Goal: Task Accomplishment & Management: Manage account settings

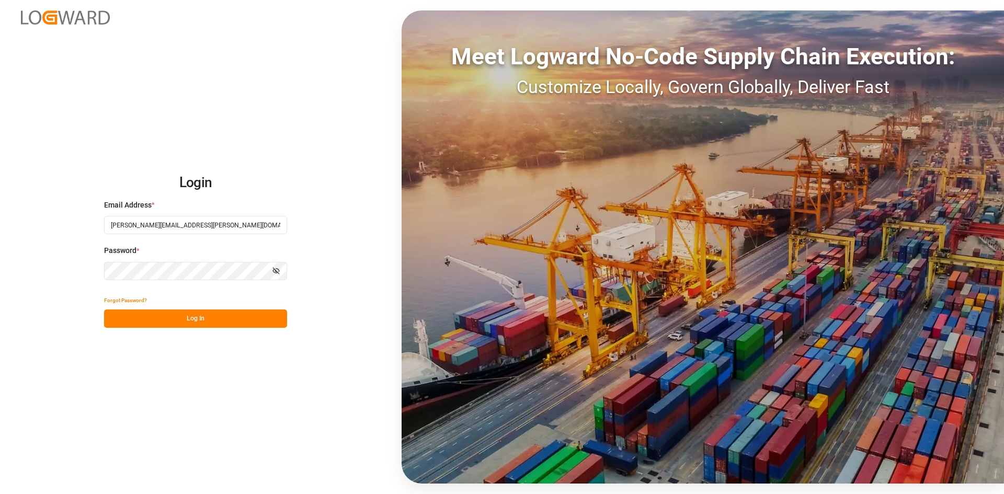
click at [212, 317] on button "Log In" at bounding box center [195, 319] width 183 height 18
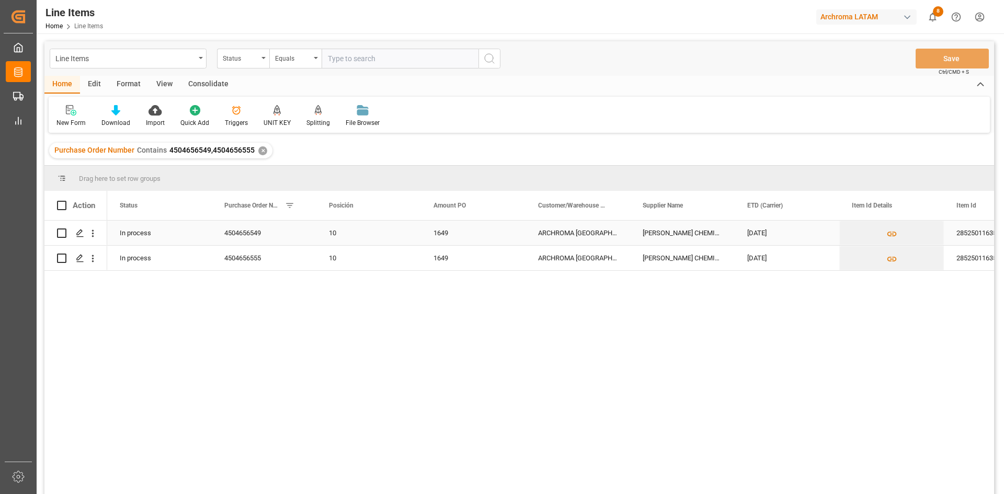
click at [60, 236] on input "Press Space to toggle row selection (unchecked)" at bounding box center [61, 232] width 9 height 9
checkbox input "true"
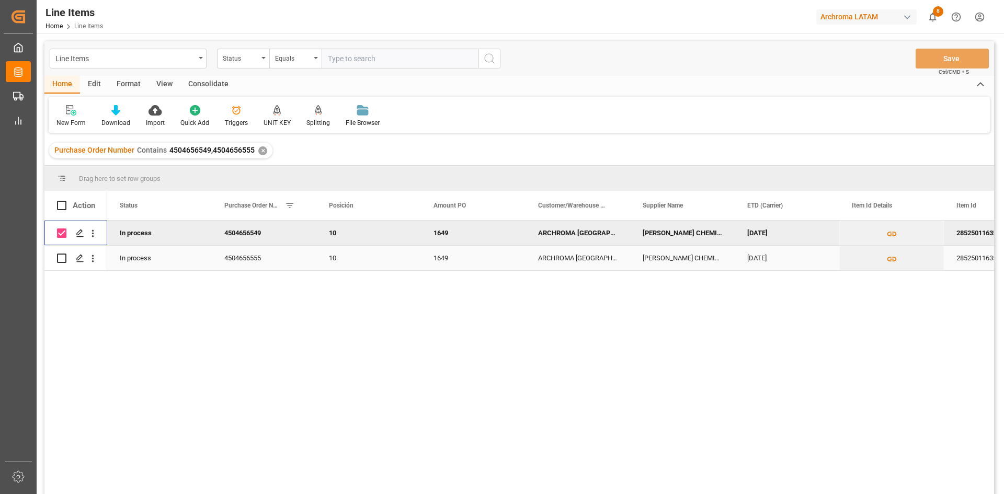
click at [59, 258] on input "Press Space to toggle row selection (unchecked)" at bounding box center [61, 258] width 9 height 9
checkbox input "true"
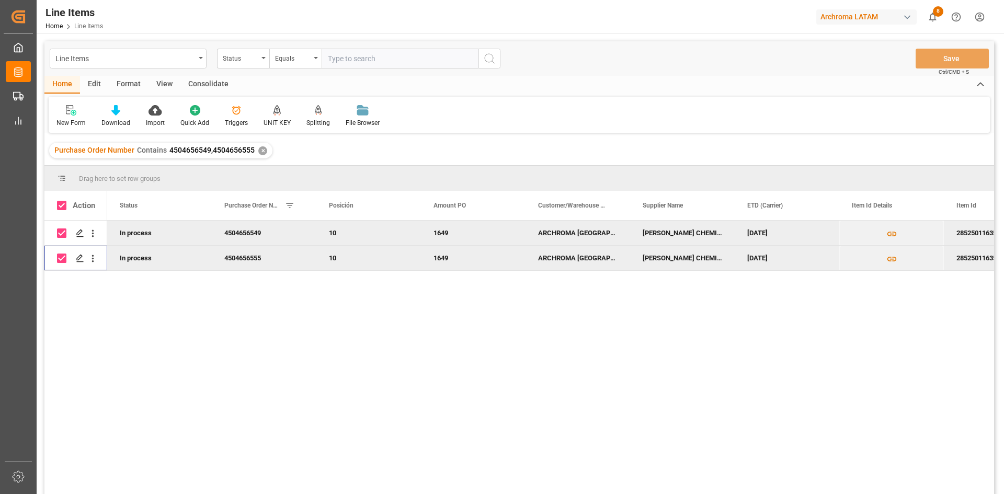
click at [220, 82] on div "Consolidate" at bounding box center [208, 85] width 56 height 18
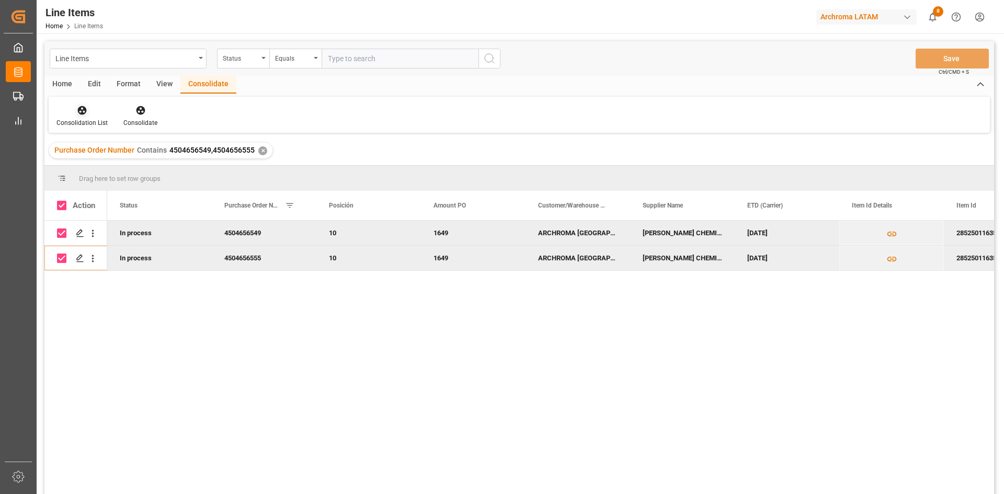
click at [77, 116] on icon at bounding box center [82, 110] width 10 height 10
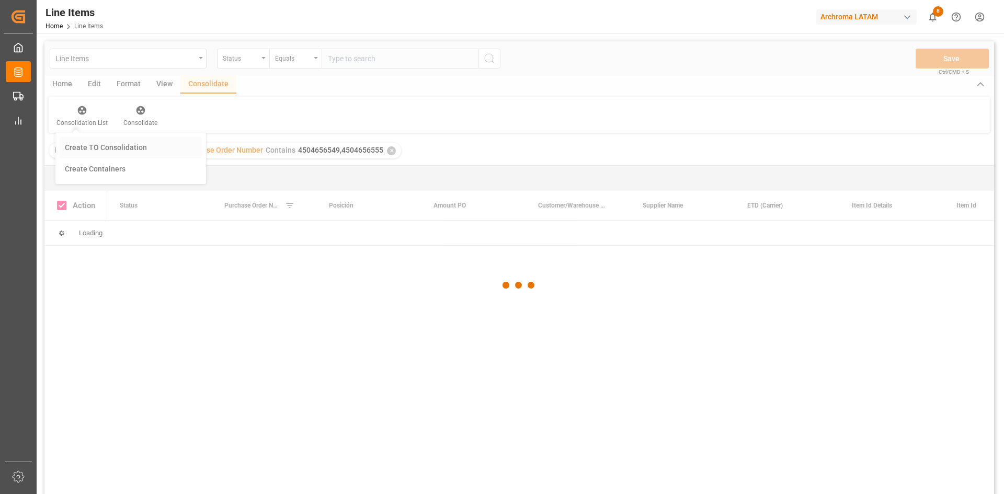
click at [134, 147] on div "Line Items Status Equals Save Ctrl/CMD + S Home Edit Format View Consolidate Co…" at bounding box center [519, 281] width 950 height 481
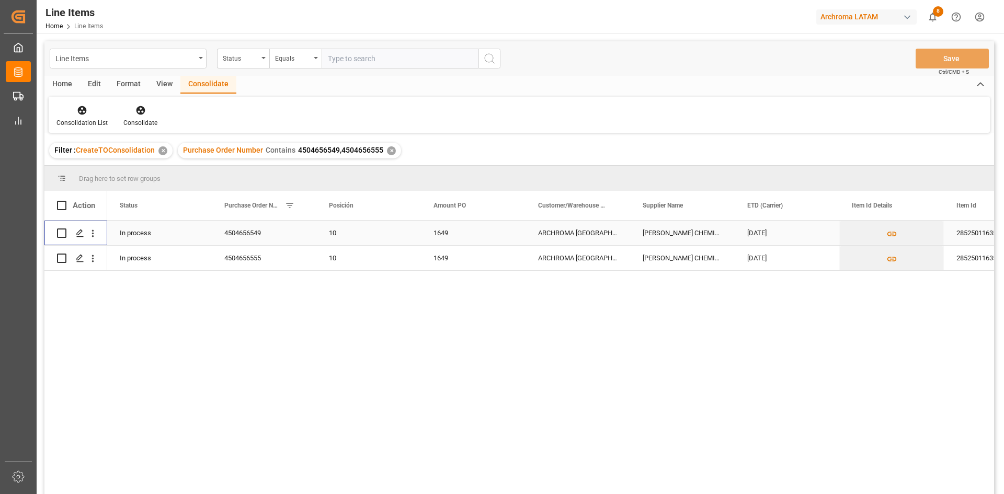
click at [62, 233] on input "Press Space to toggle row selection (unchecked)" at bounding box center [61, 232] width 9 height 9
checkbox input "true"
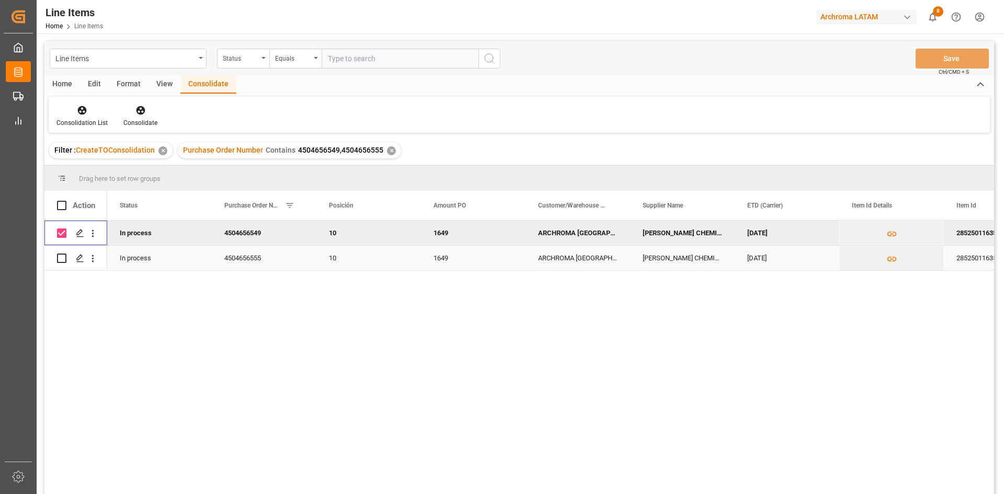
click at [63, 256] on input "Press Space to toggle row selection (unchecked)" at bounding box center [61, 258] width 9 height 9
checkbox input "true"
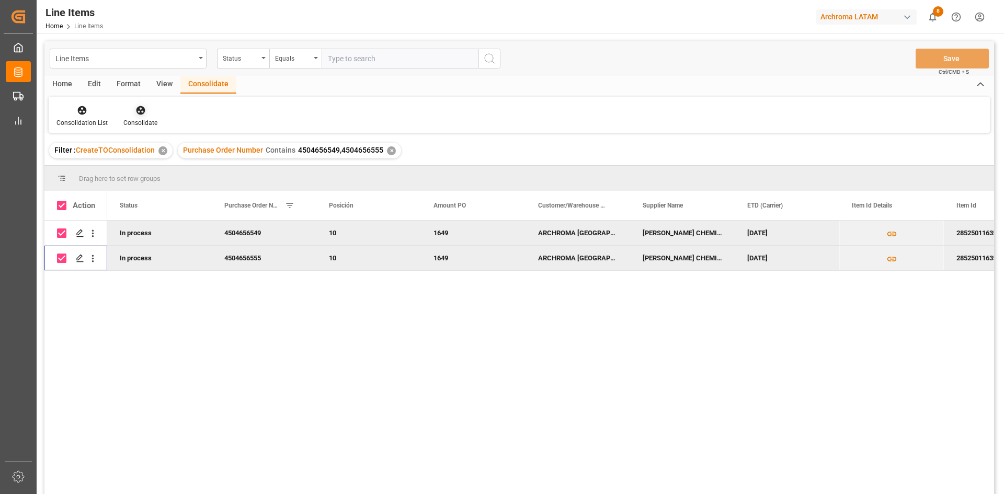
click at [142, 115] on icon at bounding box center [140, 110] width 10 height 10
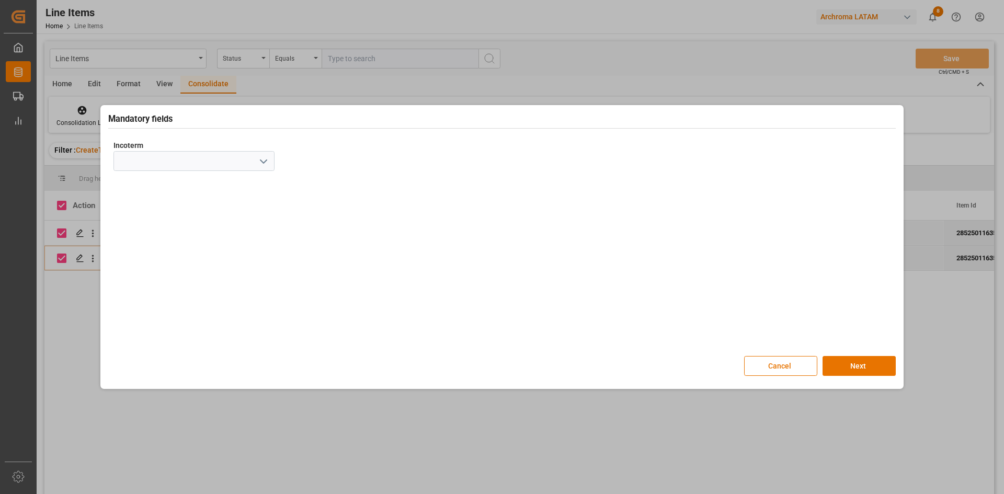
click at [264, 162] on polyline "open menu" at bounding box center [263, 161] width 6 height 3
click at [146, 283] on div "CFR" at bounding box center [194, 279] width 160 height 24
type input "CFR"
click at [881, 362] on button "Next" at bounding box center [858, 366] width 73 height 20
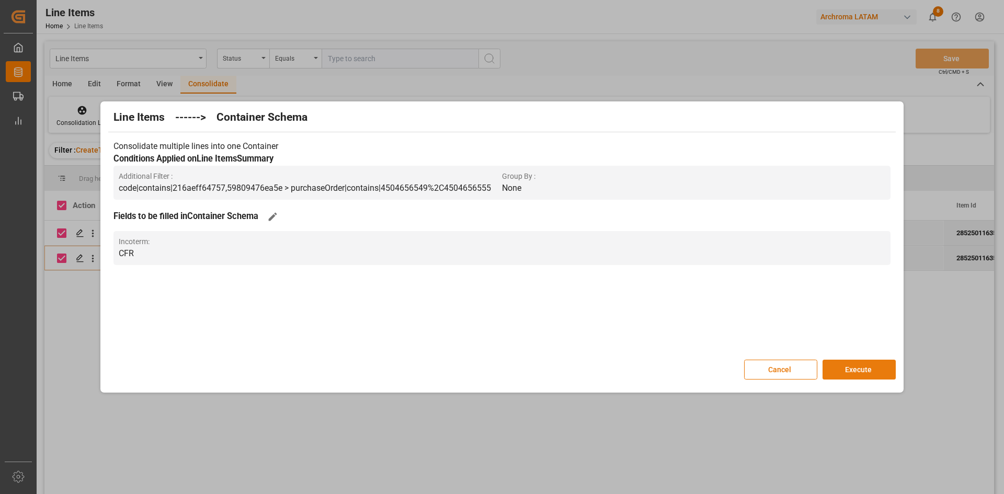
click at [860, 367] on button "Execute" at bounding box center [858, 370] width 73 height 20
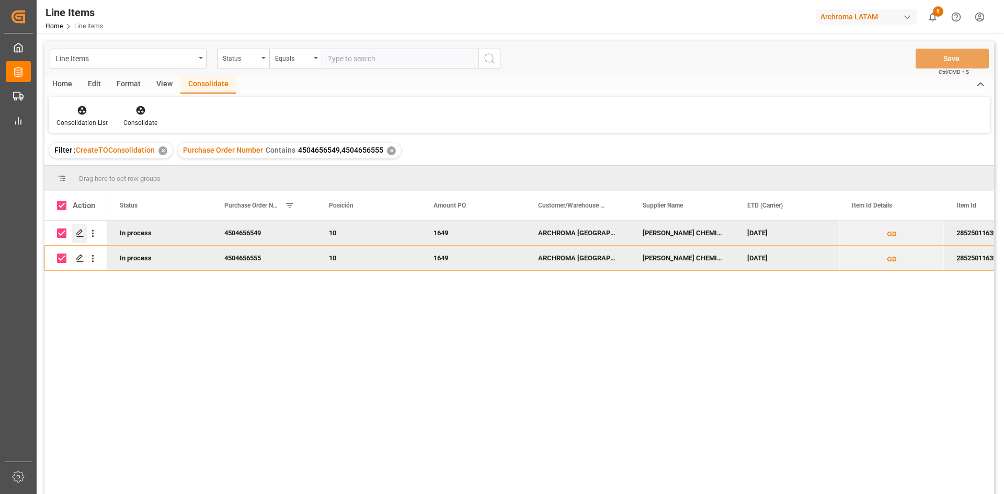
click at [73, 232] on div "Press SPACE to deselect this row." at bounding box center [80, 233] width 16 height 19
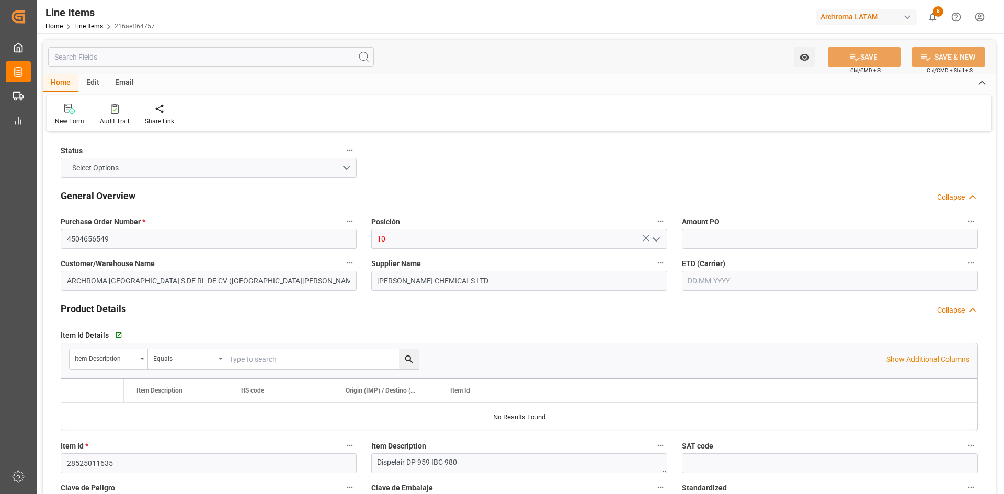
type input "1649"
type input "12352400"
type input "18"
type input "17640"
type input "18666"
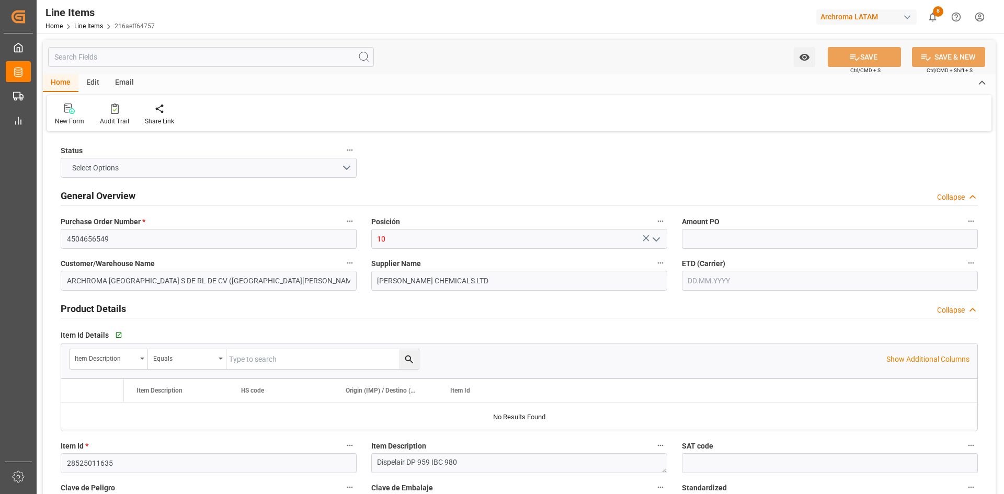
type input "31983.36"
type input "3402909900"
type input "04.09.2025"
type input "01.10.2025 20:46"
type input "01.10.2025 18:53"
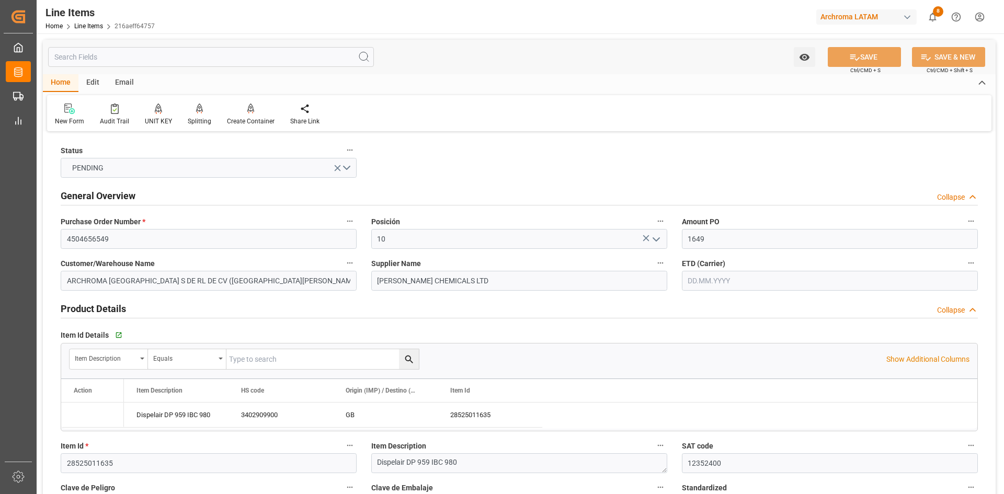
type input "18.09.2025"
type input "08.09.2025"
type input "04.10.2025"
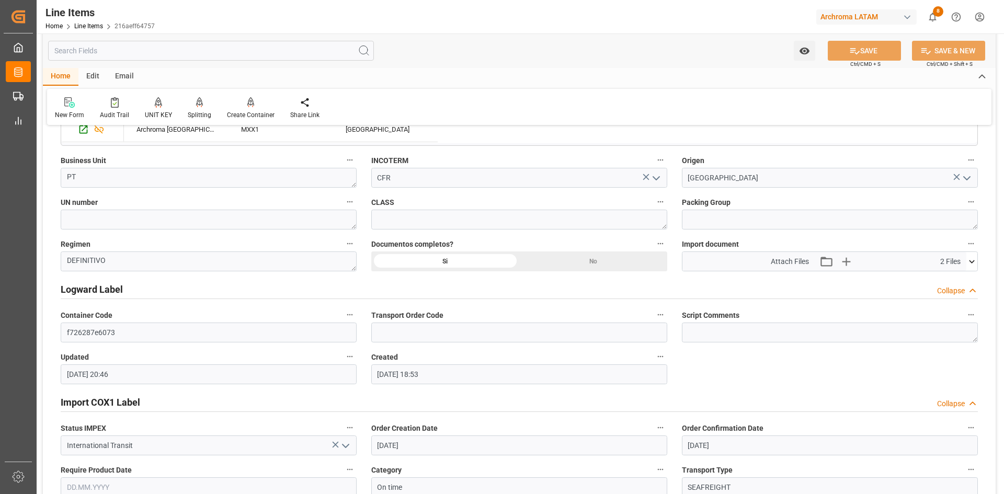
scroll to position [735, 0]
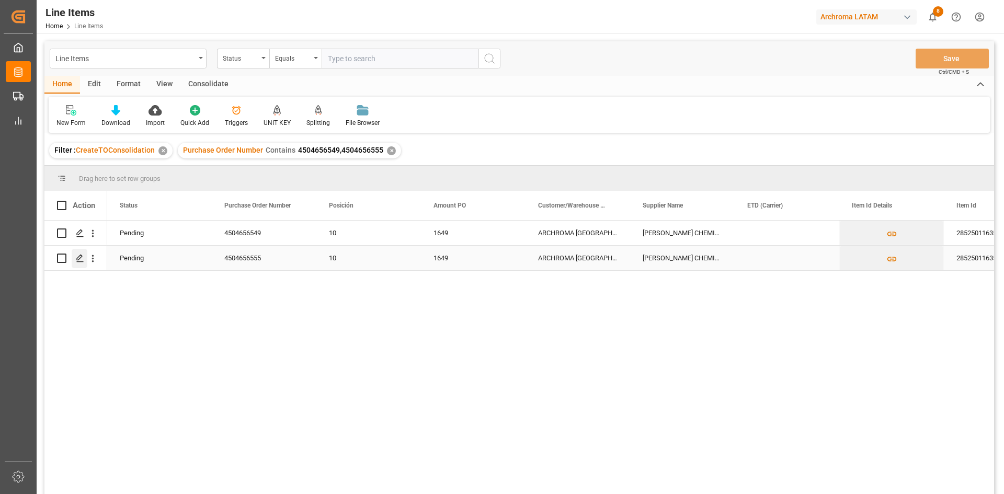
click at [84, 255] on icon "Press SPACE to select this row." at bounding box center [80, 258] width 8 height 8
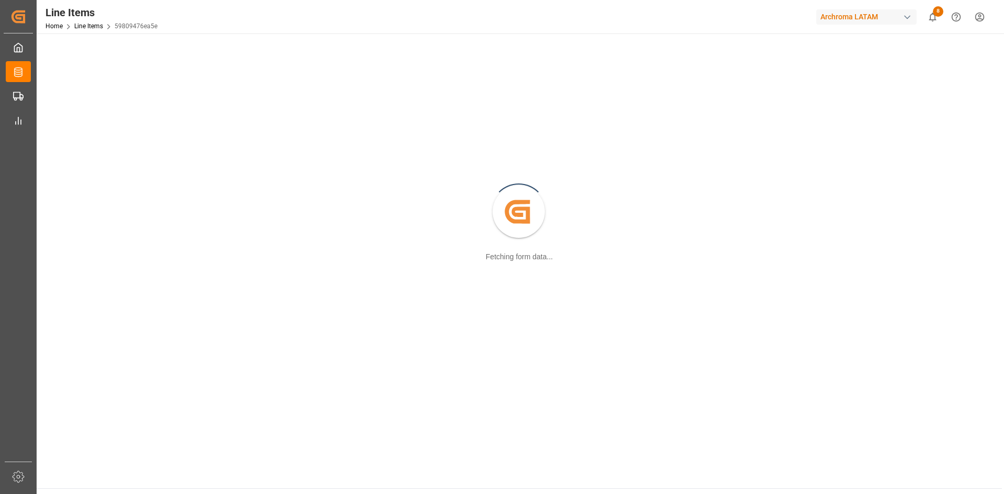
scroll to position [113, 0]
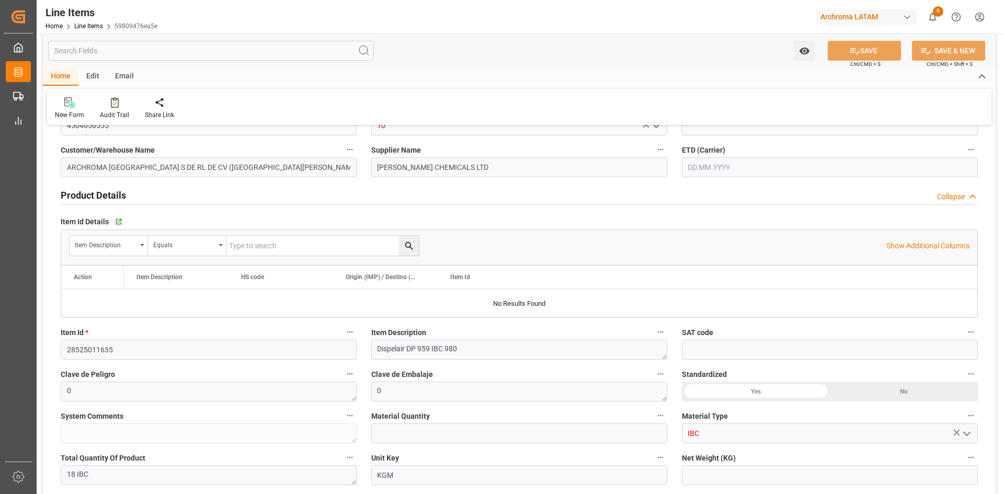
type input "1649"
type input "12352400"
type input "18"
type input "17640"
type input "18666"
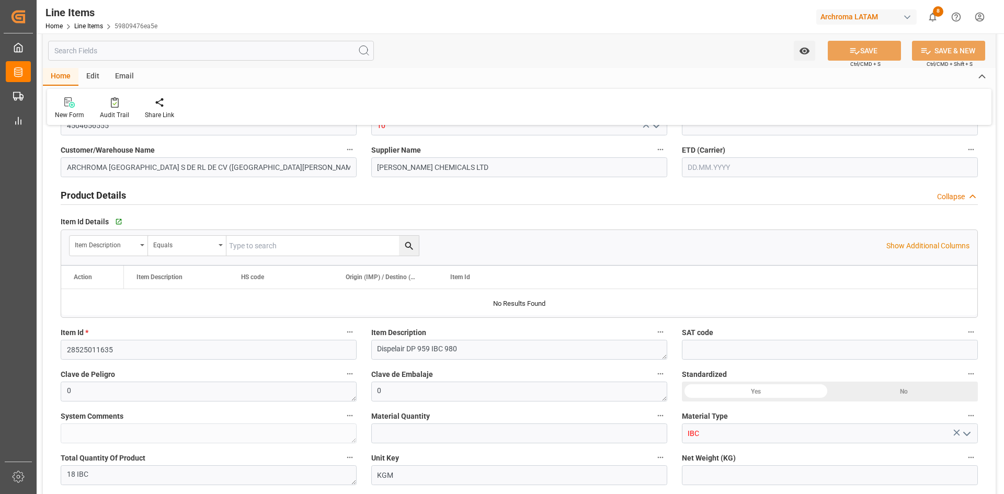
type input "31983.36"
type input "3402909900"
type input "04.09.2025"
type input "[DATE] 20:47"
type input "01.10.2025 18:50"
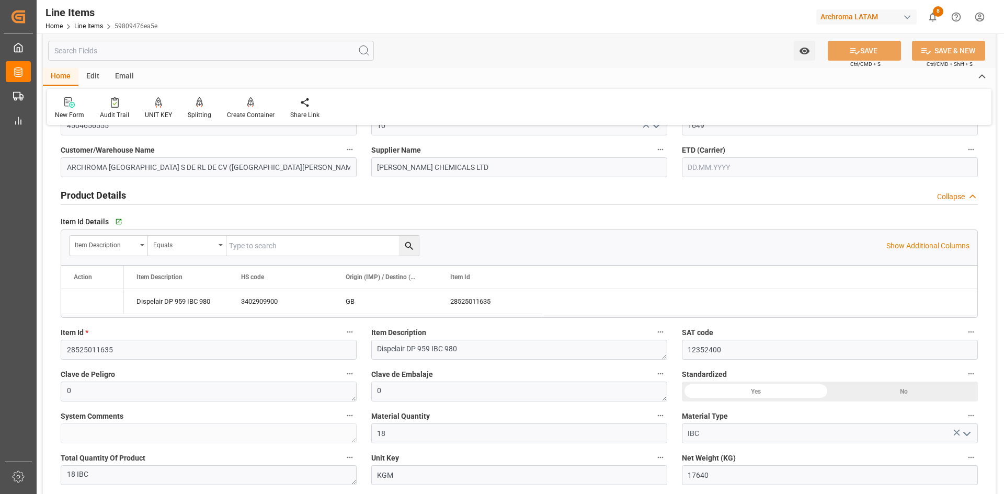
type input "18.09.2025"
type input "08.09.2025"
type input "04.10.2025"
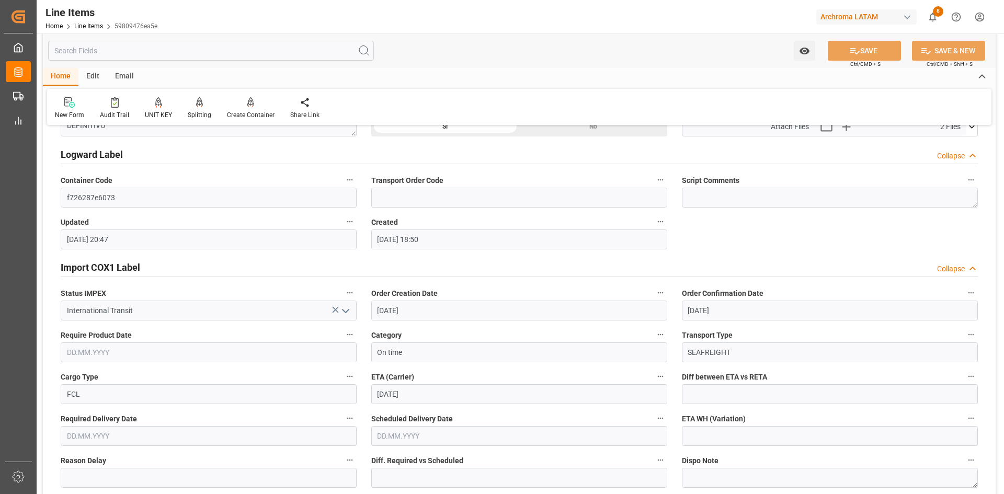
scroll to position [845, 0]
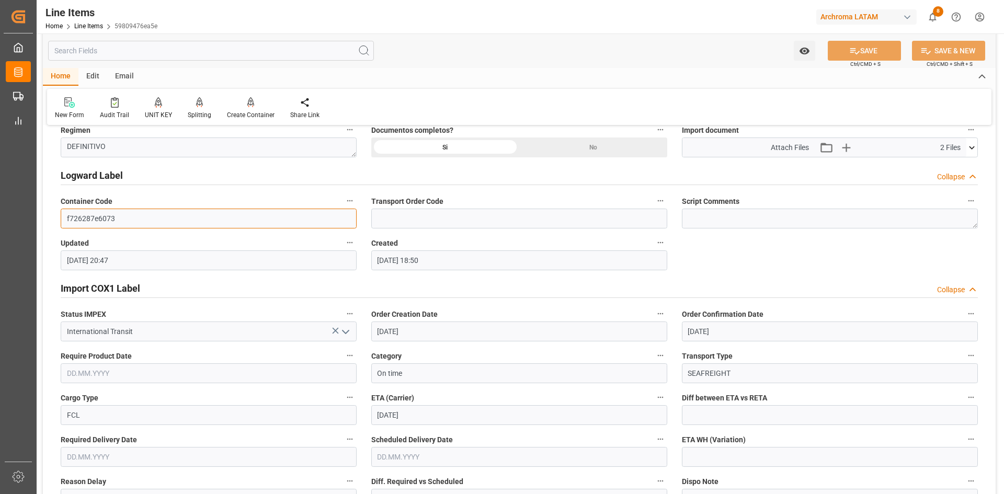
click at [131, 225] on input "f726287e6073" at bounding box center [209, 219] width 296 height 20
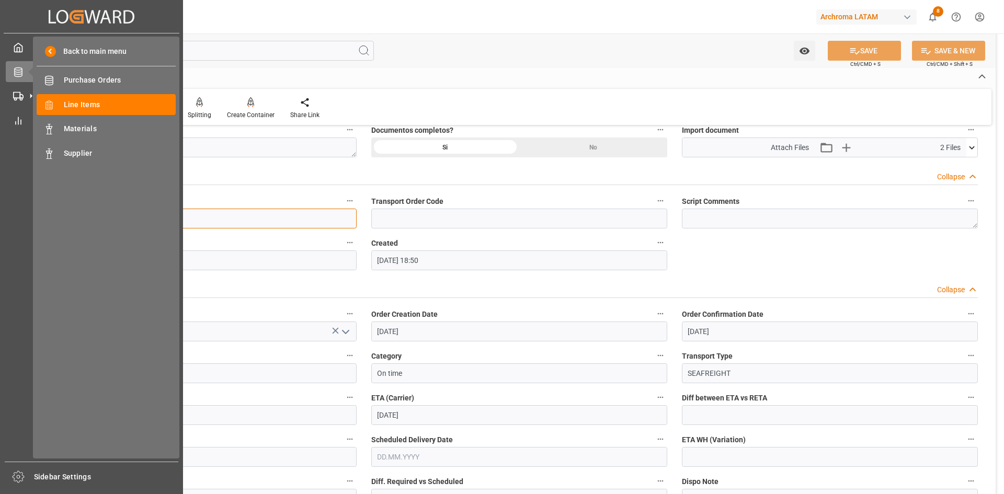
drag, startPoint x: 46, startPoint y: 221, endPoint x: 21, endPoint y: 221, distance: 24.6
click at [21, 221] on div "Created by potrace 1.15, written by Peter Selinger 2001-2017 Created by potrace…" at bounding box center [502, 247] width 1004 height 494
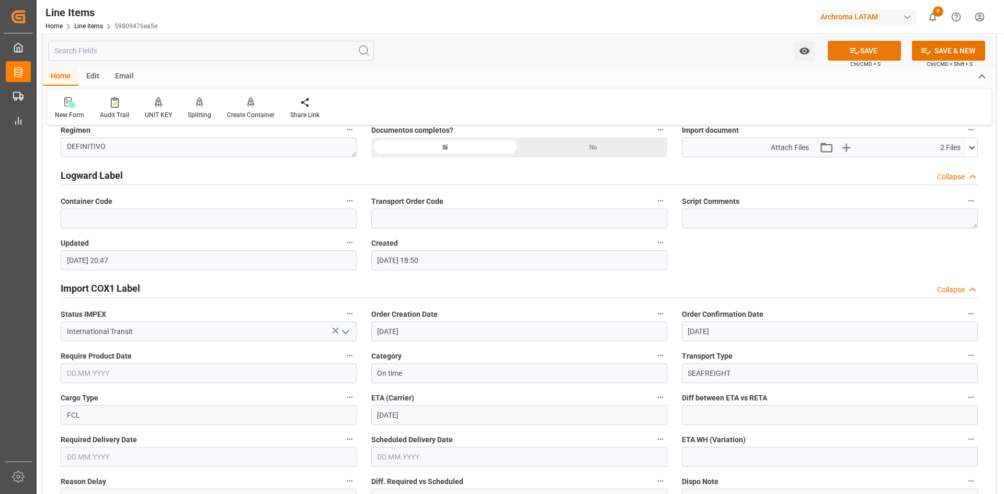
click at [872, 55] on button "SAVE" at bounding box center [864, 51] width 73 height 20
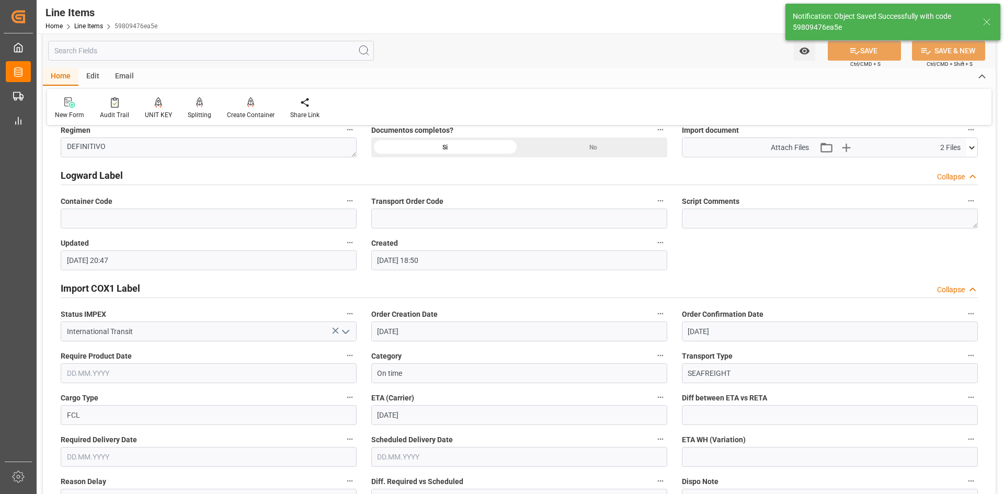
type input "Shipment Details Pending"
type input "[DATE] 20:48"
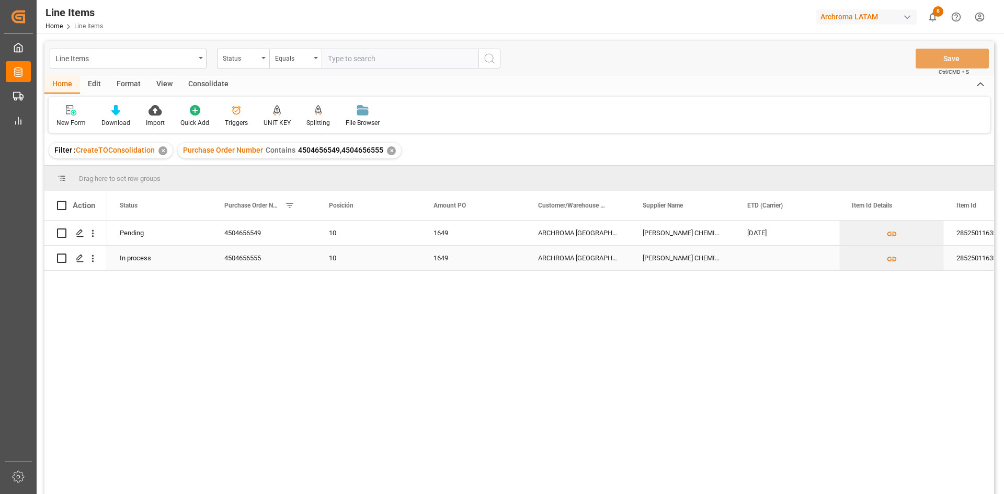
click at [64, 259] on input "Press Space to toggle row selection (unchecked)" at bounding box center [61, 258] width 9 height 9
checkbox input "true"
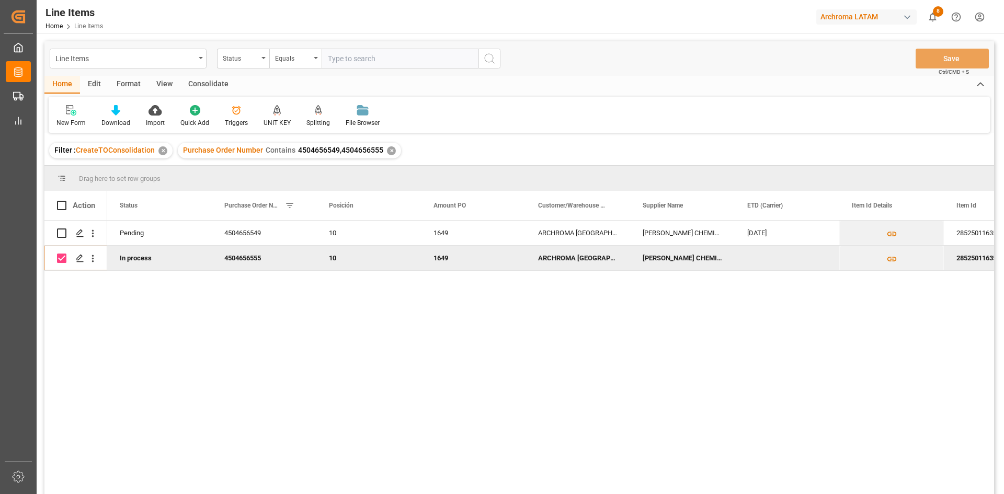
click at [387, 150] on div "✕" at bounding box center [391, 150] width 9 height 9
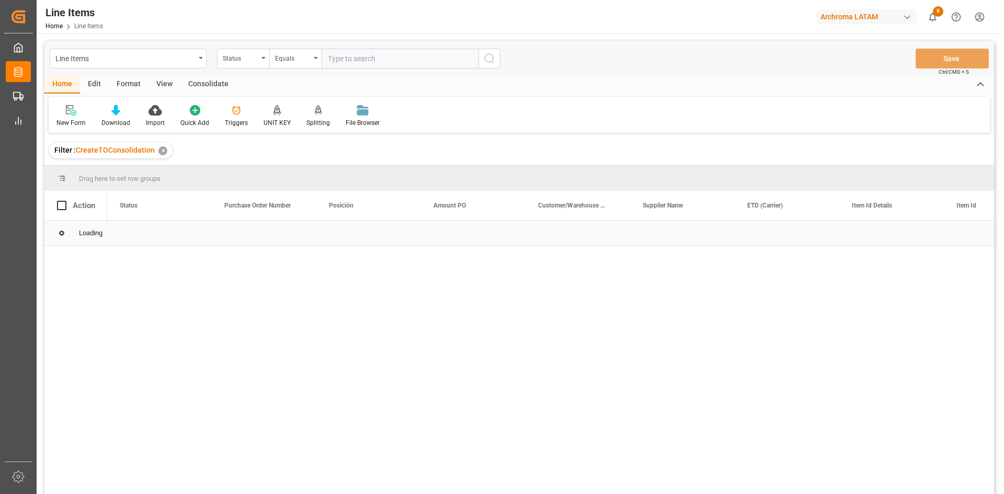
click at [158, 150] on div "✕" at bounding box center [162, 150] width 9 height 9
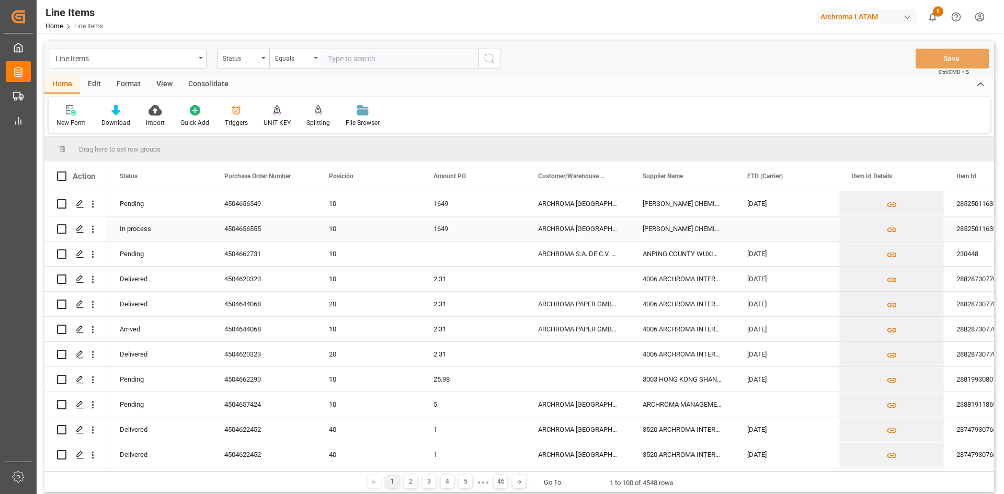
click at [60, 230] on input "Press Space to toggle row selection (unchecked)" at bounding box center [61, 228] width 9 height 9
checkbox input "true"
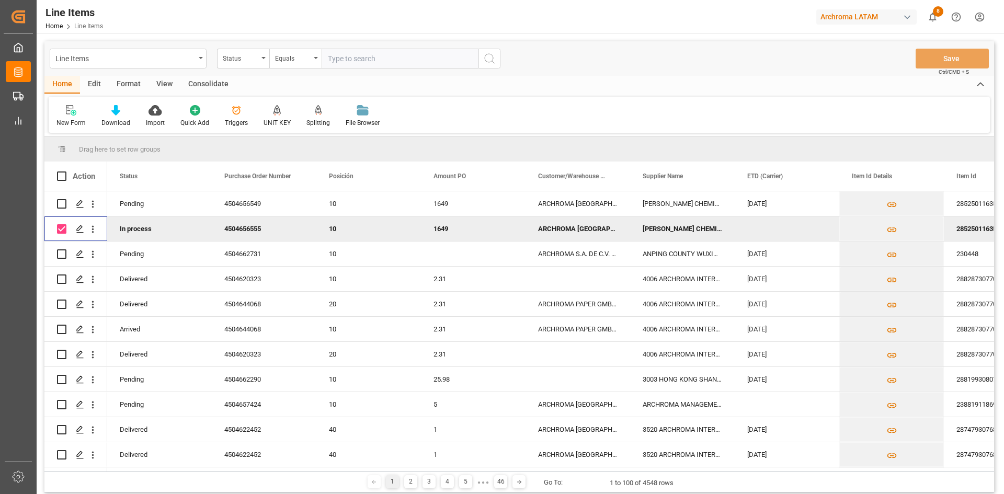
click at [202, 80] on div "Consolidate" at bounding box center [208, 85] width 56 height 18
click at [86, 118] on div "Consolidation List" at bounding box center [81, 122] width 51 height 9
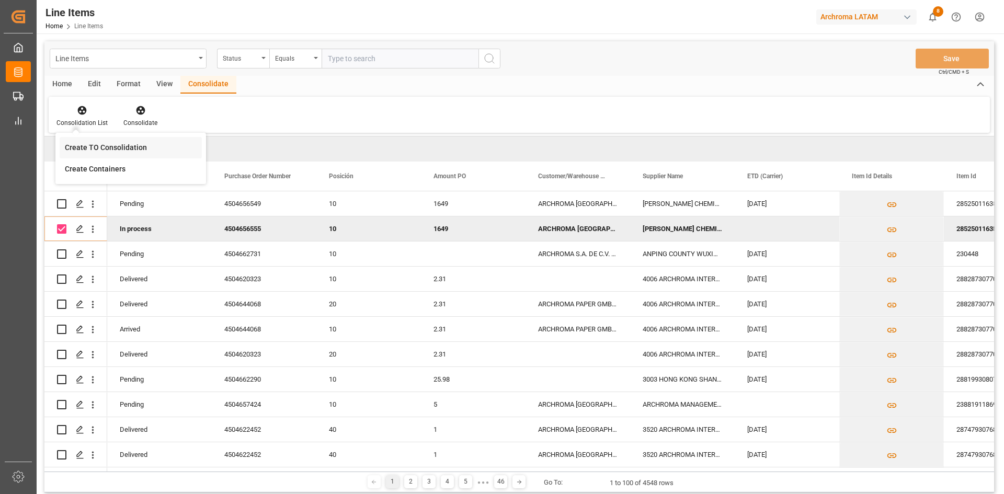
click at [91, 151] on div "Create TO Consolidation" at bounding box center [106, 147] width 82 height 11
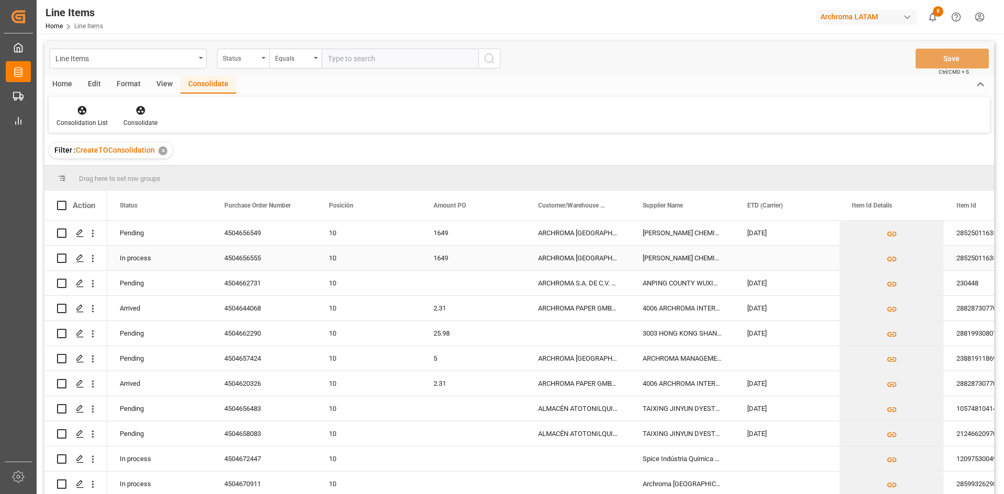
click at [64, 260] on input "Press Space to toggle row selection (unchecked)" at bounding box center [61, 258] width 9 height 9
checkbox input "true"
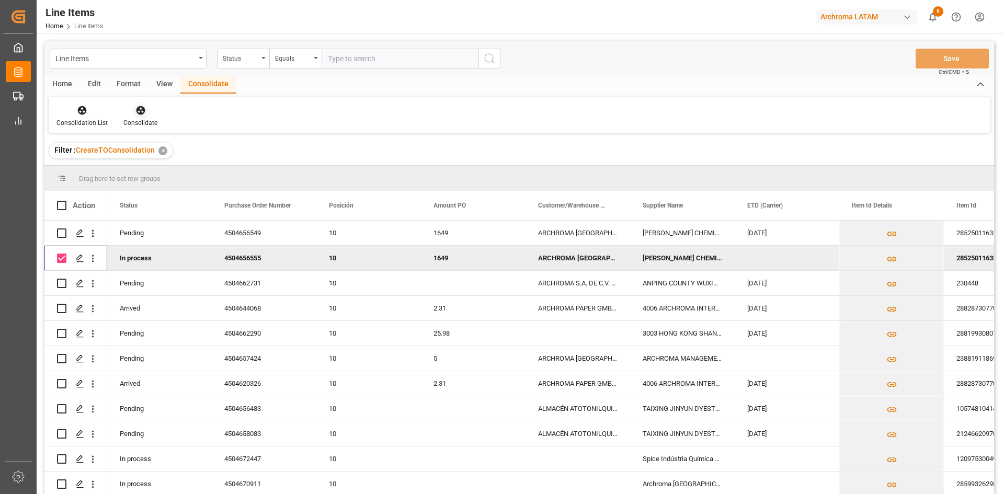
click at [138, 116] on icon at bounding box center [140, 110] width 10 height 10
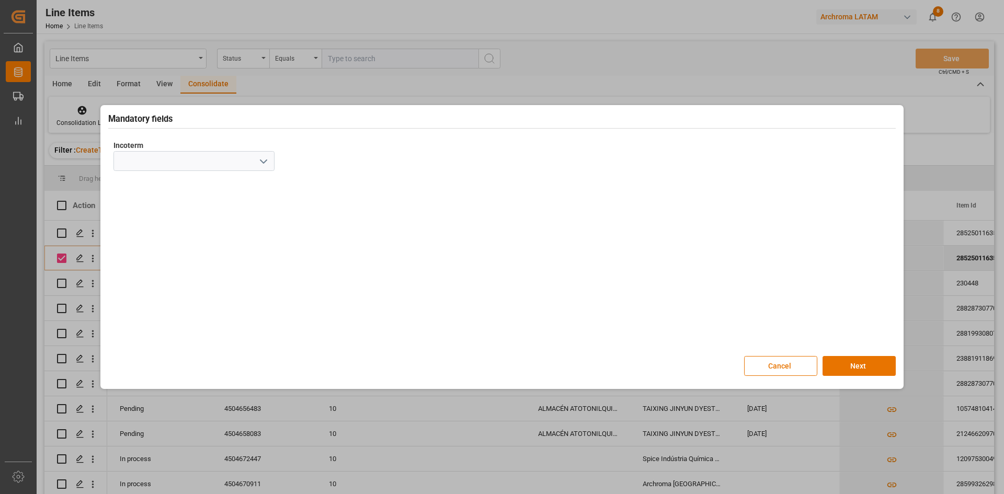
click at [263, 167] on icon "open menu" at bounding box center [263, 161] width 13 height 13
click at [191, 279] on div "CFR" at bounding box center [194, 279] width 160 height 24
type input "CFR"
click at [847, 364] on button "Next" at bounding box center [858, 366] width 73 height 20
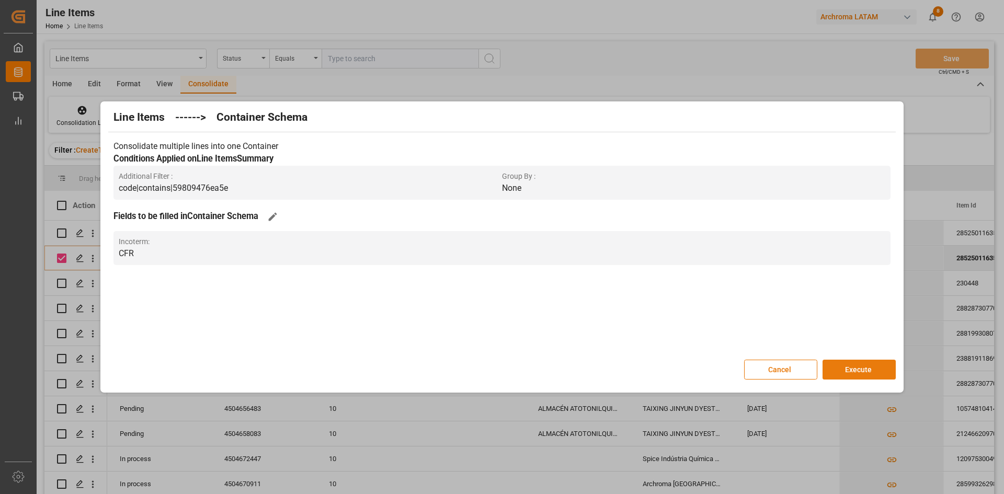
click at [857, 367] on button "Execute" at bounding box center [858, 370] width 73 height 20
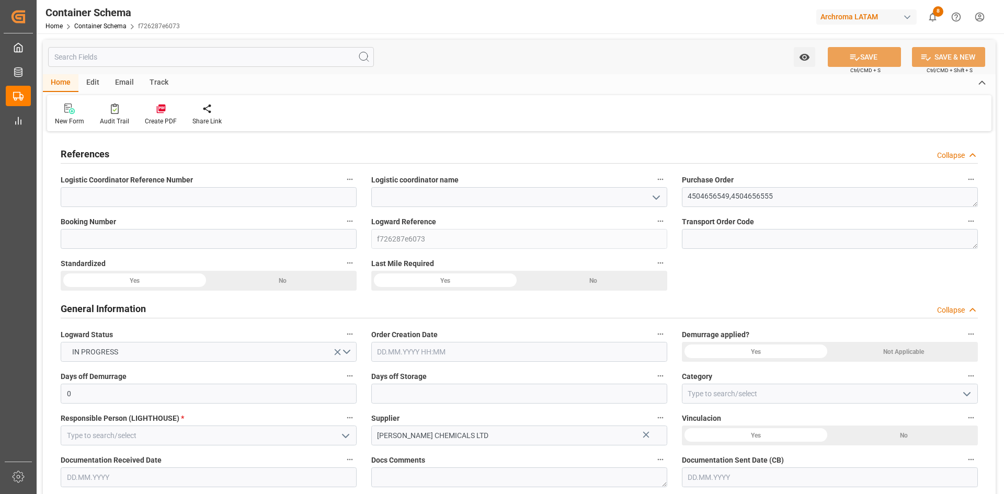
type input "0"
type input "2"
type input "36"
type input "35280"
type input "37332"
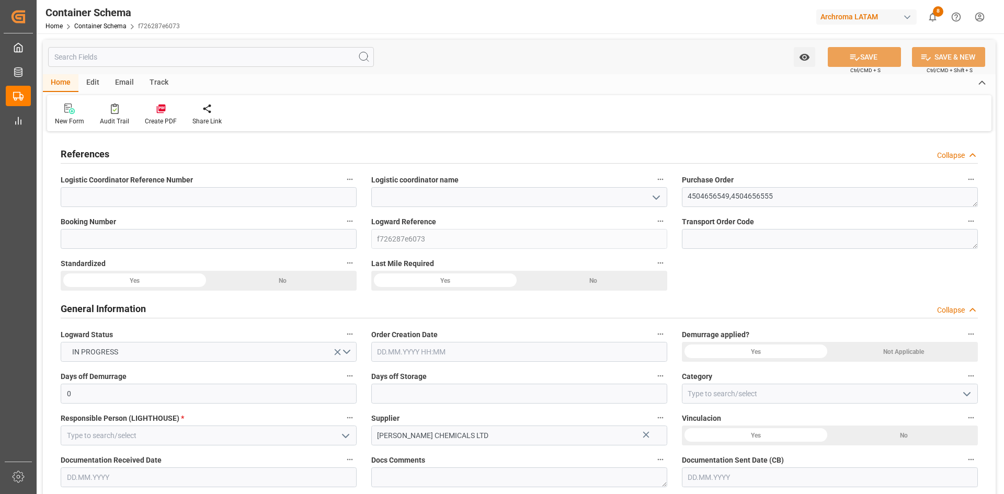
type input "0"
type input "[DATE]"
type input "01.10.2025 20:36"
type input "[DATE] 20:35"
type input "[DATE]"
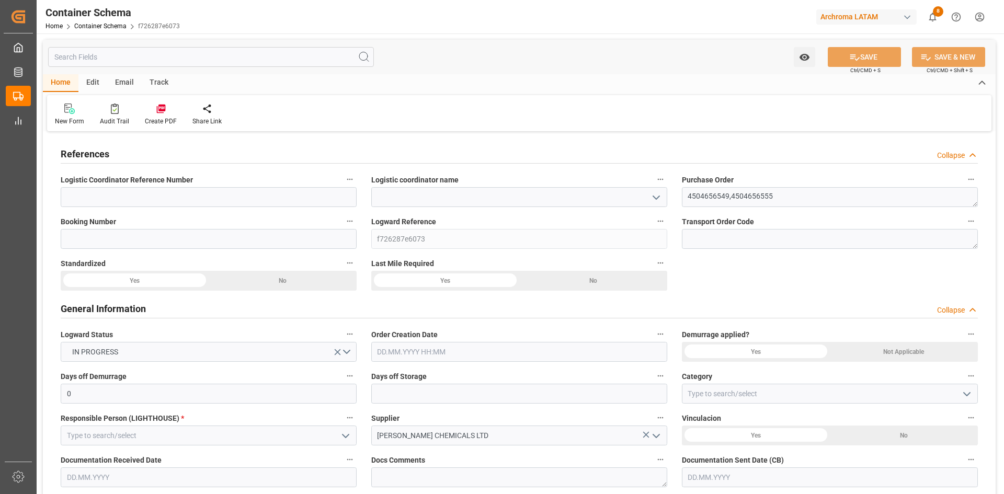
click at [660, 200] on icon "open menu" at bounding box center [656, 197] width 13 height 13
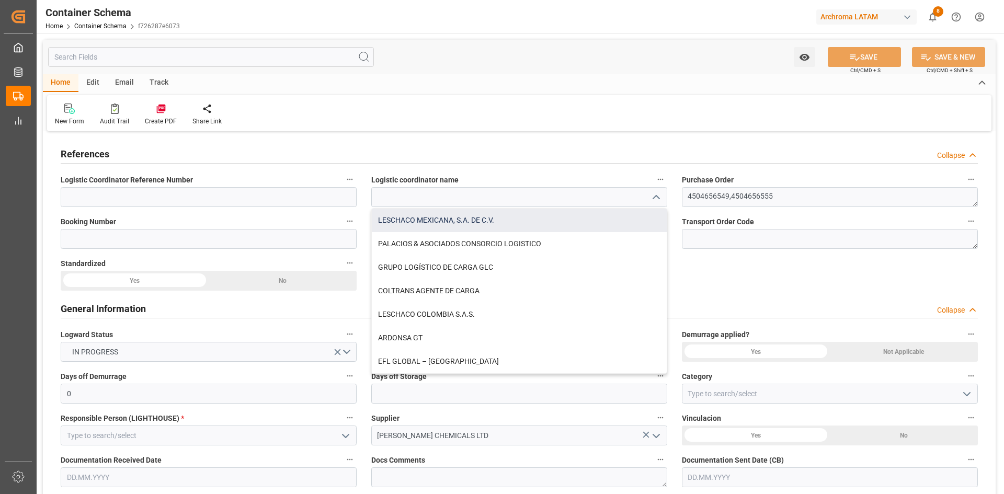
click at [446, 225] on div "LESCHACO MEXICANA, S.A. DE C.V." at bounding box center [519, 221] width 295 height 24
type input "LESCHACO MEXICANA, S.A. DE C.V."
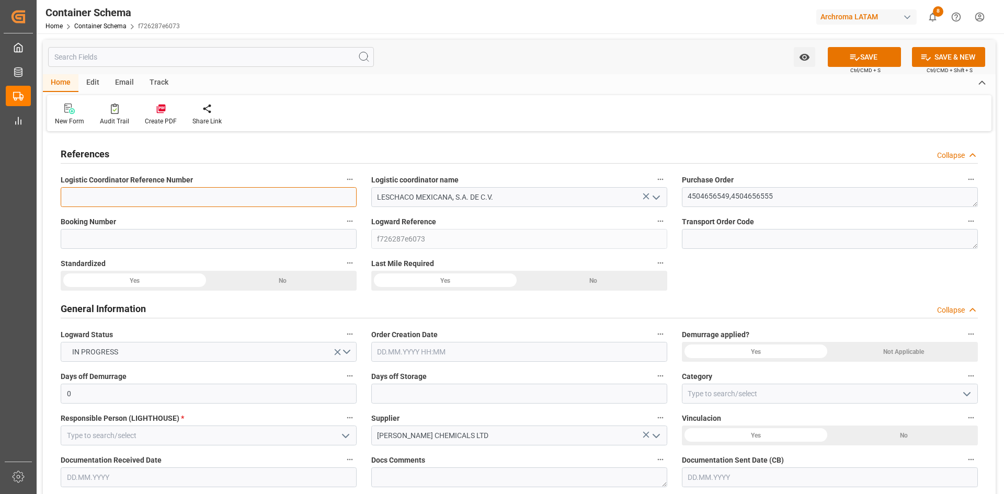
click at [259, 201] on input at bounding box center [209, 197] width 296 height 20
click at [251, 220] on label "Booking Number" at bounding box center [209, 221] width 296 height 15
click at [343, 220] on button "Booking Number" at bounding box center [350, 221] width 14 height 14
drag, startPoint x: 112, startPoint y: 229, endPoint x: 107, endPoint y: 236, distance: 8.9
click at [112, 229] on div at bounding box center [502, 247] width 1004 height 494
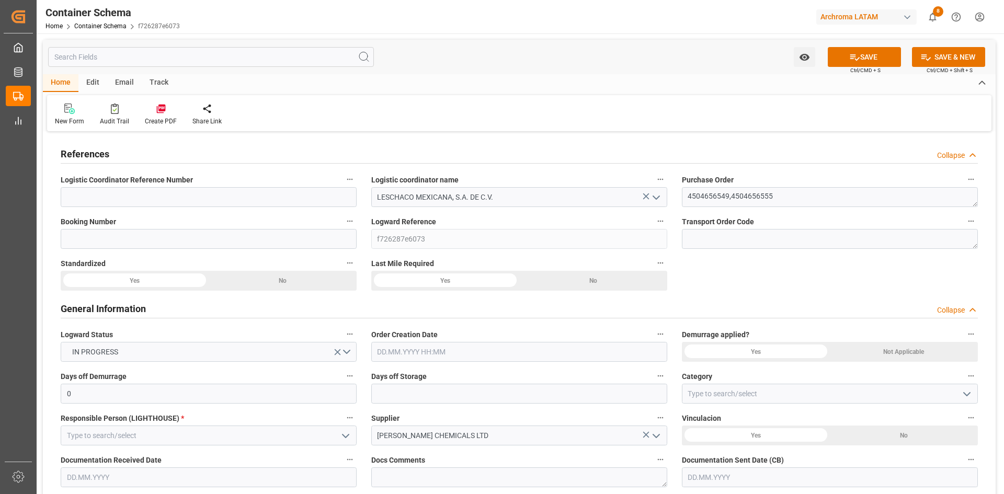
click at [107, 236] on body "Created by potrace 1.15, written by Peter Selinger 2001-2017 Created by potrace…" at bounding box center [502, 247] width 1004 height 494
click at [107, 236] on input at bounding box center [209, 239] width 296 height 20
paste input "OOLU2162111190"
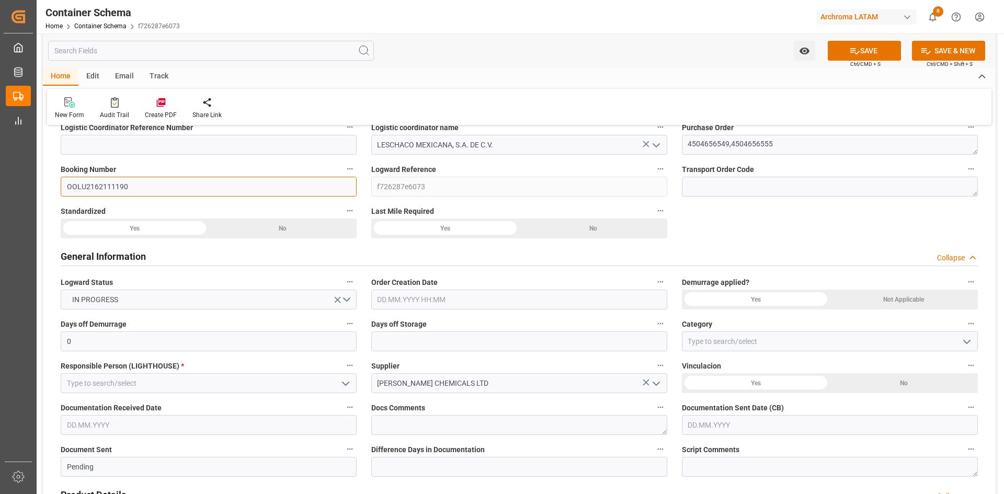
type input "OOLU2162111190"
click at [476, 306] on input "text" at bounding box center [519, 300] width 296 height 20
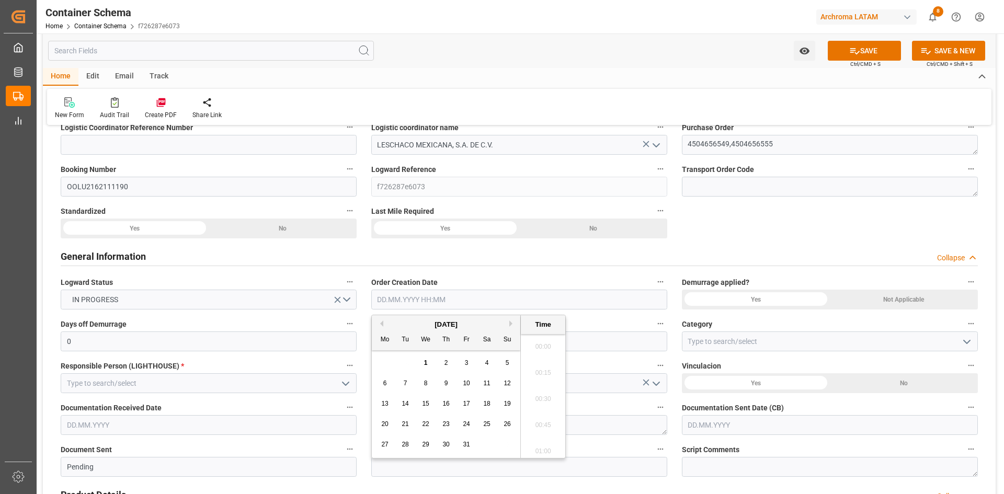
click at [466, 302] on input "text" at bounding box center [519, 300] width 296 height 20
click at [396, 321] on div "[DATE]" at bounding box center [446, 324] width 148 height 10
click at [427, 365] on span "1" at bounding box center [426, 362] width 4 height 7
type input "01.10.2025 00:00"
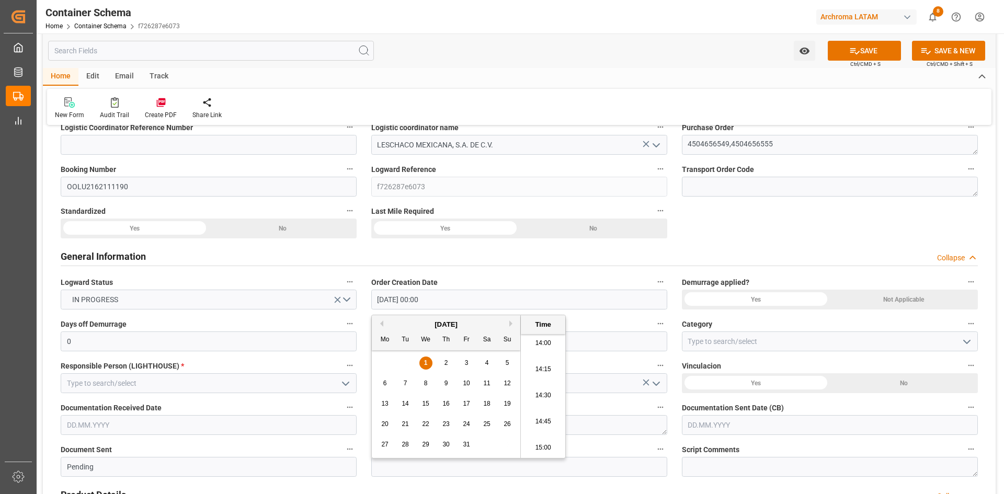
click at [764, 295] on div "Yes" at bounding box center [756, 300] width 148 height 20
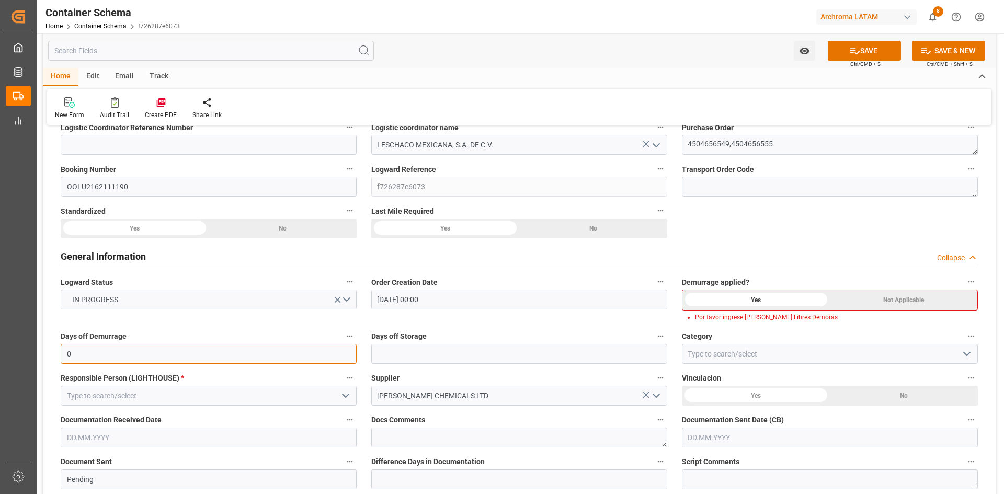
click at [280, 354] on input "0" at bounding box center [209, 354] width 296 height 20
drag, startPoint x: 95, startPoint y: 351, endPoint x: 42, endPoint y: 351, distance: 52.3
type input "14"
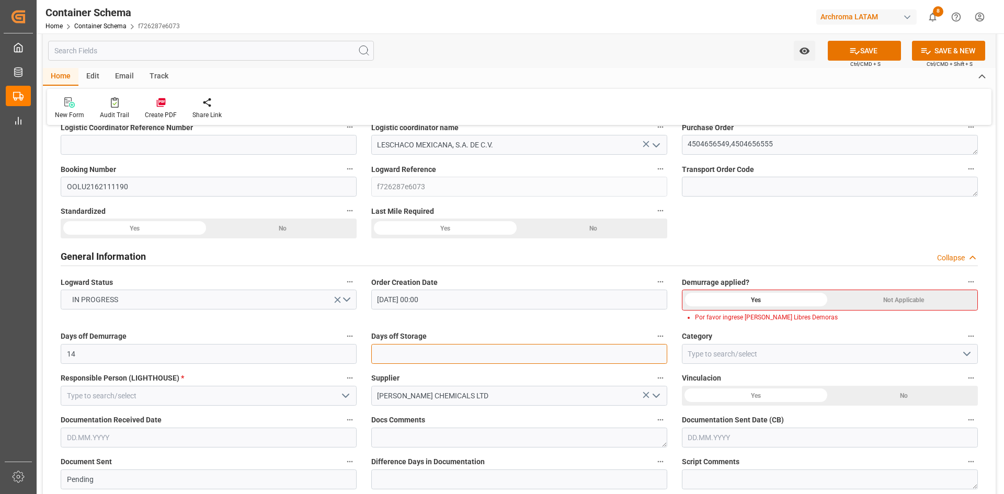
click at [512, 355] on input "text" at bounding box center [519, 354] width 296 height 20
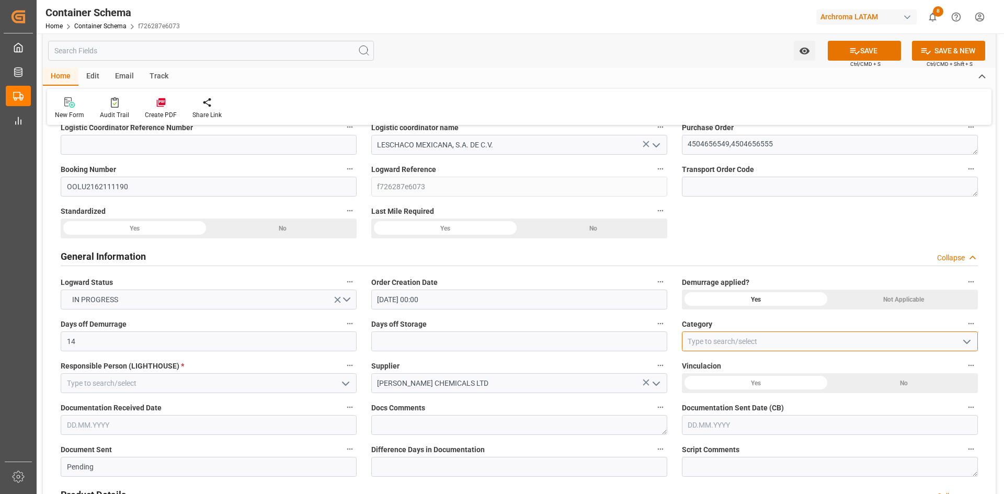
drag, startPoint x: 788, startPoint y: 342, endPoint x: 983, endPoint y: 327, distance: 195.7
click at [788, 342] on input at bounding box center [830, 341] width 296 height 20
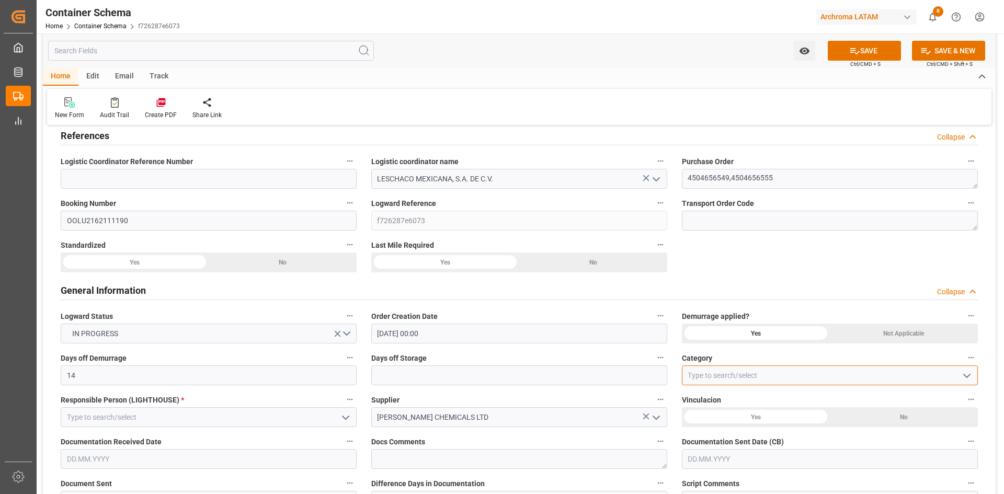
scroll to position [0, 0]
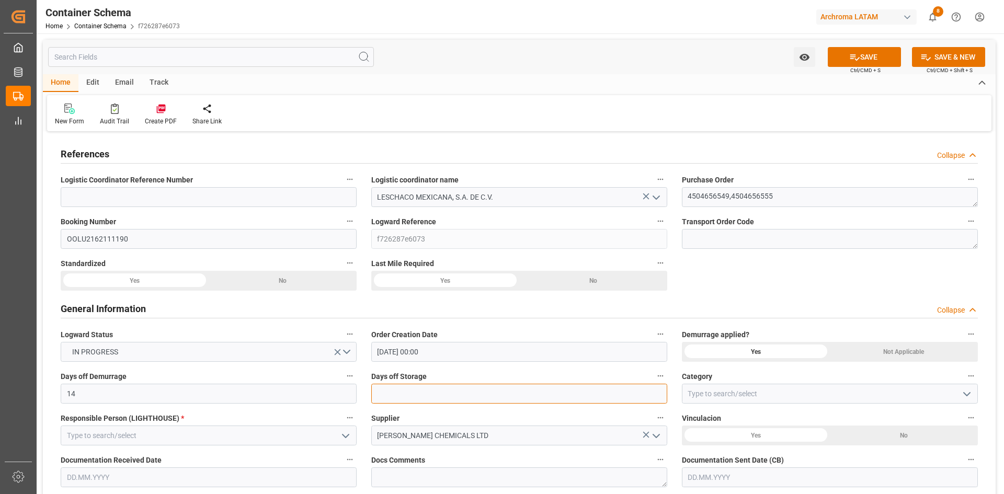
click at [413, 394] on input "text" at bounding box center [519, 394] width 296 height 20
type input "7"
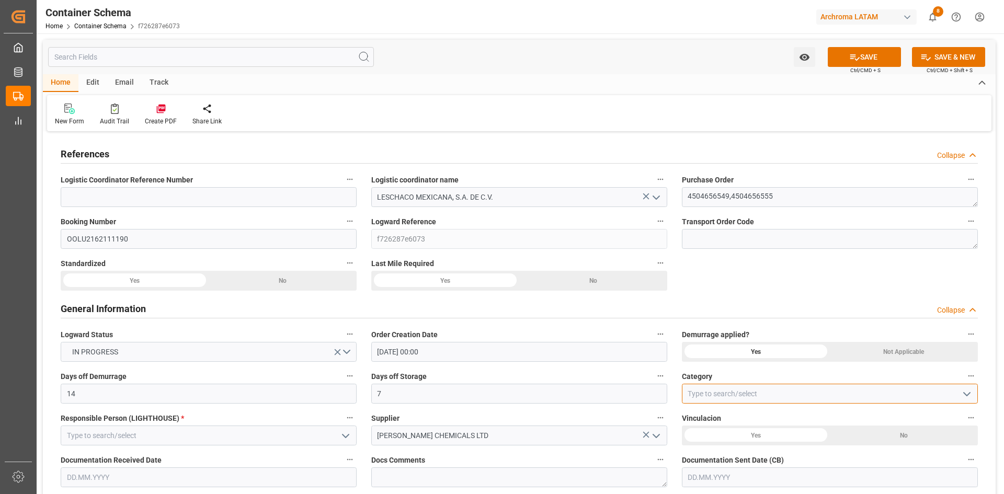
click at [818, 399] on input at bounding box center [830, 394] width 296 height 20
click at [965, 390] on icon "open menu" at bounding box center [967, 394] width 13 height 13
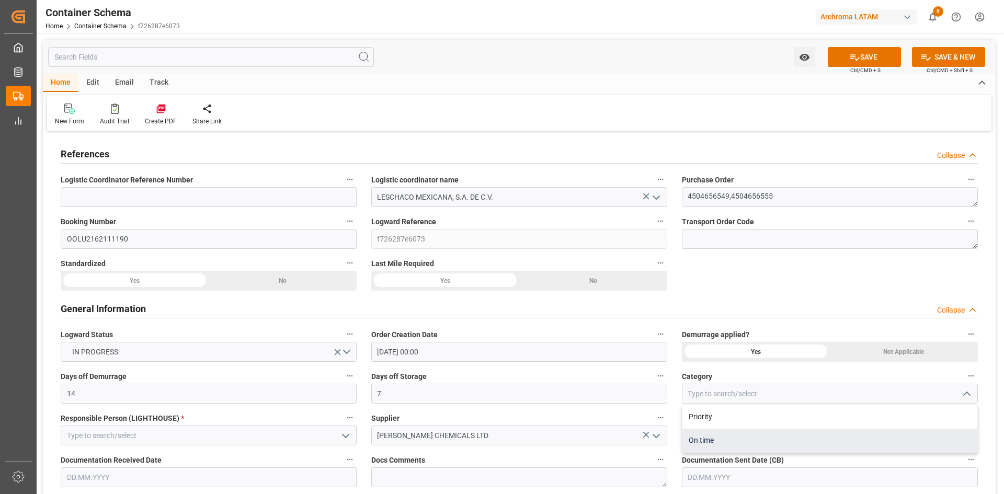
click at [737, 440] on div "On time" at bounding box center [829, 441] width 295 height 24
type input "On time"
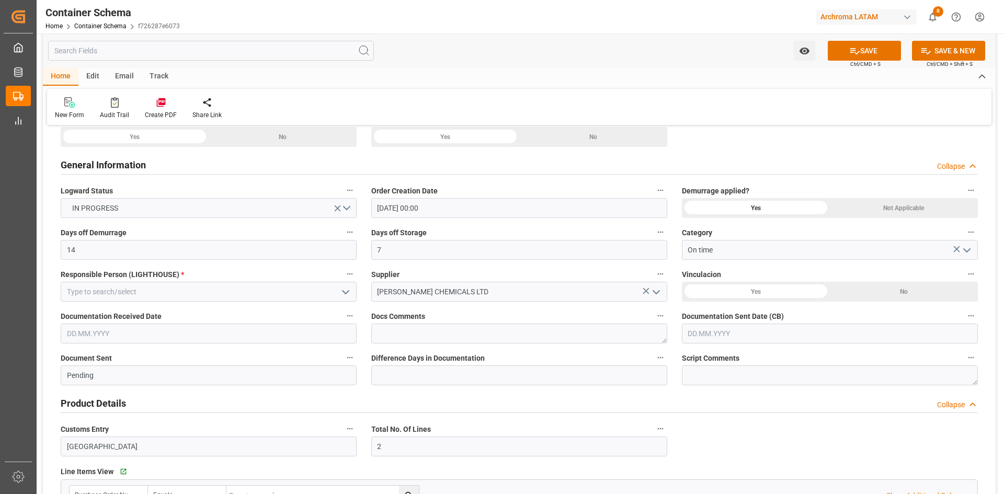
scroll to position [157, 0]
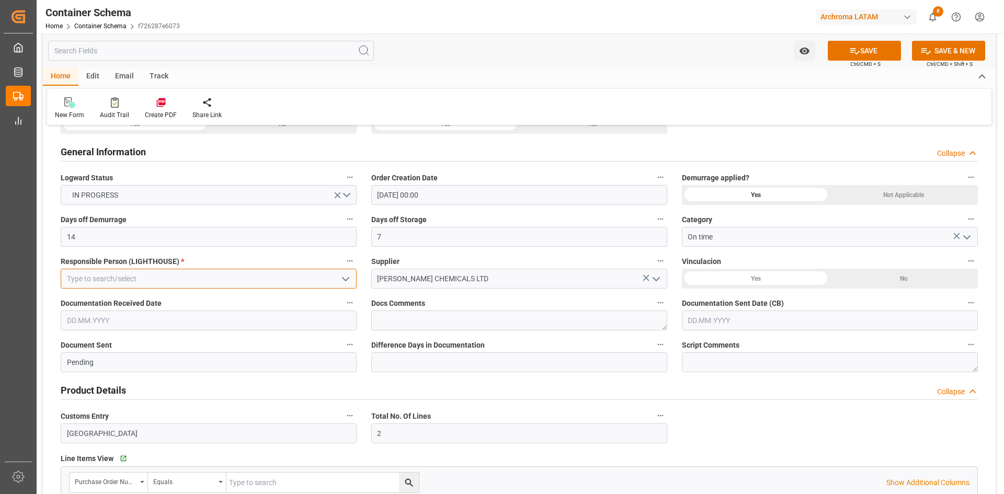
click at [197, 269] on input at bounding box center [209, 279] width 296 height 20
click at [345, 280] on polyline "open menu" at bounding box center [345, 279] width 6 height 3
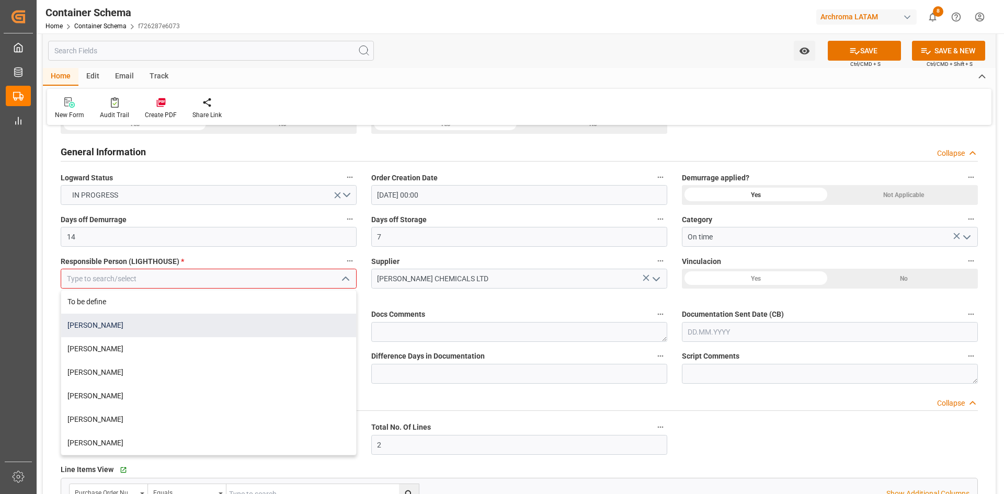
click at [123, 328] on div "Erika Cervantes" at bounding box center [208, 326] width 295 height 24
type input "Erika Cervantes"
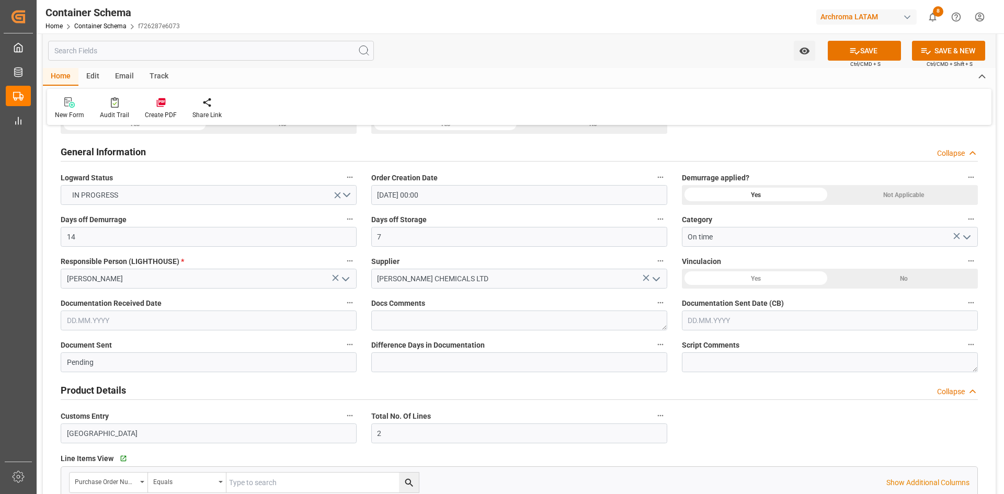
click at [795, 279] on div "Yes" at bounding box center [756, 279] width 148 height 20
click at [860, 278] on div "No" at bounding box center [904, 279] width 148 height 20
click at [173, 322] on input "text" at bounding box center [209, 321] width 296 height 20
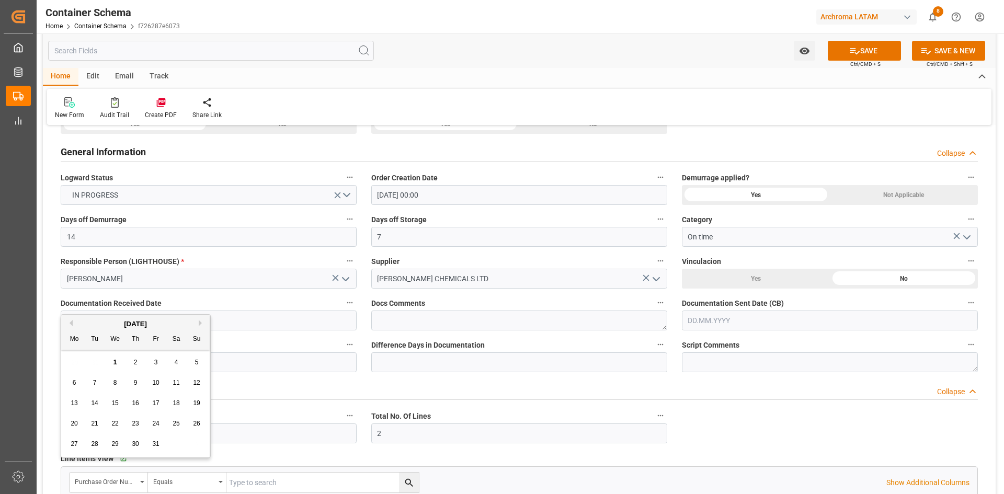
scroll to position [0, 0]
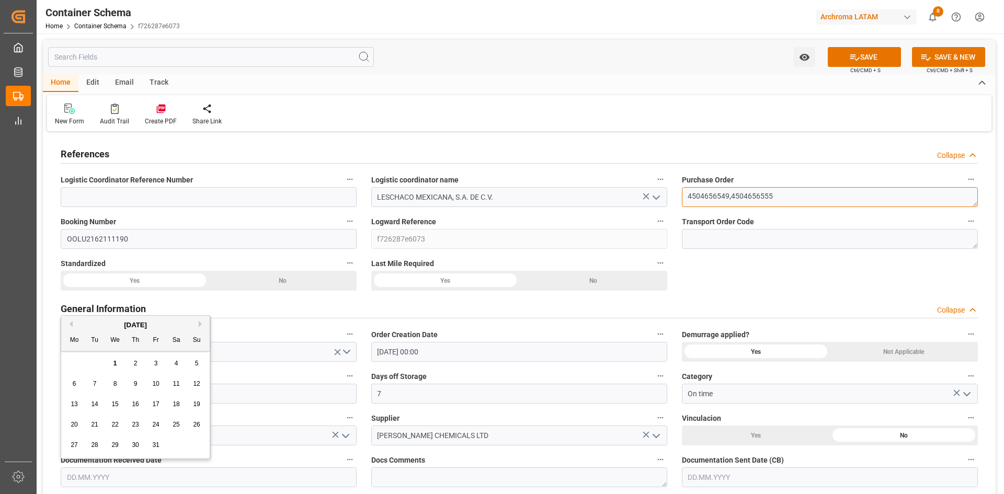
click at [712, 190] on textarea "4504656549,4504656555" at bounding box center [830, 197] width 296 height 20
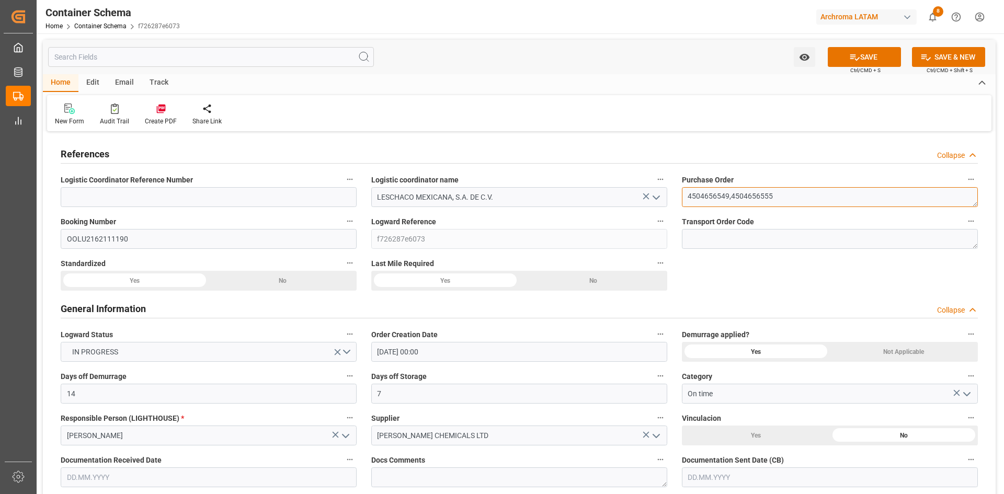
click at [711, 193] on textarea "4504656549,4504656555" at bounding box center [830, 197] width 296 height 20
click at [727, 196] on textarea "4504656549,4504656555" at bounding box center [830, 197] width 296 height 20
drag, startPoint x: 729, startPoint y: 196, endPoint x: 679, endPoint y: 203, distance: 50.7
click at [679, 203] on div "Purchase Order 4504656549,4504656555" at bounding box center [829, 190] width 311 height 42
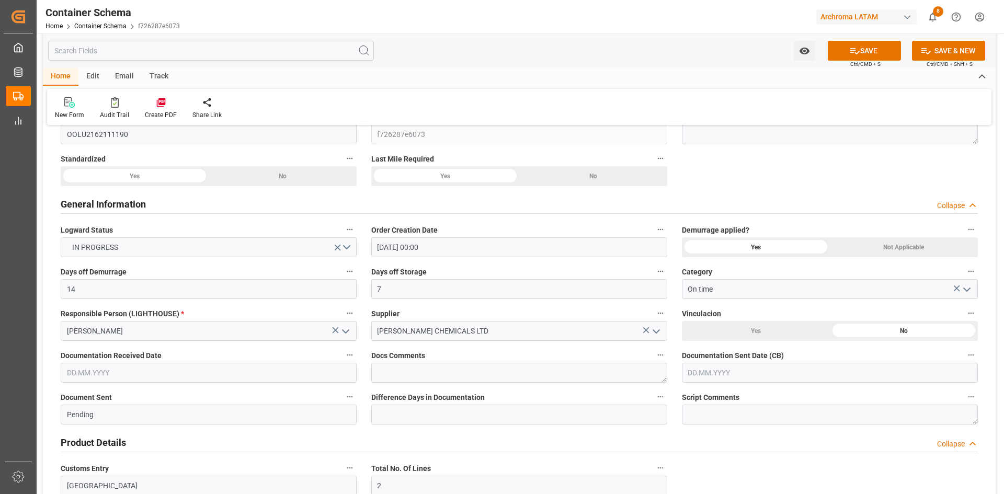
scroll to position [157, 0]
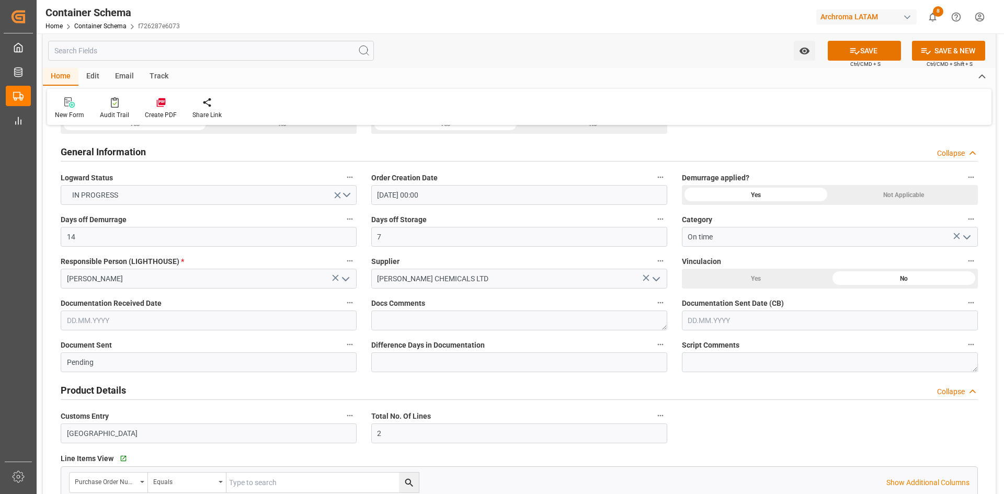
drag, startPoint x: 235, startPoint y: 323, endPoint x: 128, endPoint y: 325, distance: 107.7
click at [235, 323] on input "text" at bounding box center [209, 321] width 296 height 20
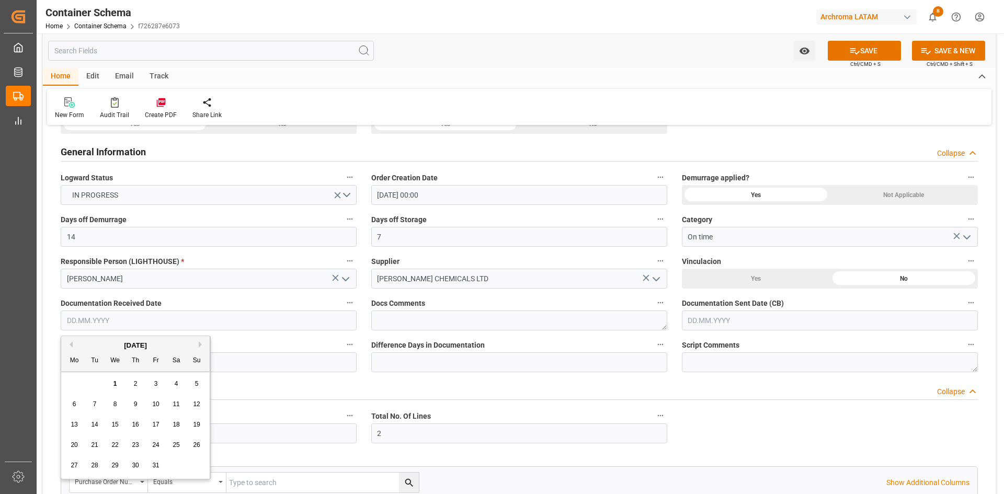
click at [85, 348] on div "[DATE]" at bounding box center [135, 345] width 148 height 10
click at [71, 341] on div "[DATE]" at bounding box center [135, 345] width 148 height 10
click at [69, 347] on button "Previous Month" at bounding box center [69, 344] width 6 height 6
click at [176, 428] on span "20" at bounding box center [176, 424] width 7 height 7
type input "20.09.2025"
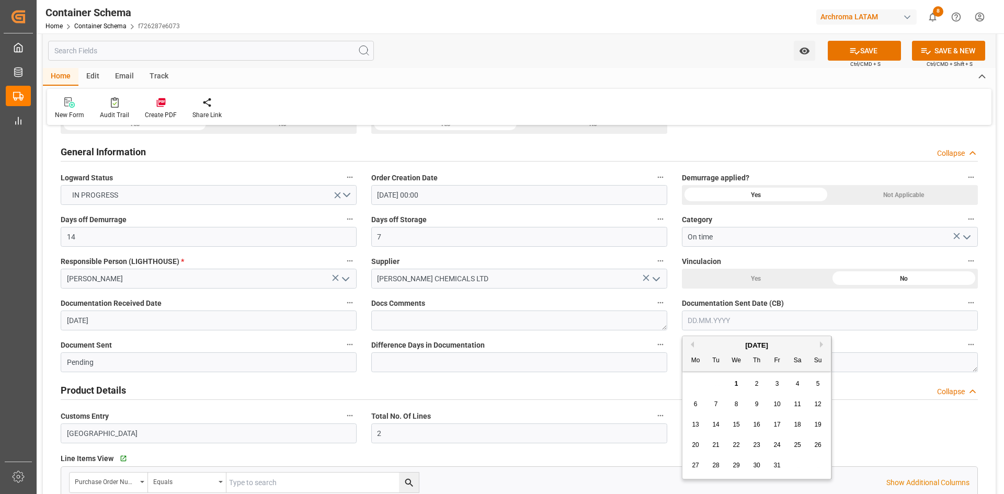
click at [736, 324] on input "text" at bounding box center [830, 321] width 296 height 20
click at [707, 344] on div "[DATE]" at bounding box center [756, 345] width 148 height 10
click at [738, 382] on span "1" at bounding box center [737, 383] width 4 height 7
type input "[DATE]"
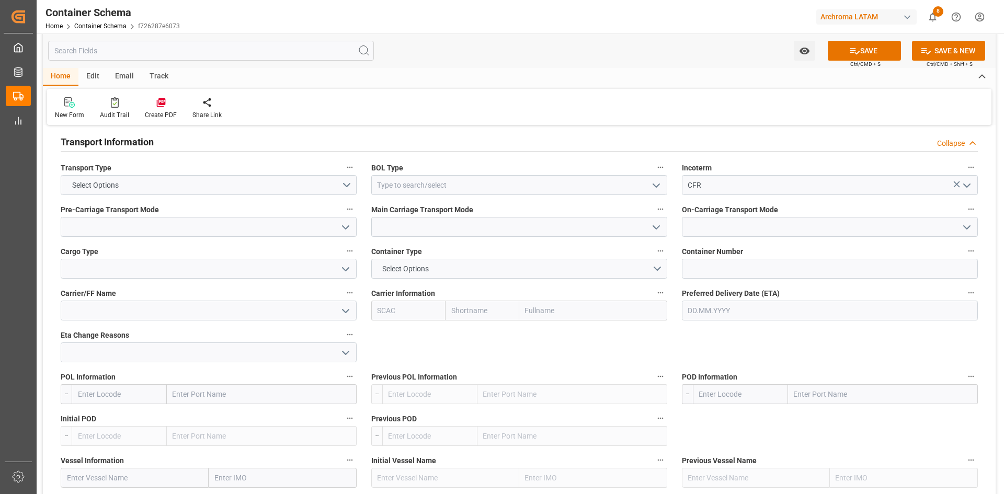
scroll to position [889, 0]
click at [344, 181] on button "Select Options" at bounding box center [209, 185] width 296 height 20
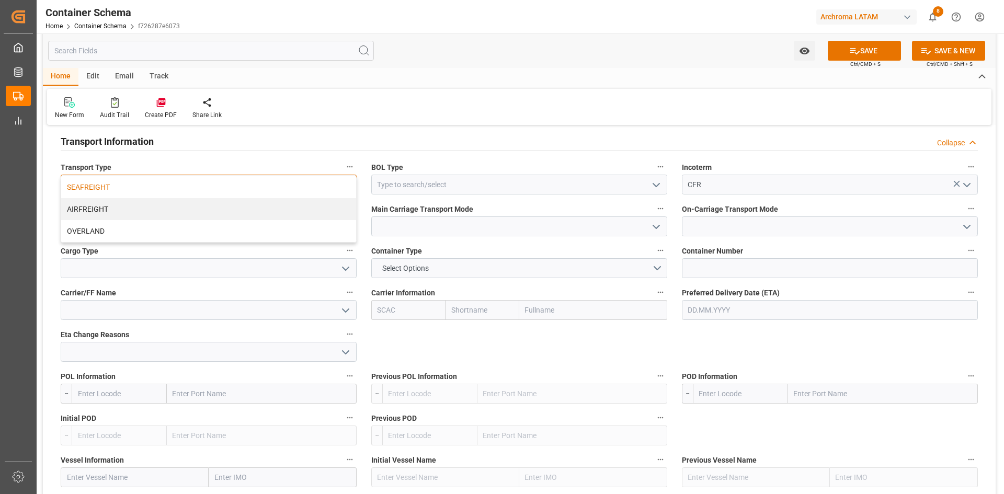
click at [129, 188] on div "SEAFREIGHT" at bounding box center [208, 187] width 295 height 22
click at [658, 186] on polyline "open menu" at bounding box center [656, 185] width 6 height 3
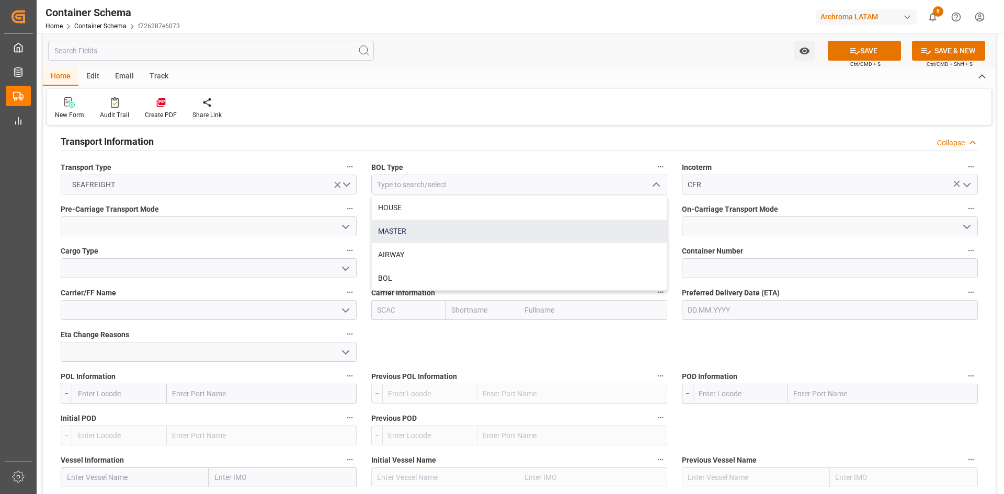
click at [413, 227] on div "MASTER" at bounding box center [519, 232] width 295 height 24
type input "MASTER"
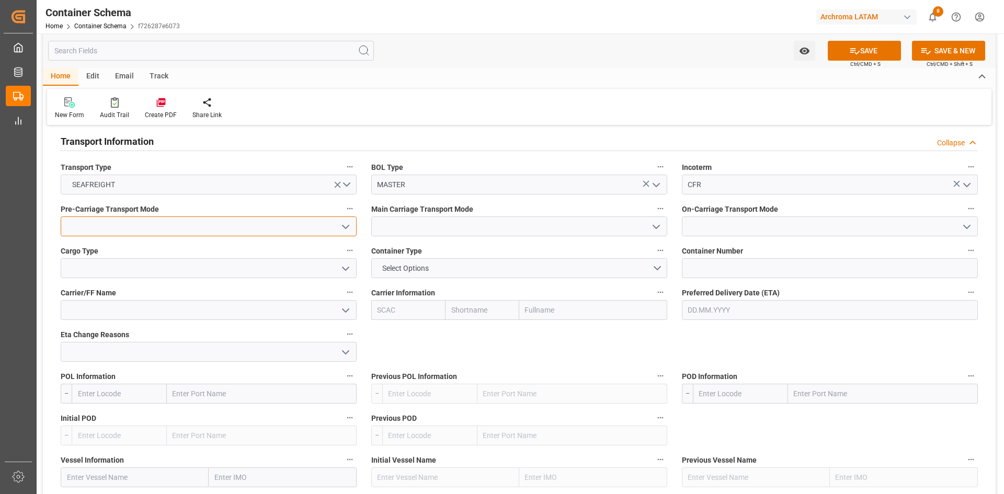
click at [181, 233] on input at bounding box center [209, 226] width 296 height 20
click at [345, 227] on icon "open menu" at bounding box center [345, 227] width 13 height 13
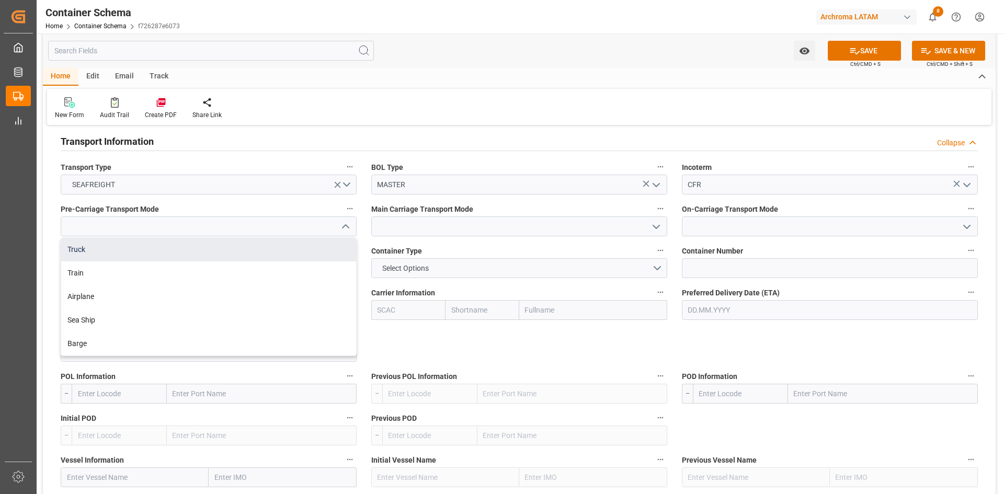
click at [81, 245] on div "Truck" at bounding box center [208, 250] width 295 height 24
type input "Truck"
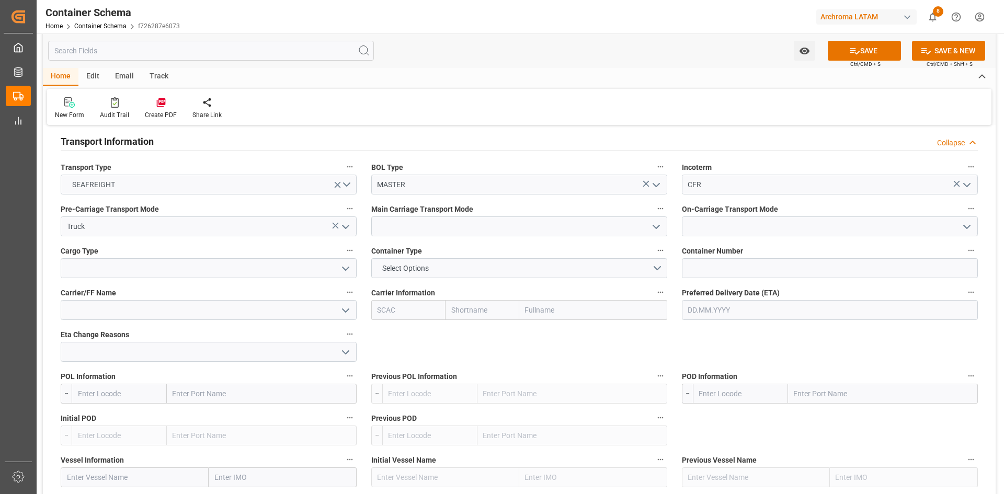
click at [659, 225] on polyline "open menu" at bounding box center [656, 226] width 6 height 3
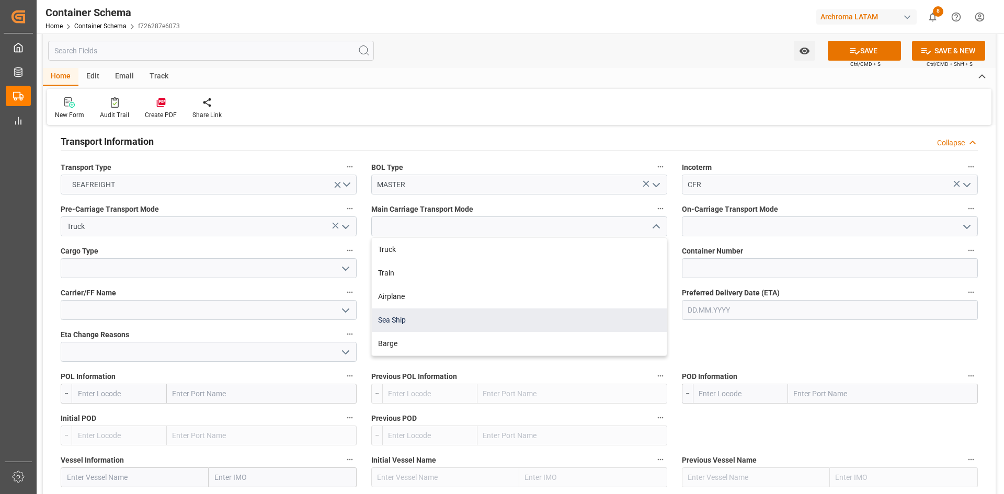
click at [421, 319] on div "Sea Ship" at bounding box center [519, 320] width 295 height 24
type input "Sea Ship"
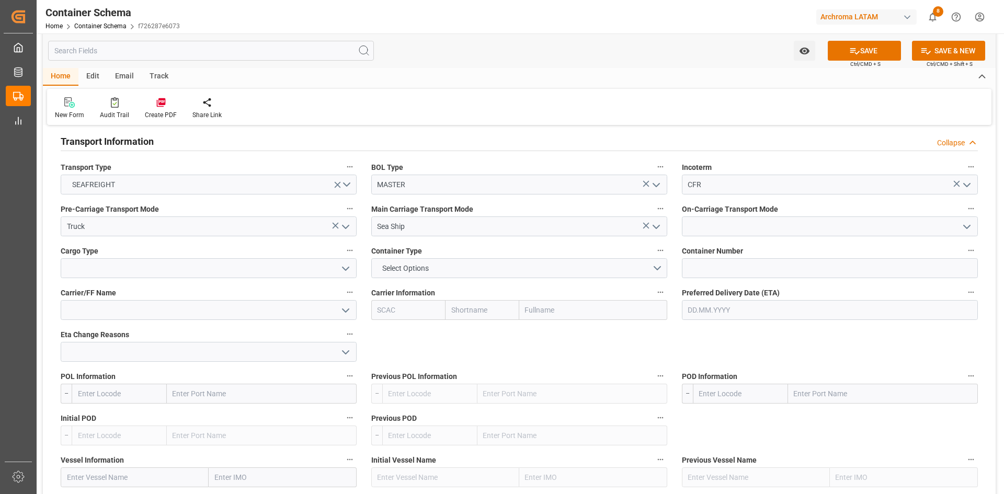
click at [967, 226] on icon "open menu" at bounding box center [967, 227] width 13 height 13
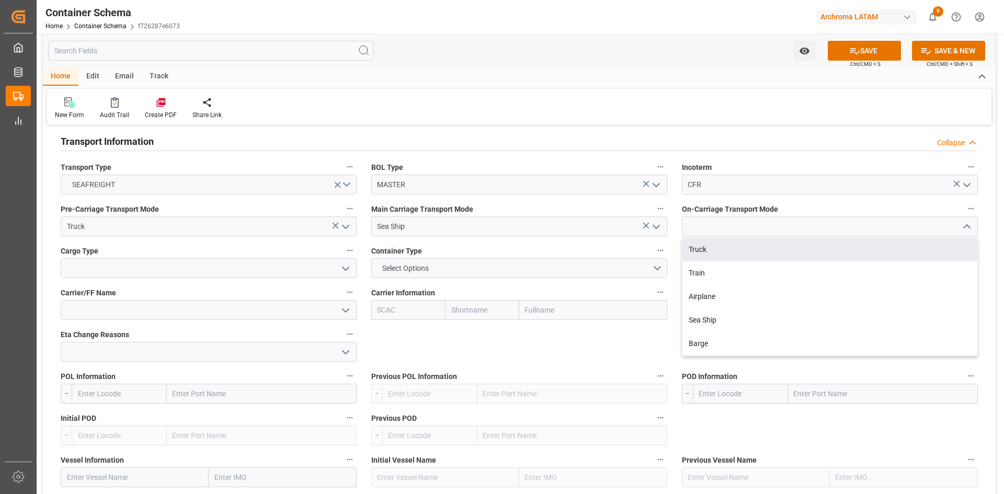
click at [706, 251] on div "Truck" at bounding box center [829, 250] width 295 height 24
type input "Truck"
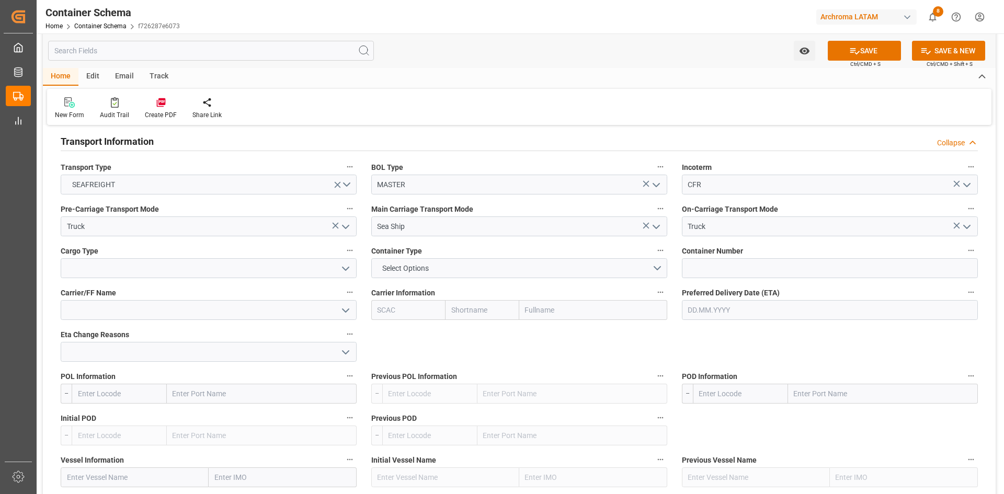
click at [345, 272] on icon "open menu" at bounding box center [345, 268] width 13 height 13
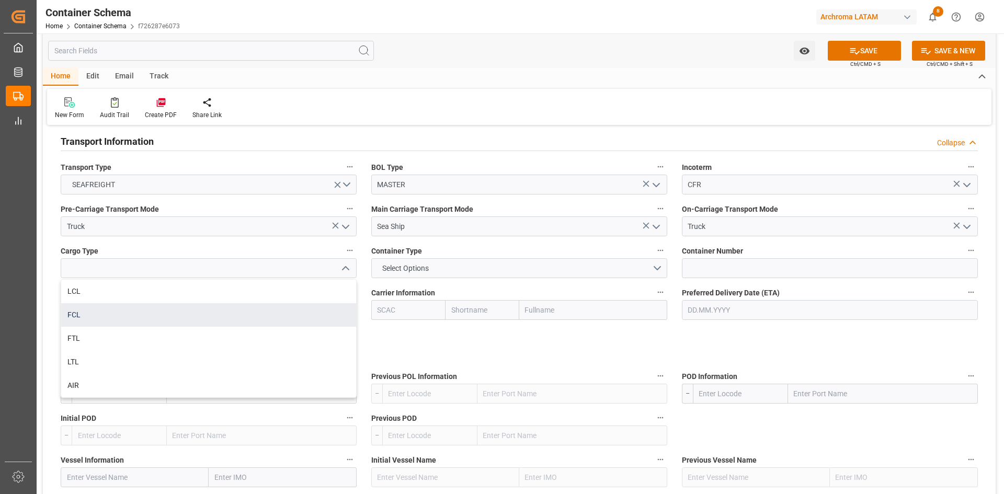
click at [97, 309] on div "FCL" at bounding box center [208, 315] width 295 height 24
type input "FCL"
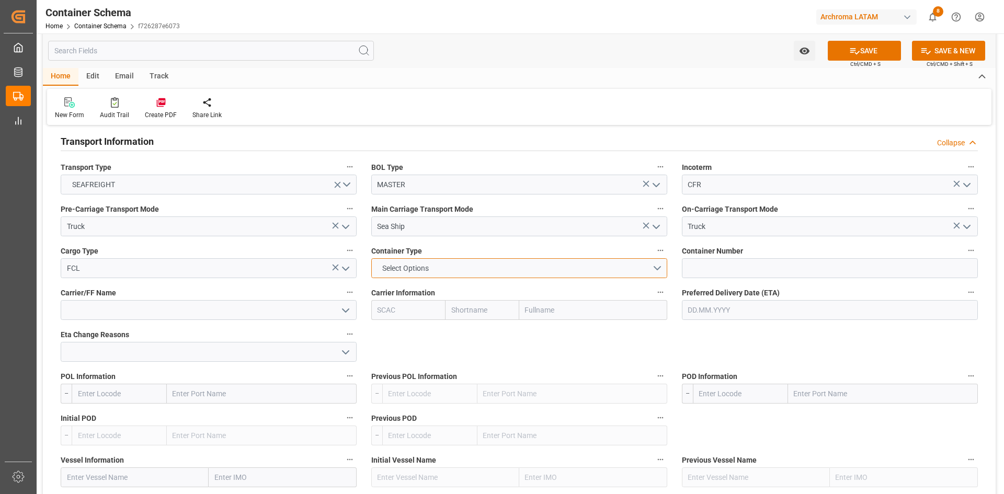
click at [650, 267] on button "Select Options" at bounding box center [519, 268] width 296 height 20
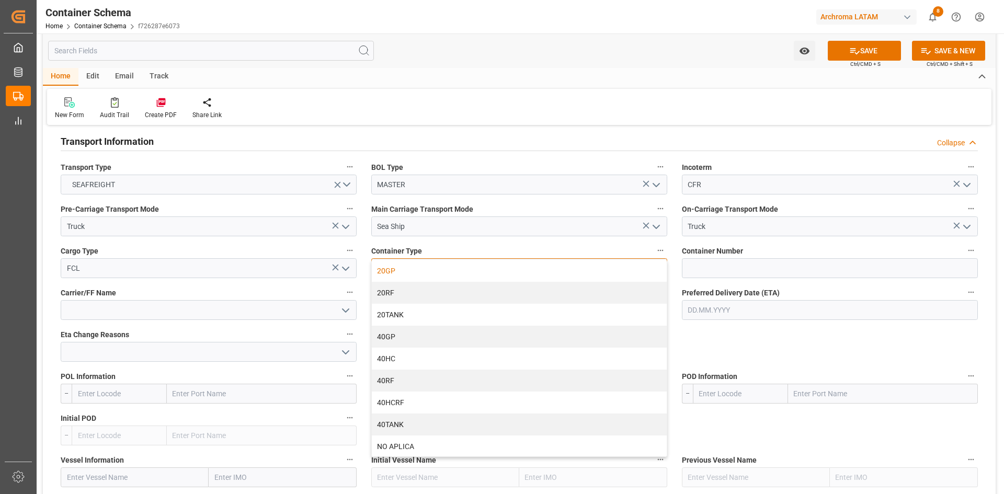
click at [410, 272] on div "20GP" at bounding box center [519, 271] width 295 height 22
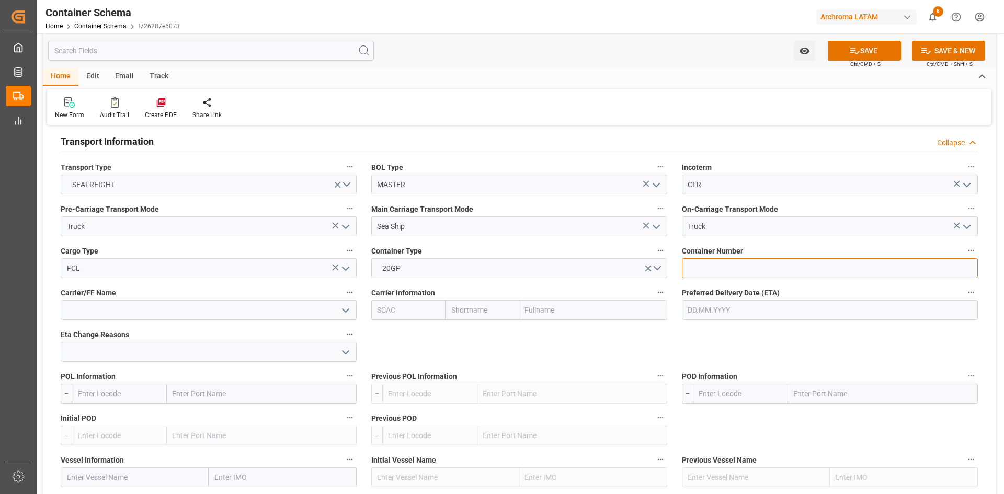
click at [717, 275] on input at bounding box center [830, 268] width 296 height 20
click at [743, 272] on input at bounding box center [830, 268] width 296 height 20
paste input "CSNU2546372"
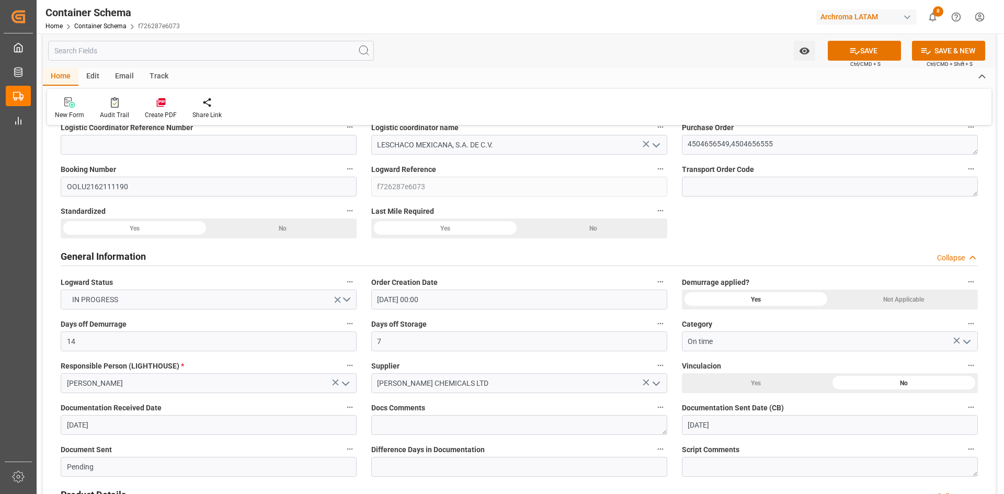
scroll to position [0, 0]
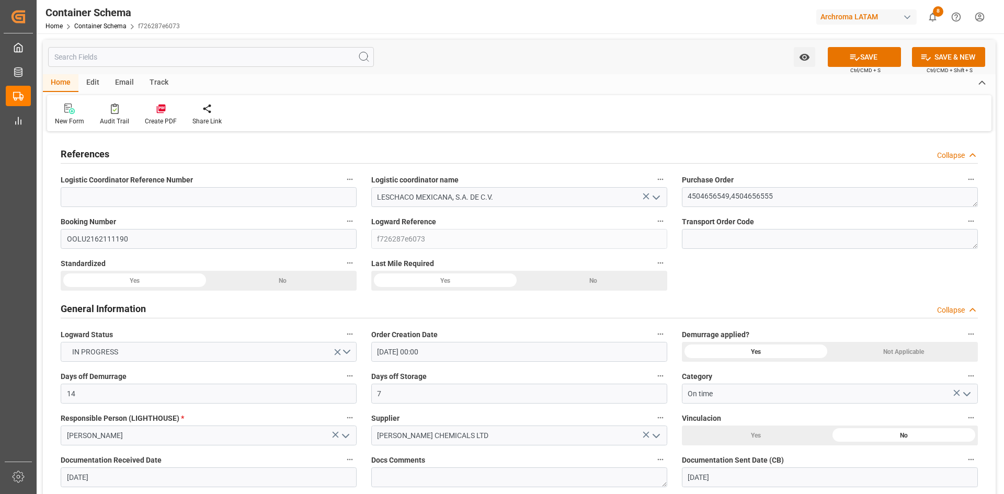
type input "CSNU2546372"
click at [735, 203] on textarea "4504656549,4504656555" at bounding box center [830, 197] width 296 height 20
type textarea "4504656549"
click at [860, 59] on button "SAVE" at bounding box center [864, 57] width 73 height 20
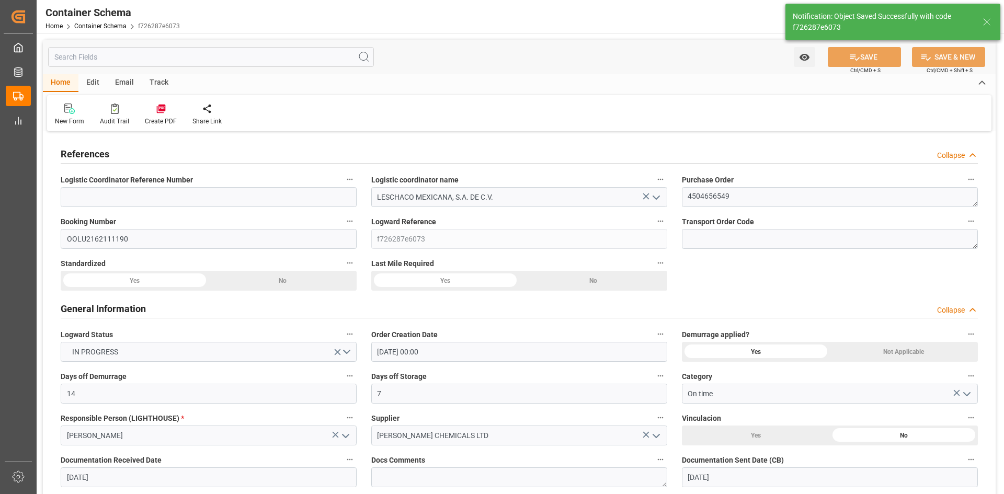
type input "Document Sent"
type input "01.10.2025 20:42"
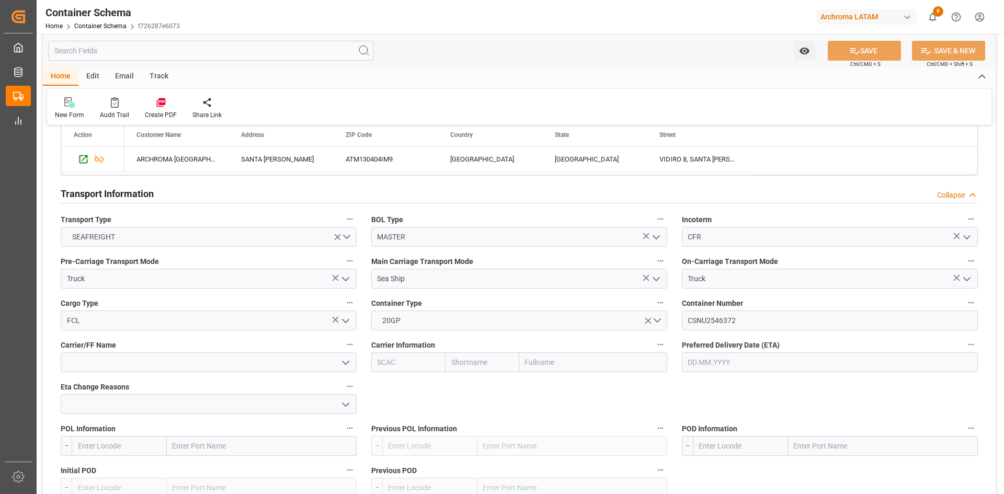
scroll to position [993, 0]
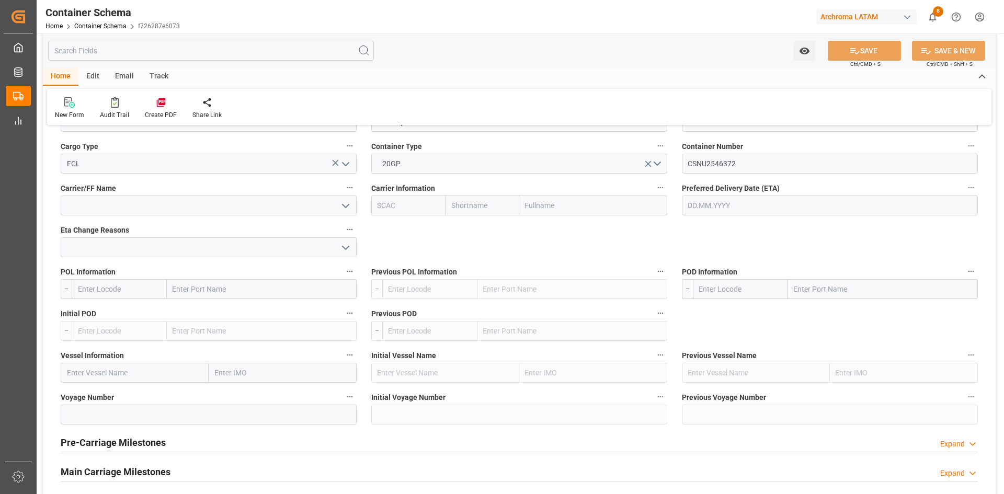
click at [345, 202] on icon "open menu" at bounding box center [345, 206] width 13 height 13
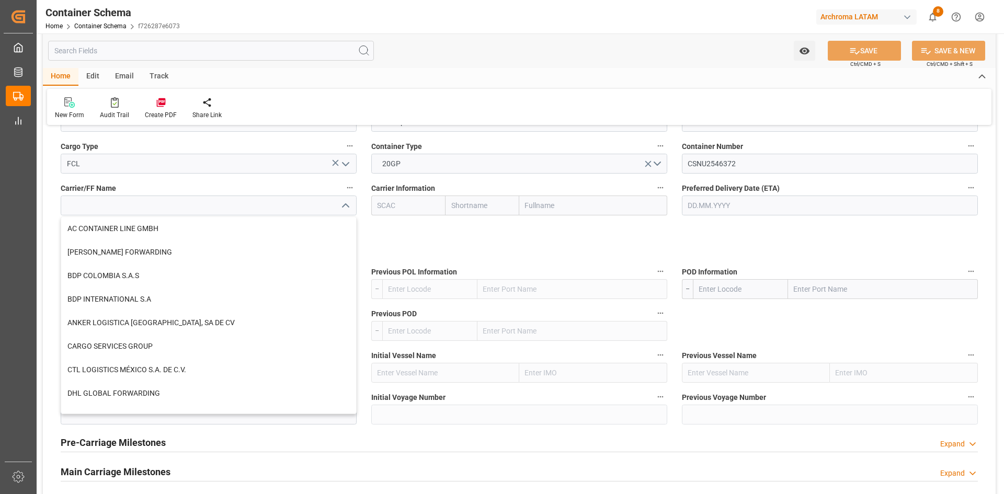
click at [345, 202] on icon "close menu" at bounding box center [345, 206] width 13 height 13
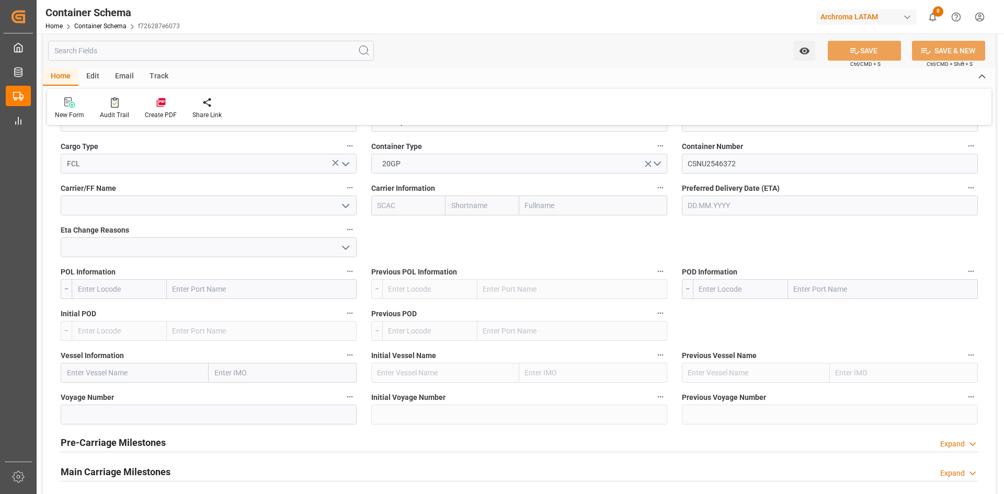
click at [184, 289] on input "text" at bounding box center [262, 289] width 190 height 20
type input "SOUTHAMPT"
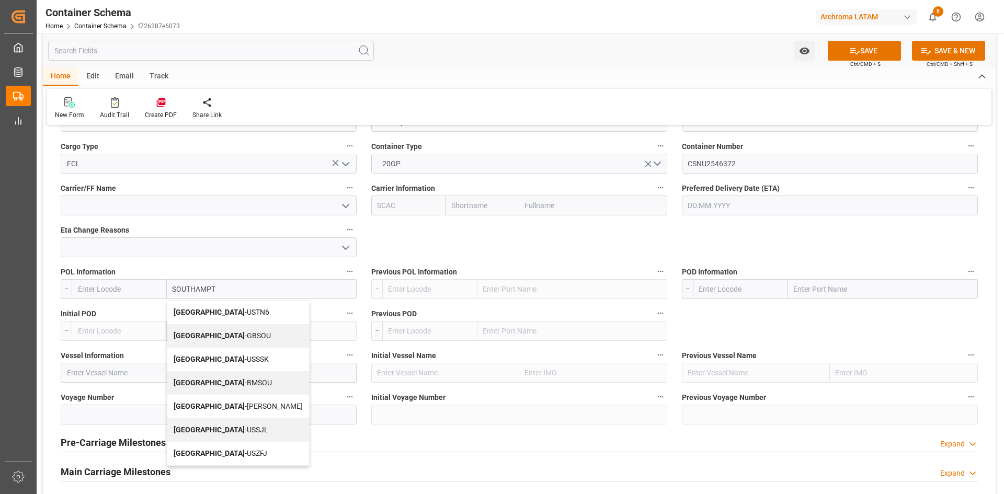
click at [234, 338] on span "Southampton - GBSOU" at bounding box center [222, 335] width 97 height 8
type input "GBSOU"
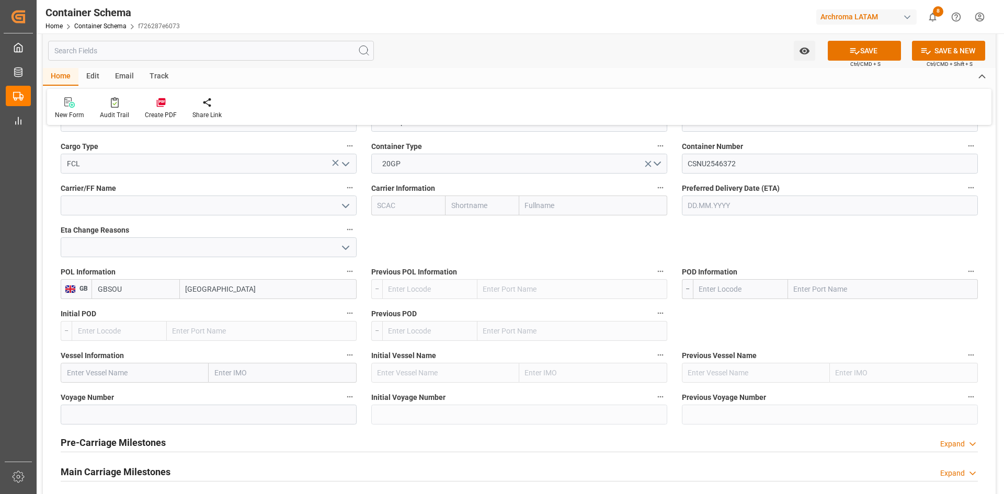
type input "Southampton"
click at [828, 289] on input "text" at bounding box center [883, 289] width 190 height 20
type input "VERACRUZ"
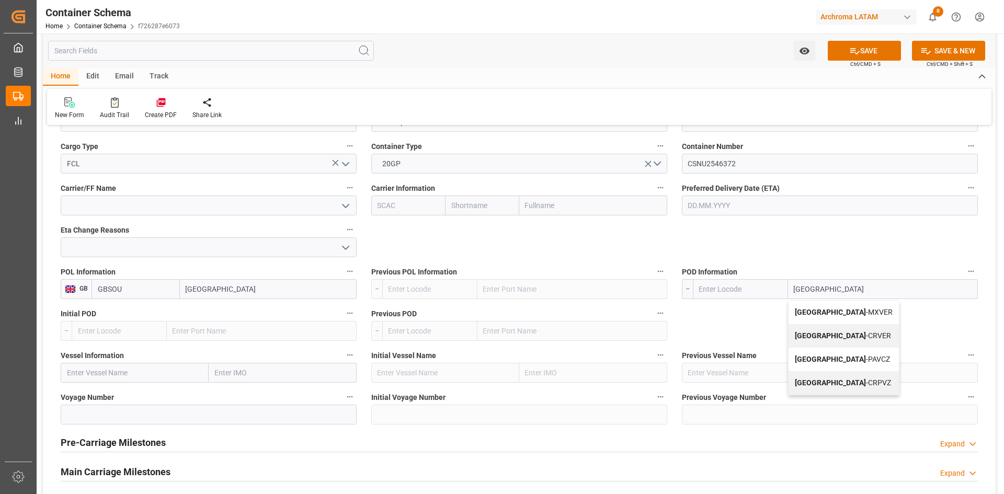
click at [829, 314] on span "Veracruz - MXVER" at bounding box center [844, 312] width 98 height 8
type input "MXVER"
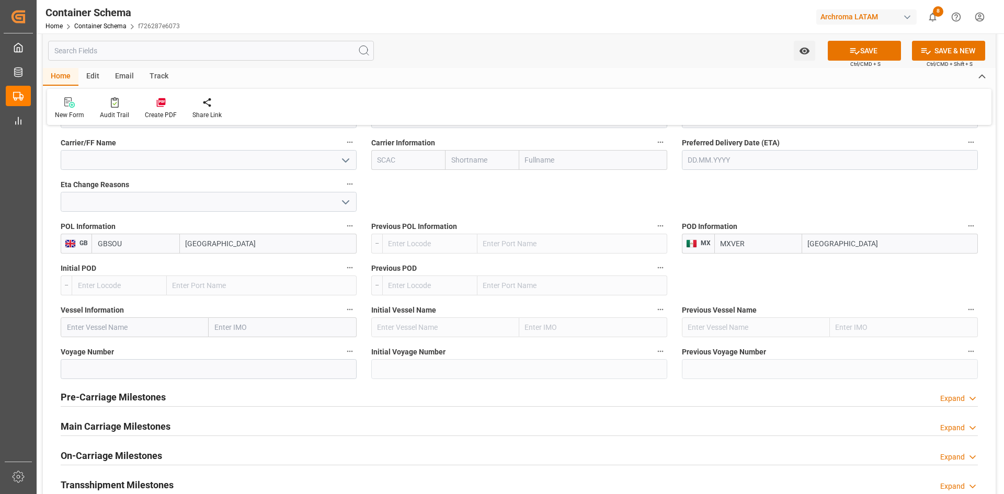
scroll to position [1046, 0]
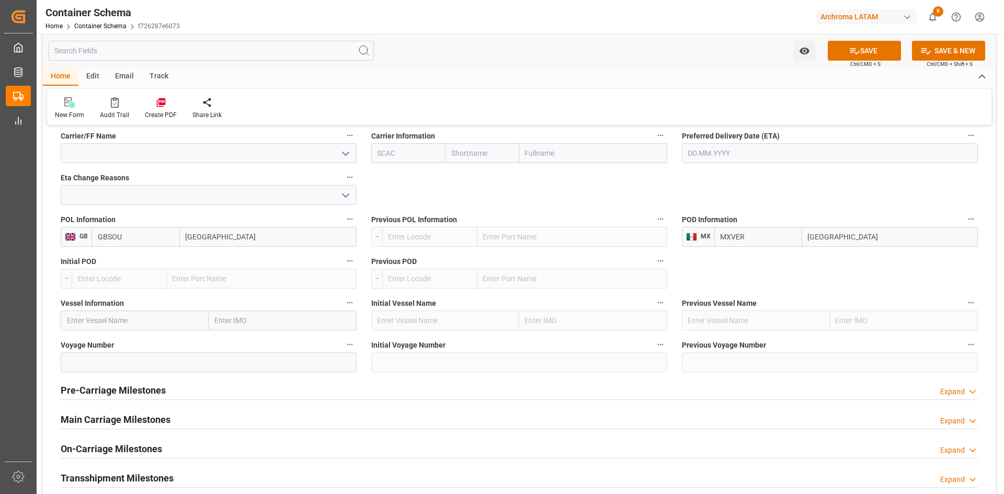
type input "Veracruz"
click at [100, 310] on label "Vessel Information" at bounding box center [209, 303] width 296 height 15
click at [343, 310] on button "Vessel Information" at bounding box center [350, 303] width 14 height 14
click at [109, 329] on input "text" at bounding box center [135, 321] width 148 height 20
paste input "MH PERSEUS"
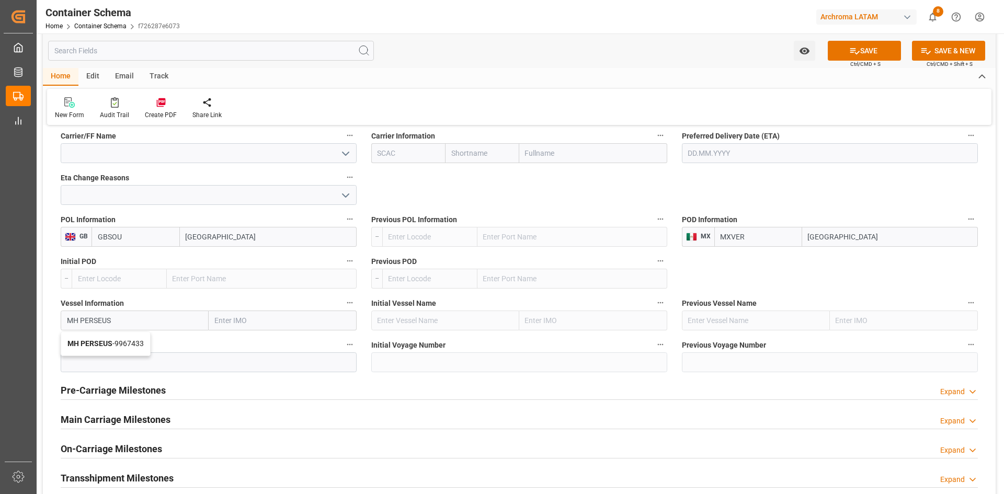
click at [105, 345] on b "MH PERSEUS" at bounding box center [89, 343] width 45 height 8
type input "MH PERSEUS"
type input "9967433"
type input "MH PERSEUS"
click at [170, 359] on input at bounding box center [209, 362] width 296 height 20
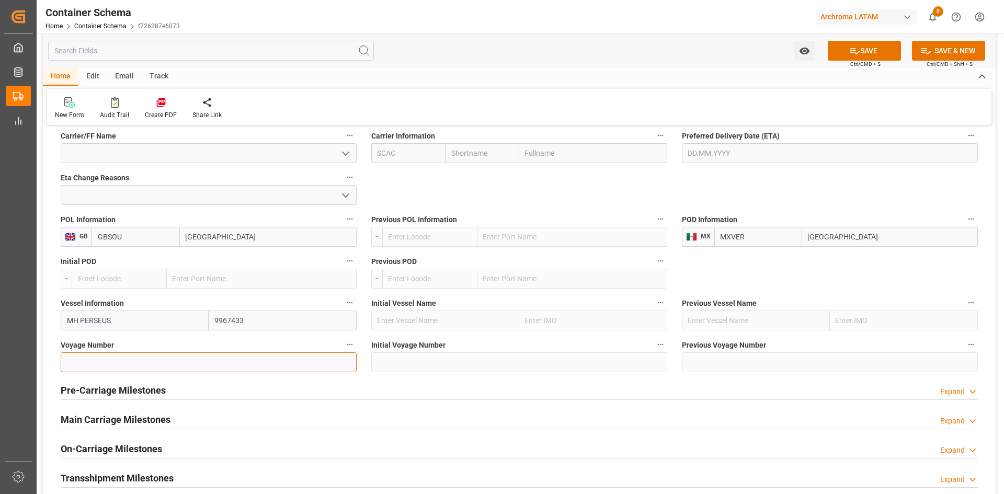
paste input "0VBKPW1MA"
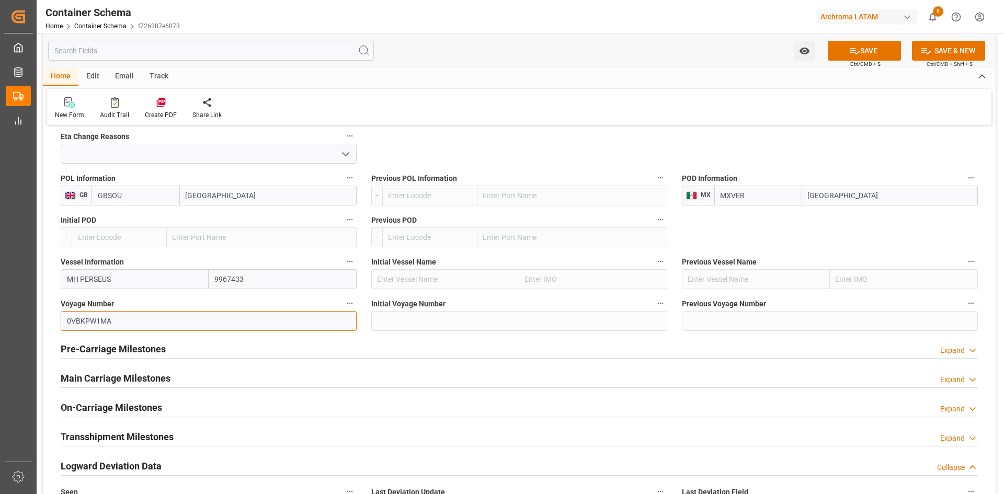
scroll to position [1150, 0]
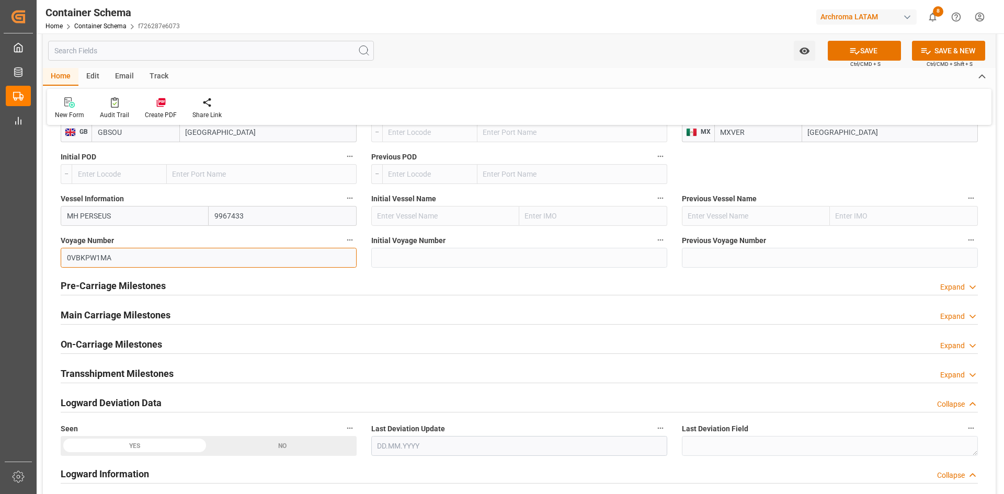
type input "0VBKPW1MA"
click at [170, 320] on div "Main Carriage Milestones Expand" at bounding box center [519, 314] width 917 height 20
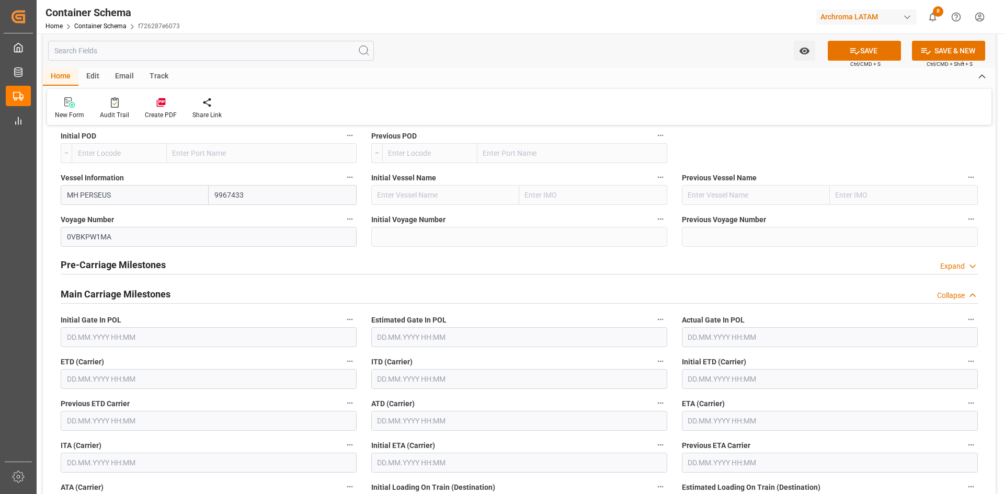
scroll to position [1203, 0]
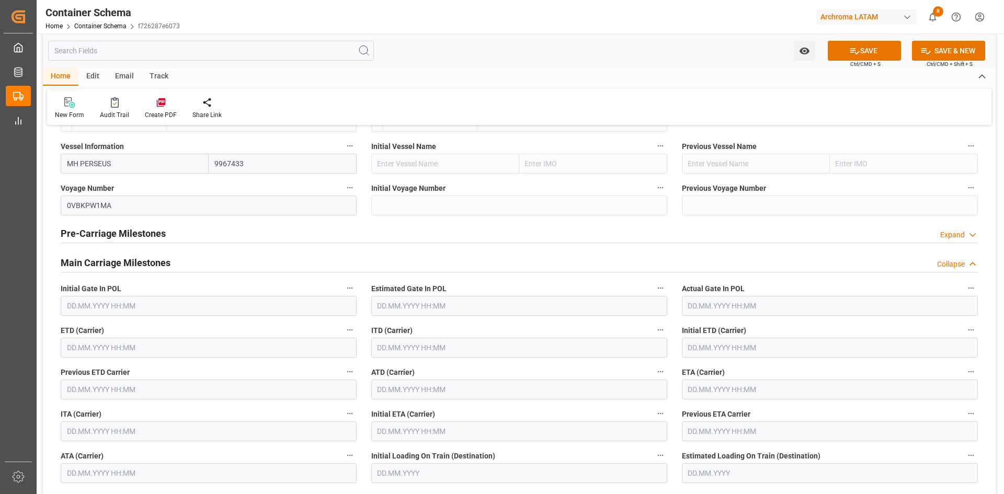
click at [130, 351] on input "text" at bounding box center [209, 348] width 296 height 20
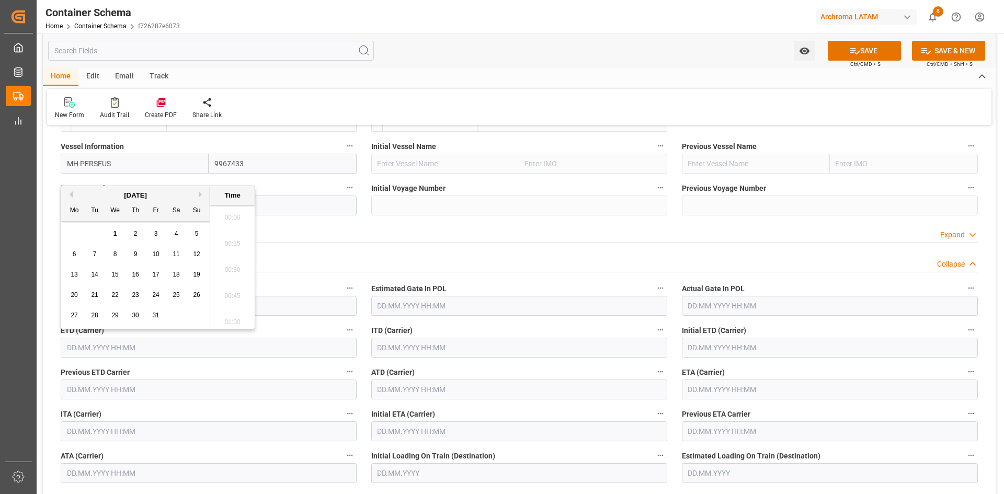
scroll to position [1468, 0]
click at [73, 198] on div "[DATE]" at bounding box center [135, 195] width 148 height 10
click at [72, 196] on button "Previous Month" at bounding box center [69, 194] width 6 height 6
click at [73, 256] on span "8" at bounding box center [75, 253] width 4 height 7
type input "08.09.2025 00:00"
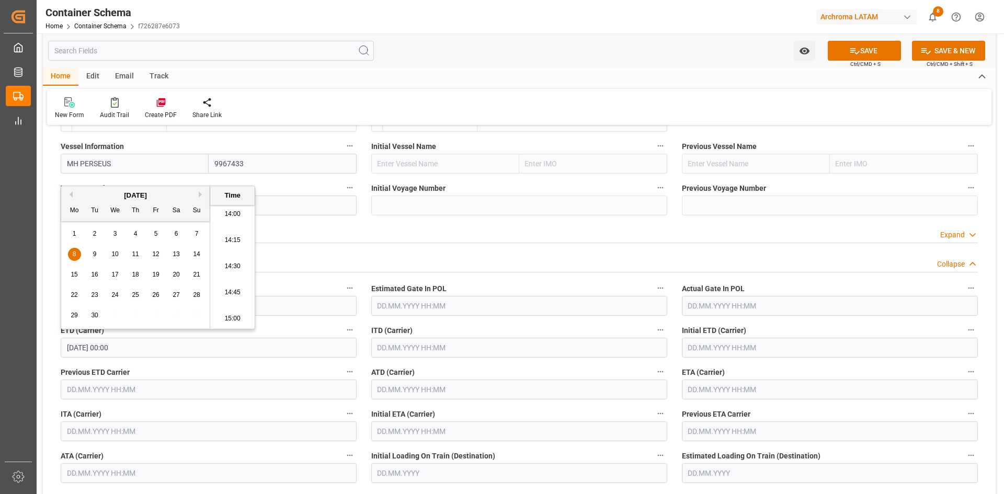
click at [745, 391] on input "text" at bounding box center [830, 390] width 296 height 20
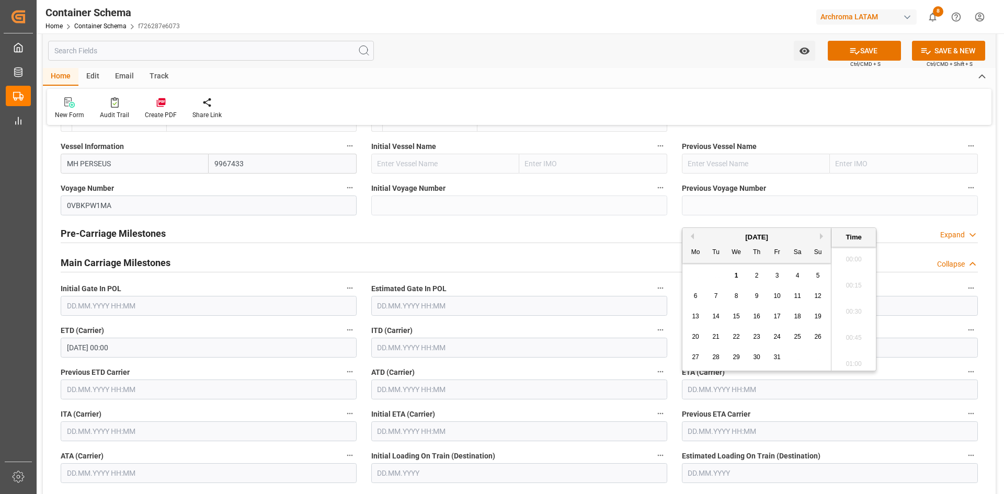
scroll to position [1494, 0]
click at [798, 272] on span "4" at bounding box center [798, 275] width 4 height 7
type input "04.10.2025 00:00"
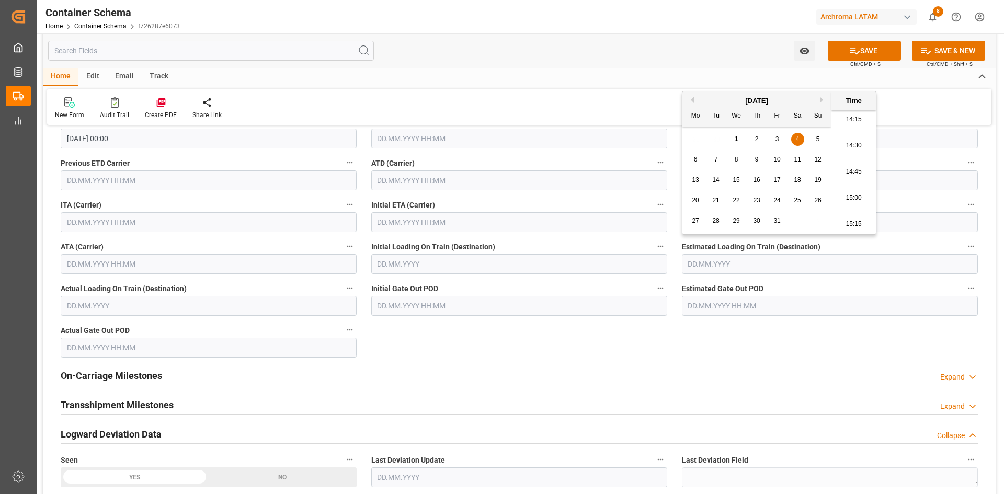
scroll to position [1516, 0]
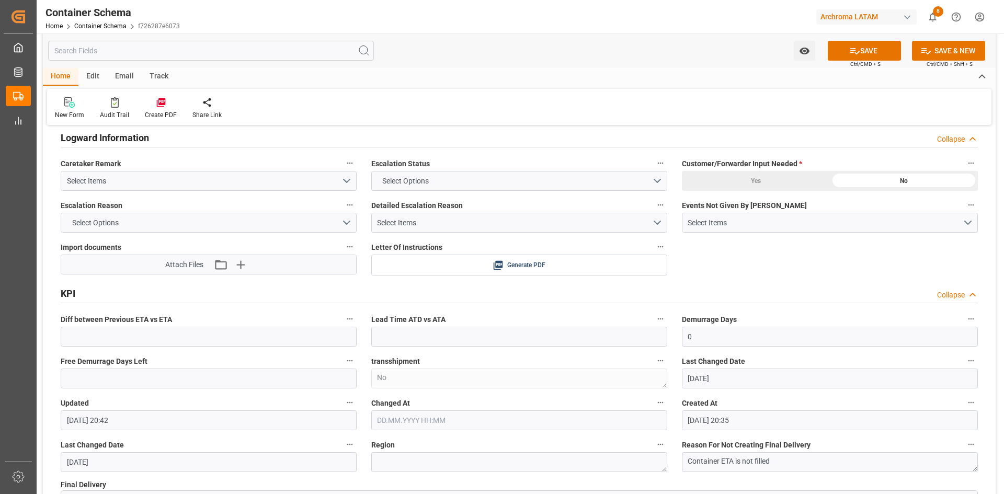
scroll to position [1830, 0]
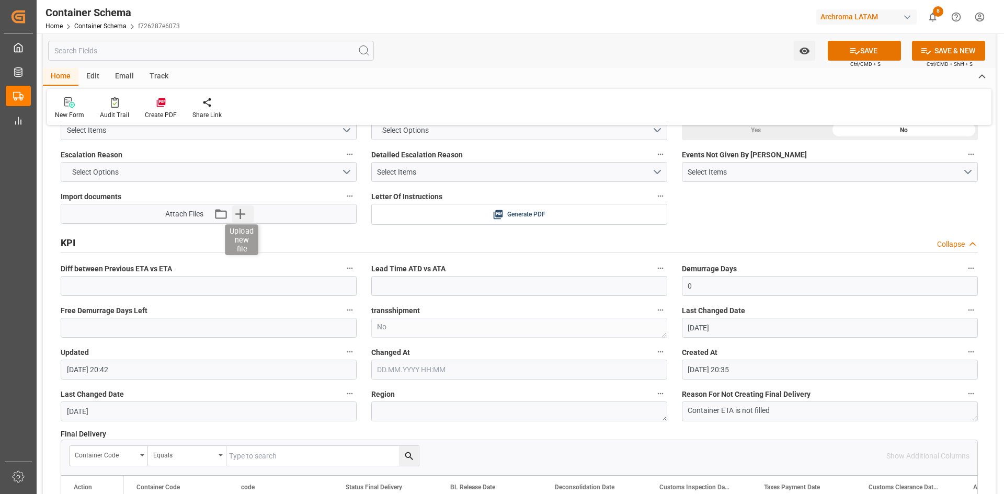
click at [239, 215] on icon "button" at bounding box center [240, 213] width 17 height 17
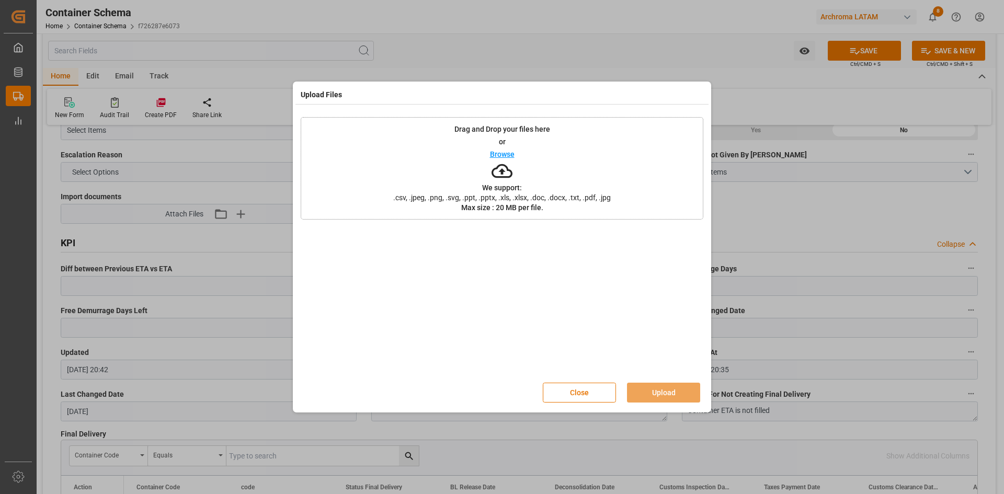
click at [501, 153] on p "Browse" at bounding box center [502, 154] width 25 height 7
click at [617, 393] on div "Close Upload" at bounding box center [627, 393] width 168 height 20
click at [604, 394] on button "Close" at bounding box center [579, 393] width 73 height 20
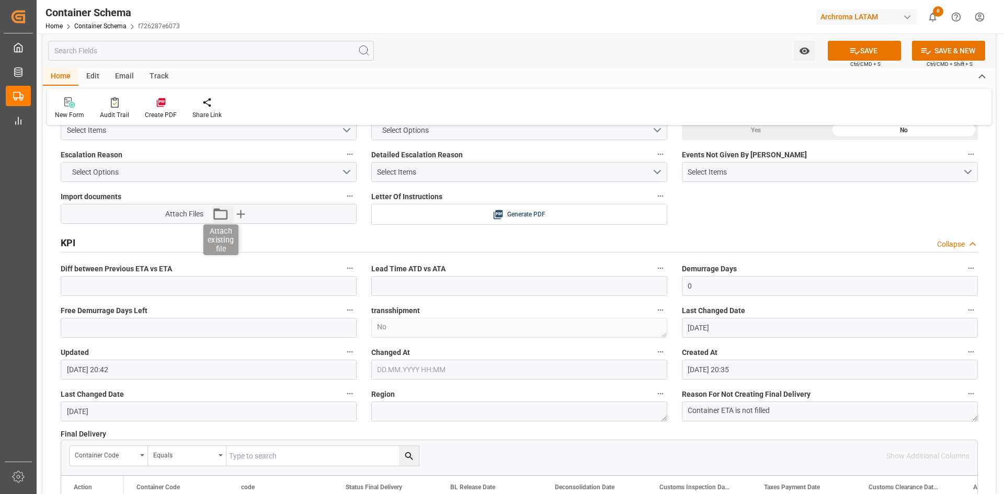
click at [223, 214] on icon "button" at bounding box center [220, 213] width 17 height 17
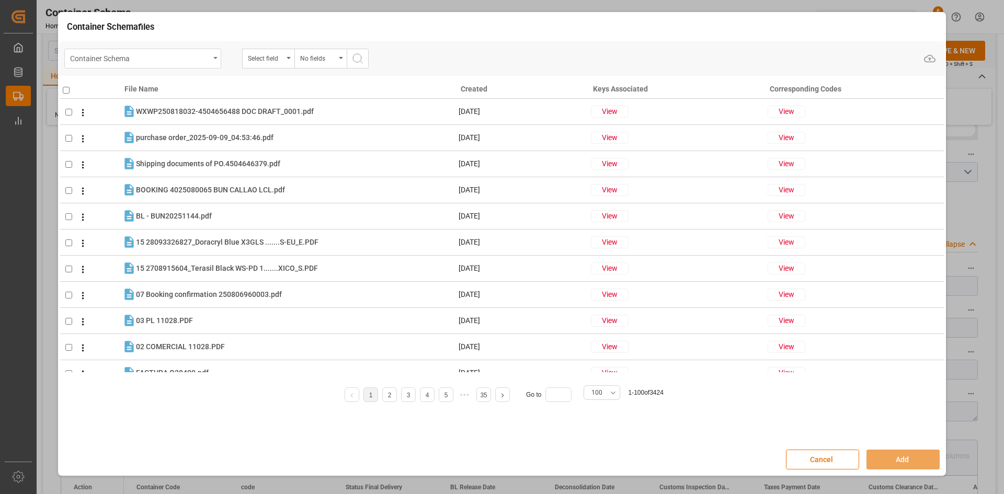
click at [201, 56] on div "Container Schema" at bounding box center [140, 57] width 140 height 13
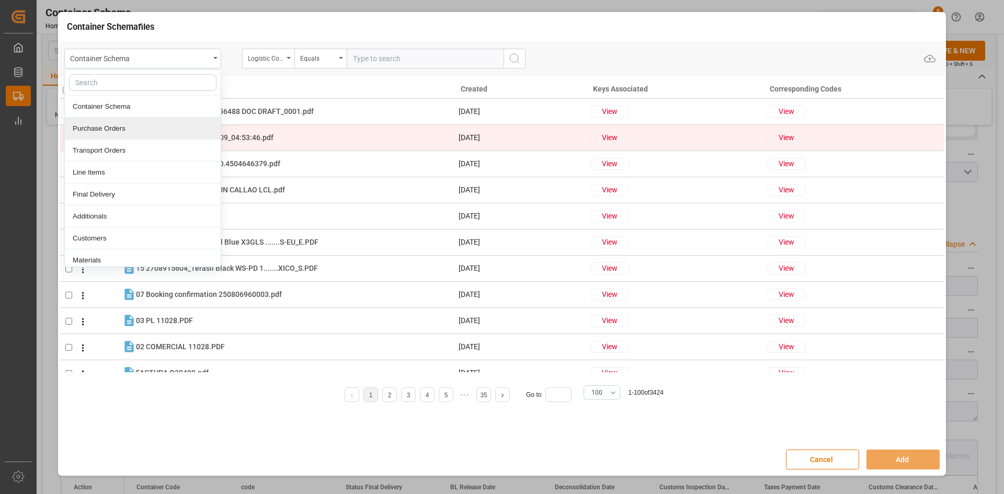
click at [92, 131] on div "Purchase Orders" at bounding box center [143, 129] width 156 height 22
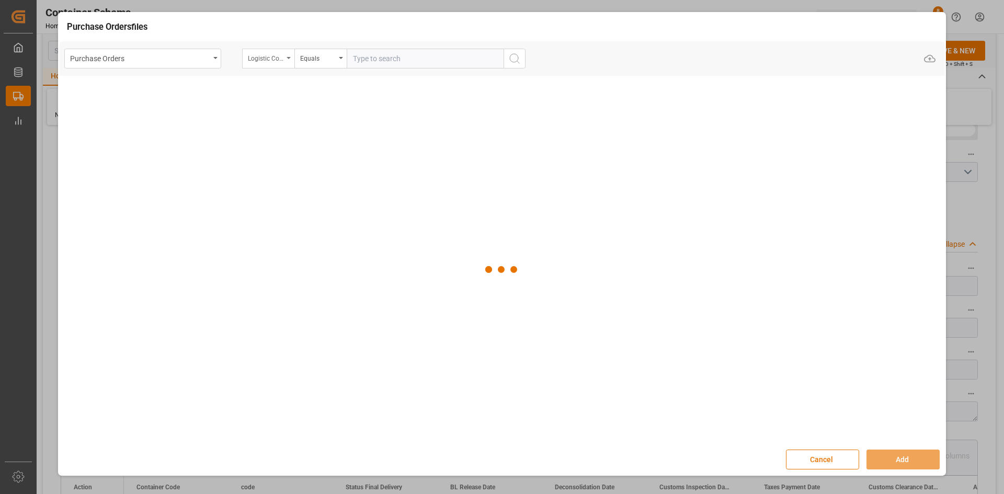
click at [289, 62] on div "Logistic Coordinator Reference Number" at bounding box center [268, 59] width 52 height 20
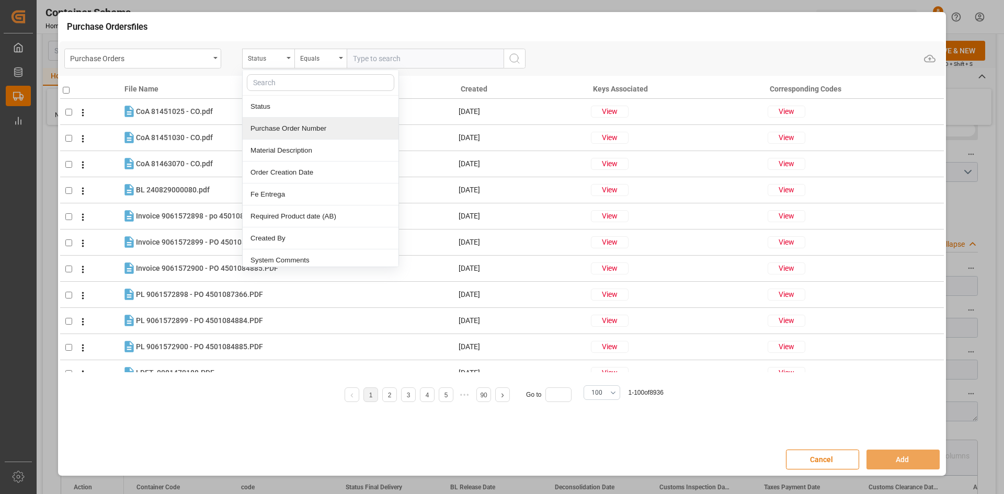
click at [301, 126] on div "Purchase Order Number" at bounding box center [321, 129] width 156 height 22
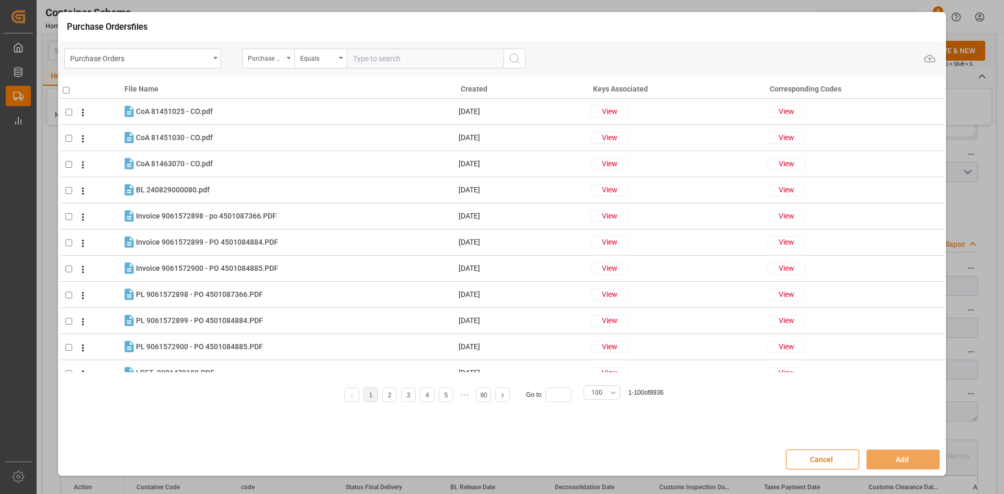
click at [370, 56] on input "text" at bounding box center [425, 59] width 157 height 20
type input "450465649"
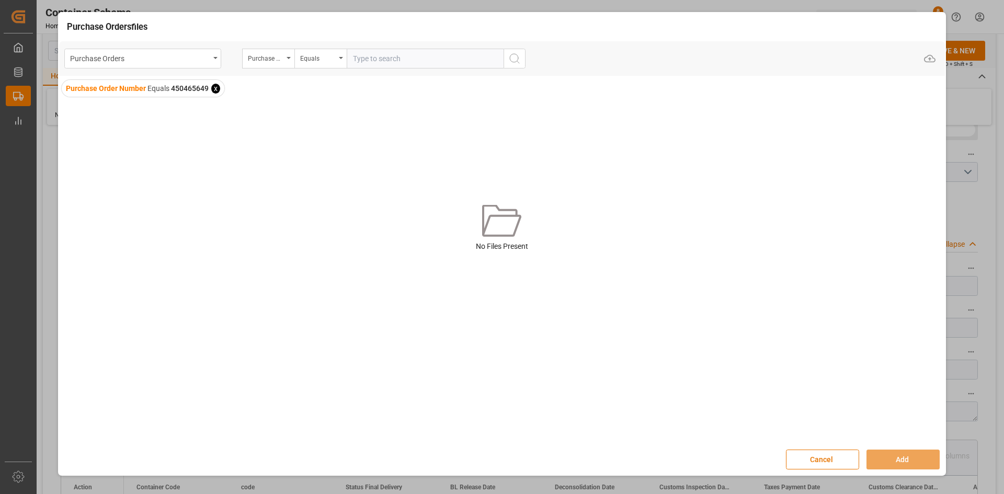
click at [176, 89] on span "450465649" at bounding box center [190, 88] width 38 height 8
drag, startPoint x: 174, startPoint y: 90, endPoint x: 193, endPoint y: 93, distance: 19.5
click at [193, 93] on span "450465649" at bounding box center [190, 88] width 38 height 8
drag, startPoint x: 171, startPoint y: 87, endPoint x: 208, endPoint y: 96, distance: 37.0
click at [208, 96] on span "Purchase Order Number Equals 450465649 x" at bounding box center [143, 88] width 163 height 17
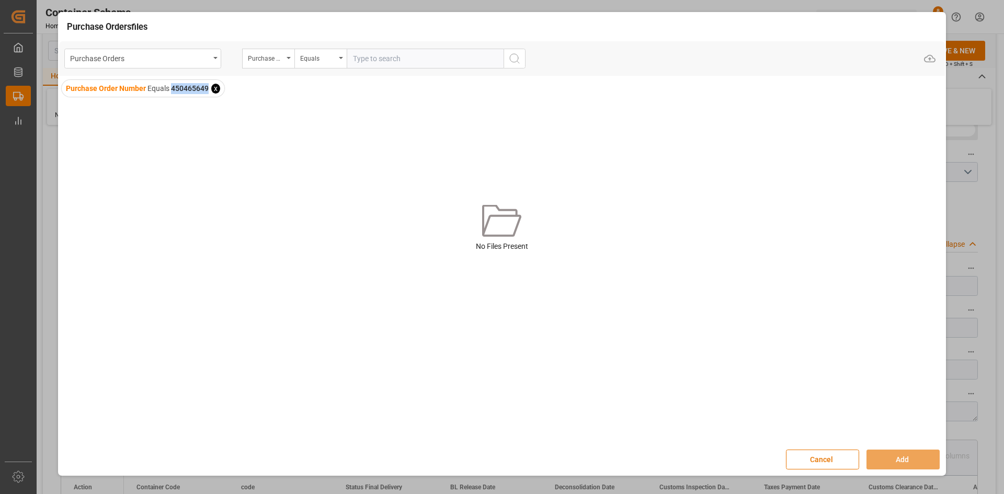
copy span "450465649"
click at [220, 87] on span "x" at bounding box center [215, 89] width 9 height 10
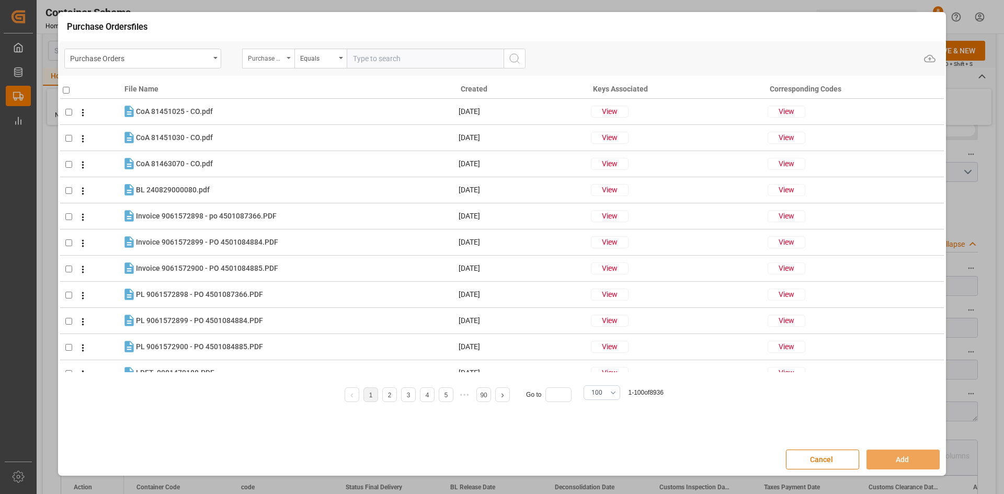
click at [285, 58] on div "Purchase Order Number" at bounding box center [268, 59] width 52 height 20
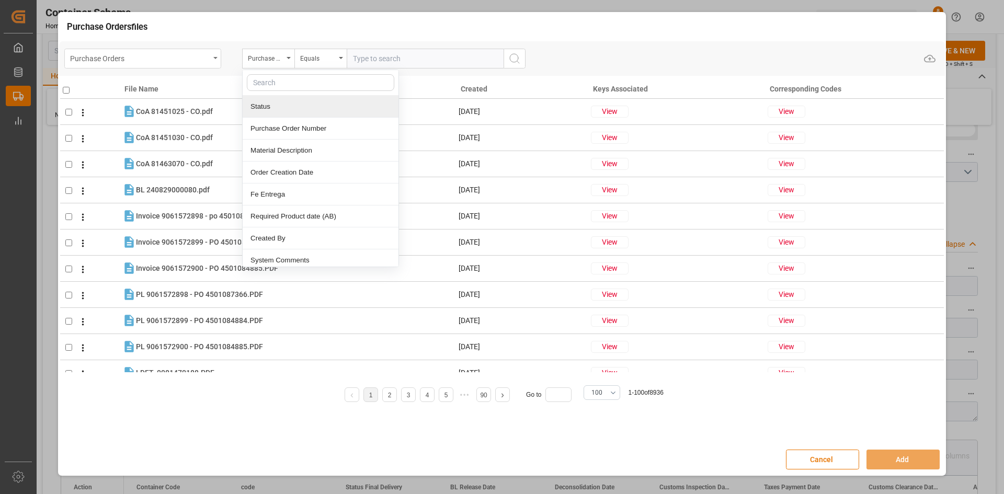
click at [171, 54] on div "Purchase Orders" at bounding box center [140, 57] width 140 height 13
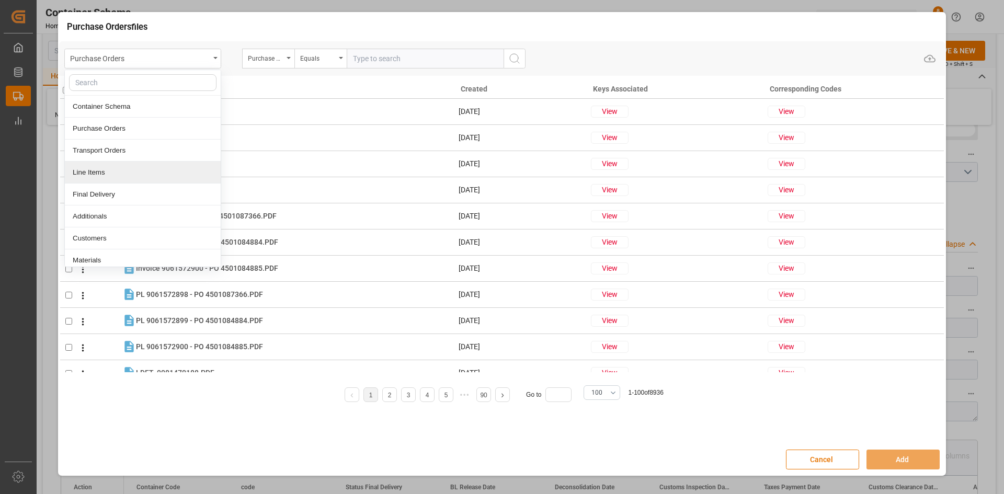
click at [135, 169] on div "Line Items" at bounding box center [143, 173] width 156 height 22
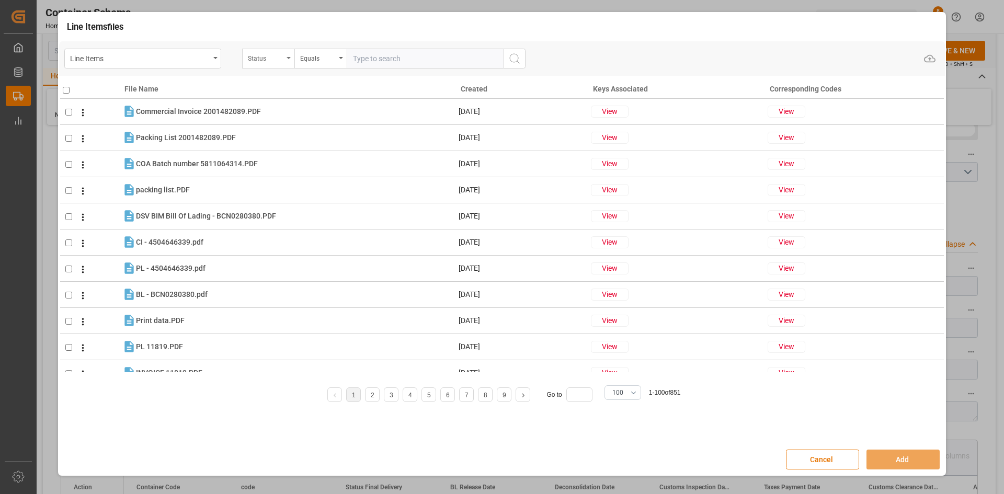
click at [285, 55] on div "Status" at bounding box center [268, 59] width 52 height 20
click at [303, 125] on div "Purchase Order Number" at bounding box center [321, 129] width 156 height 22
click at [371, 64] on input "text" at bounding box center [425, 59] width 157 height 20
paste input "450465649"
type input "450465649"
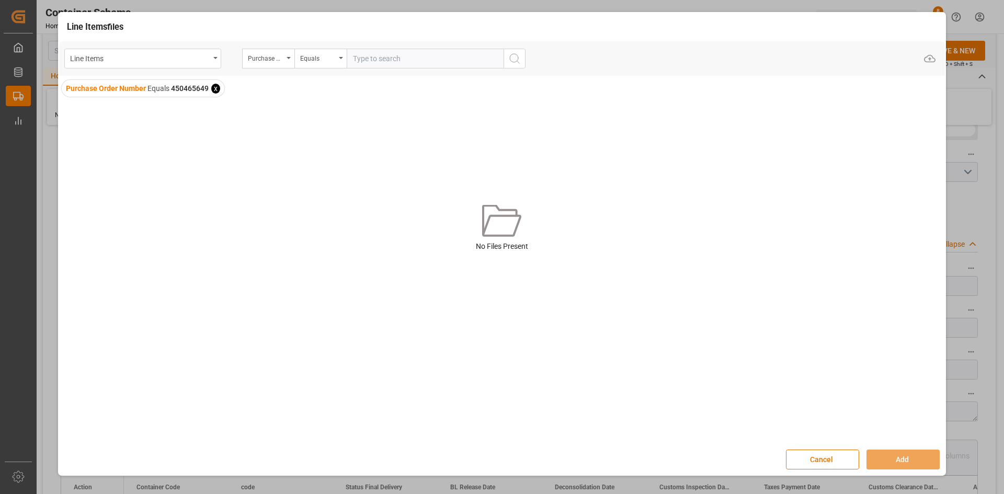
click at [213, 88] on span "x" at bounding box center [215, 89] width 9 height 10
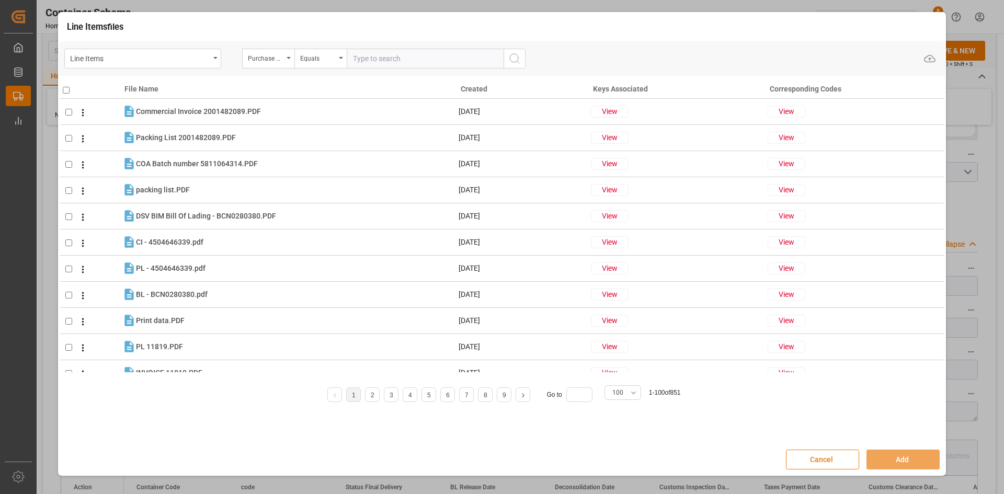
click at [843, 462] on button "Cancel" at bounding box center [822, 460] width 73 height 20
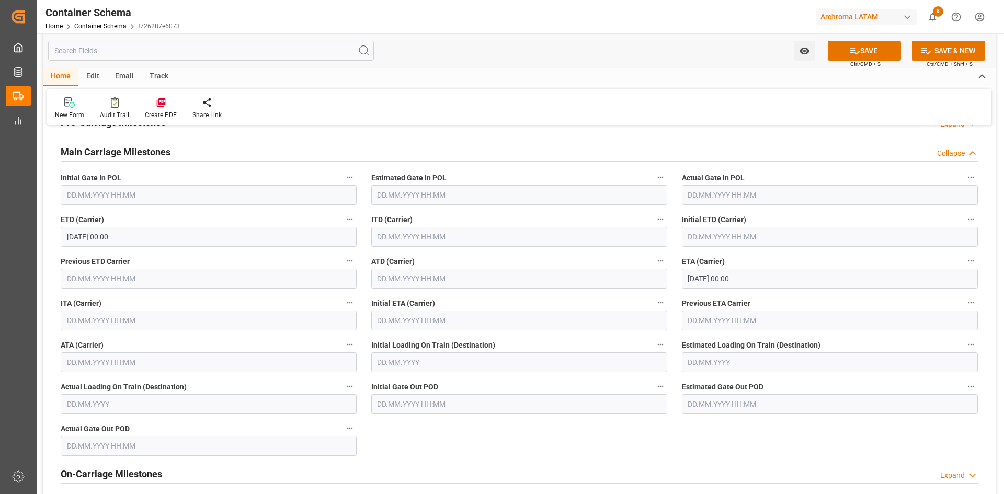
scroll to position [1307, 0]
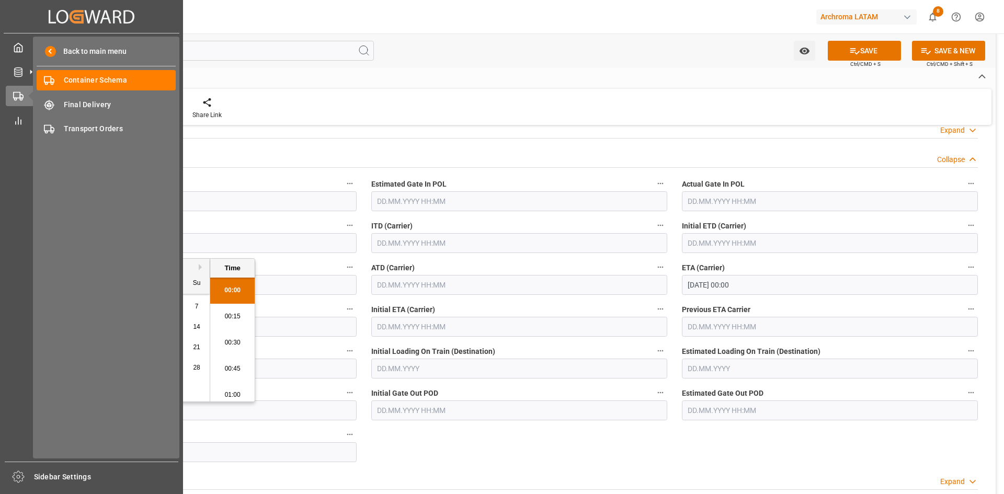
drag, startPoint x: 134, startPoint y: 243, endPoint x: 21, endPoint y: 238, distance: 113.0
click at [21, 238] on div "Created by potrace 1.15, written by Peter Selinger 2001-2017 Created by potrace…" at bounding box center [502, 247] width 1004 height 494
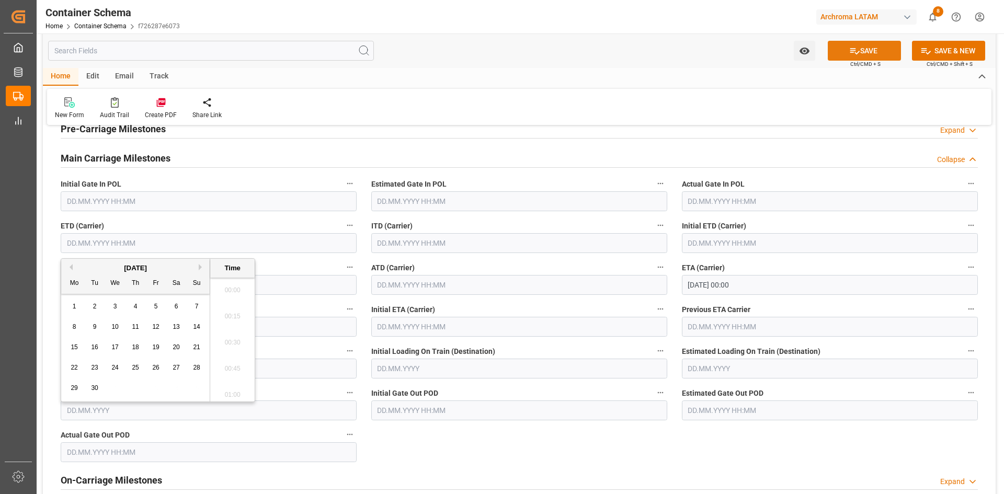
click at [863, 47] on button "SAVE" at bounding box center [864, 51] width 73 height 20
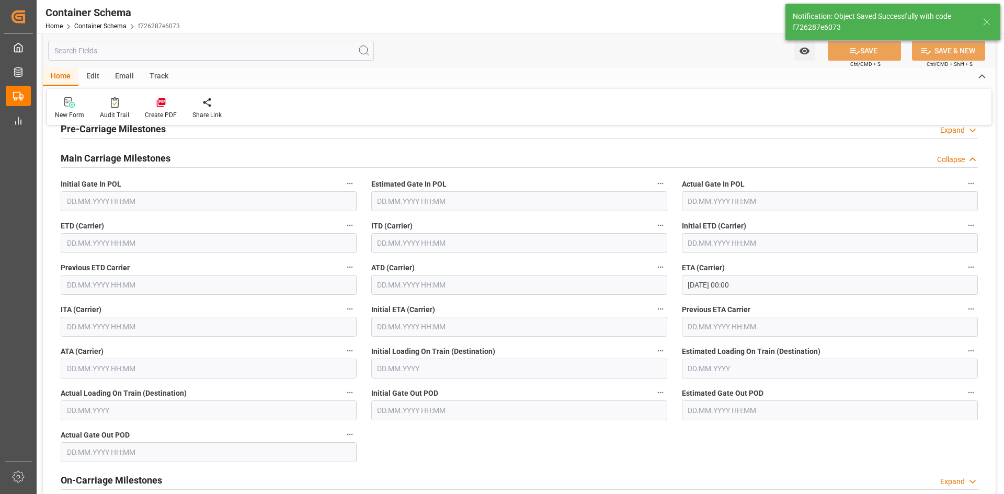
type input "MXVER"
type input "Veracruz"
type input "MH PERSEUS"
type input "9967433"
type input "0VBKPW1MA"
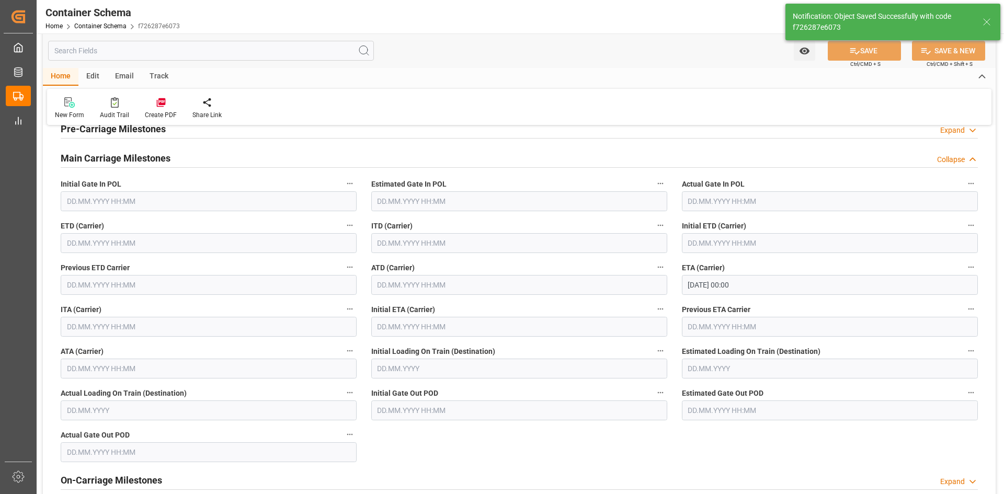
type textarea "pod"
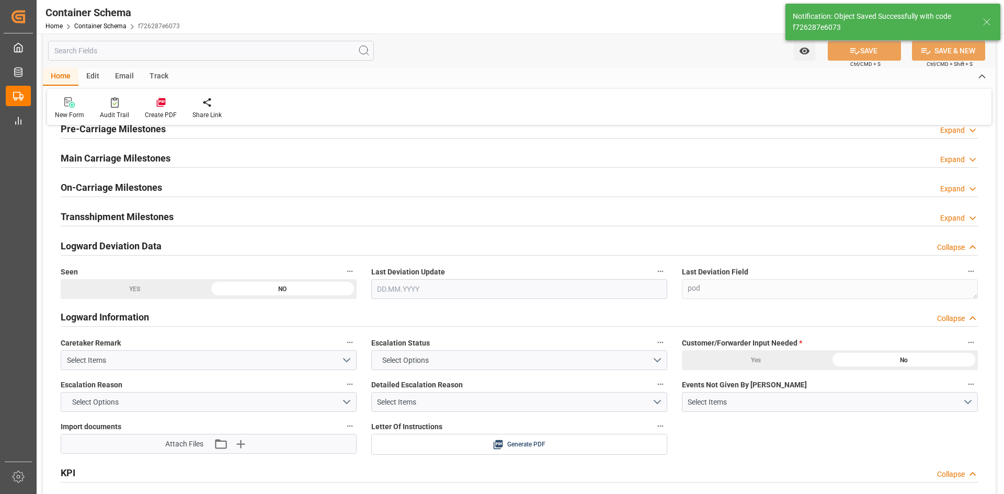
type input "MH PERSEUS"
type input "[DATE]"
type input "01.10.2025 20:46"
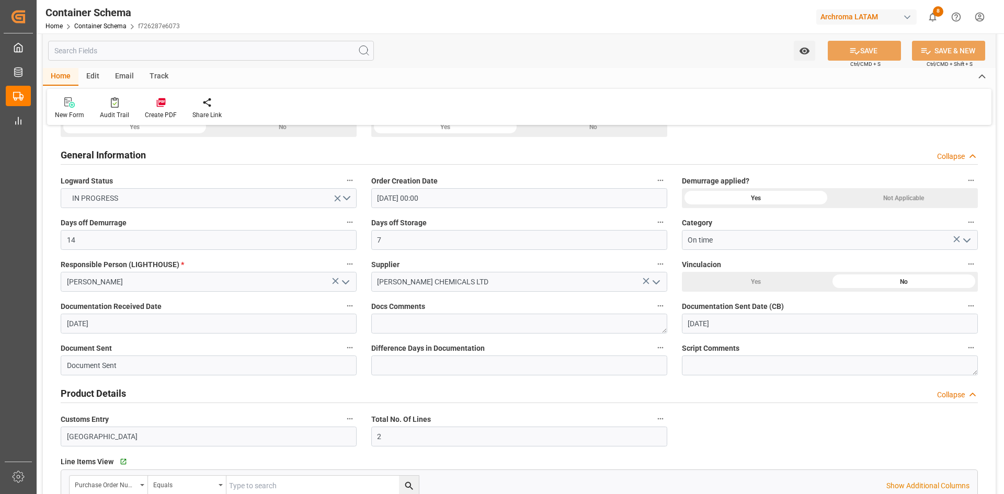
scroll to position [0, 0]
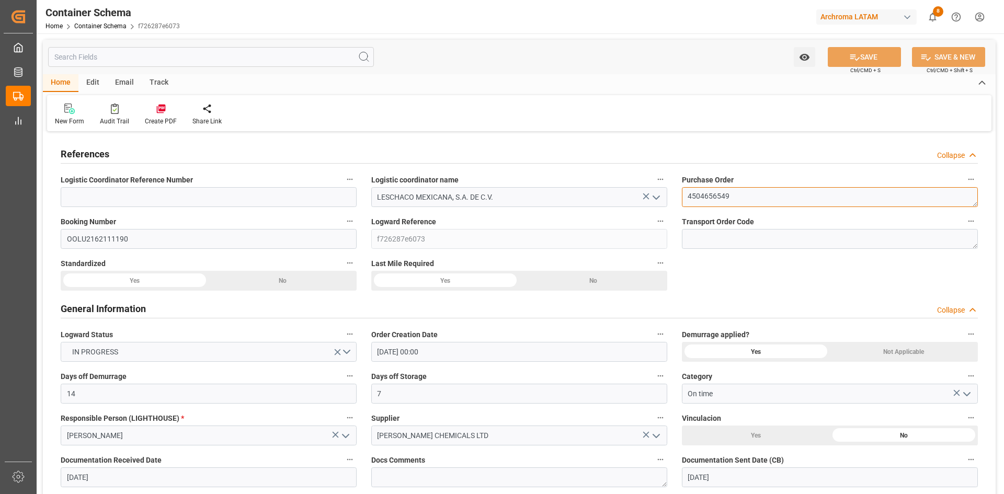
click at [747, 198] on textarea "4504656549" at bounding box center [830, 197] width 296 height 20
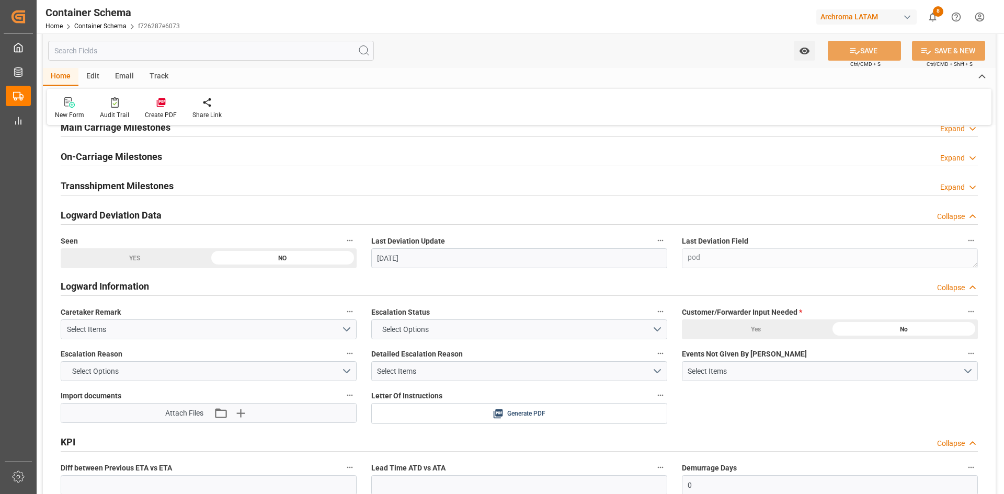
scroll to position [1412, 0]
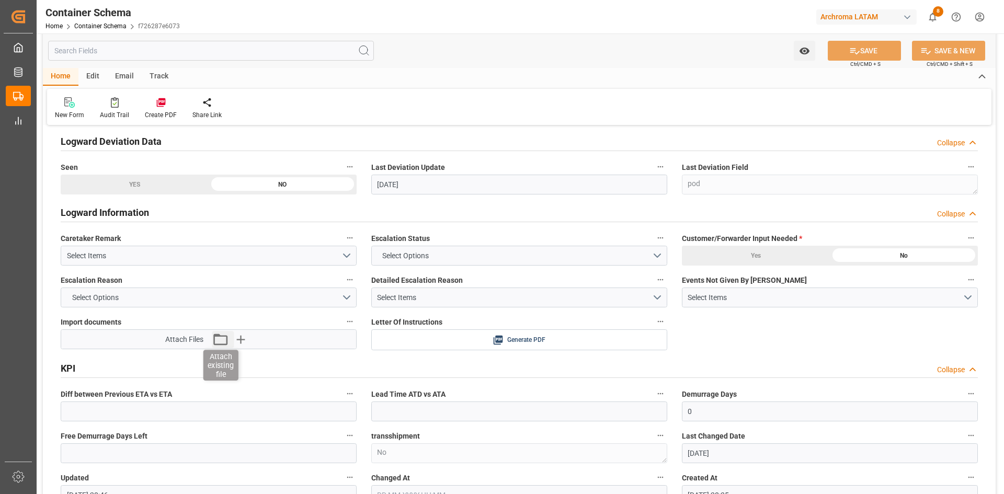
click at [216, 335] on icon "button" at bounding box center [220, 340] width 14 height 12
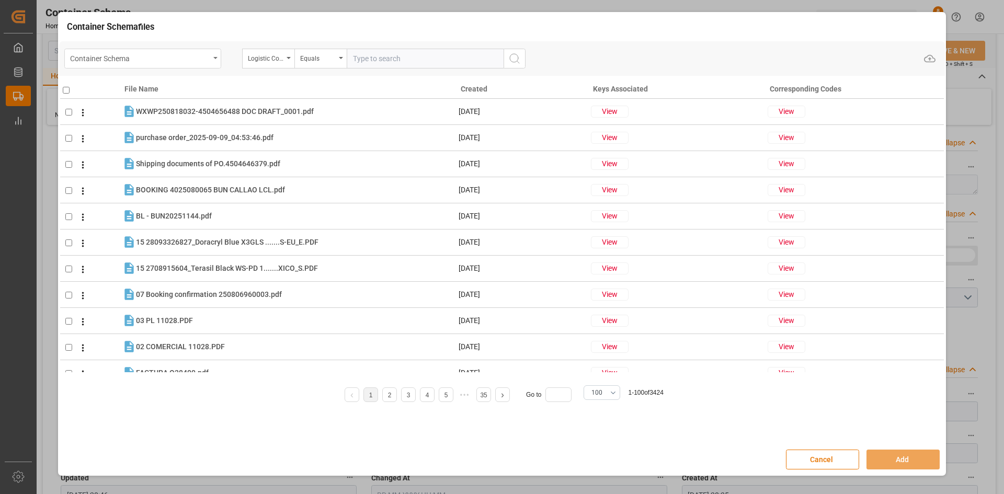
click at [212, 55] on div "Container Schema" at bounding box center [142, 59] width 157 height 20
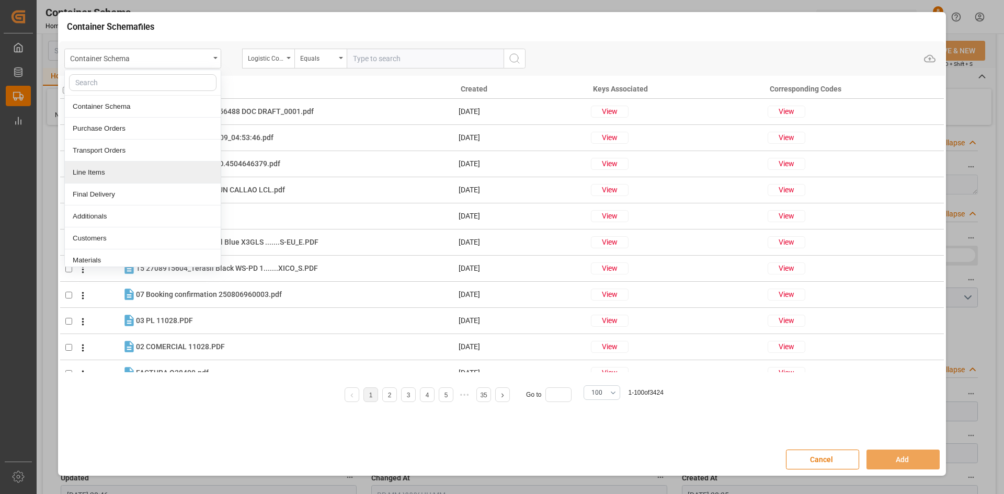
click at [113, 175] on div "Line Items" at bounding box center [143, 173] width 156 height 22
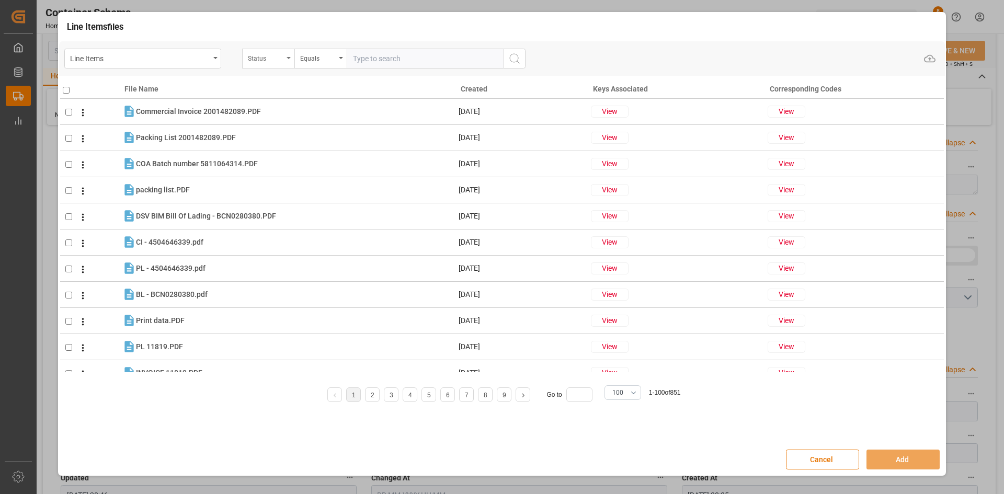
click at [284, 62] on div "Status" at bounding box center [268, 59] width 52 height 20
click at [323, 136] on div "Purchase Order Number" at bounding box center [321, 129] width 156 height 22
click at [369, 58] on input "text" at bounding box center [425, 59] width 157 height 20
paste input "4504656549"
type input "4504656549"
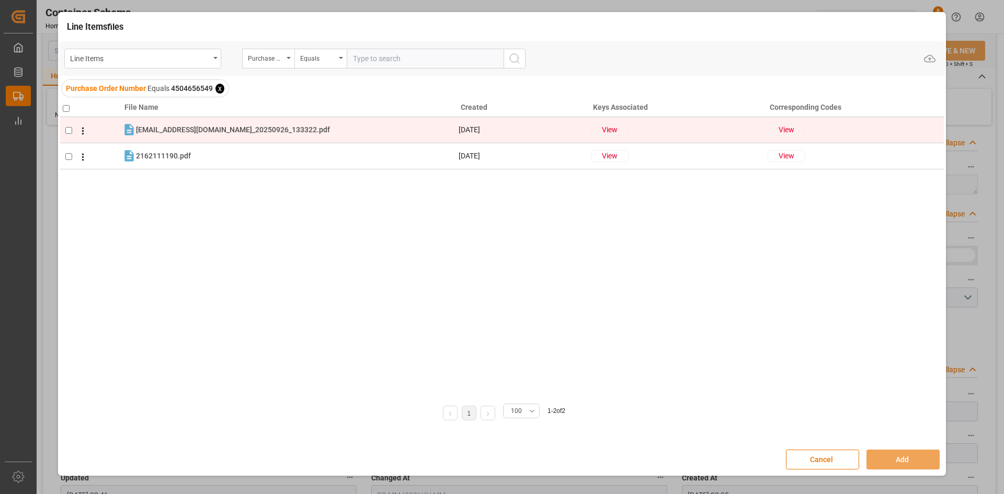
click at [68, 131] on input "checkbox" at bounding box center [68, 130] width 7 height 7
checkbox input "true"
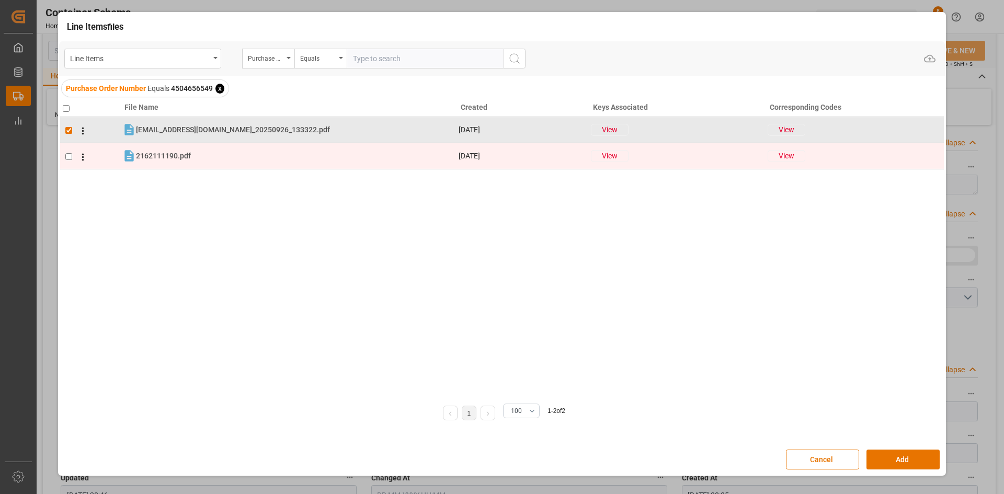
click at [67, 155] on input "checkbox" at bounding box center [68, 156] width 7 height 7
checkbox input "true"
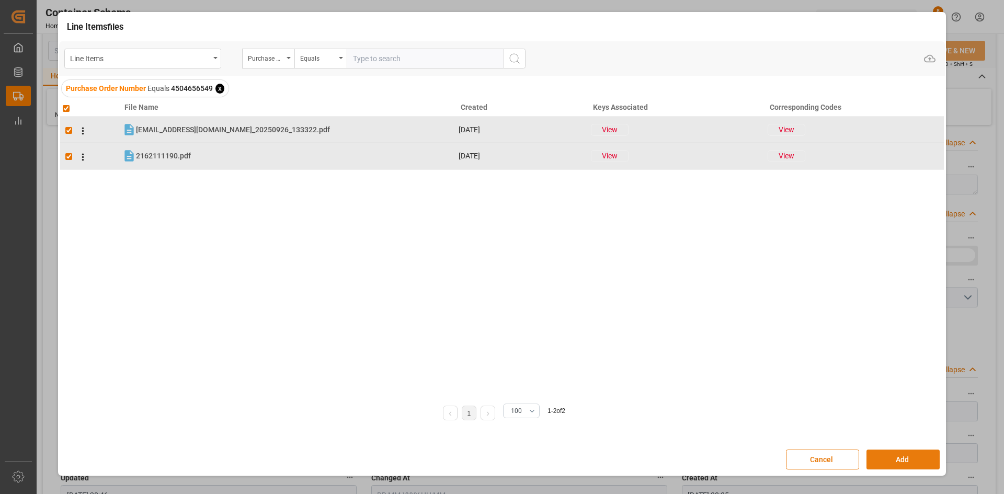
click at [930, 459] on button "Add" at bounding box center [902, 460] width 73 height 20
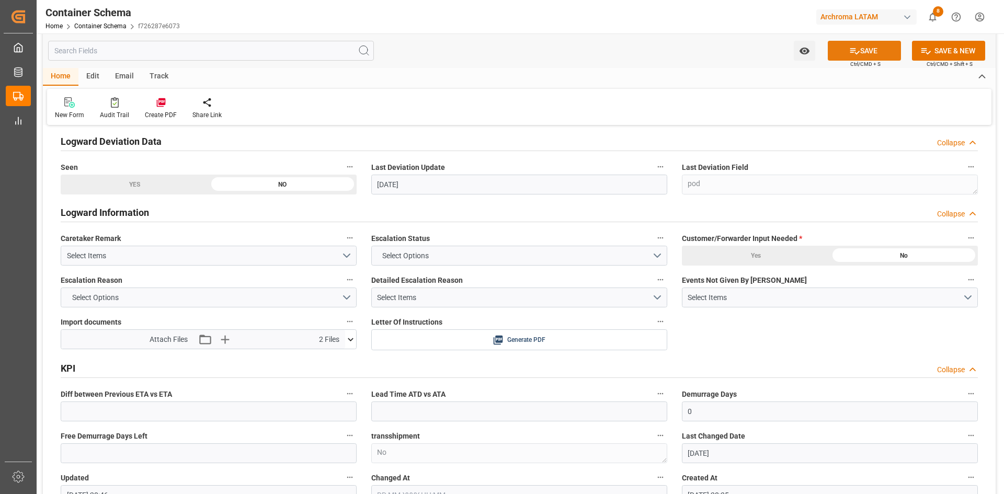
click at [869, 44] on button "SAVE" at bounding box center [864, 51] width 73 height 20
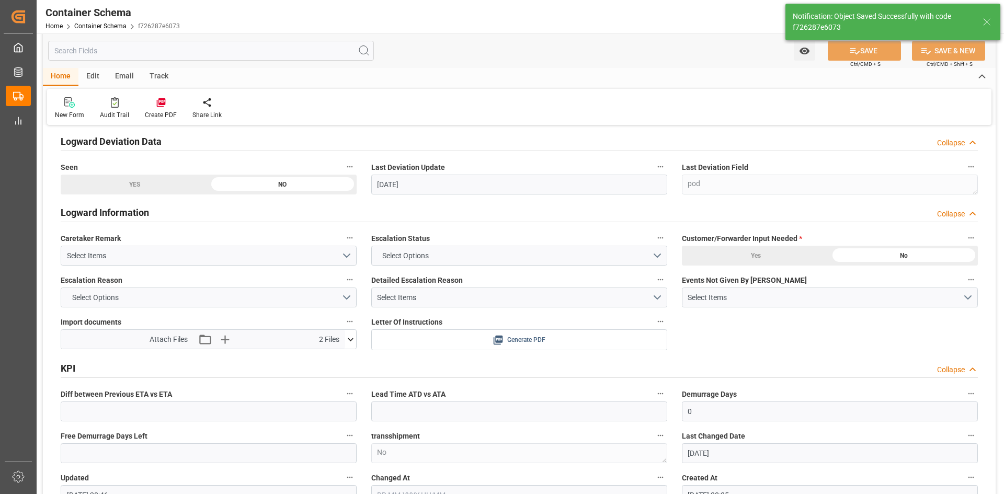
type textarea "Container is already in Final Delivery Phase."
type input "01.10.2025 20:47"
click at [532, 342] on span "Generate PDF" at bounding box center [526, 340] width 38 height 13
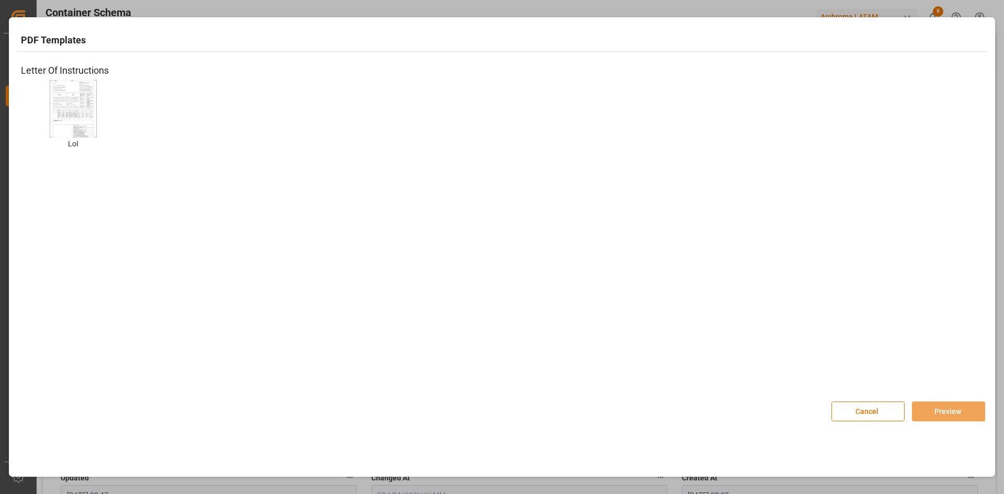
click at [71, 102] on img at bounding box center [73, 108] width 42 height 59
click at [963, 403] on button "Preview" at bounding box center [948, 412] width 73 height 20
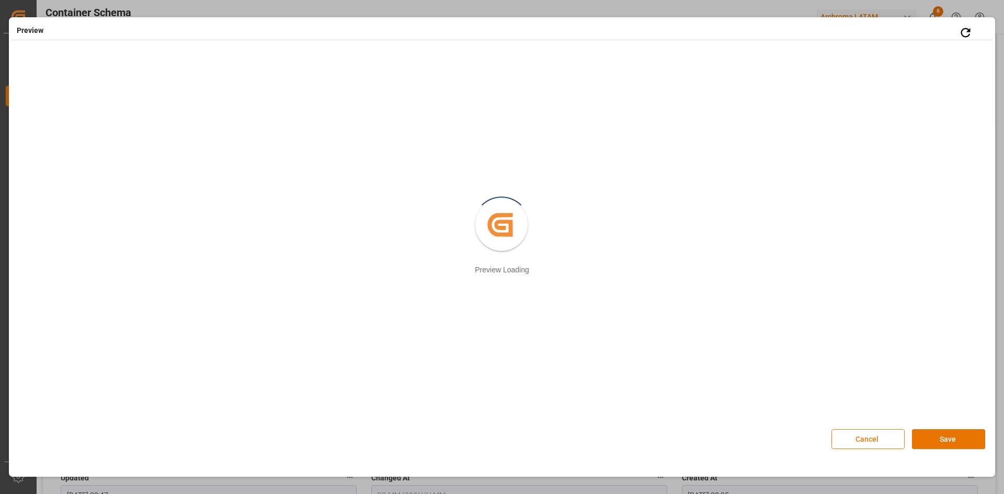
click at [887, 447] on button "Cancel" at bounding box center [867, 439] width 73 height 20
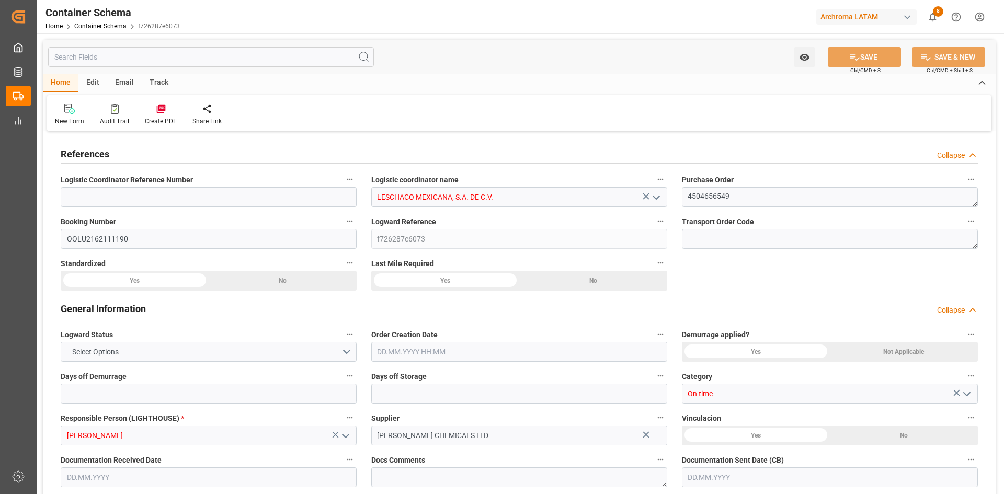
scroll to position [149, 0]
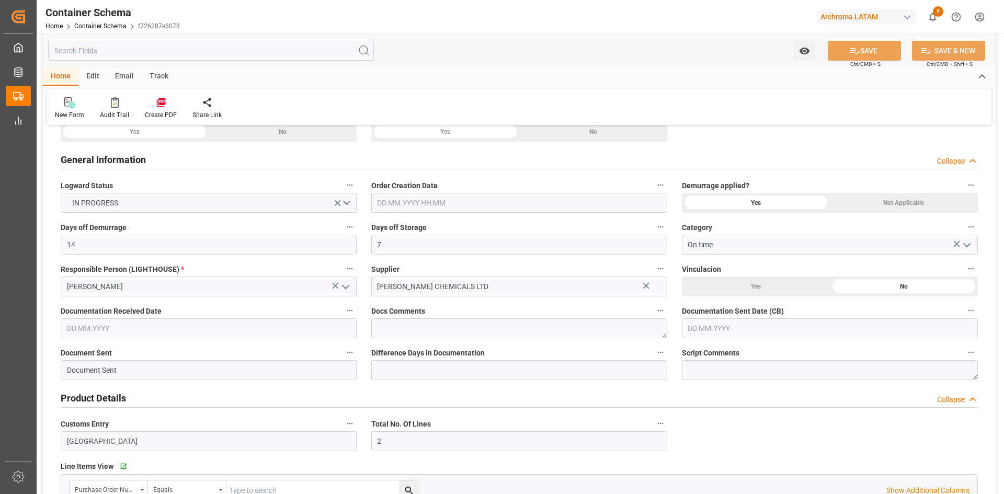
type input "14"
type input "7"
type input "2"
type input "36"
type input "35280"
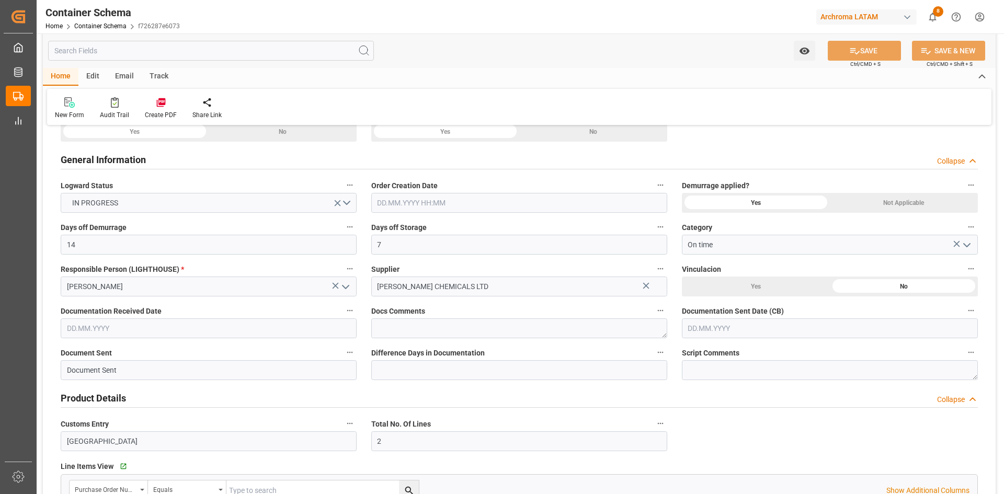
type input "37332"
type input "GBSOU"
type input "MXVER"
type input "9967433"
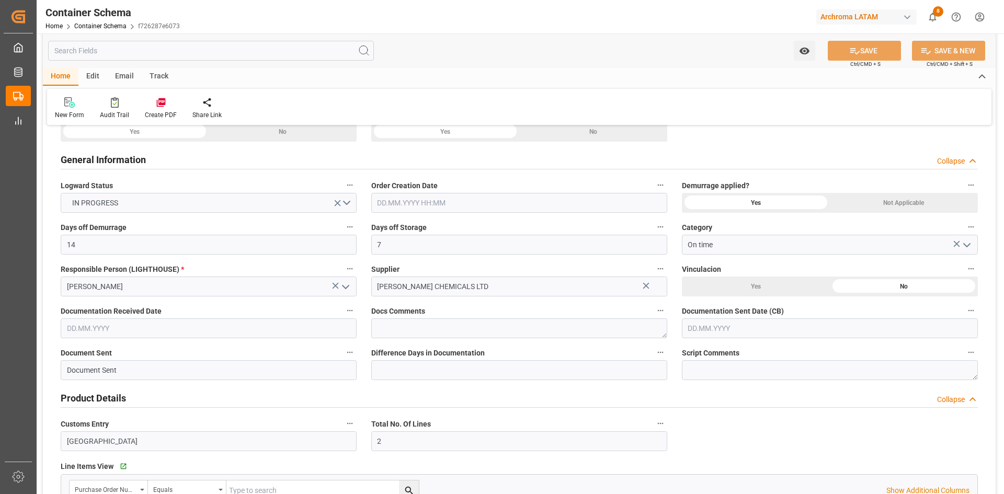
type input "9967433"
type input "0"
type input "01.10.2025 00:00"
type input "[DATE]"
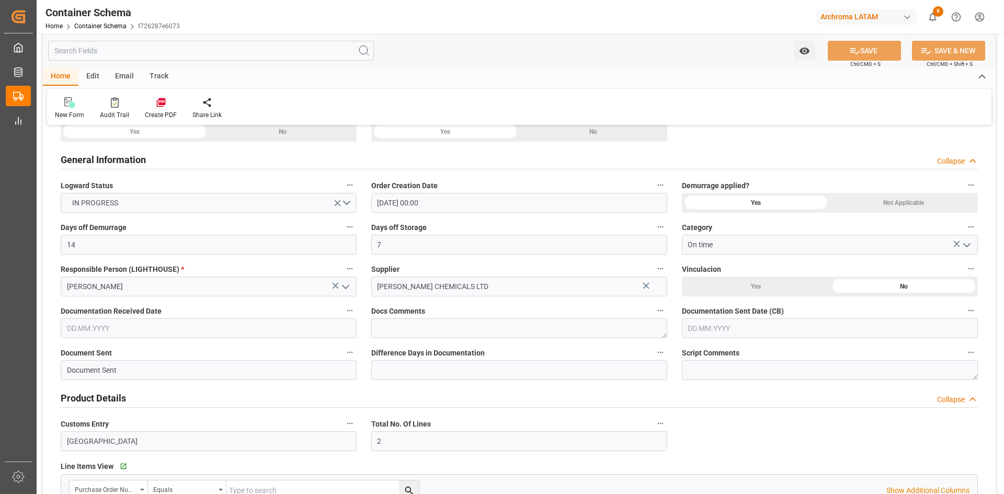
type input "[DATE]"
type input "01.10.2025 20:47"
type input "01.10.2025 20:35"
type input "[DATE]"
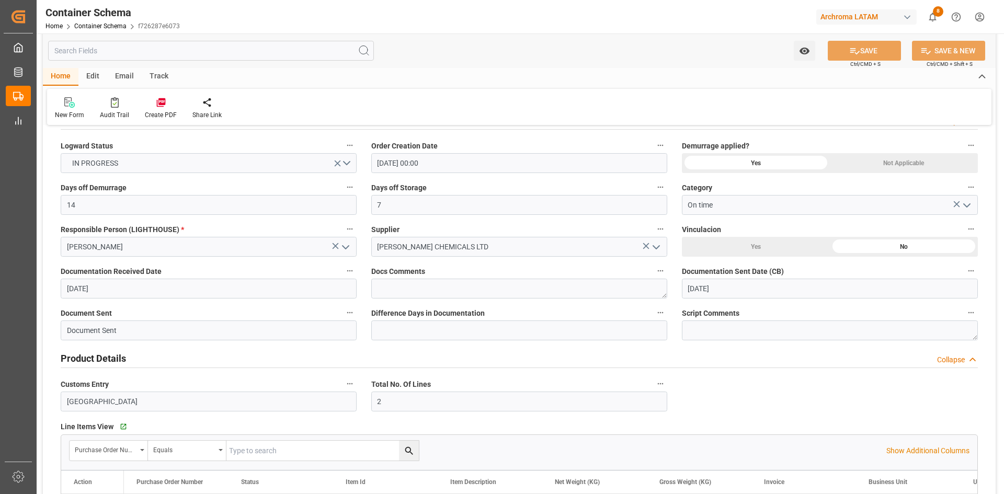
scroll to position [201, 0]
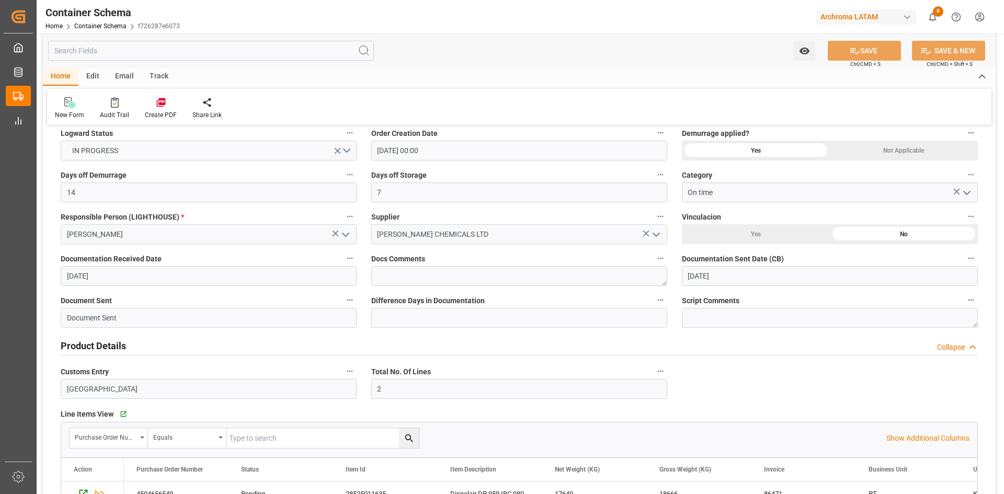
click at [350, 237] on icon "open menu" at bounding box center [345, 234] width 13 height 13
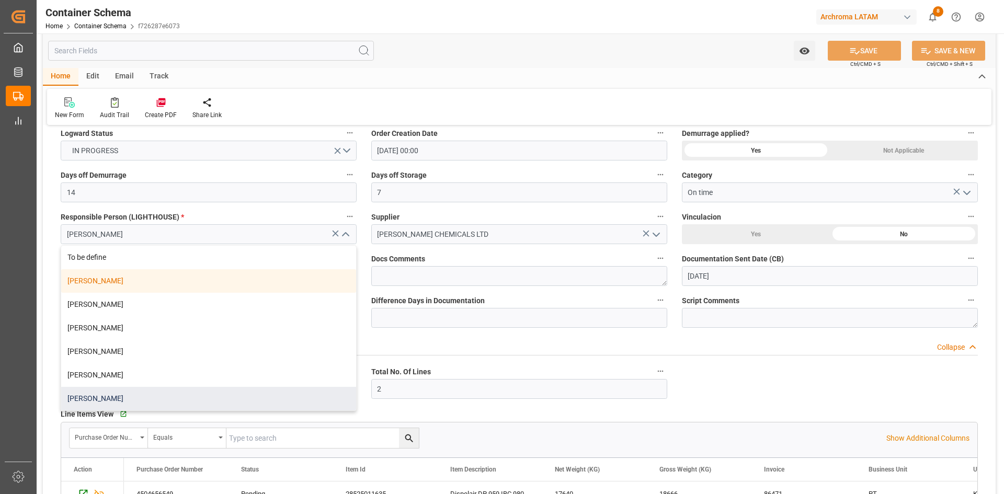
click at [164, 395] on div "[PERSON_NAME]" at bounding box center [208, 399] width 295 height 24
type input "[PERSON_NAME]"
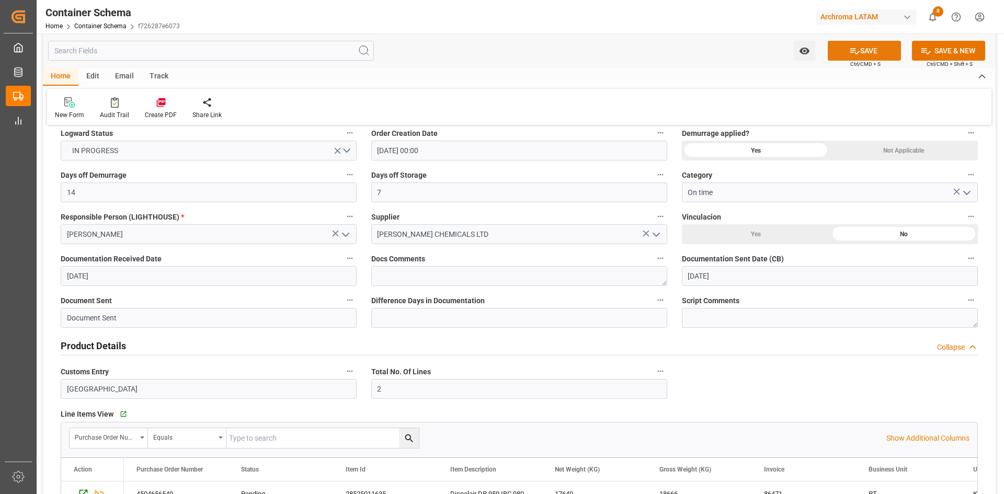
click at [878, 51] on button "SAVE" at bounding box center [864, 51] width 73 height 20
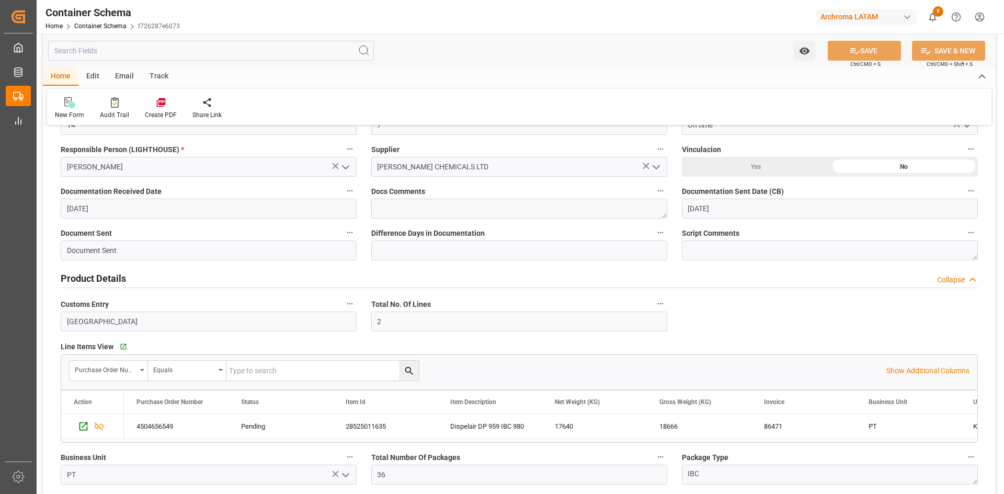
scroll to position [358, 0]
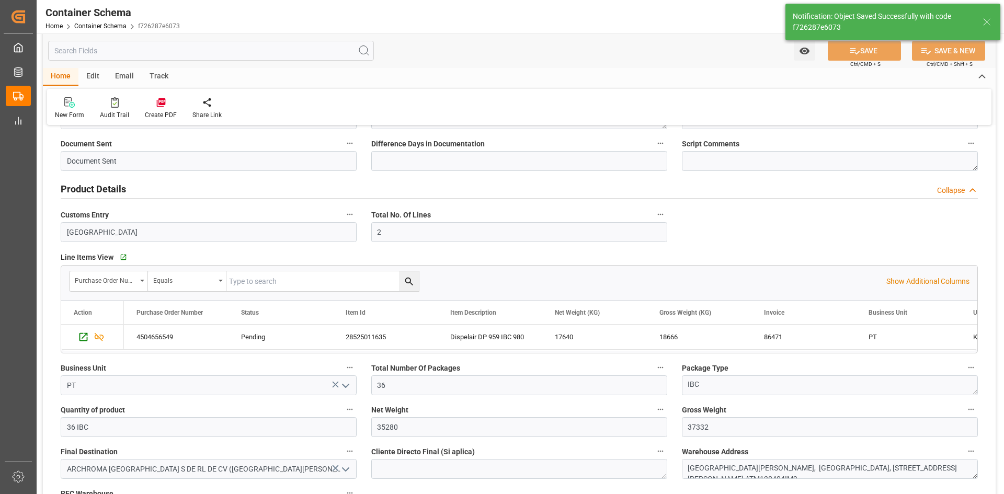
type input "1"
type input "01.10.2025 20:48"
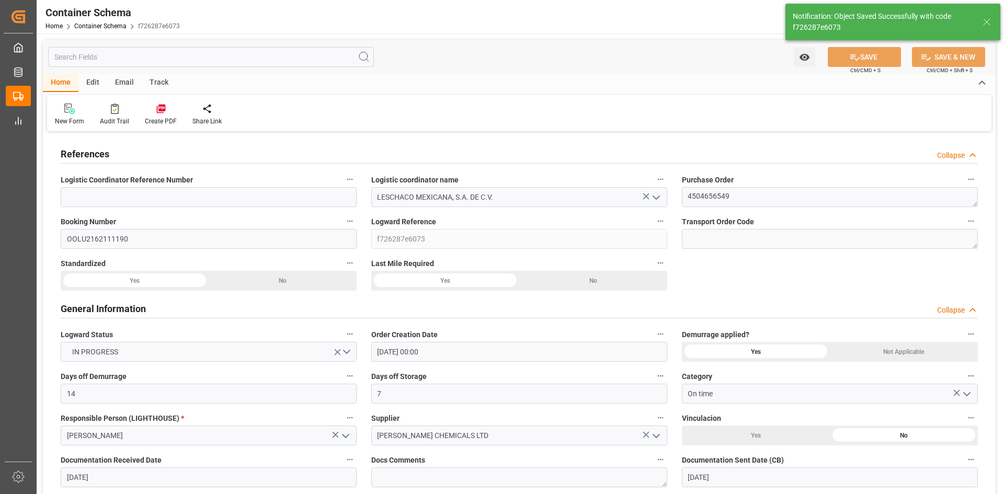
click at [799, 226] on label "Transport Order Code" at bounding box center [830, 221] width 296 height 15
click at [964, 226] on button "Transport Order Code" at bounding box center [971, 221] width 14 height 14
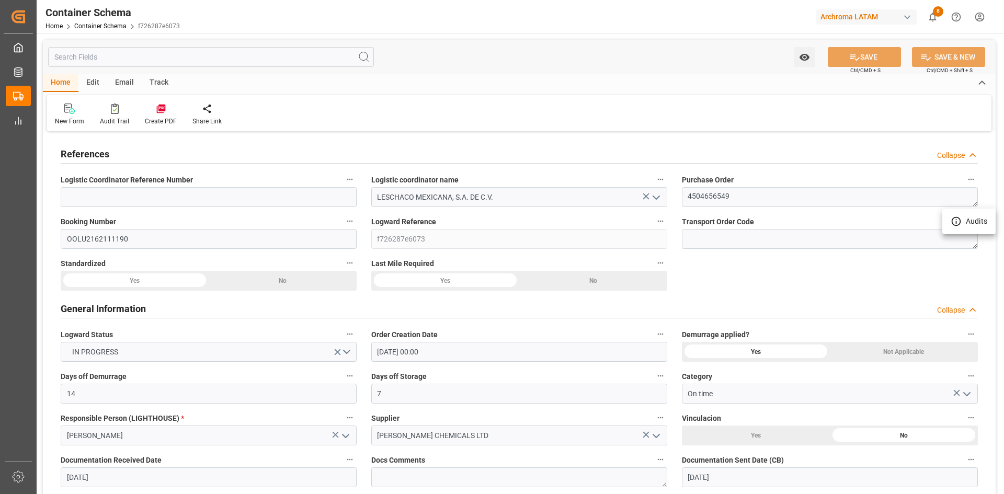
click at [796, 296] on div at bounding box center [502, 247] width 1004 height 494
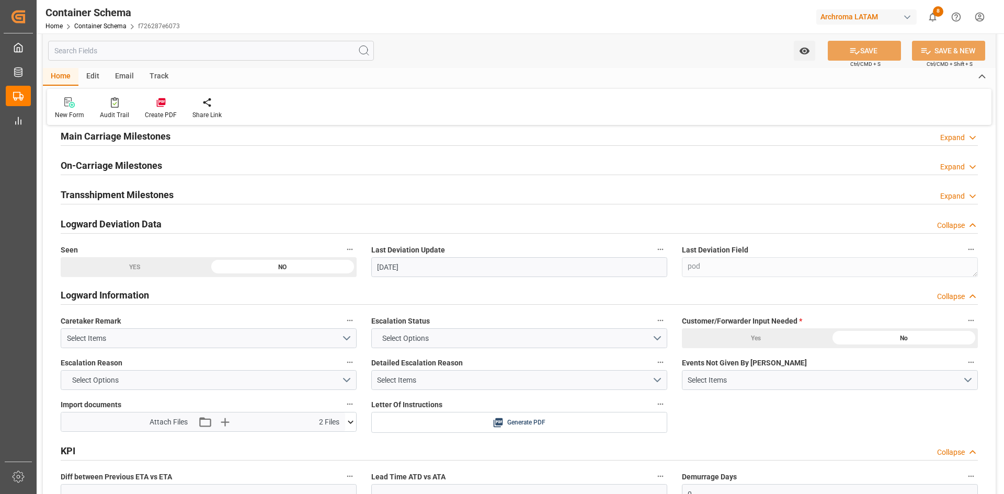
scroll to position [1516, 0]
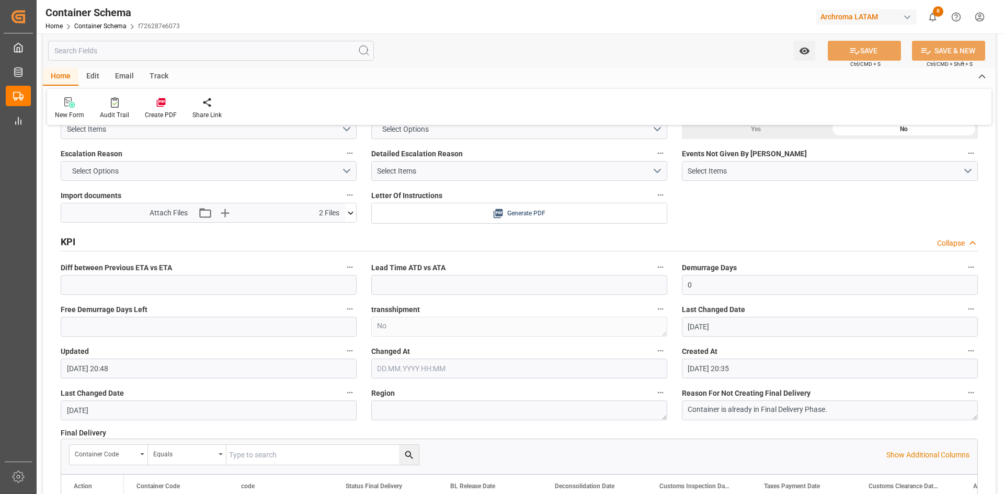
click at [517, 216] on span "Generate PDF" at bounding box center [526, 213] width 38 height 13
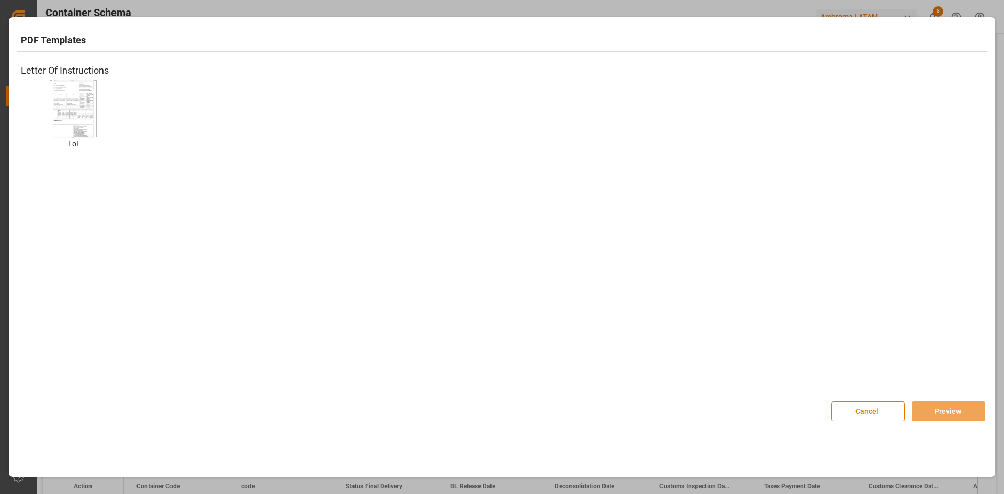
click at [79, 96] on img at bounding box center [73, 108] width 42 height 59
click at [965, 413] on button "Preview" at bounding box center [948, 412] width 73 height 20
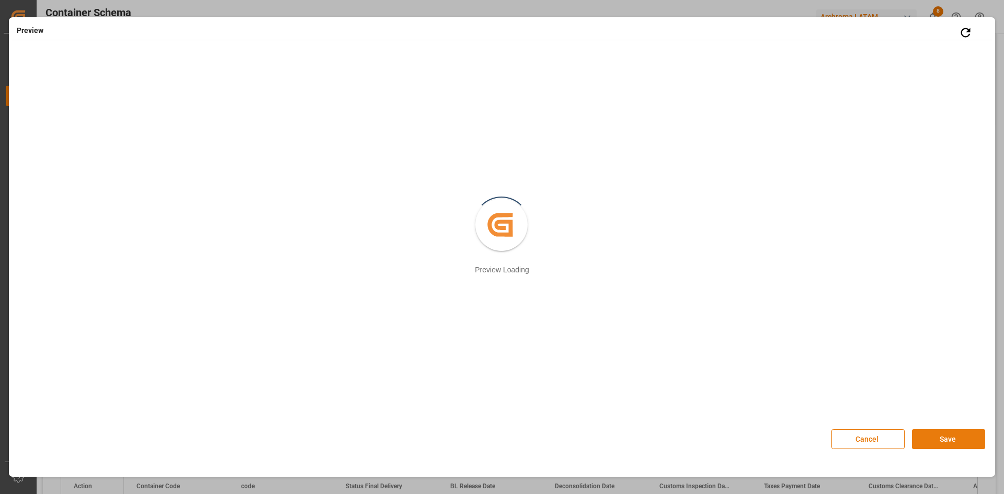
click at [942, 439] on button "Save" at bounding box center [948, 439] width 73 height 20
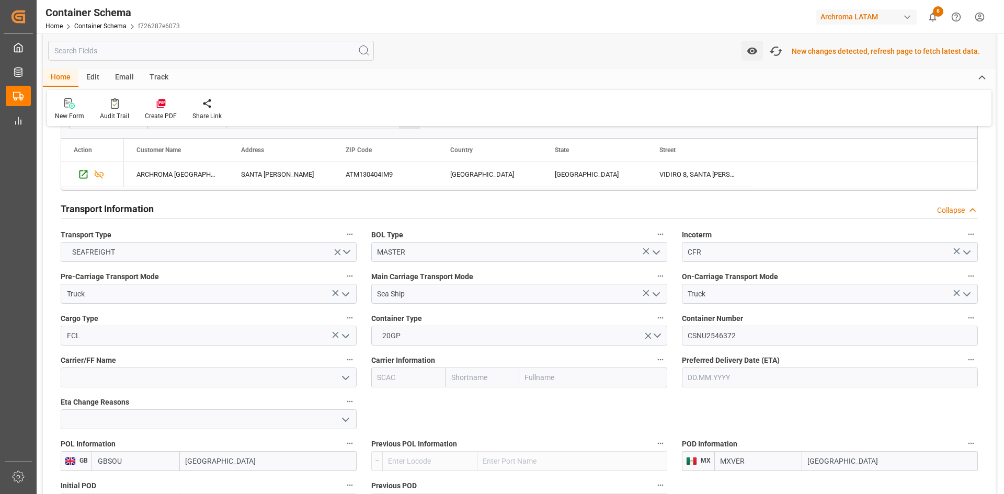
scroll to position [785, 0]
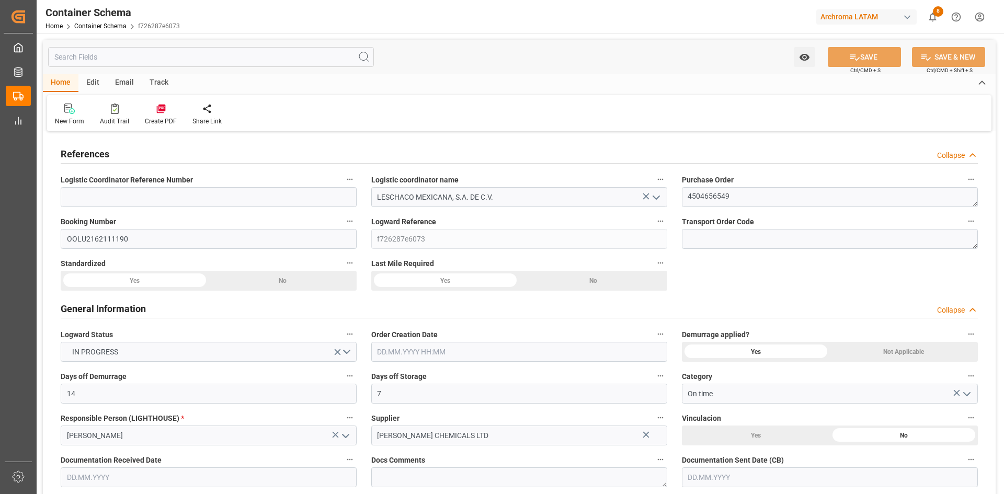
type input "14"
type input "7"
type input "1"
type input "36"
type input "35280"
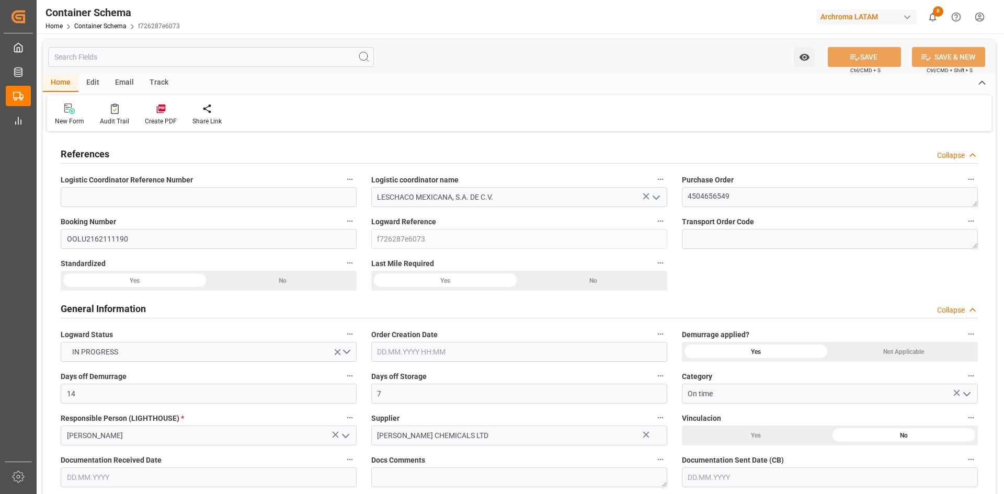
type input "37332"
type input "GBSOU"
type input "MXVER"
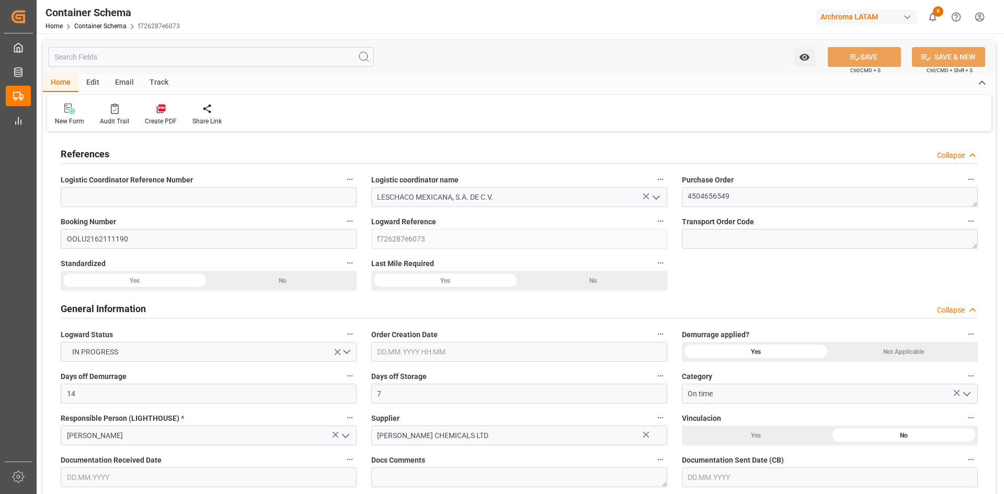
type input "MXVER"
type input "9967433"
type input "0"
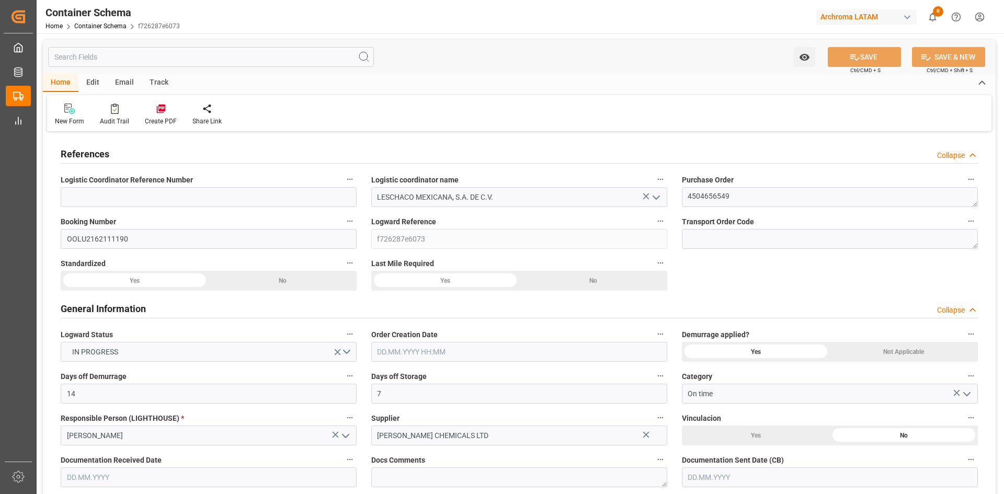
type input "[DATE] 00:00"
type input "[DATE]"
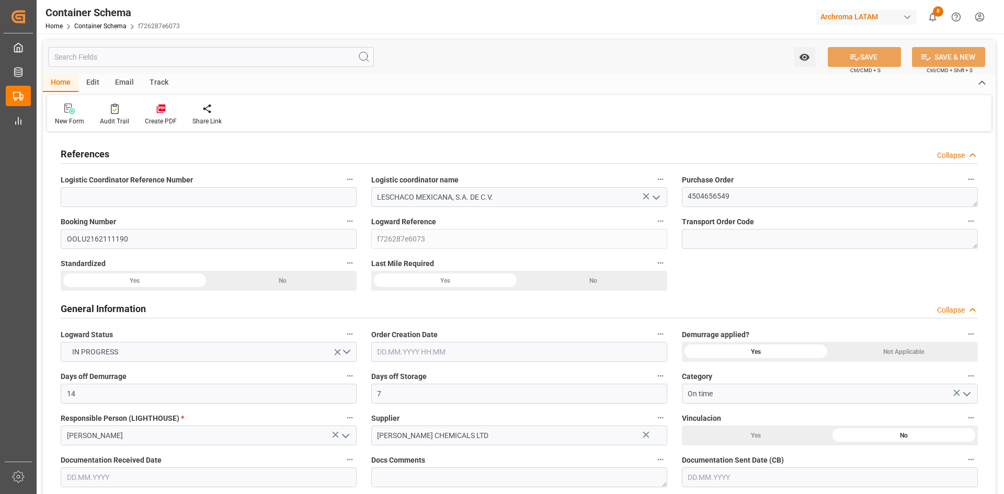
type input "[DATE] 20:48"
type input "[DATE] 20:35"
type input "[DATE]"
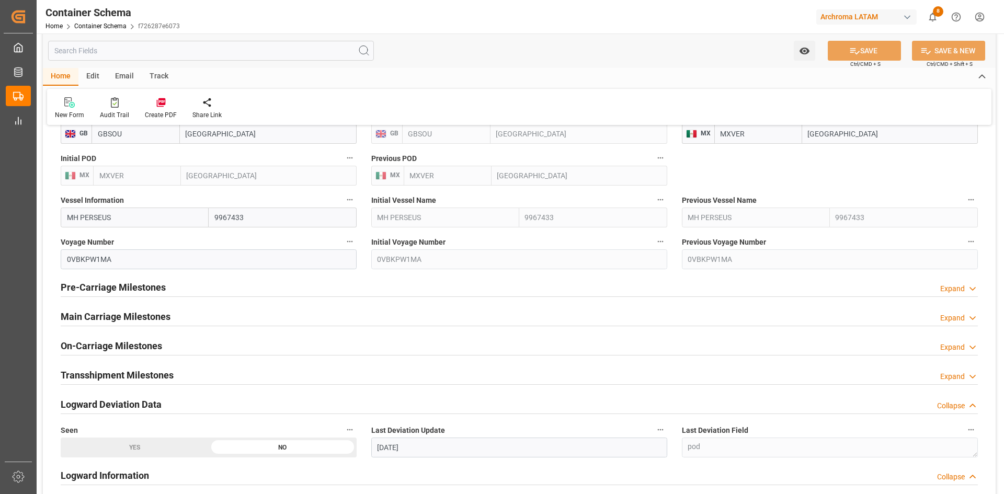
scroll to position [1150, 0]
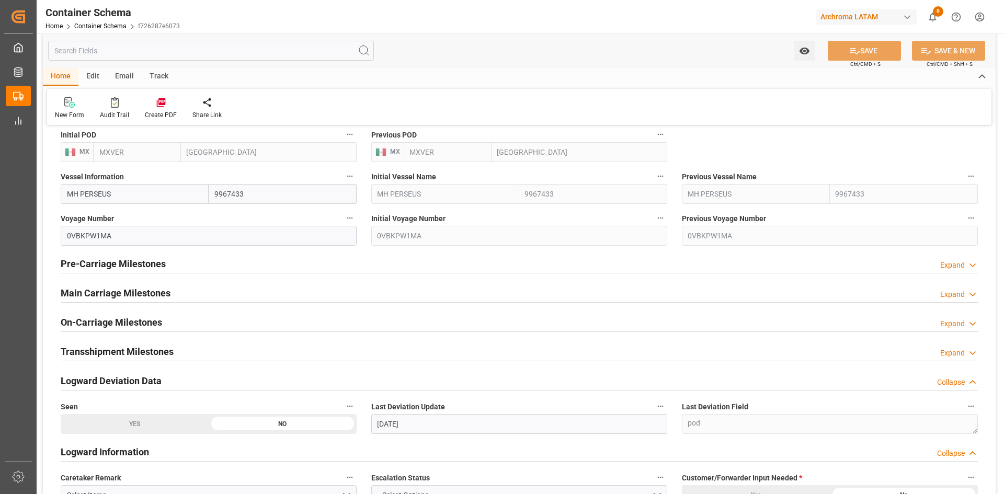
click at [120, 291] on h2 "Main Carriage Milestones" at bounding box center [116, 293] width 110 height 14
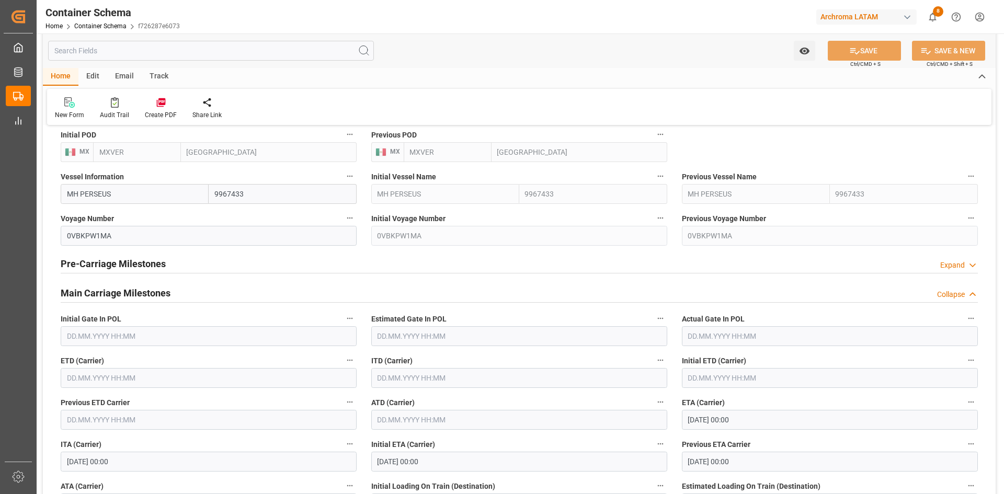
click at [121, 378] on input "text" at bounding box center [209, 378] width 296 height 20
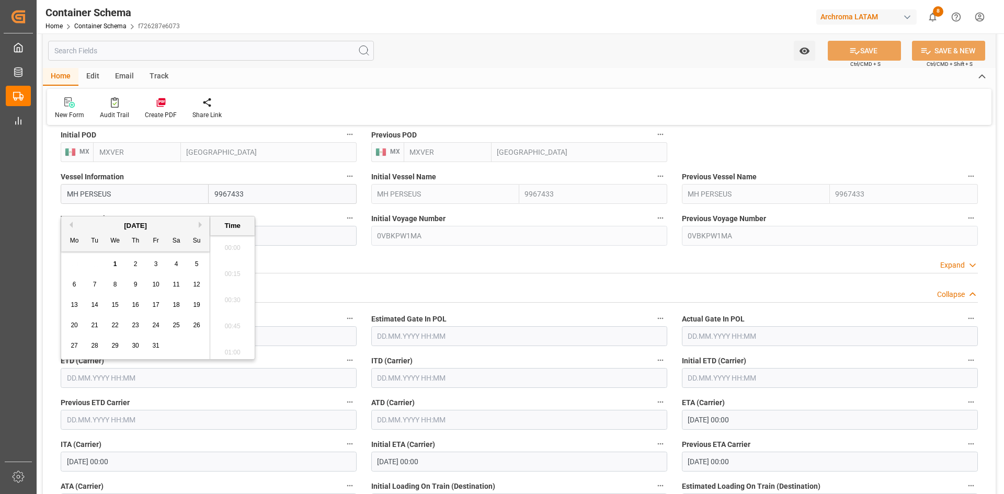
scroll to position [1494, 0]
click at [71, 226] on button "Previous Month" at bounding box center [69, 225] width 6 height 6
click at [71, 282] on div "8" at bounding box center [74, 285] width 13 height 13
type input "08.09.2025 00:00"
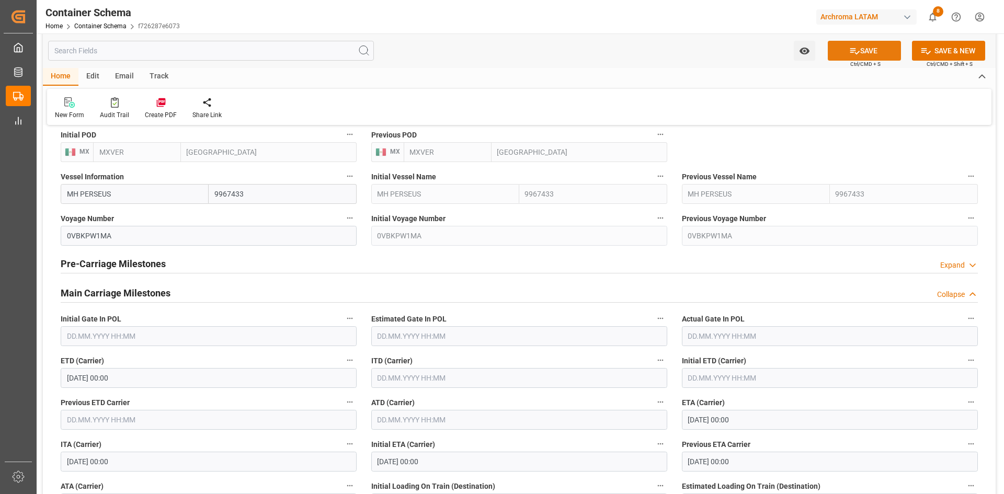
click at [880, 50] on button "SAVE" at bounding box center [864, 51] width 73 height 20
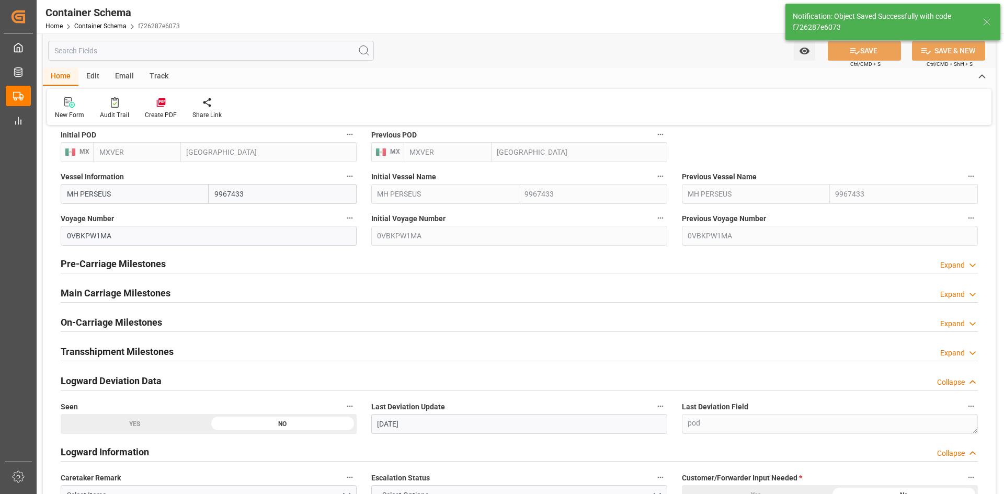
type input "0"
type input "01.10.2025 20:49"
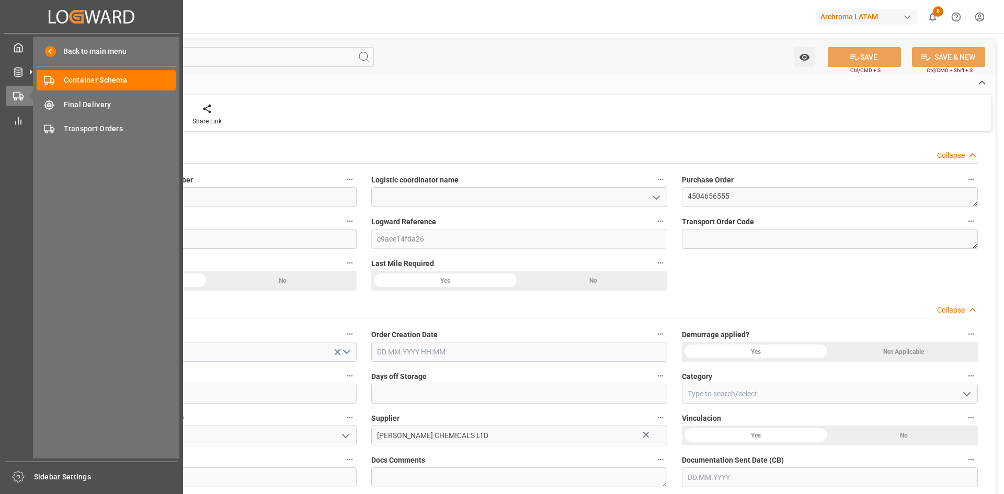
type input "0"
type input "1"
type input "18"
type input "17640"
type input "18666"
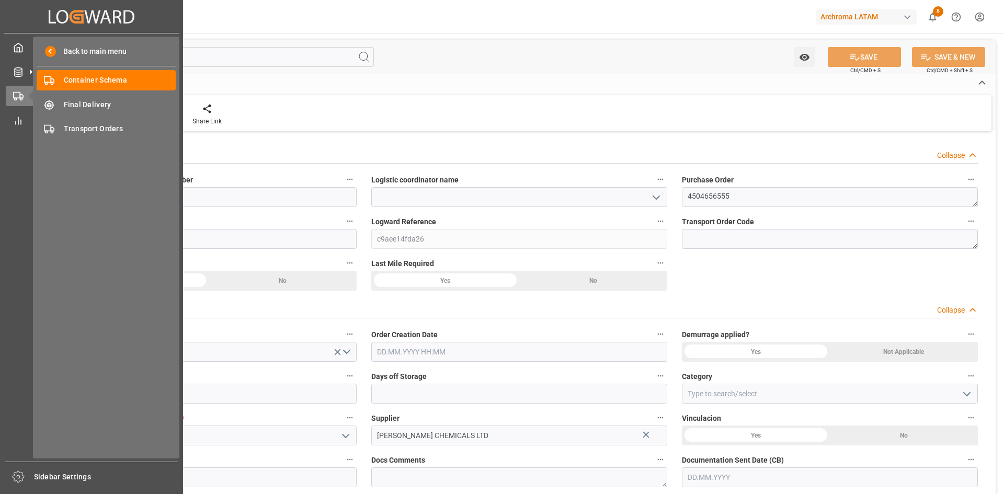
type input "0"
type input "[DATE]"
type input "01.10.2025 20:50"
type input "[DATE]"
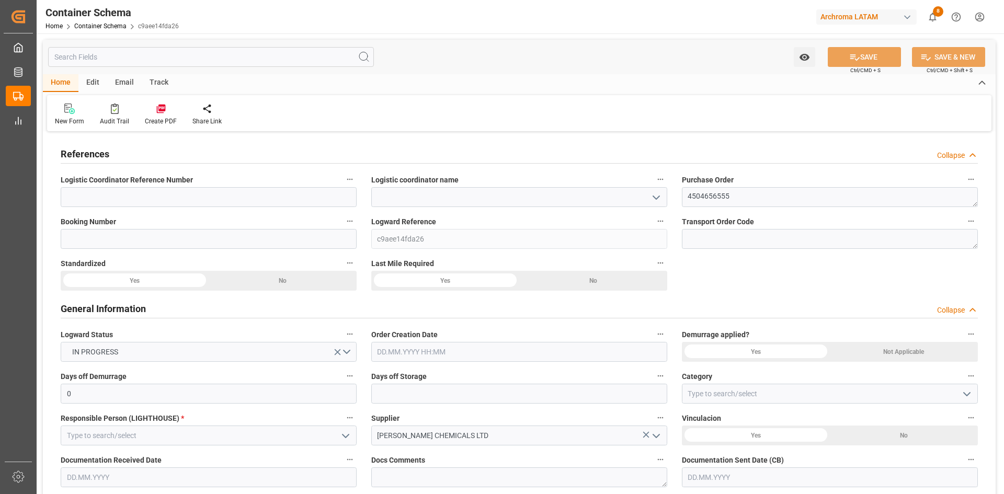
click at [657, 197] on icon "open menu" at bounding box center [656, 197] width 13 height 13
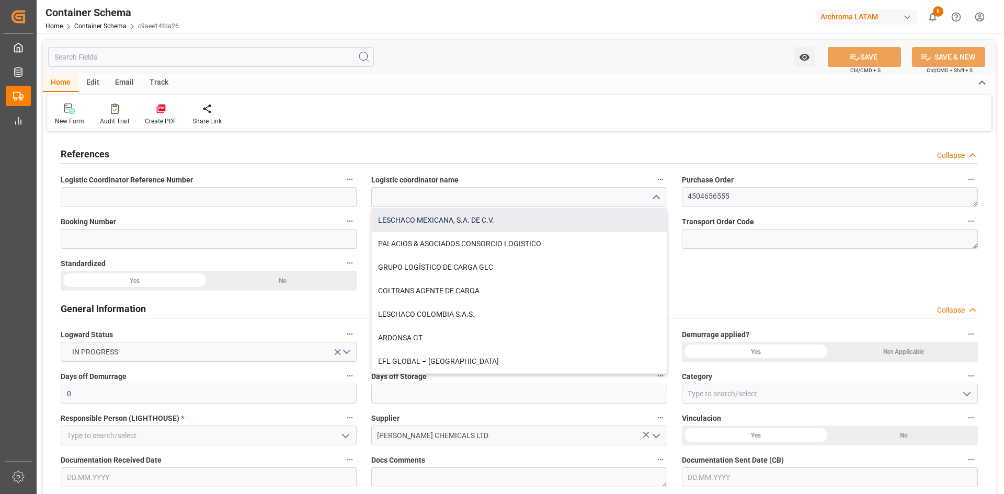
click at [424, 224] on div "LESCHACO MEXICANA, S.A. DE C.V." at bounding box center [519, 221] width 295 height 24
type input "LESCHACO MEXICANA, S.A. DE C.V."
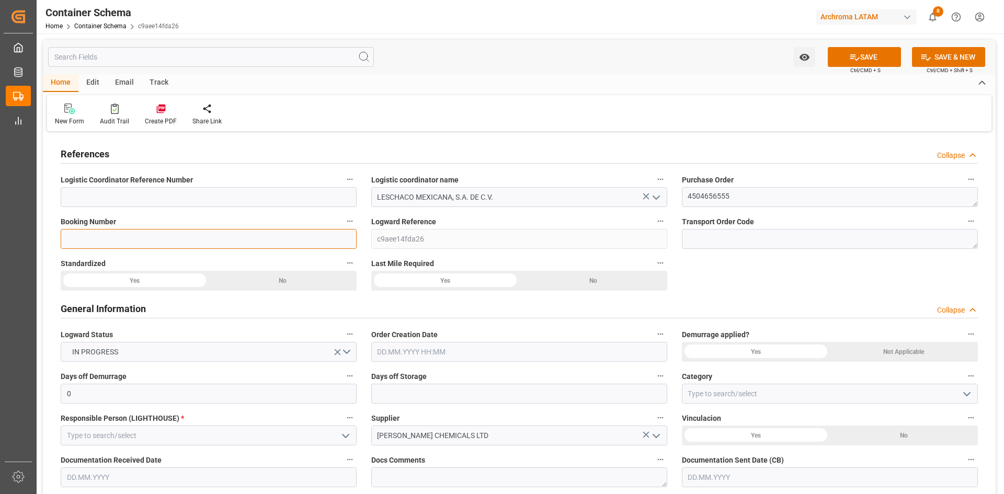
drag, startPoint x: 209, startPoint y: 239, endPoint x: 198, endPoint y: 241, distance: 11.1
click at [209, 239] on input at bounding box center [209, 239] width 296 height 20
click at [135, 237] on input at bounding box center [209, 239] width 296 height 20
paste input "OOLU2162111190"
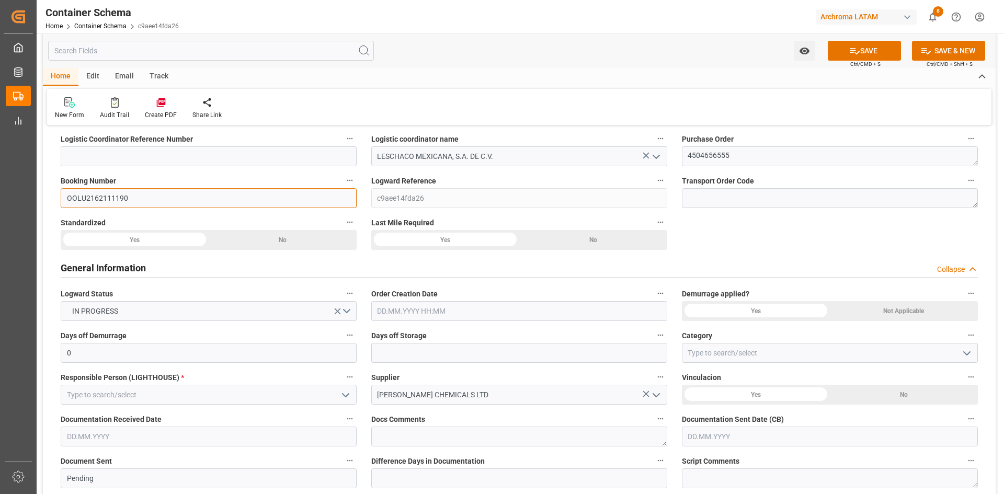
scroll to position [52, 0]
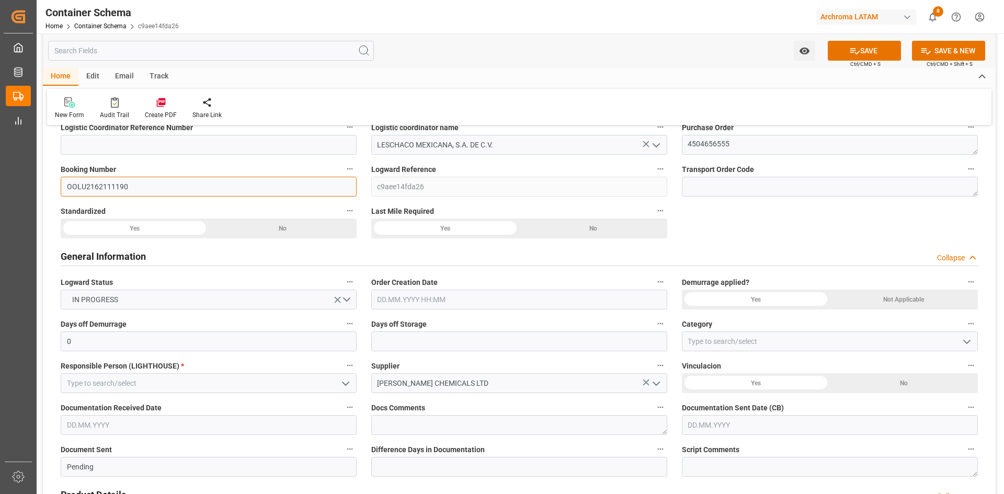
type input "OOLU2162111190"
click at [178, 227] on div "Yes" at bounding box center [135, 229] width 148 height 20
click at [467, 230] on div "Yes" at bounding box center [445, 229] width 148 height 20
click at [582, 307] on input "text" at bounding box center [519, 300] width 296 height 20
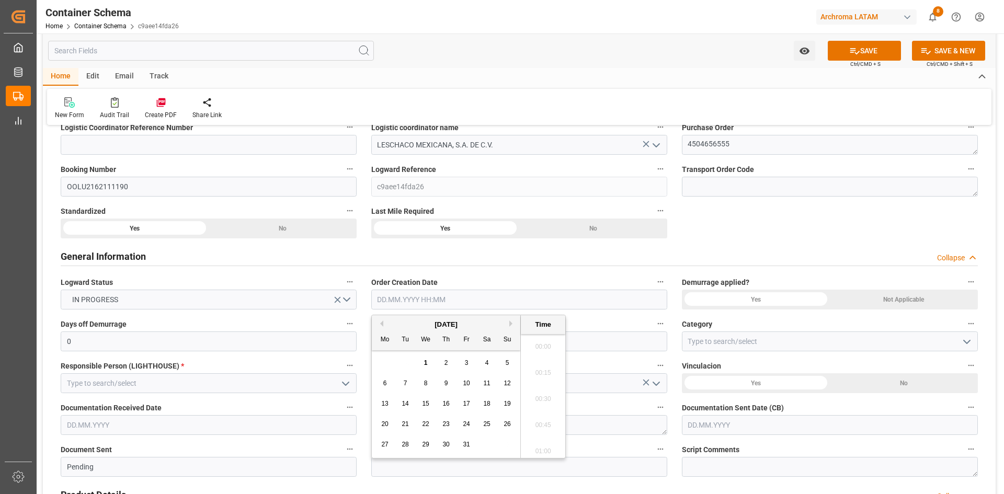
scroll to position [1494, 0]
drag, startPoint x: 404, startPoint y: 324, endPoint x: 407, endPoint y: 338, distance: 14.0
click at [404, 324] on div "[DATE]" at bounding box center [446, 324] width 148 height 10
click at [429, 362] on div "1" at bounding box center [425, 363] width 13 height 13
type input "01.10.2025 00:00"
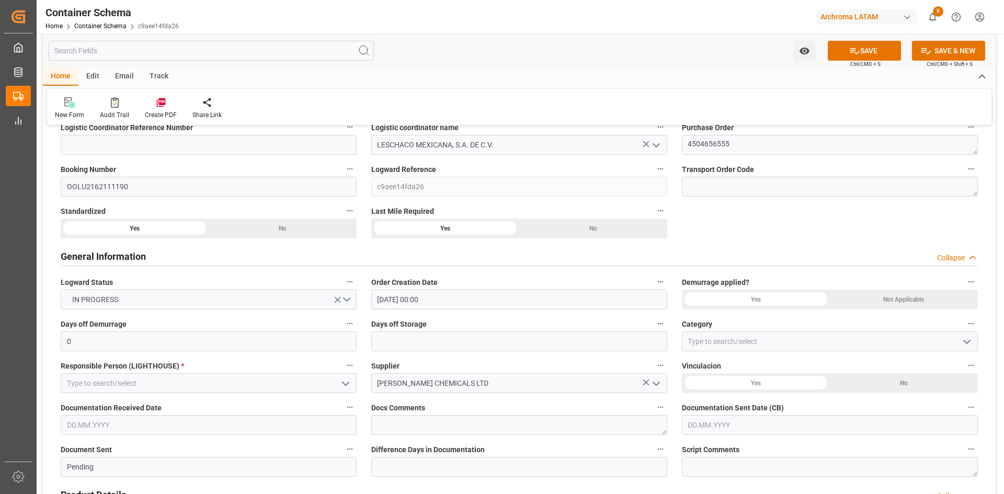
click at [797, 299] on div "Yes" at bounding box center [756, 300] width 148 height 20
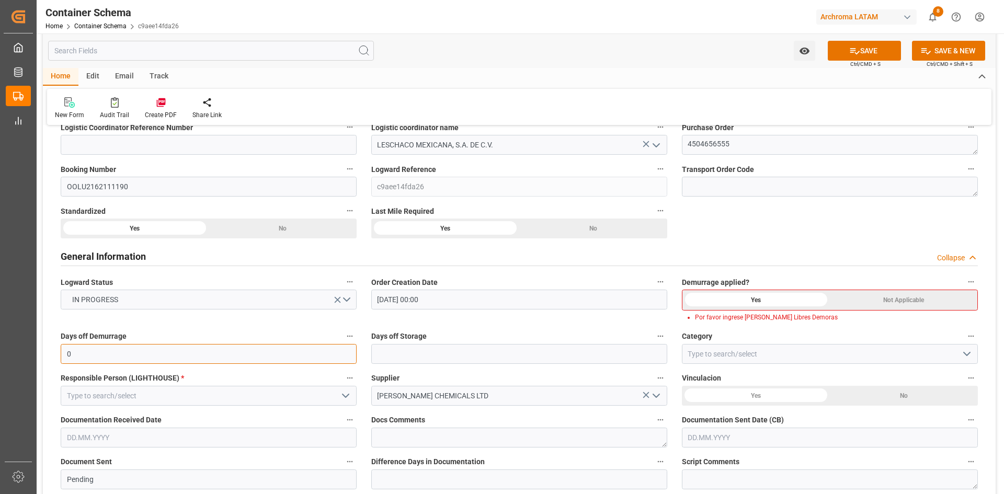
click at [162, 354] on input "0" at bounding box center [209, 354] width 296 height 20
drag, startPoint x: 125, startPoint y: 359, endPoint x: 53, endPoint y: 354, distance: 72.9
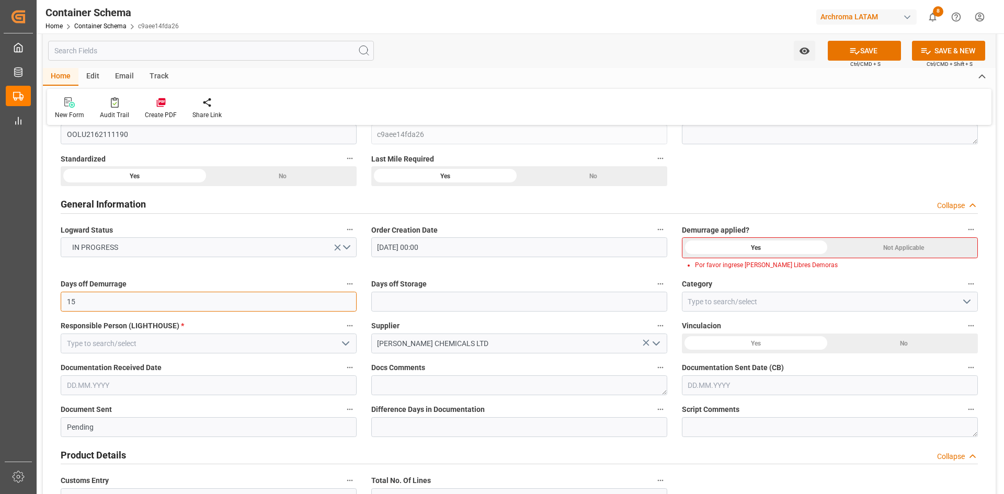
type input "15"
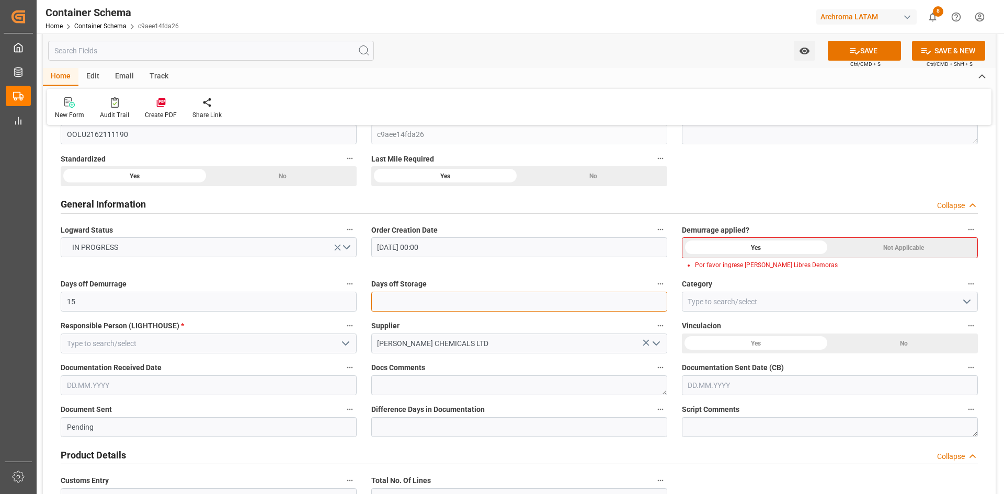
click at [475, 303] on input "text" at bounding box center [519, 302] width 296 height 20
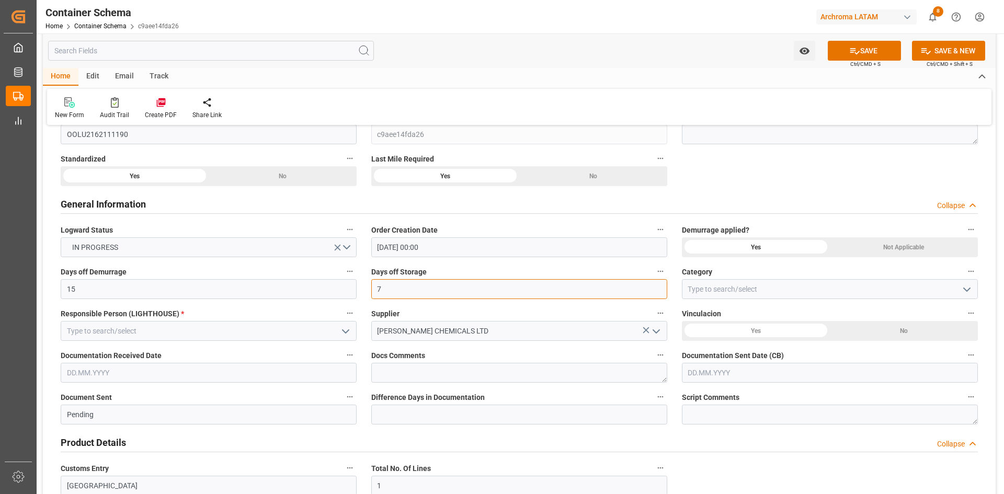
type input "7"
click at [349, 334] on icon "open menu" at bounding box center [345, 331] width 13 height 13
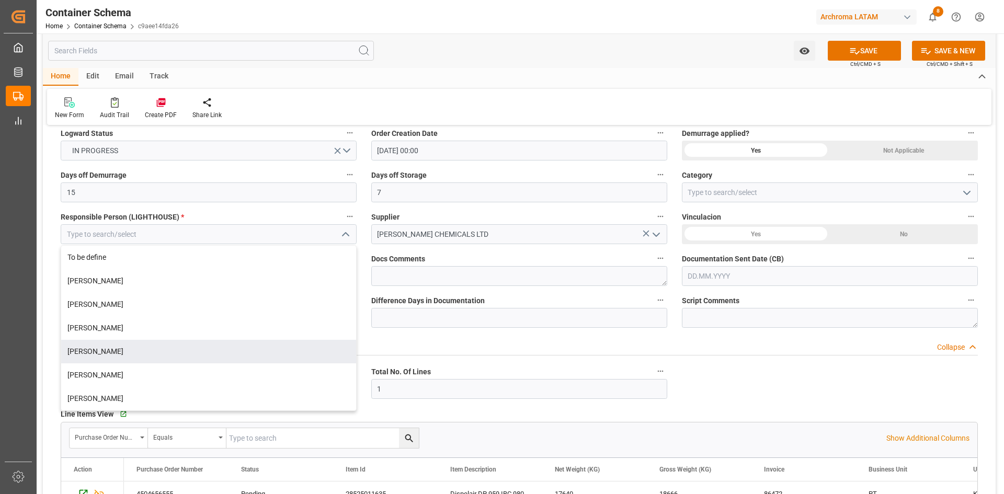
scroll to position [209, 0]
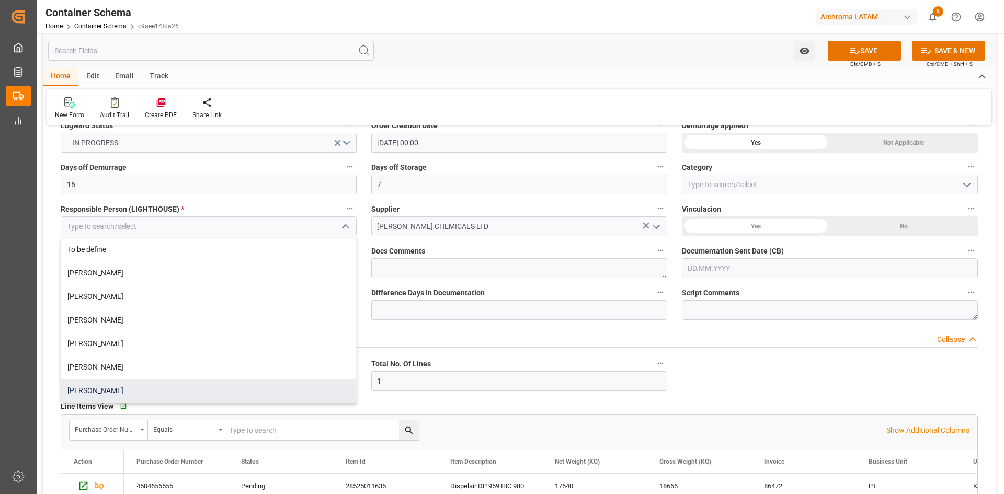
click at [116, 390] on div "[PERSON_NAME]" at bounding box center [208, 391] width 295 height 24
type input "[PERSON_NAME]"
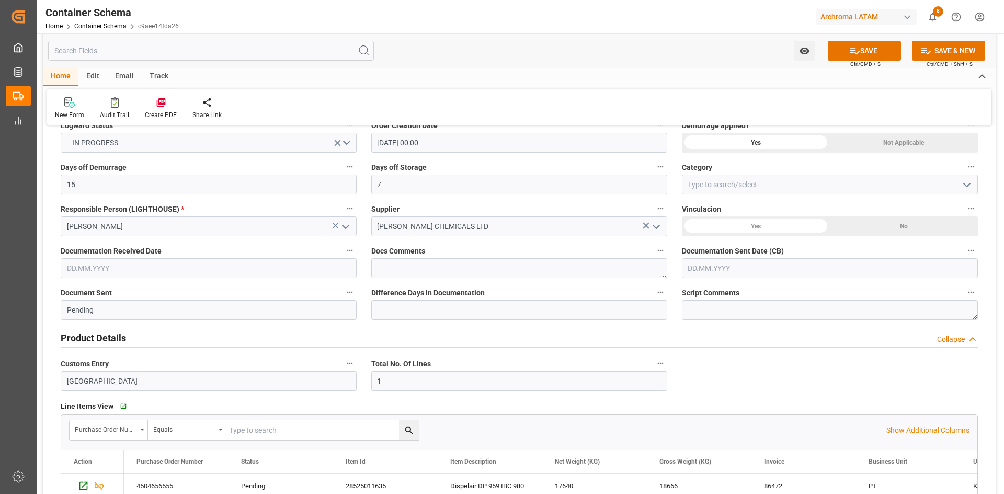
click at [782, 222] on div "Yes" at bounding box center [756, 226] width 148 height 20
click at [864, 224] on div "No" at bounding box center [904, 226] width 148 height 20
click at [153, 277] on input "text" at bounding box center [209, 268] width 296 height 20
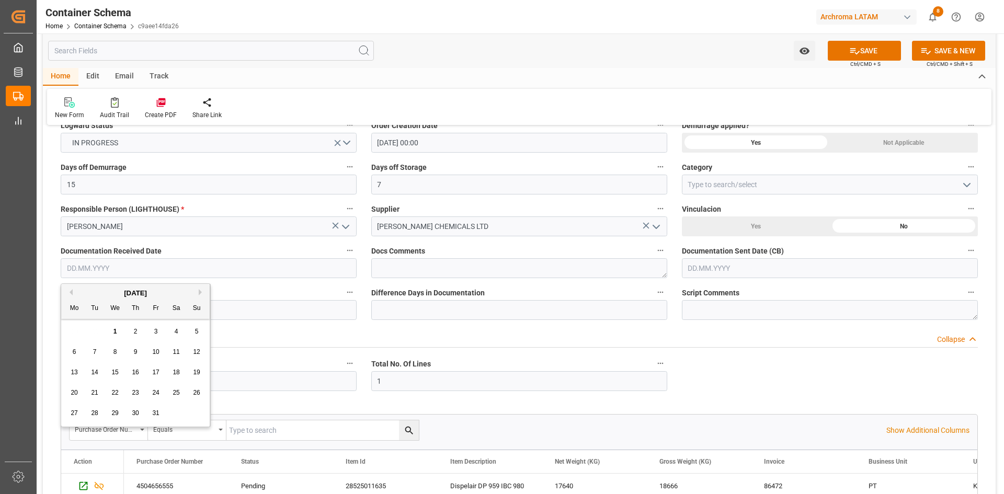
click at [105, 295] on div "[DATE]" at bounding box center [135, 293] width 148 height 10
click at [71, 294] on button "Previous Month" at bounding box center [69, 292] width 6 height 6
click at [74, 373] on span "15" at bounding box center [74, 372] width 7 height 7
type input "15.09.2025"
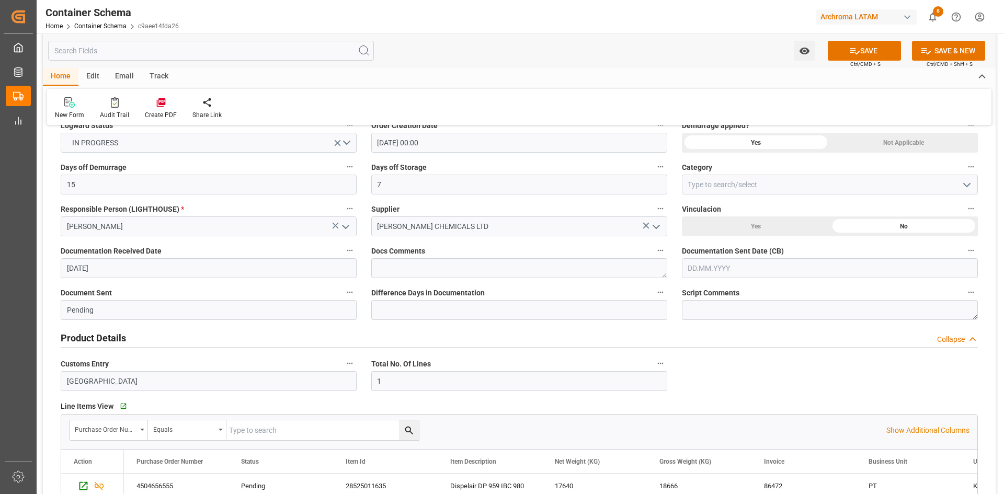
click at [753, 280] on div "Documentation Sent Date (CB)" at bounding box center [829, 261] width 311 height 42
click at [762, 274] on input "text" at bounding box center [830, 268] width 296 height 20
click at [723, 294] on div "[DATE]" at bounding box center [756, 293] width 148 height 10
click at [739, 333] on div "1" at bounding box center [736, 332] width 13 height 13
type input "[DATE]"
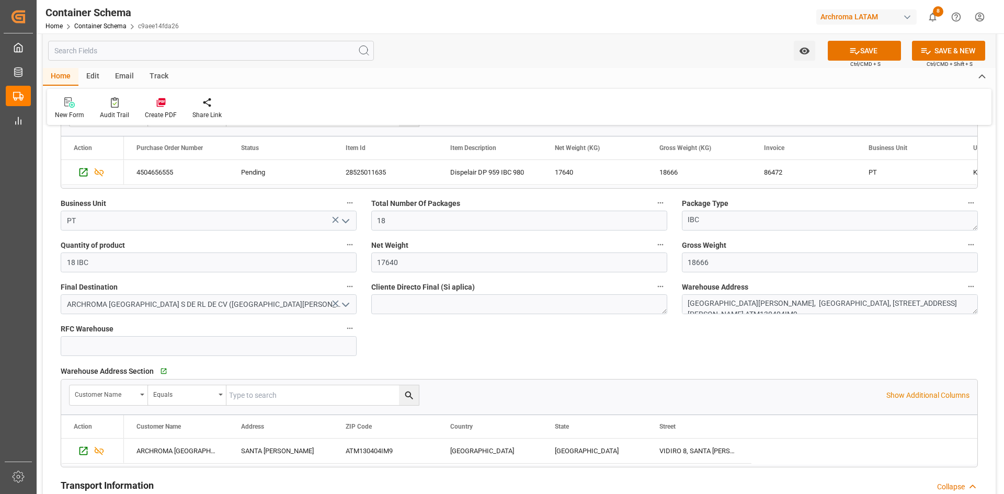
scroll to position [732, 0]
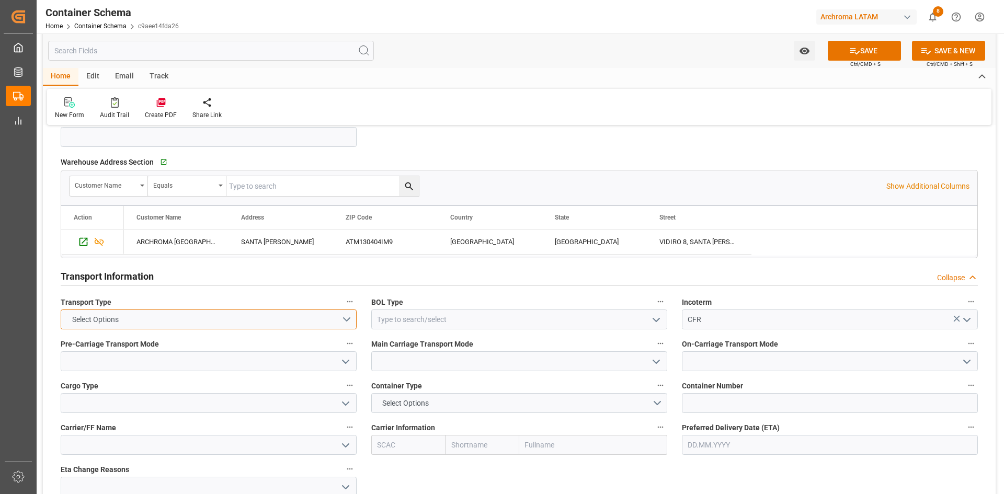
click at [338, 314] on button "Select Options" at bounding box center [209, 320] width 296 height 20
drag, startPoint x: 116, startPoint y: 314, endPoint x: 149, endPoint y: 315, distance: 32.9
click at [116, 315] on div "SEAFREIGHT" at bounding box center [208, 322] width 295 height 22
click at [659, 320] on icon "open menu" at bounding box center [656, 320] width 13 height 13
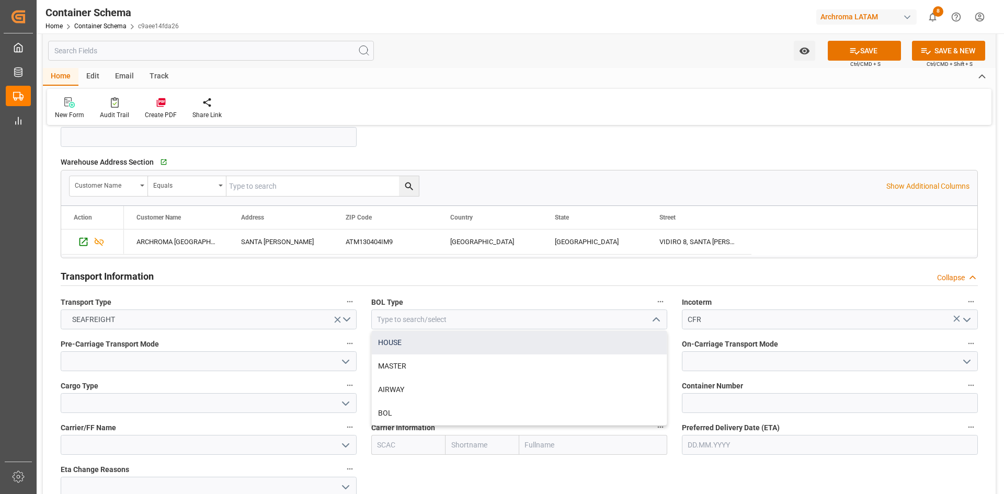
click at [405, 346] on div "HOUSE" at bounding box center [519, 343] width 295 height 24
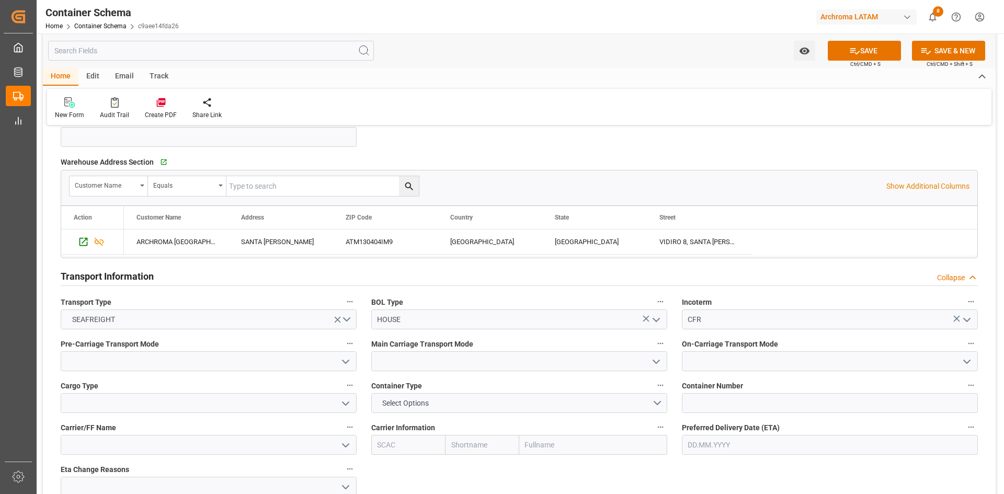
click at [656, 317] on icon "open menu" at bounding box center [656, 320] width 13 height 13
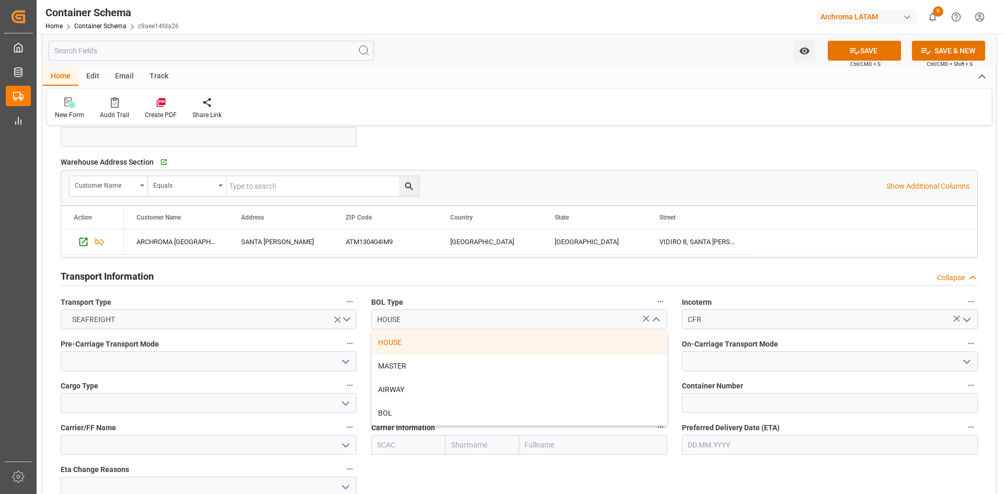
click at [655, 320] on icon "close menu" at bounding box center [656, 320] width 13 height 13
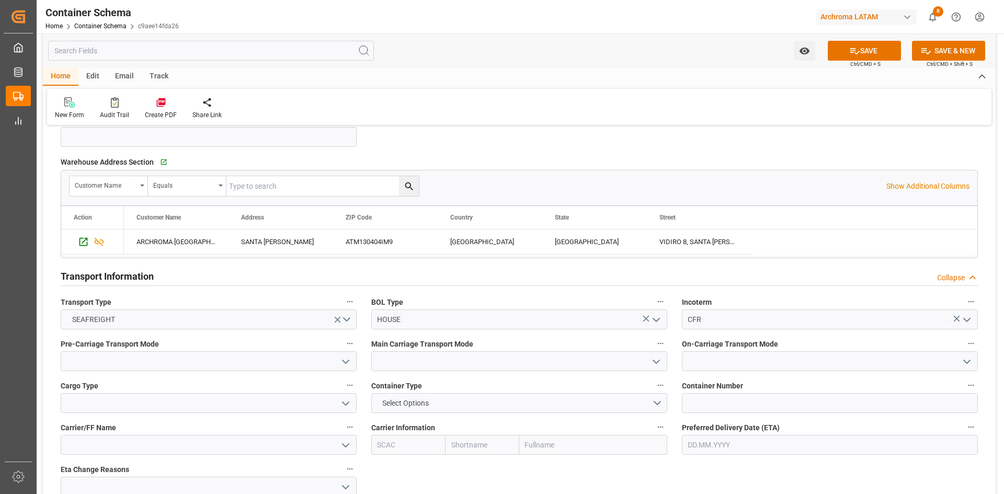
click at [656, 320] on icon "open menu" at bounding box center [656, 320] width 13 height 13
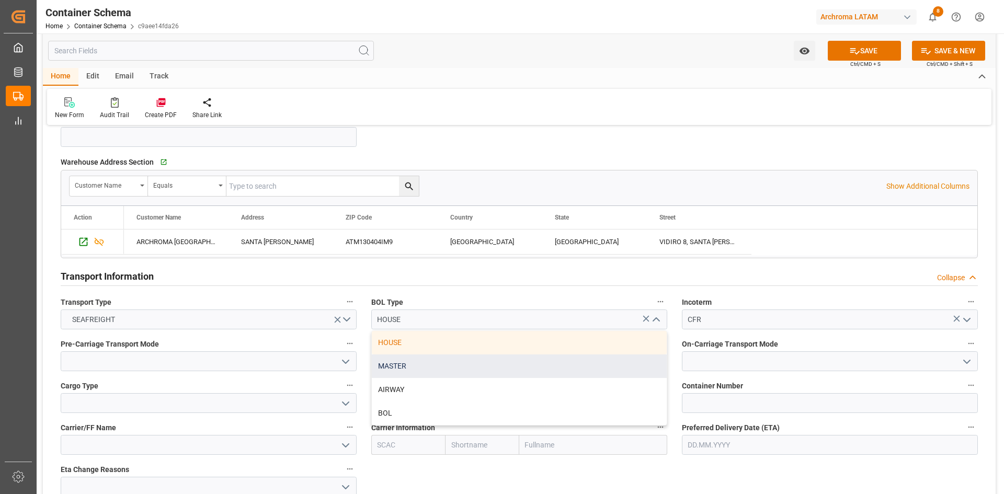
click at [417, 361] on div "MASTER" at bounding box center [519, 367] width 295 height 24
type input "MASTER"
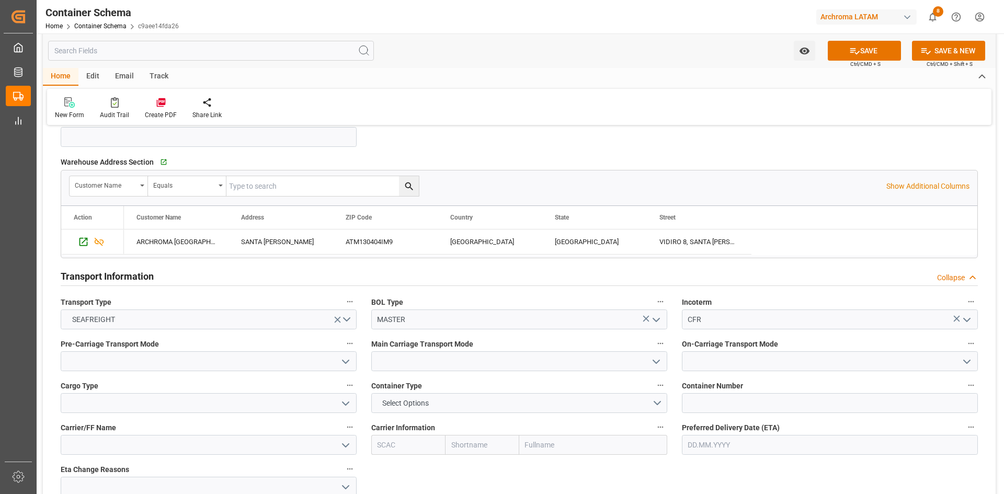
click at [345, 363] on polyline "open menu" at bounding box center [345, 361] width 6 height 3
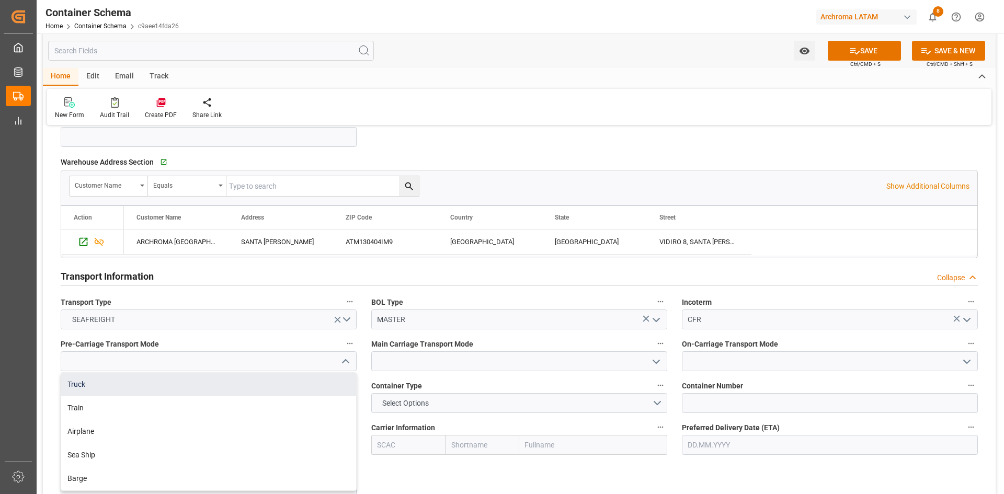
click at [81, 384] on div "Truck" at bounding box center [208, 385] width 295 height 24
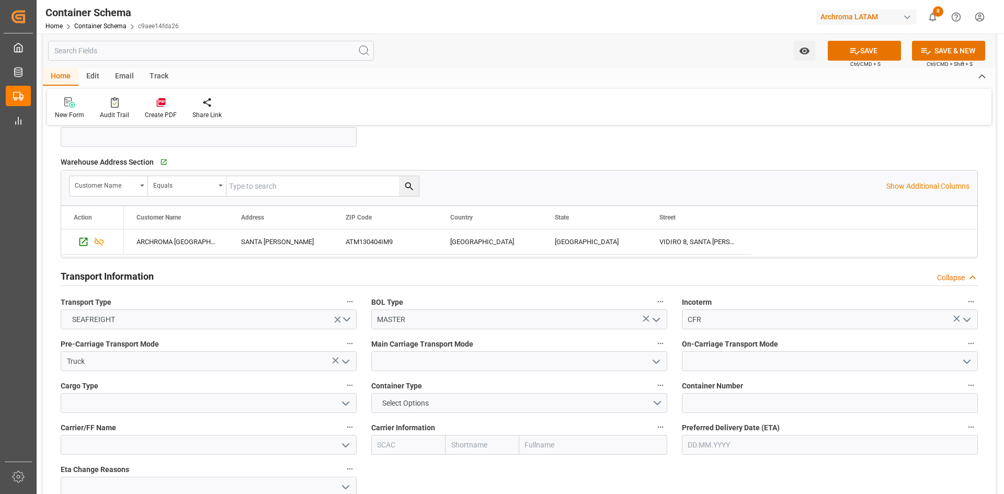
type input "Truck"
click at [656, 365] on icon "open menu" at bounding box center [656, 362] width 13 height 13
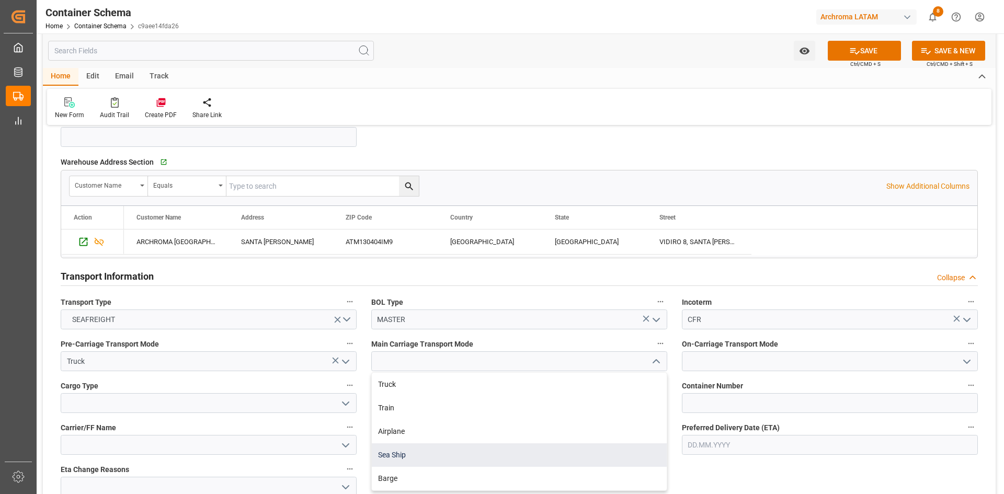
click at [421, 456] on div "Sea Ship" at bounding box center [519, 455] width 295 height 24
type input "Sea Ship"
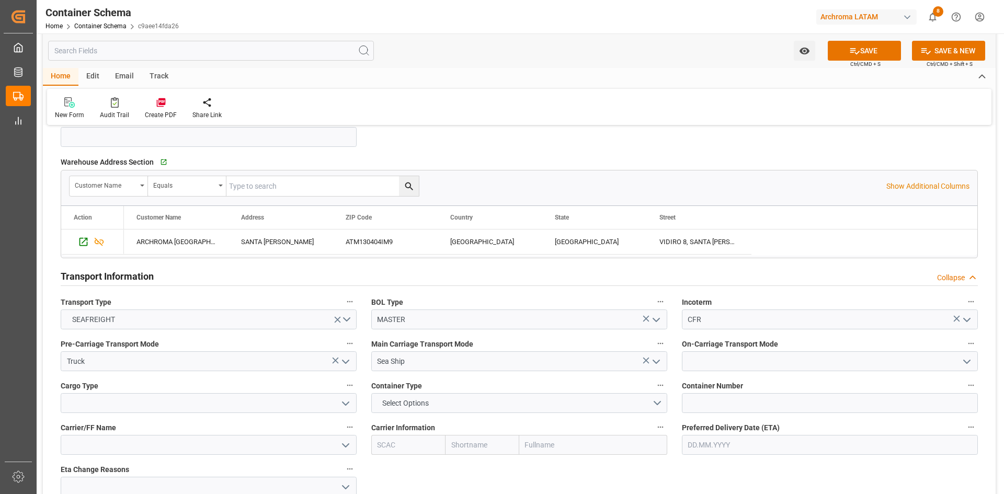
click at [967, 361] on icon "open menu" at bounding box center [967, 362] width 13 height 13
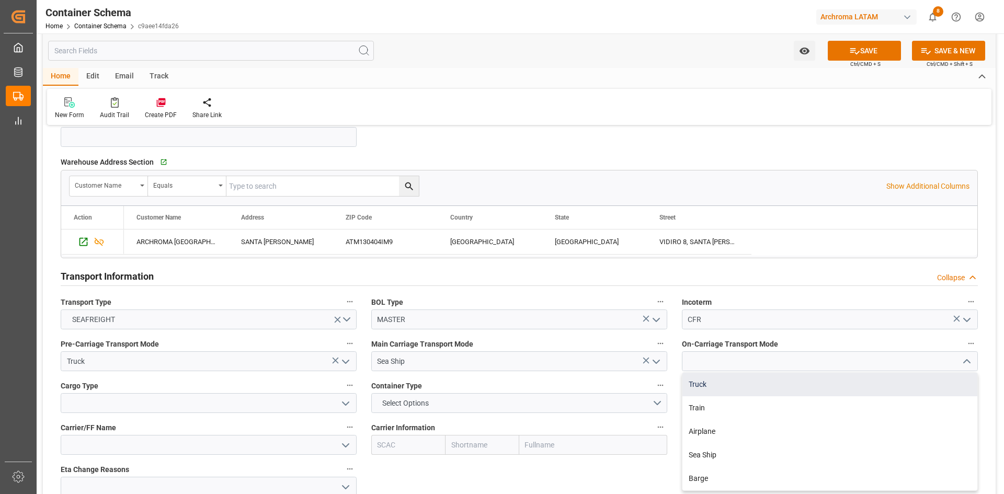
click at [726, 388] on div "Truck" at bounding box center [829, 385] width 295 height 24
type input "Truck"
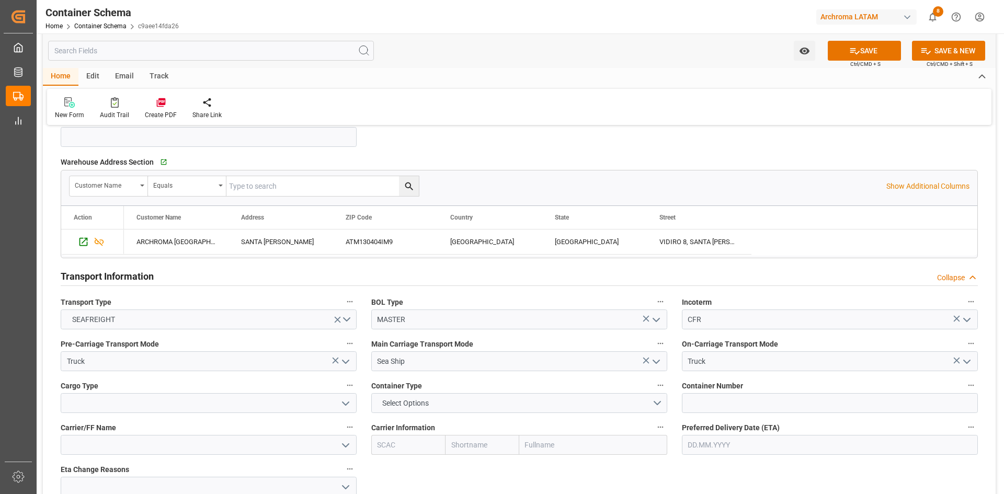
click at [350, 405] on icon "open menu" at bounding box center [345, 403] width 13 height 13
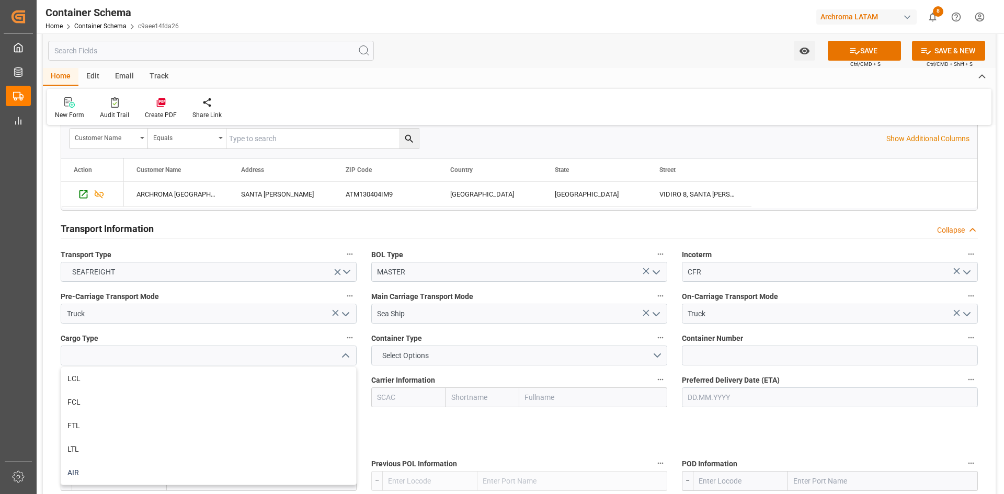
scroll to position [837, 0]
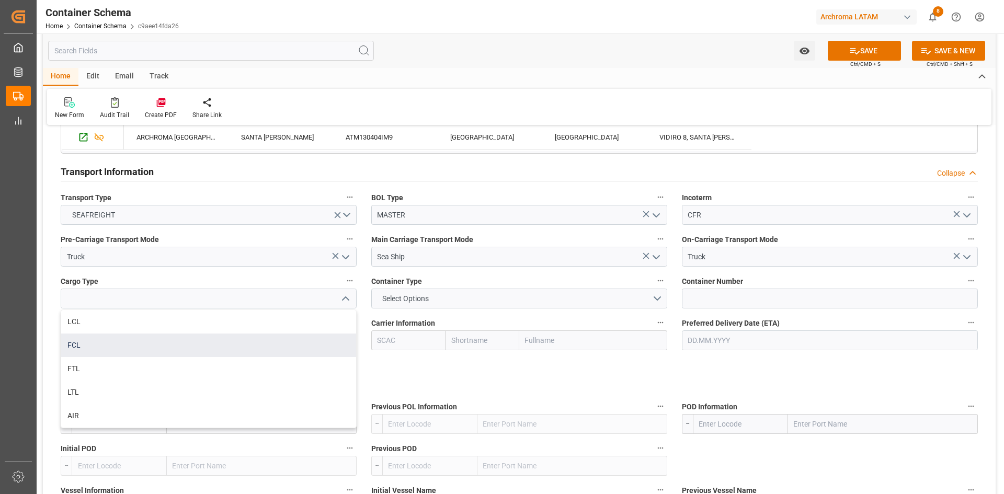
click at [89, 348] on div "FCL" at bounding box center [208, 346] width 295 height 24
type input "FCL"
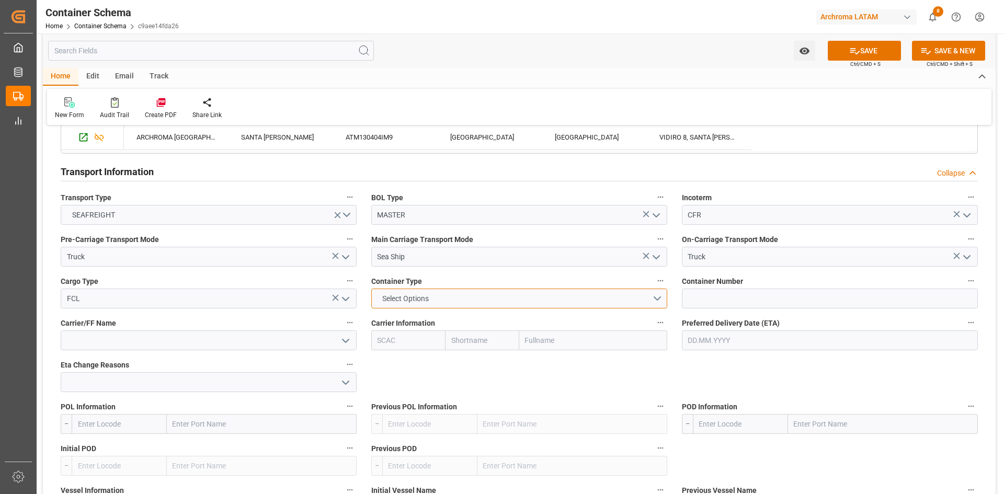
click at [650, 296] on button "Select Options" at bounding box center [519, 299] width 296 height 20
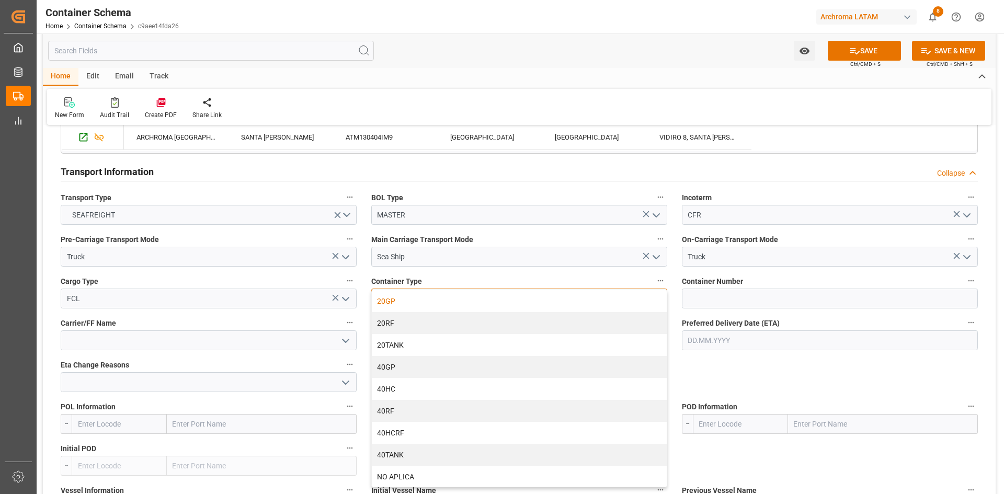
click at [391, 301] on div "20GP" at bounding box center [519, 301] width 295 height 22
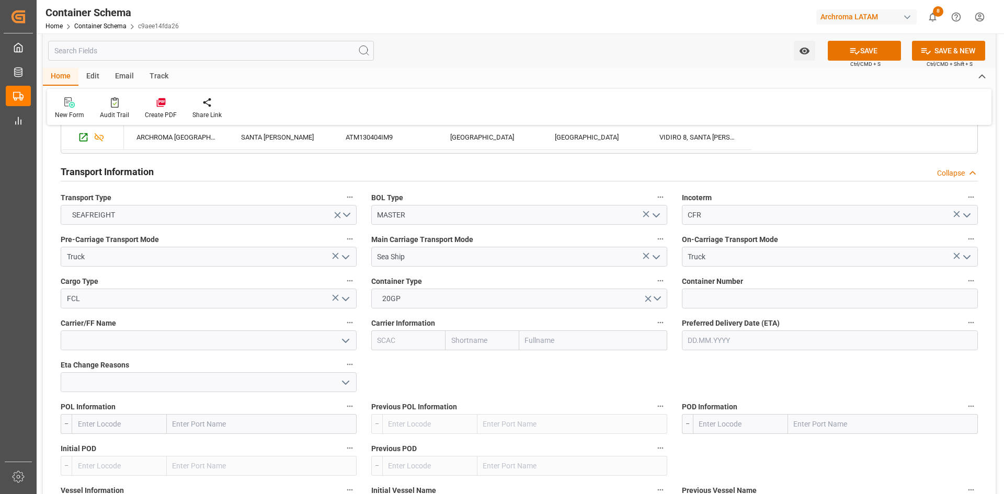
click at [732, 276] on span "Container Number" at bounding box center [712, 281] width 61 height 11
click at [964, 276] on button "Container Number" at bounding box center [971, 281] width 14 height 14
drag, startPoint x: 732, startPoint y: 276, endPoint x: 725, endPoint y: 301, distance: 26.5
click at [725, 301] on input at bounding box center [830, 299] width 296 height 20
paste input "TEMU3049294"
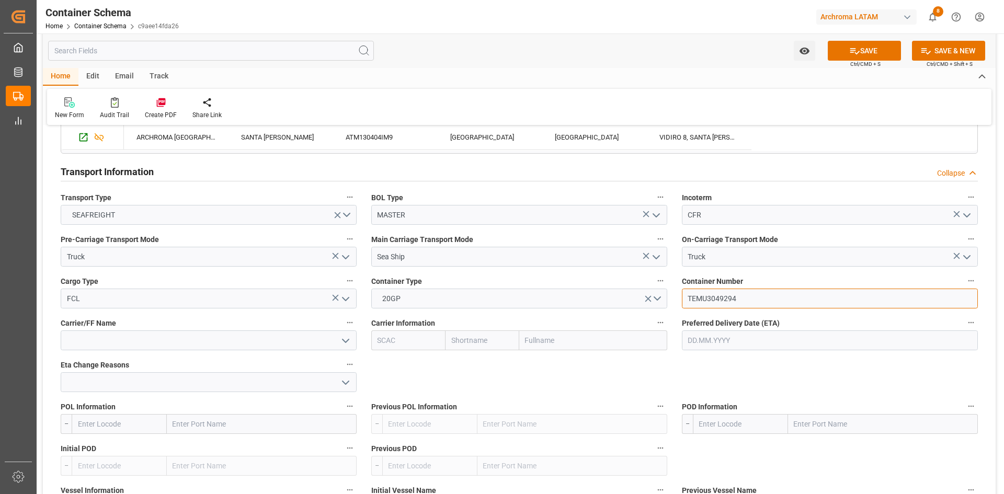
type input "TEMU3049294"
click at [198, 339] on input at bounding box center [209, 340] width 296 height 20
click at [576, 346] on input "text" at bounding box center [593, 340] width 148 height 20
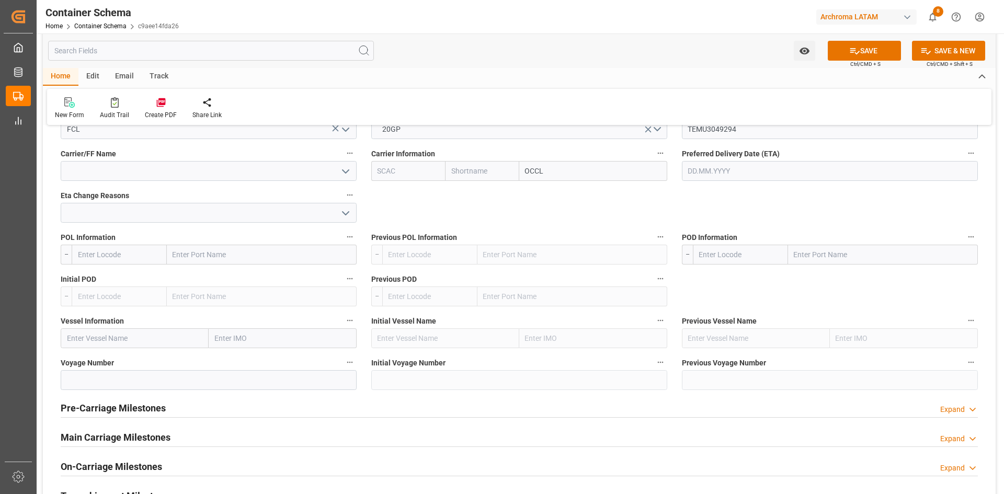
scroll to position [941, 0]
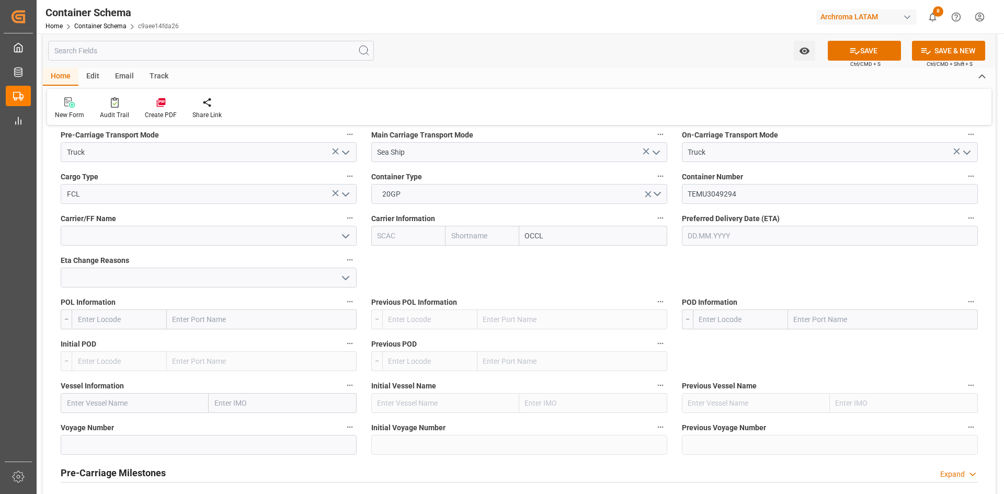
drag, startPoint x: 548, startPoint y: 234, endPoint x: 523, endPoint y: 236, distance: 25.7
click at [523, 236] on input "OCCL" at bounding box center [593, 236] width 148 height 20
type input "ORIENT"
click at [586, 280] on b "Orient Overseas Container Line Ltd" at bounding box center [584, 282] width 117 height 8
type input "OOLU"
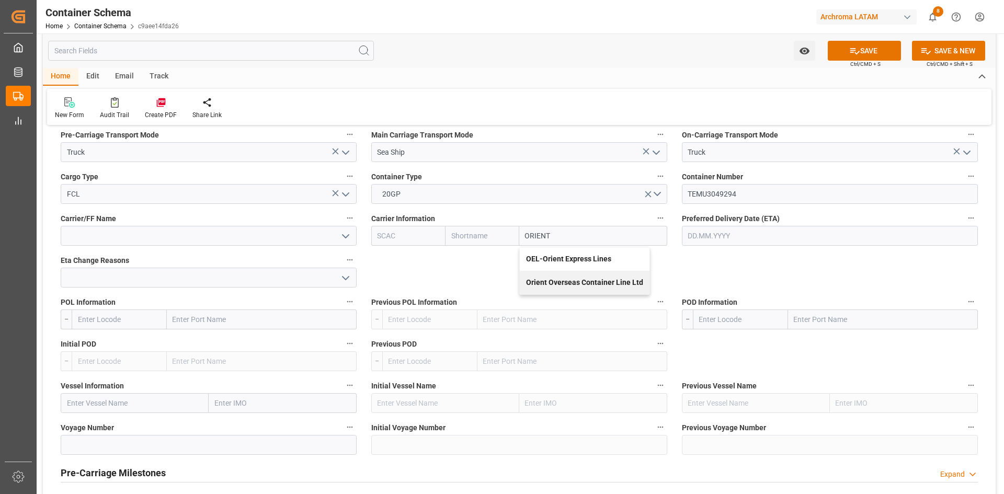
type input "OOCL"
type input "Orient Overseas Container Line Ltd"
click at [201, 318] on input "text" at bounding box center [262, 320] width 190 height 20
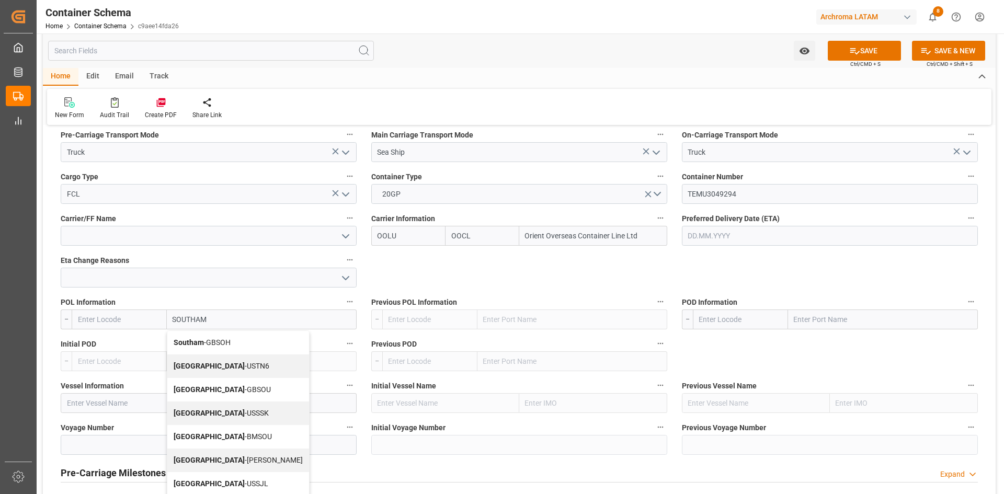
type input "SOUTHAMP"
click at [236, 363] on span "Southampton - GBSOU" at bounding box center [222, 366] width 97 height 8
type input "GBSOU"
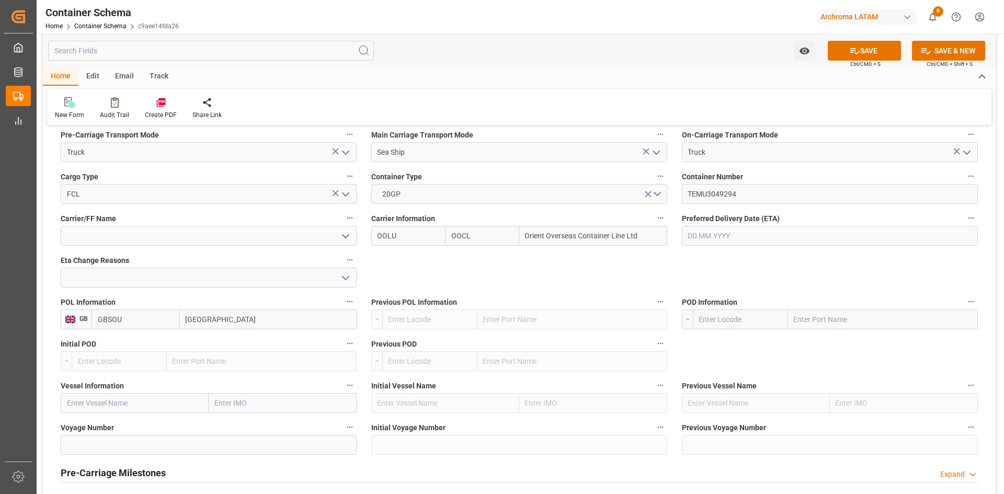
type input "Southampton"
click at [816, 318] on input "text" at bounding box center [883, 320] width 190 height 20
type input "VERACRUZ"
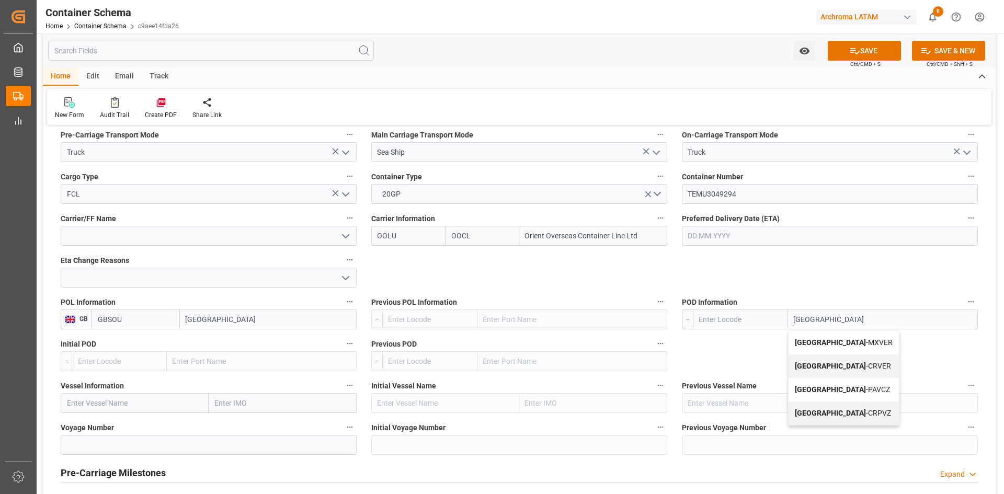
click at [828, 344] on span "Veracruz - MXVER" at bounding box center [844, 342] width 98 height 8
type input "MXVER"
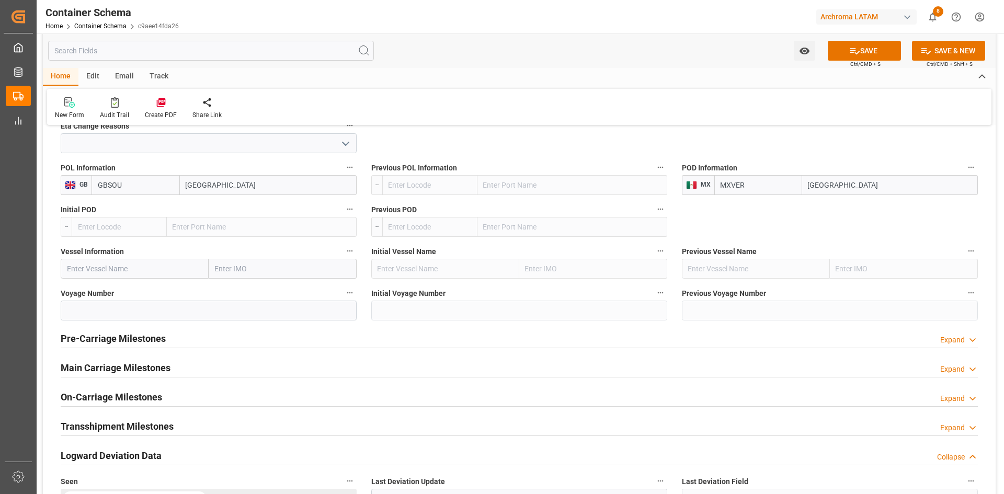
scroll to position [1150, 0]
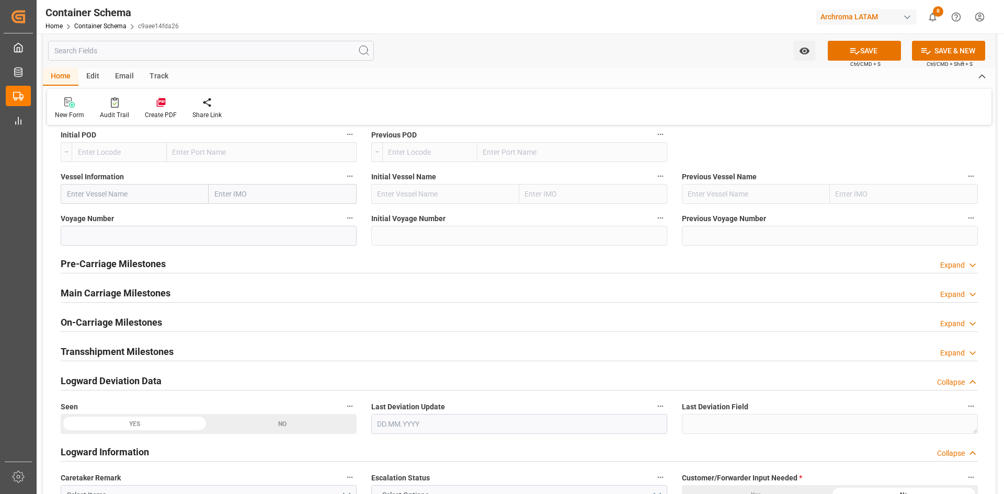
type input "Veracruz"
click at [124, 195] on input "text" at bounding box center [135, 194] width 148 height 20
paste input "MH PERSEUS"
click at [129, 218] on span "MH PERSEUS - 9967433" at bounding box center [105, 217] width 76 height 8
type input "MH PERSEUS"
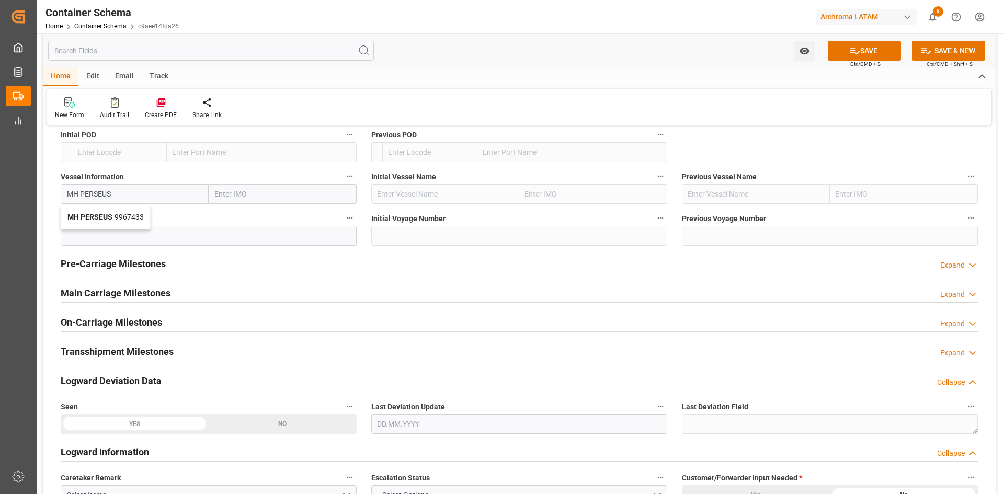
type input "9967433"
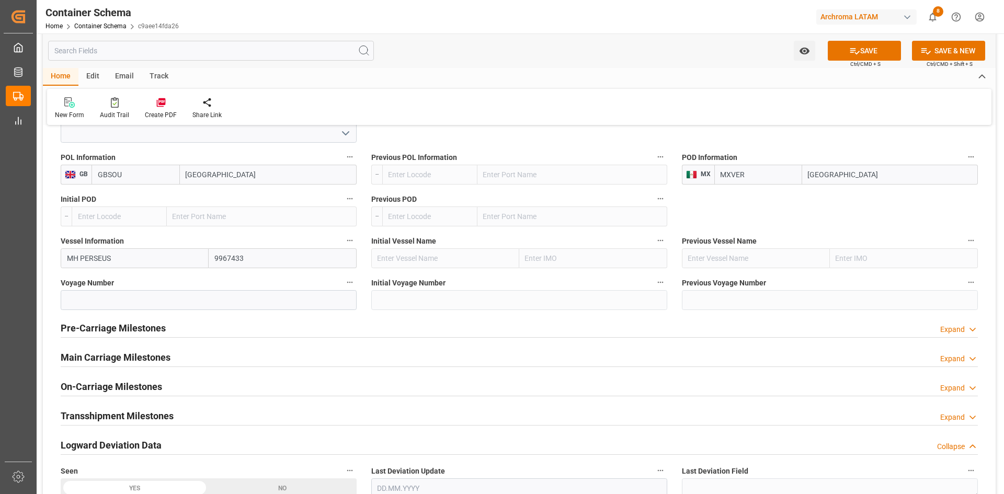
scroll to position [1046, 0]
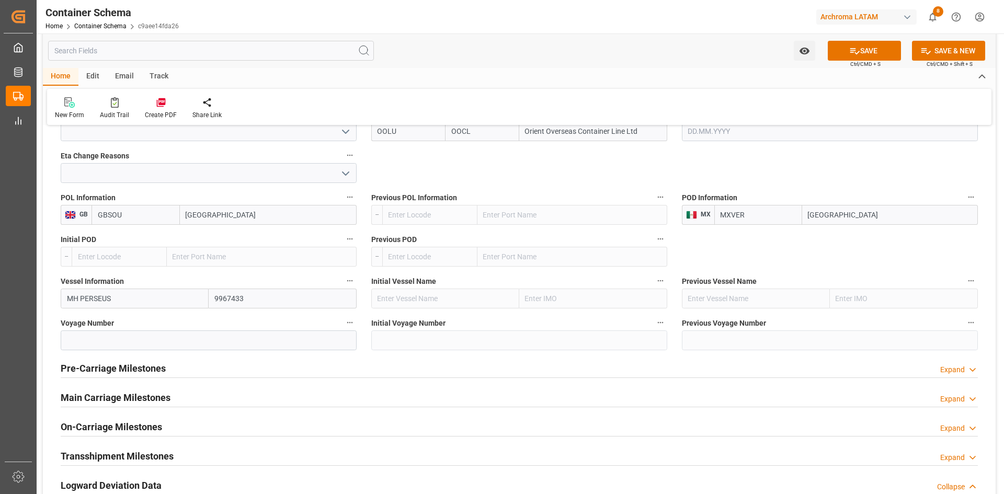
type input "MH PERSEUS"
click at [139, 338] on input at bounding box center [209, 340] width 296 height 20
paste input "0VBKPW1MA"
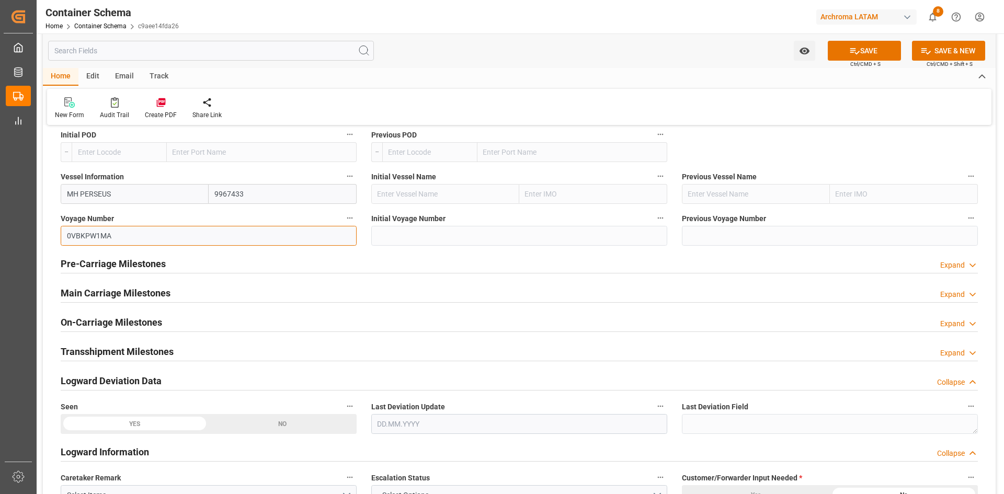
type input "0VBKPW1MA"
click at [867, 49] on button "SAVE" at bounding box center [864, 51] width 73 height 20
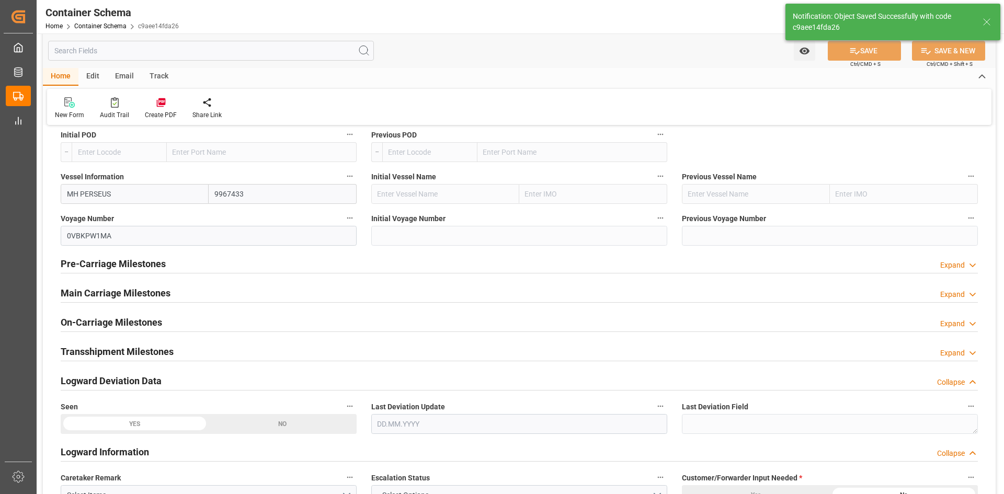
type input "Document Sent"
type input "MXVER"
type input "Veracruz"
type input "MH PERSEUS"
type input "9967433"
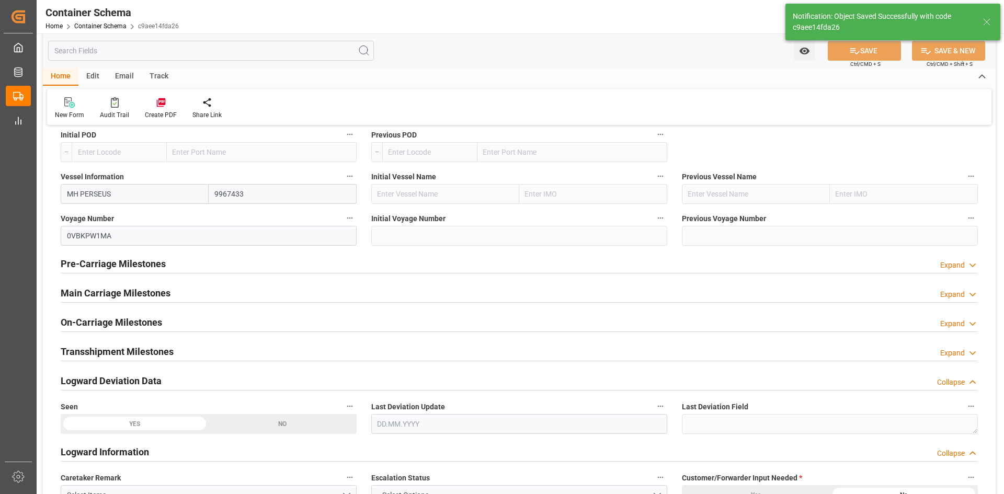
type input "0VBKPW1MA"
type textarea "pod"
type input "MH PERSEUS"
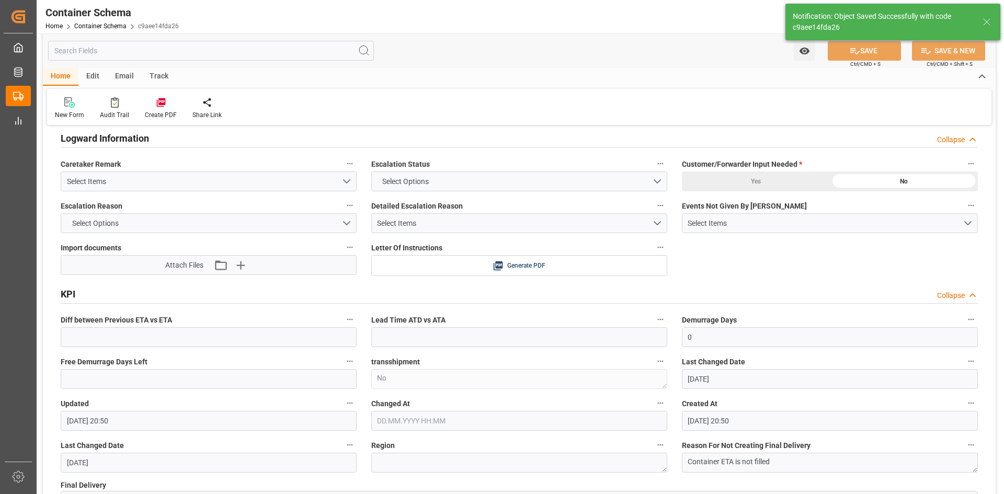
type input "[DATE]"
type input "01.10.2025 20:54"
click at [245, 266] on icon "button" at bounding box center [240, 265] width 17 height 17
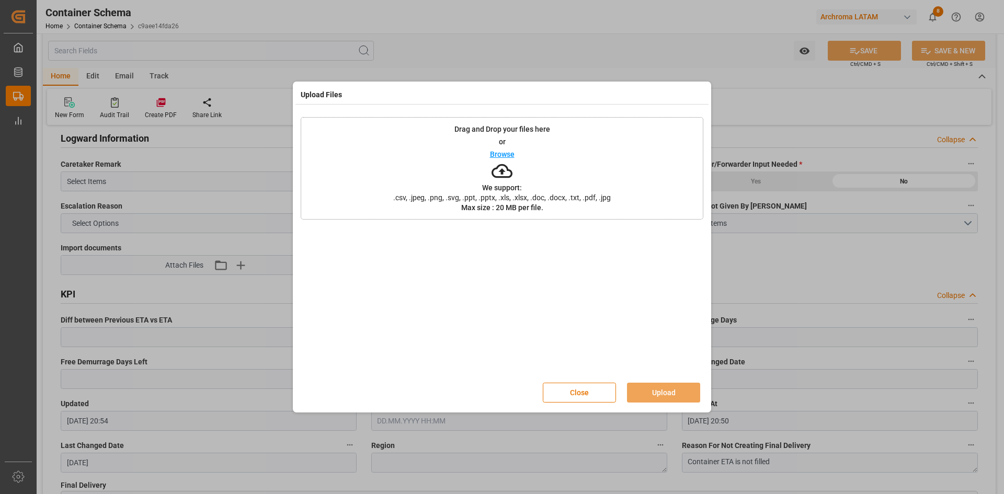
click at [620, 387] on div "Close Upload" at bounding box center [627, 393] width 168 height 20
click at [607, 394] on button "Close" at bounding box center [579, 393] width 73 height 20
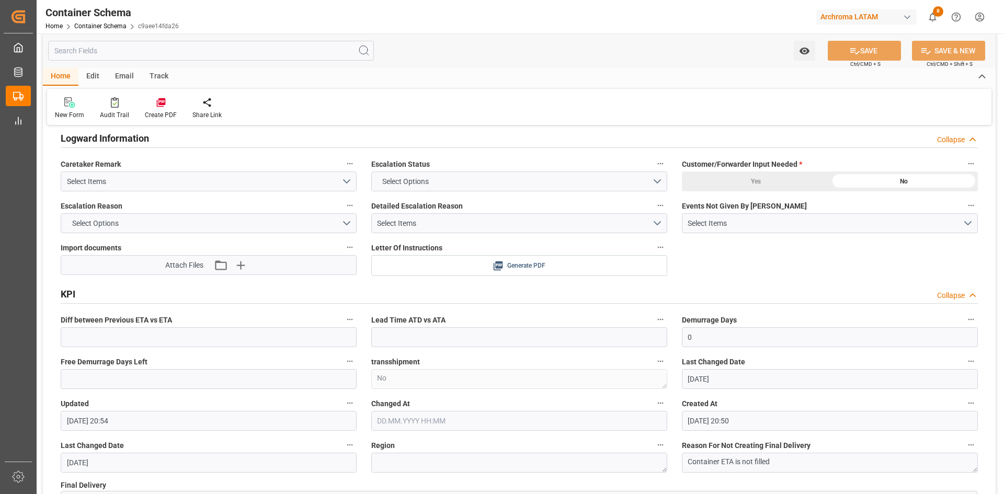
click at [510, 259] on span "Generate PDF" at bounding box center [526, 265] width 38 height 13
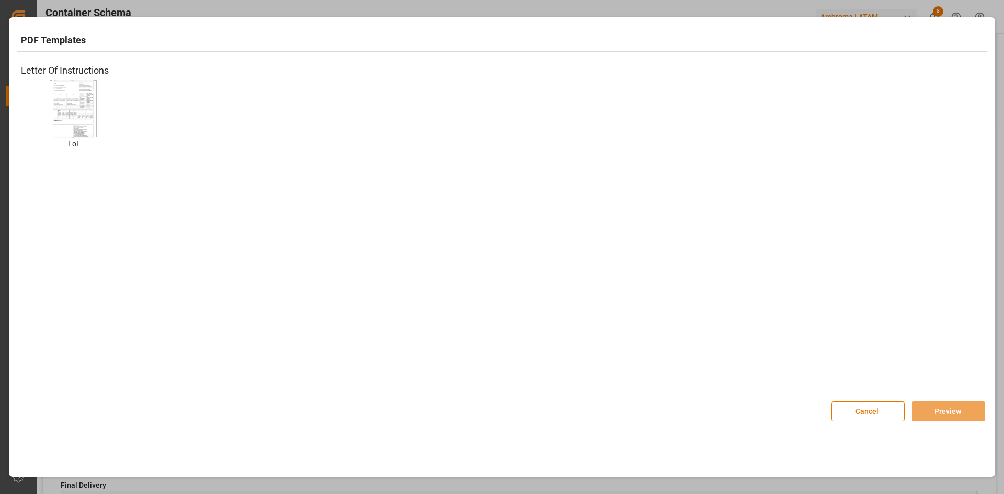
click at [77, 110] on img at bounding box center [73, 108] width 42 height 59
click at [930, 416] on button "Preview" at bounding box center [948, 412] width 73 height 20
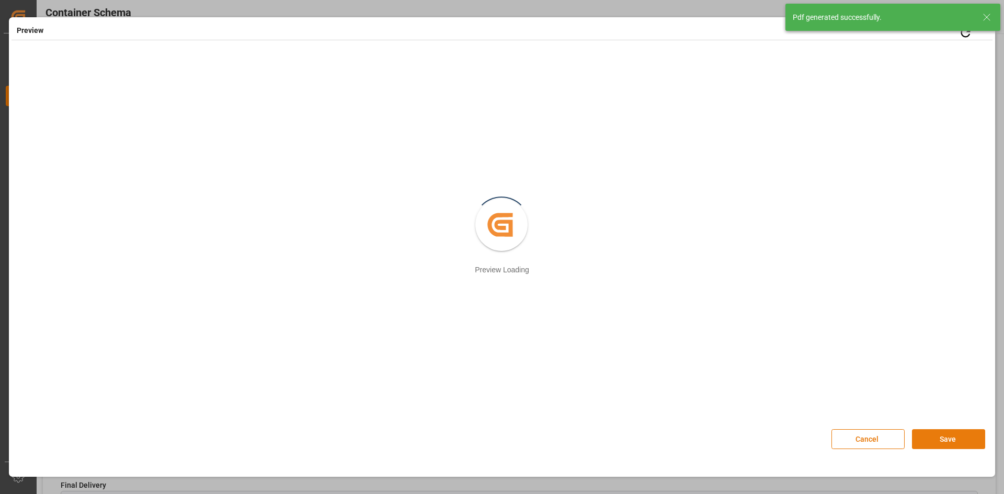
click at [936, 435] on button "Save" at bounding box center [948, 439] width 73 height 20
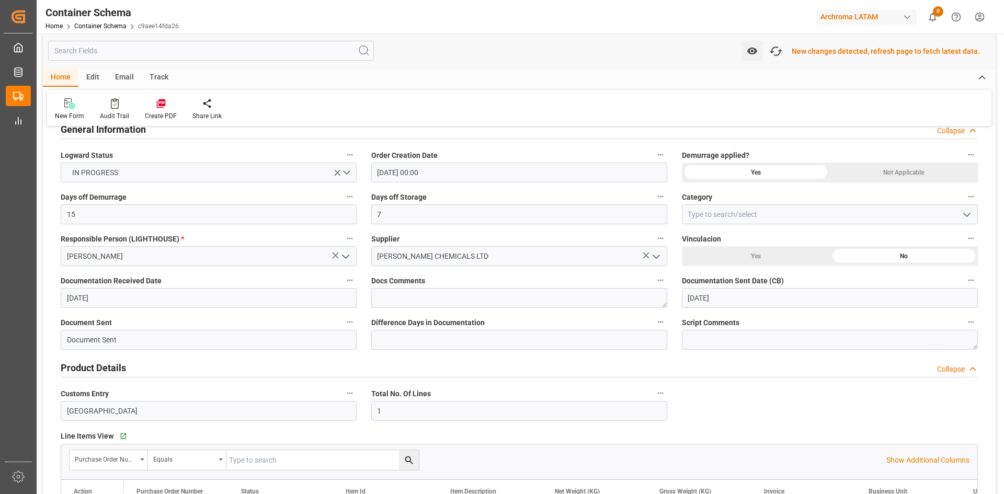
scroll to position [106, 0]
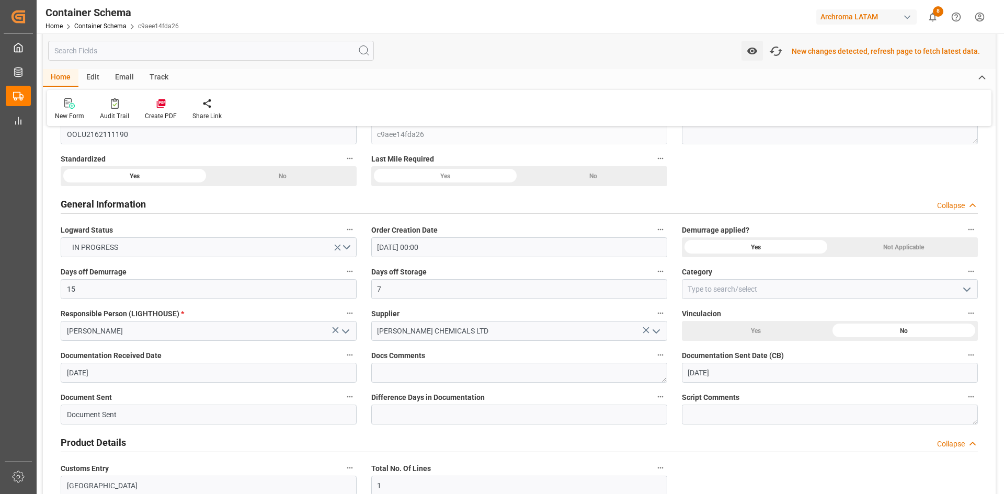
click at [94, 77] on div "Edit" at bounding box center [92, 78] width 29 height 18
click at [123, 79] on div "Email" at bounding box center [124, 78] width 35 height 18
click at [171, 79] on div "Track" at bounding box center [159, 78] width 35 height 18
click at [132, 77] on div "Email" at bounding box center [124, 78] width 35 height 18
click at [66, 82] on div "Home" at bounding box center [61, 78] width 36 height 18
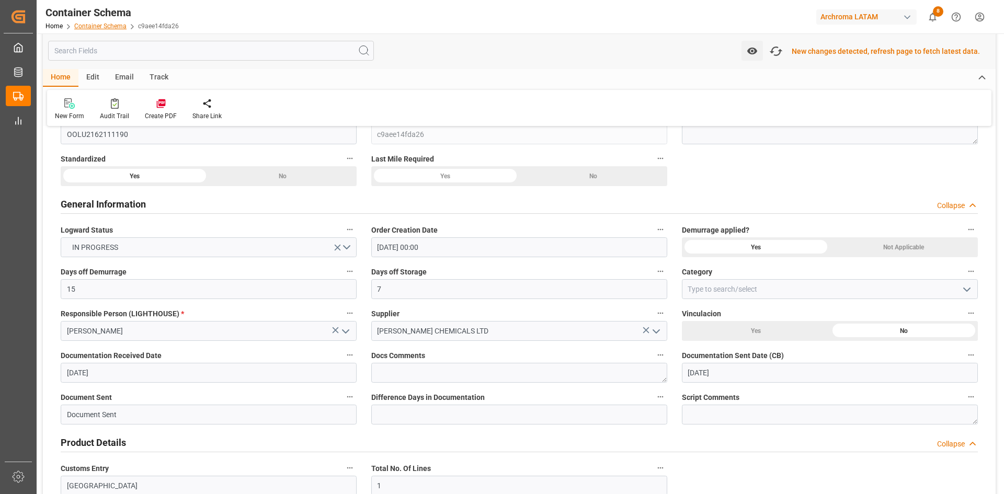
click at [123, 25] on link "Container Schema" at bounding box center [100, 25] width 52 height 7
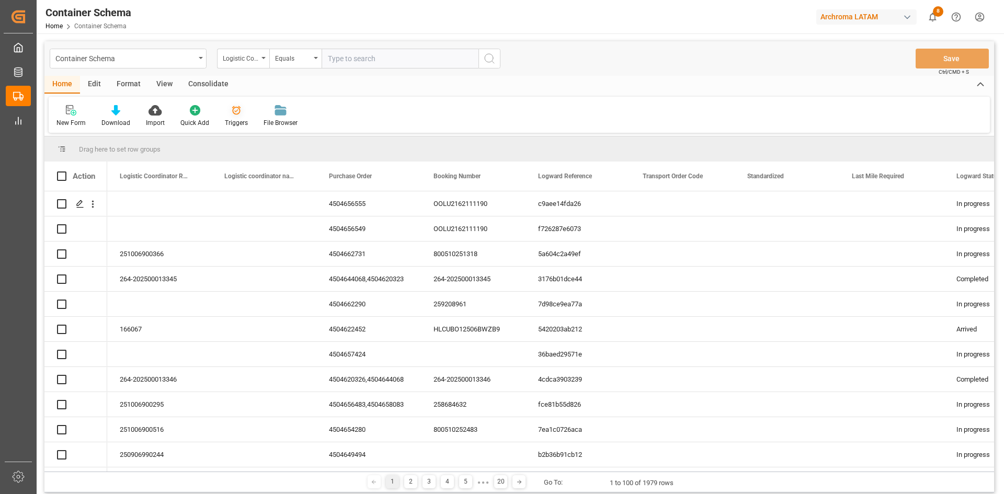
click at [234, 111] on icon at bounding box center [236, 110] width 9 height 9
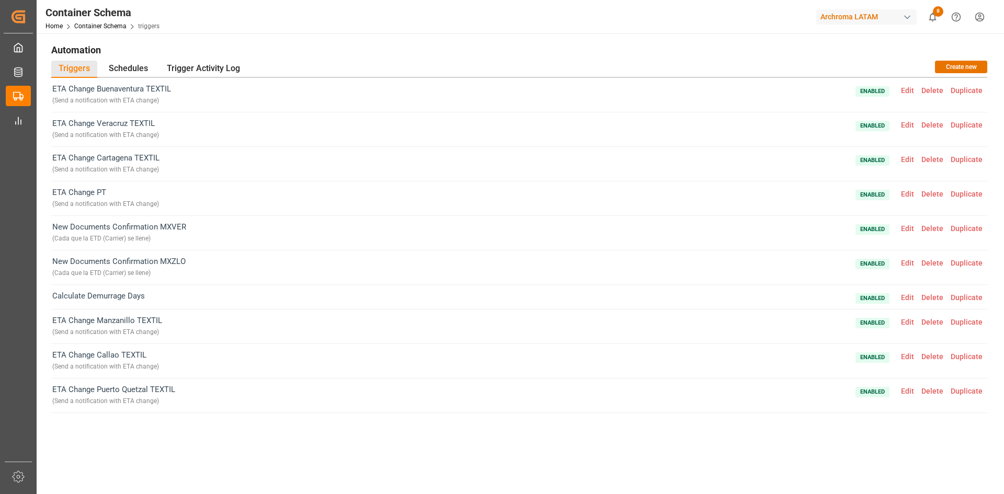
click at [905, 229] on span "Edit" at bounding box center [907, 228] width 20 height 8
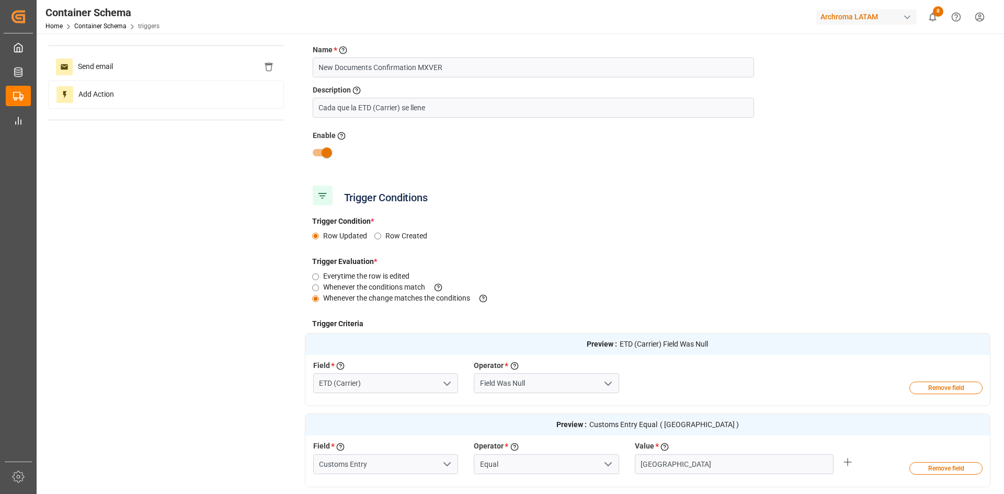
scroll to position [52, 0]
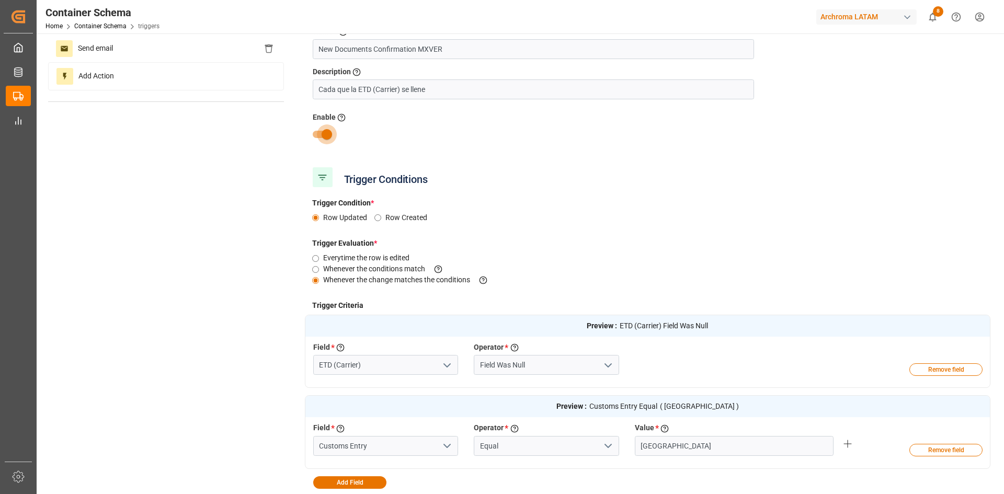
click at [324, 135] on input "checkbox" at bounding box center [327, 134] width 60 height 20
checkbox input "false"
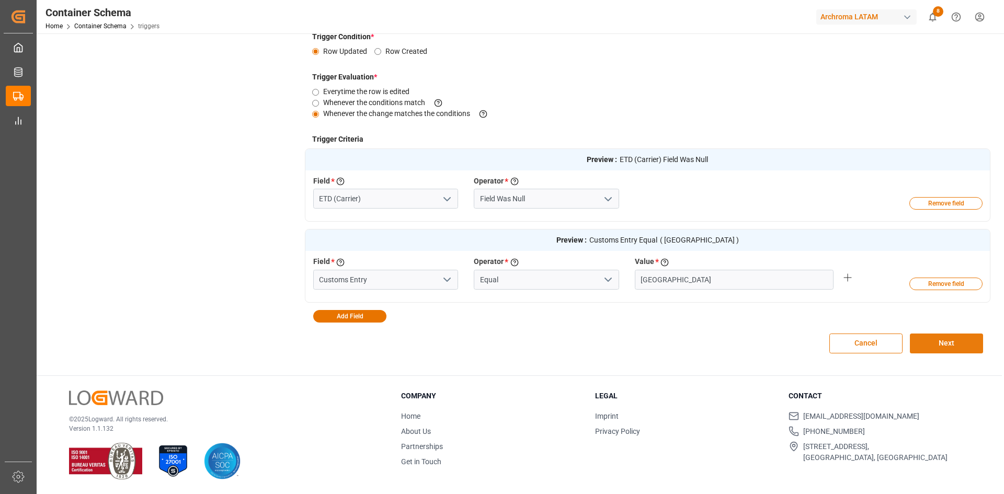
click at [943, 348] on button "Next" at bounding box center [946, 344] width 73 height 20
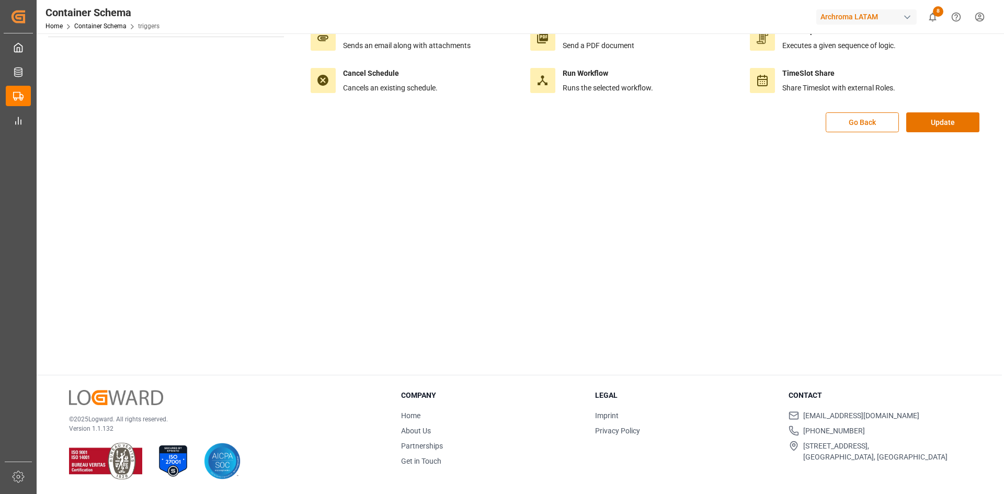
scroll to position [117, 0]
click at [942, 120] on button "Update" at bounding box center [942, 122] width 73 height 20
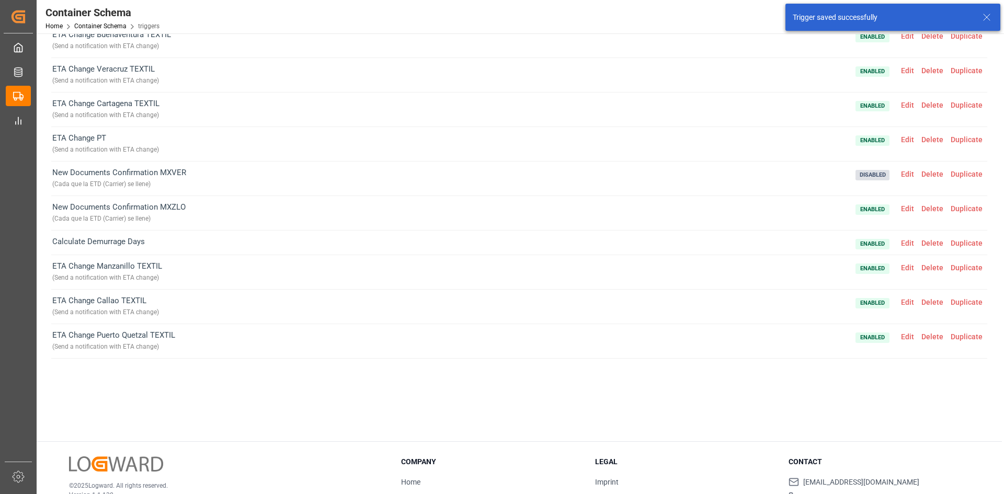
scroll to position [0, 0]
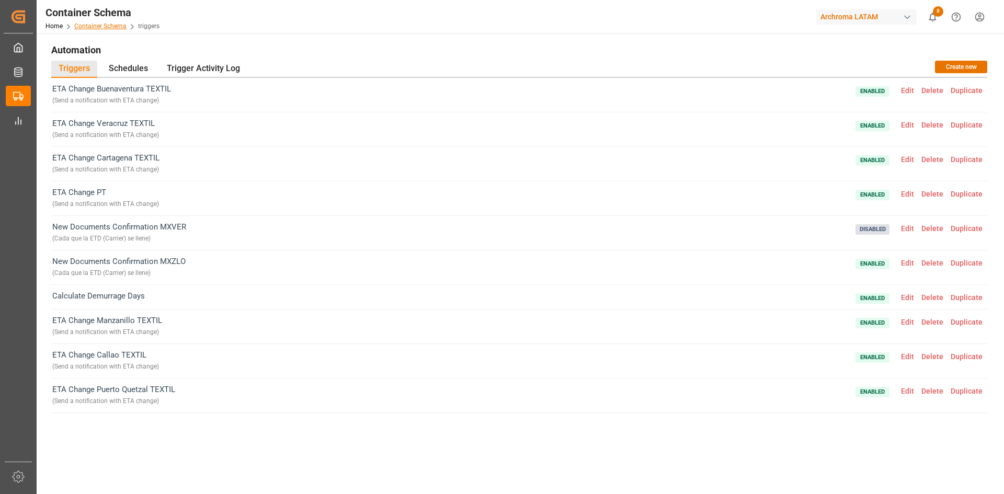
click at [104, 24] on link "Container Schema" at bounding box center [100, 25] width 52 height 7
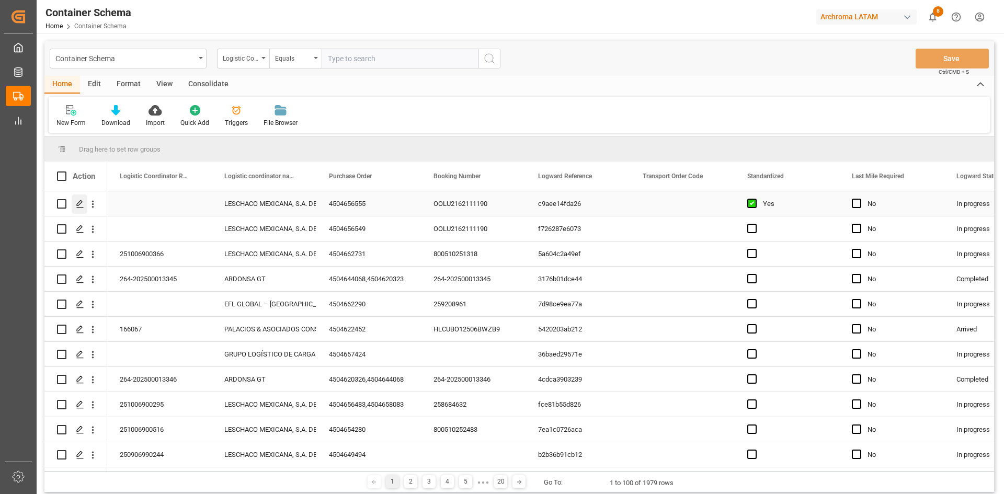
click at [79, 202] on icon "Press SPACE to select this row." at bounding box center [80, 204] width 8 height 8
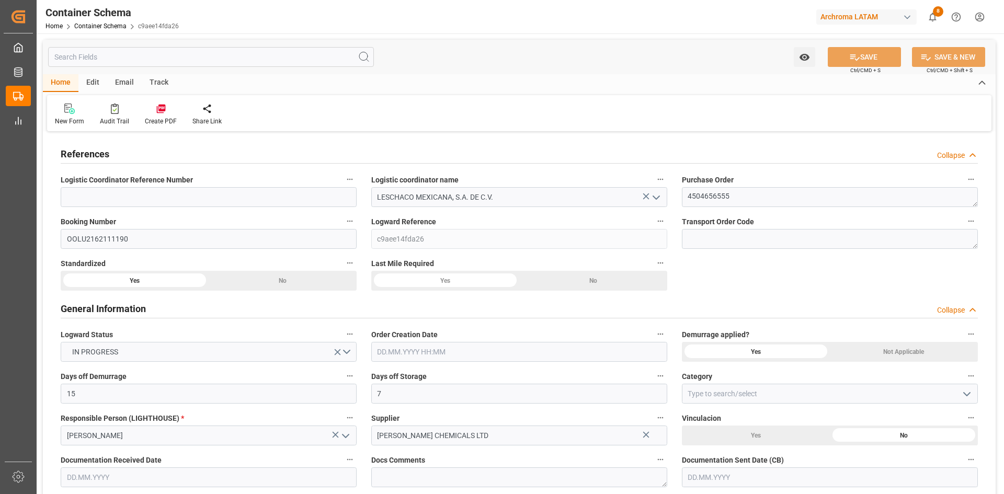
type input "15"
type input "7"
type input "1"
type input "18"
type input "17640"
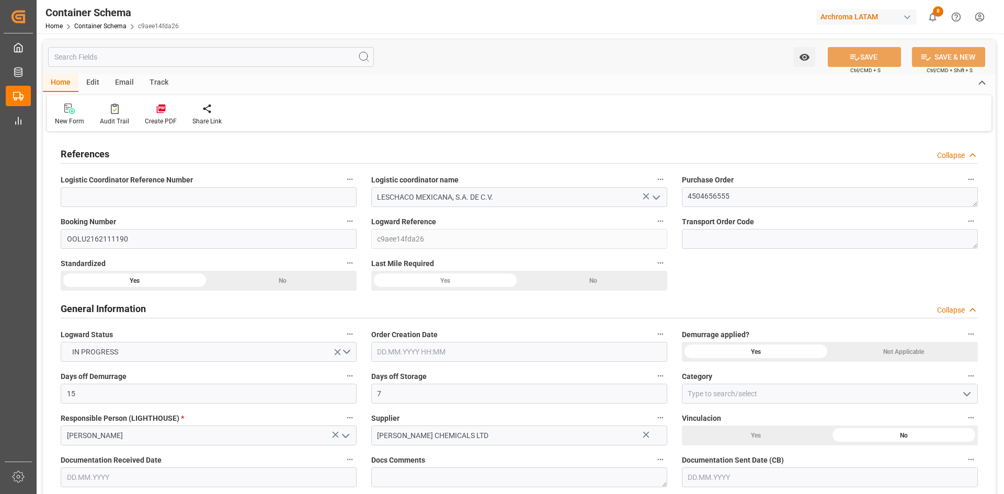
type input "18666"
type input "OOCL"
type input "Orient Overseas Container Line Ltd"
type input "GBSOU"
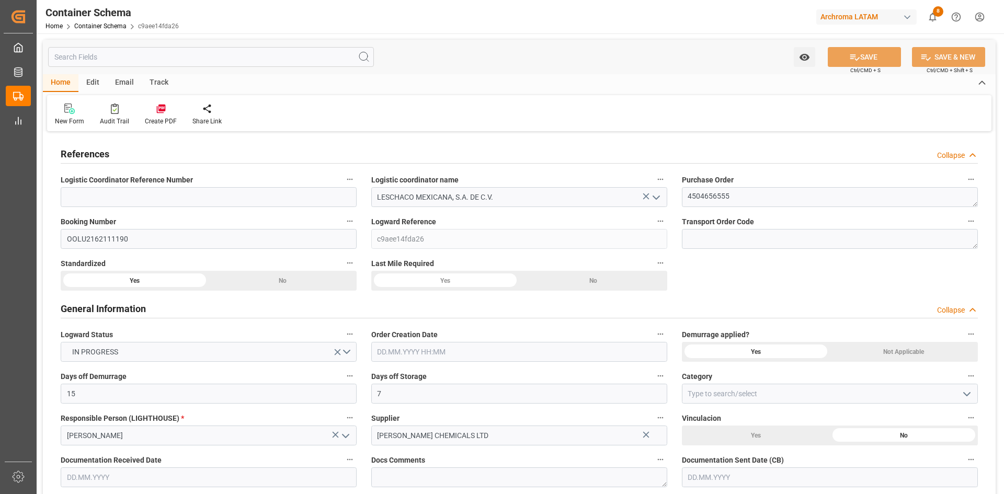
type input "MXVER"
type input "9967433"
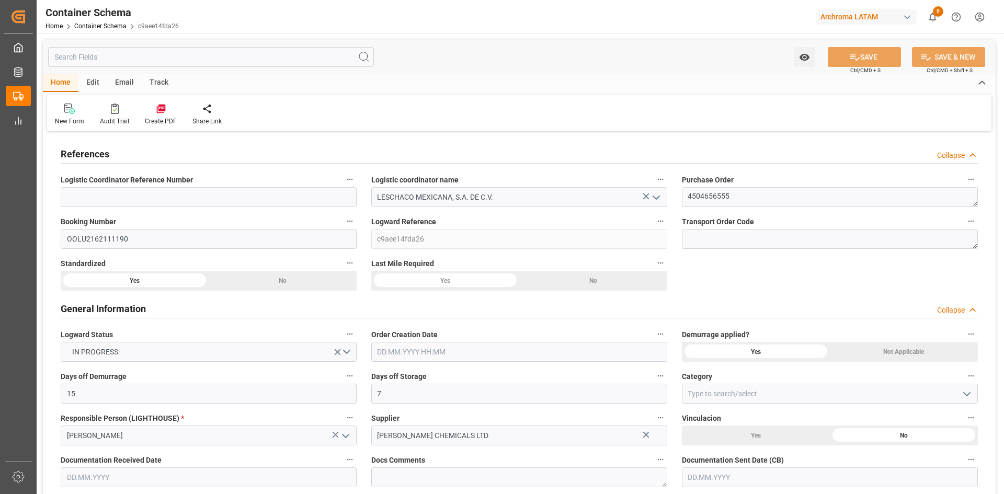
type input "9967433"
type input "0"
type input "01.10.2025 00:00"
type input "15.09.2025"
type input "[DATE]"
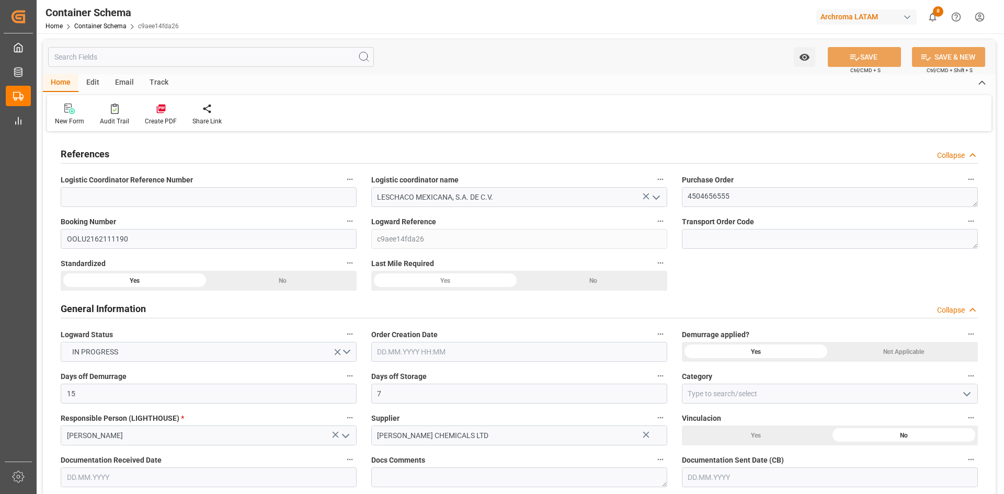
type input "[DATE]"
type input "01.10.2025 20:54"
type input "01.10.2025 20:50"
type input "[DATE]"
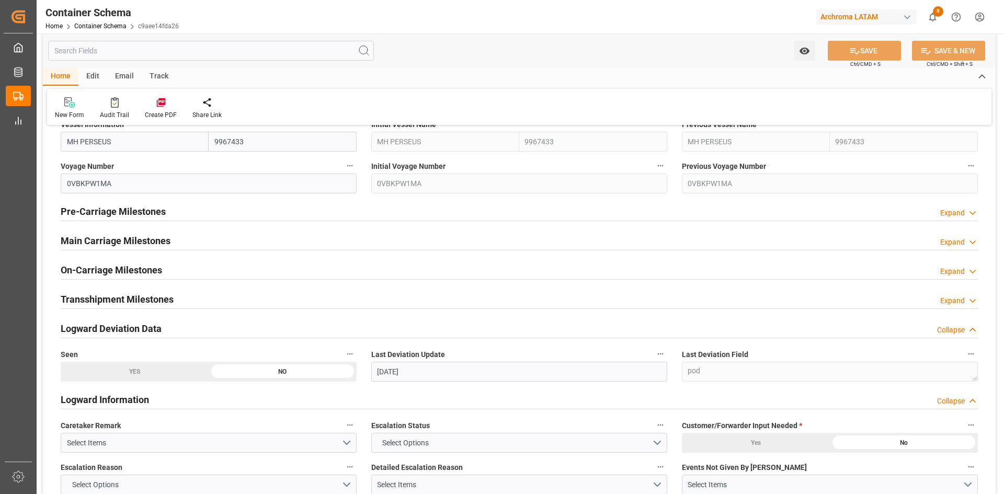
scroll to position [1255, 0]
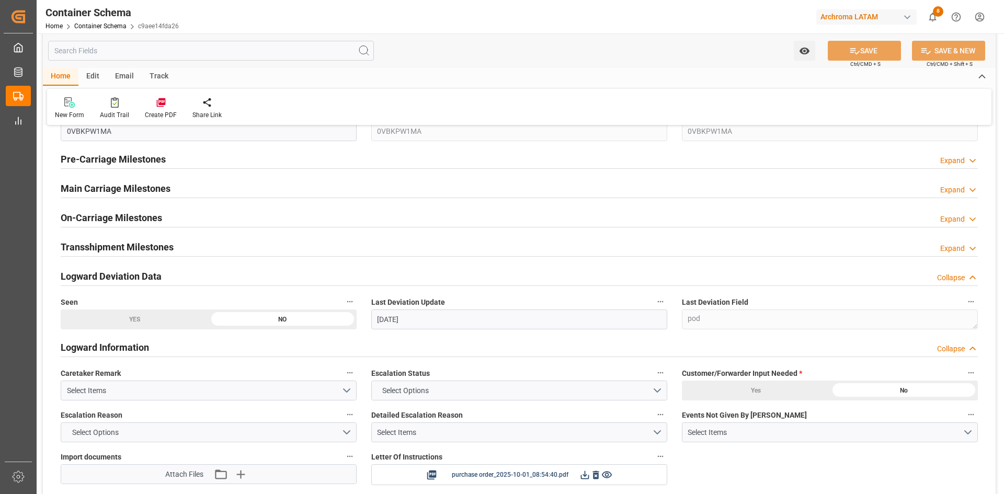
click at [118, 189] on h2 "Main Carriage Milestones" at bounding box center [116, 188] width 110 height 14
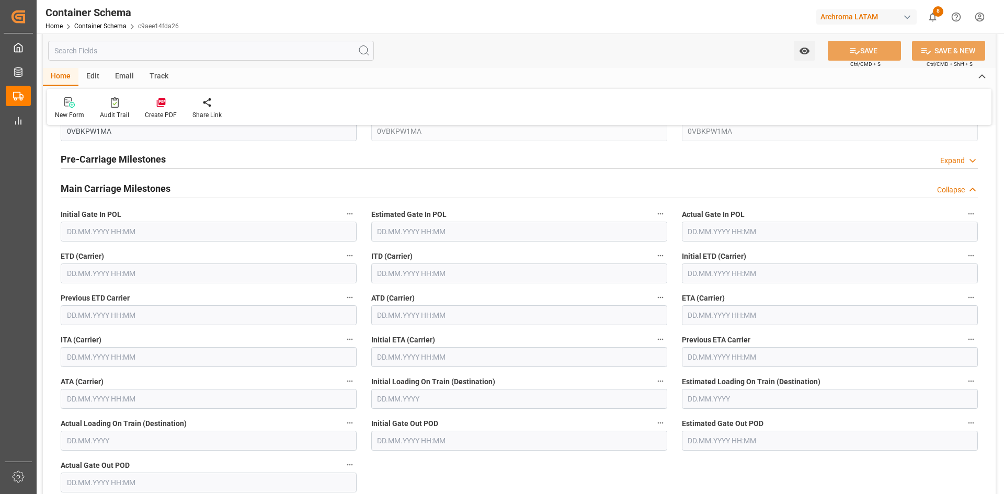
click at [83, 277] on input "text" at bounding box center [209, 274] width 296 height 20
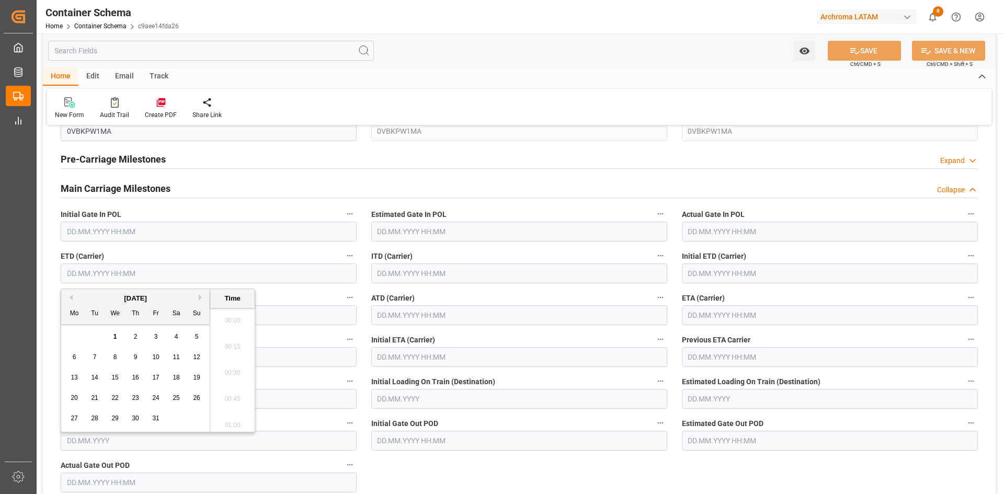
scroll to position [1494, 0]
click at [73, 301] on div "[DATE]" at bounding box center [135, 298] width 148 height 10
click at [70, 298] on button "Previous Month" at bounding box center [69, 297] width 6 height 6
click at [69, 353] on div "8" at bounding box center [74, 357] width 13 height 13
type input "08.09.2025 00:00"
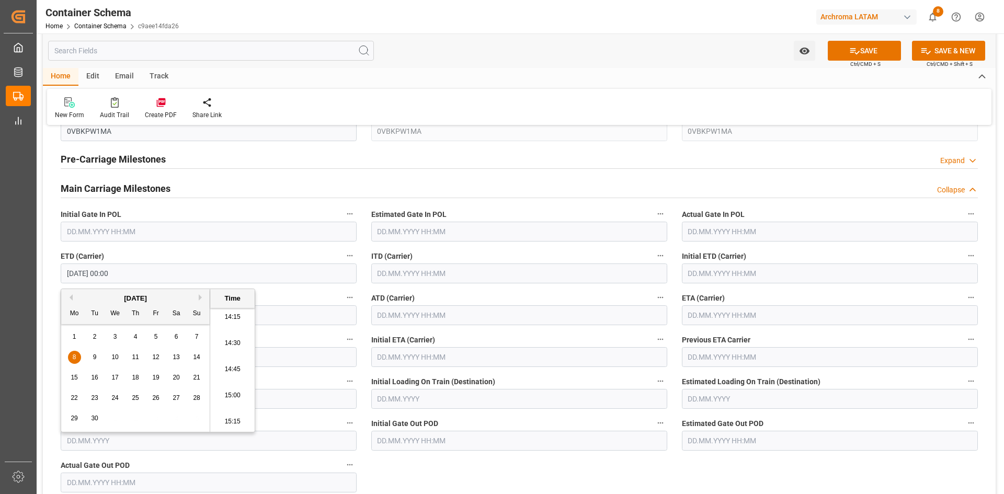
click at [718, 312] on input "text" at bounding box center [830, 315] width 296 height 20
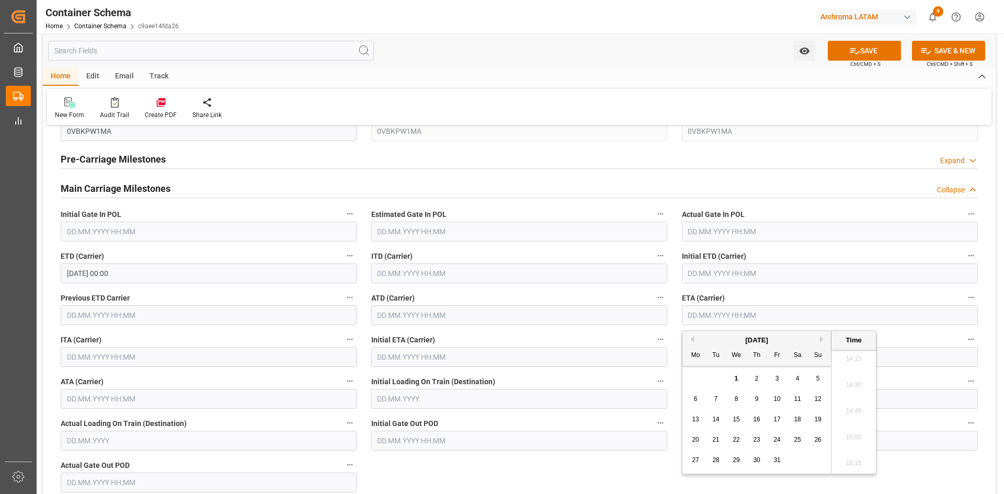
click at [794, 379] on div "4" at bounding box center [797, 379] width 13 height 13
type input "04.10.2025 00:00"
click at [870, 58] on button "SAVE" at bounding box center [864, 51] width 73 height 20
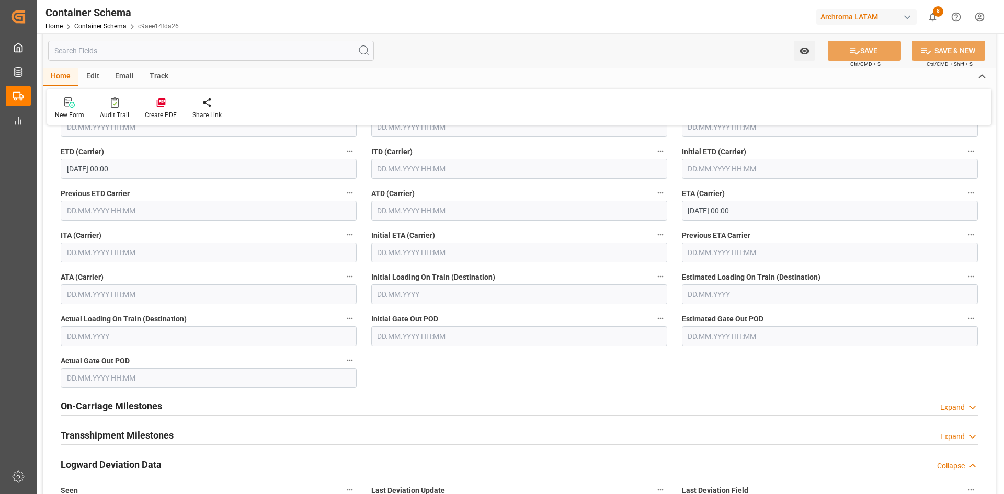
scroll to position [1464, 0]
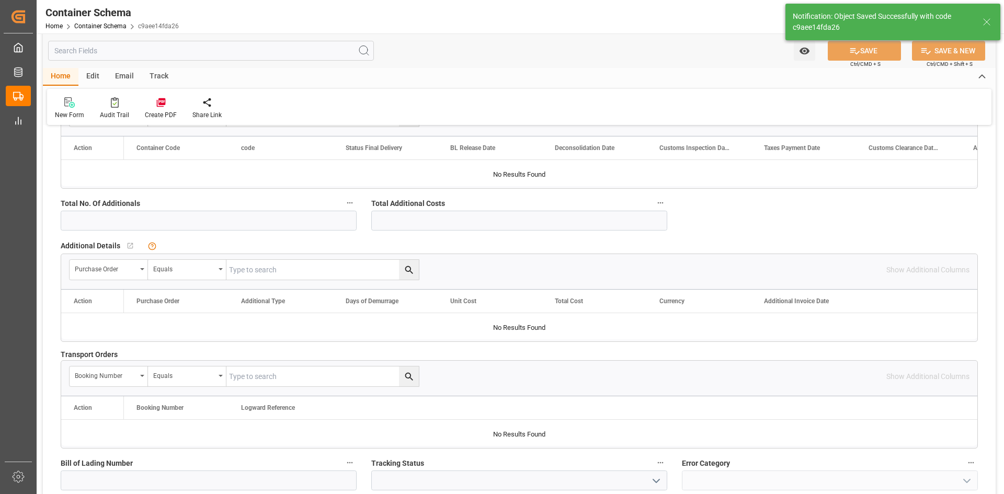
type input "01.10.2025 20:56"
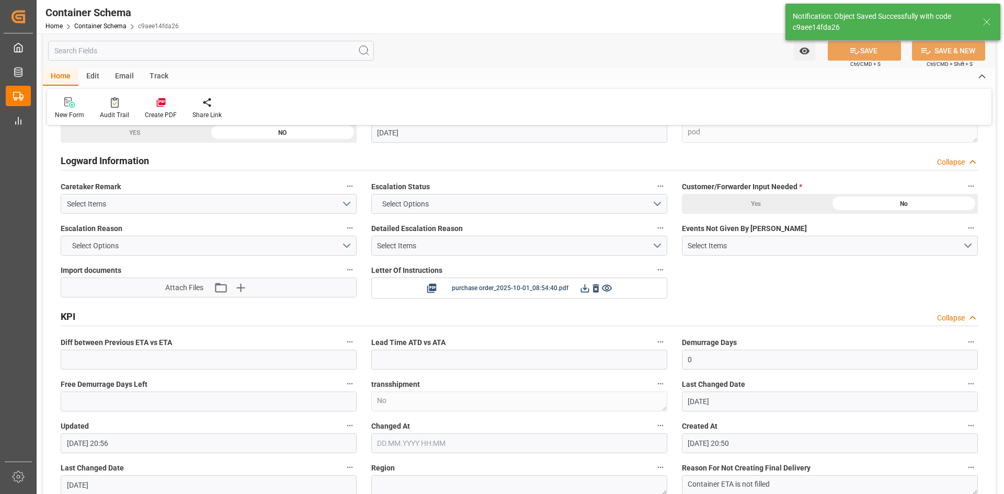
scroll to position [1380, 0]
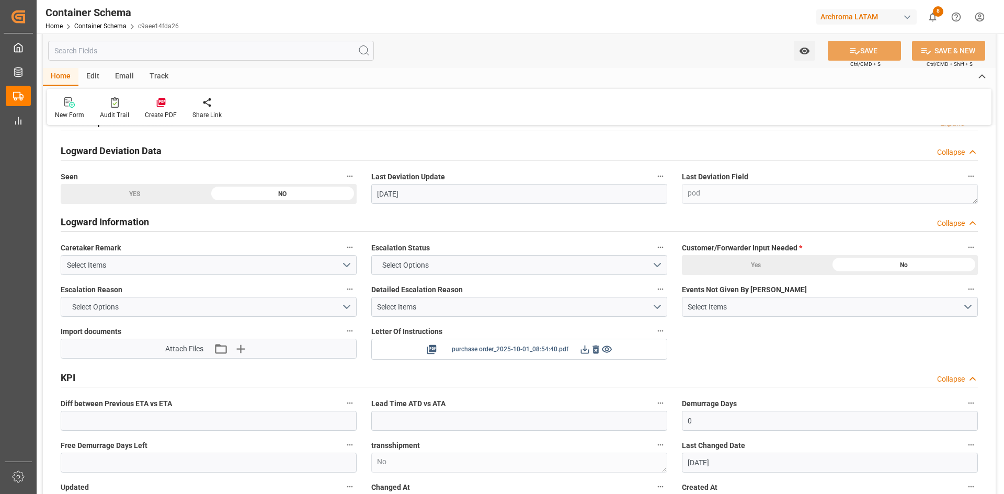
click at [585, 350] on icon at bounding box center [585, 350] width 8 height 8
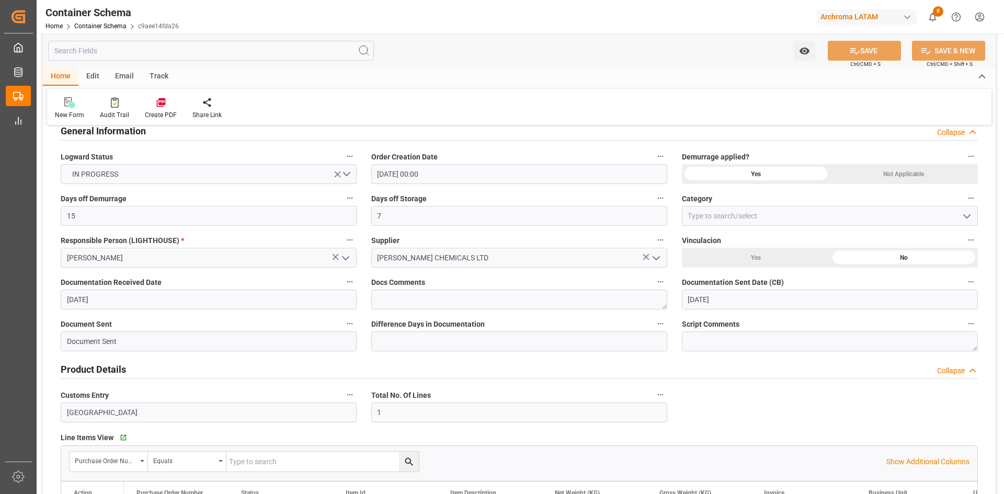
scroll to position [0, 0]
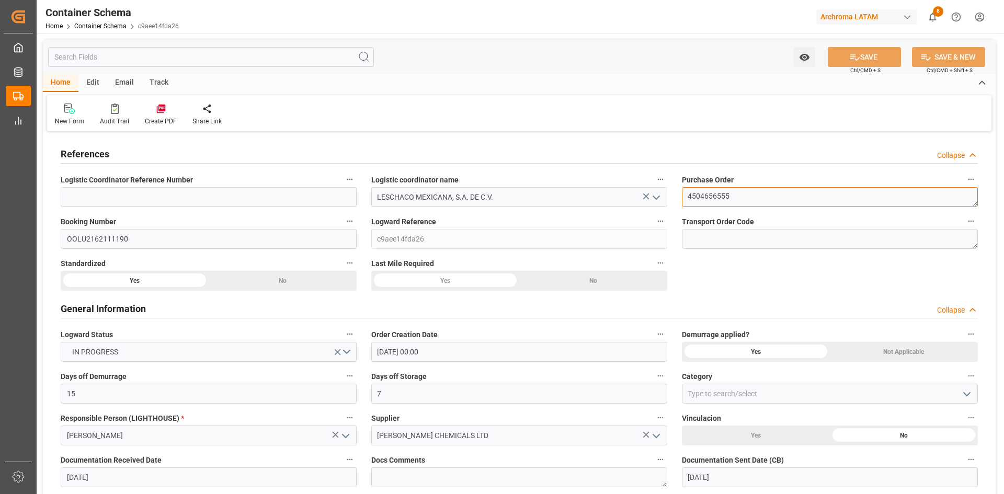
click at [713, 197] on textarea "4504656555" at bounding box center [830, 197] width 296 height 20
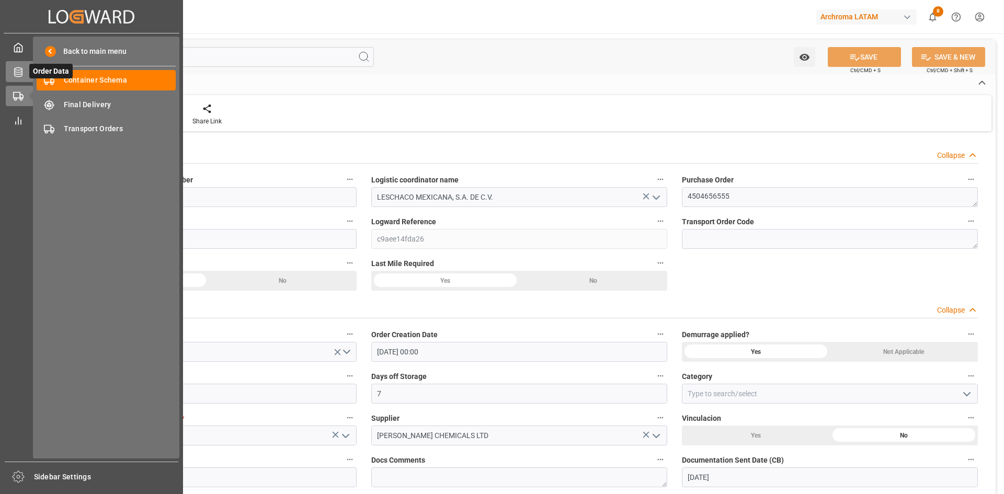
click at [26, 72] on icon at bounding box center [31, 71] width 11 height 11
click at [115, 78] on span "Container Schema" at bounding box center [120, 80] width 112 height 11
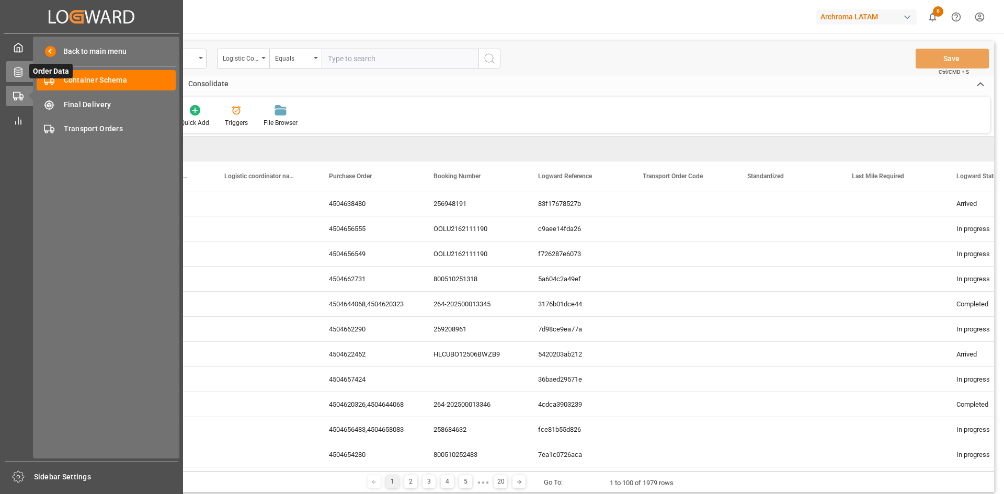
click at [21, 75] on icon at bounding box center [18, 72] width 10 height 10
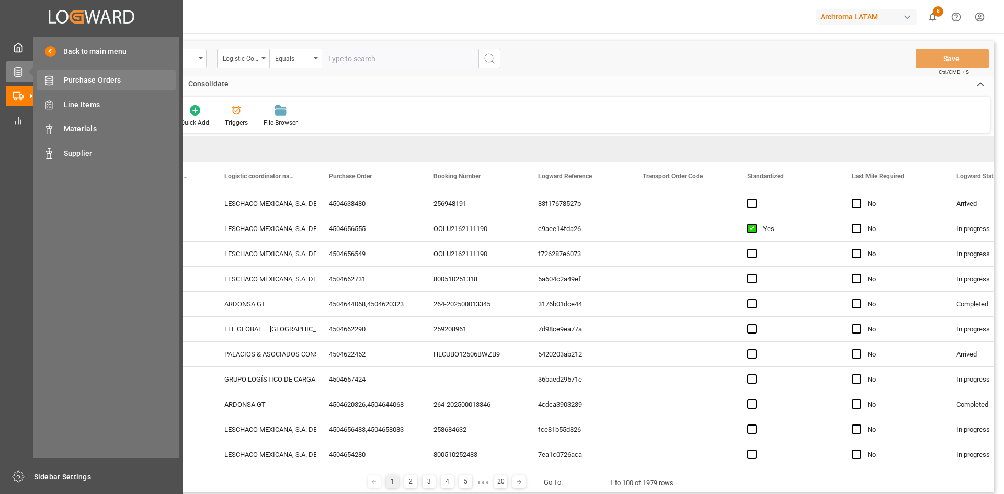
click at [83, 75] on span "Purchase Orders" at bounding box center [120, 80] width 112 height 11
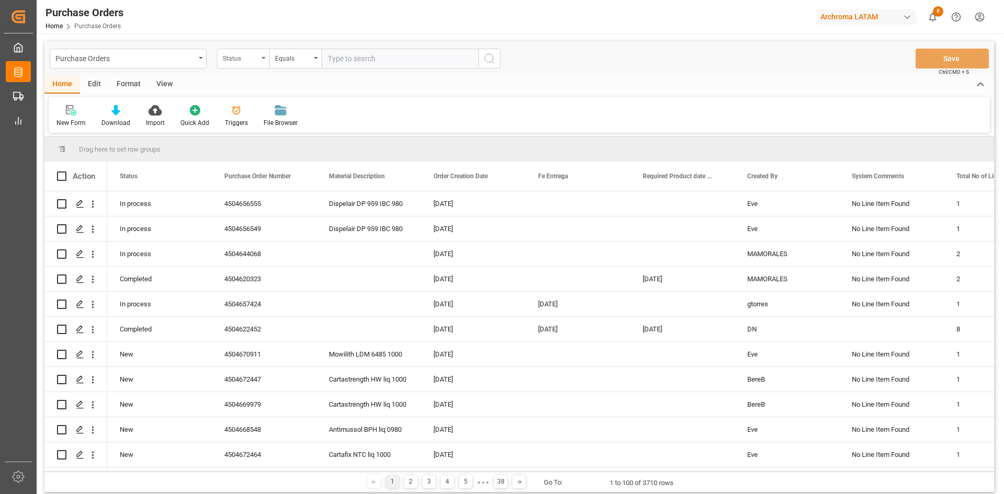
click at [260, 64] on div "Status" at bounding box center [243, 59] width 52 height 20
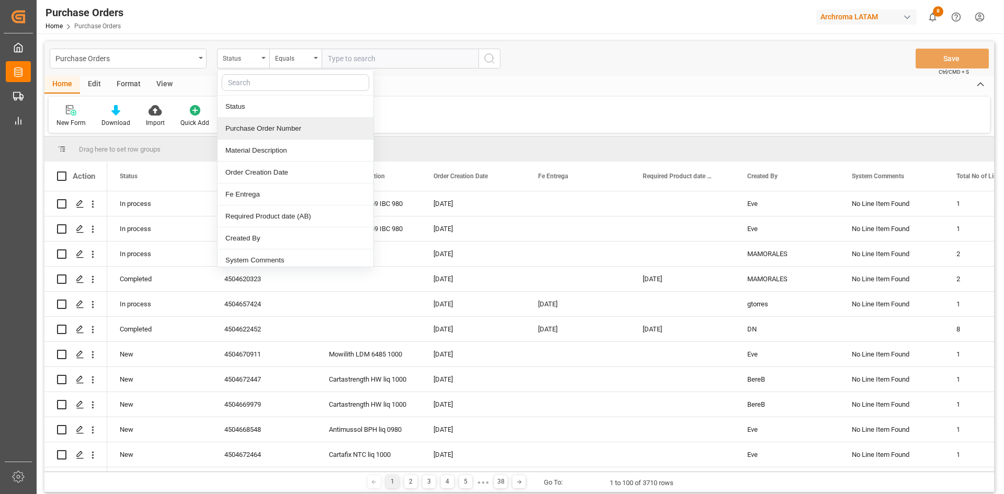
click at [291, 124] on div "Purchase Order Number" at bounding box center [296, 129] width 156 height 22
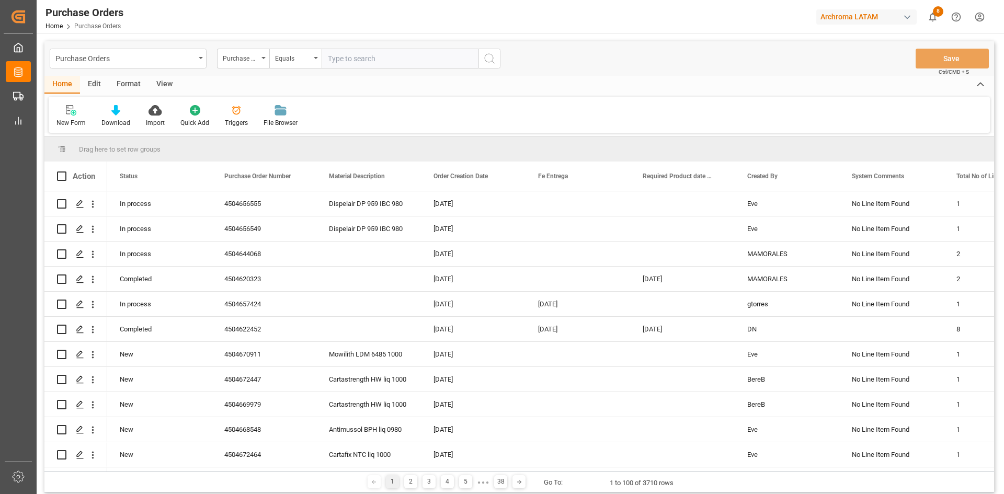
click at [346, 58] on input "text" at bounding box center [400, 59] width 157 height 20
paste input "4504643222"
type input "4504643222"
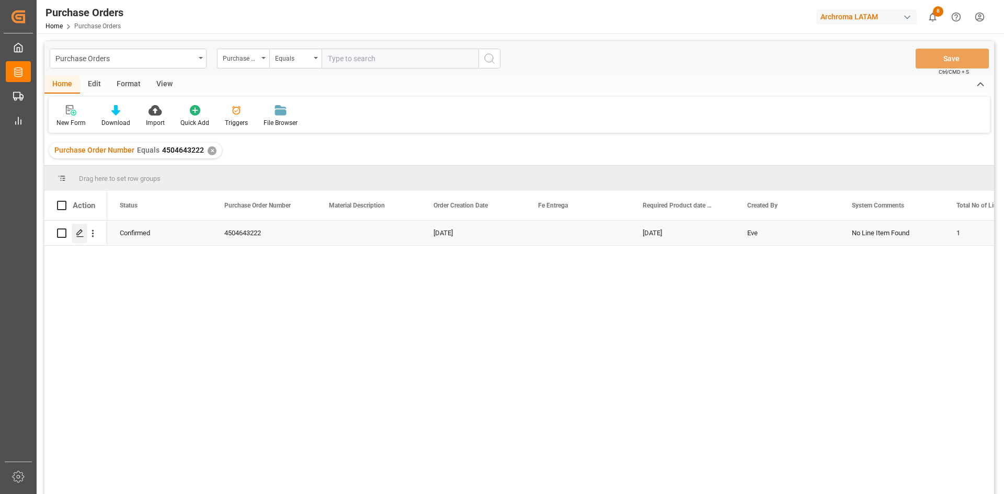
click at [77, 231] on icon "Press SPACE to select this row." at bounding box center [80, 233] width 8 height 8
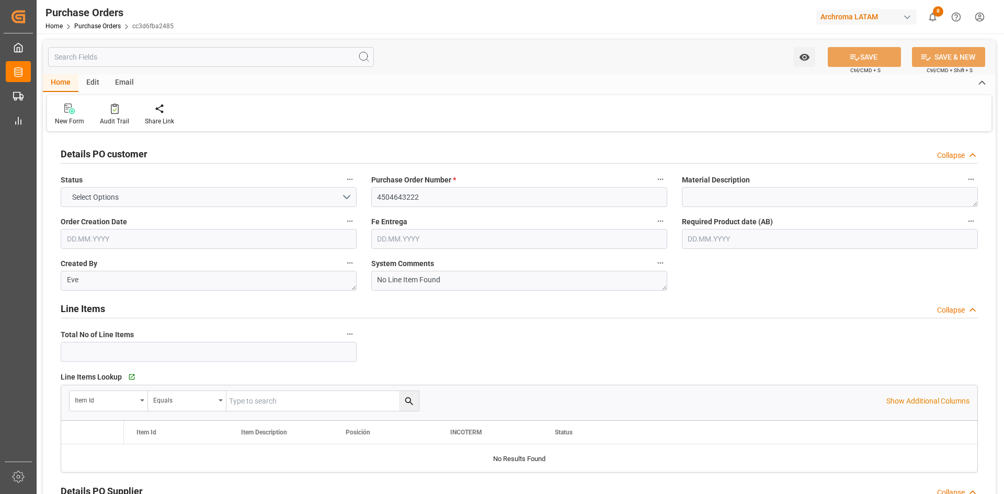
type input "1"
type input "14.07.2025"
type input "15.09.2025"
type input "03.09.2025"
type input "16.09.2025"
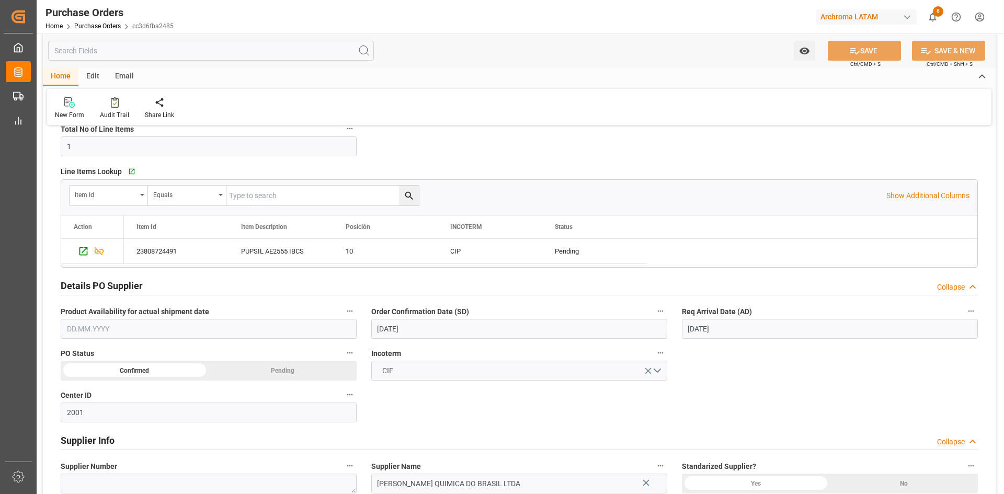
scroll to position [209, 0]
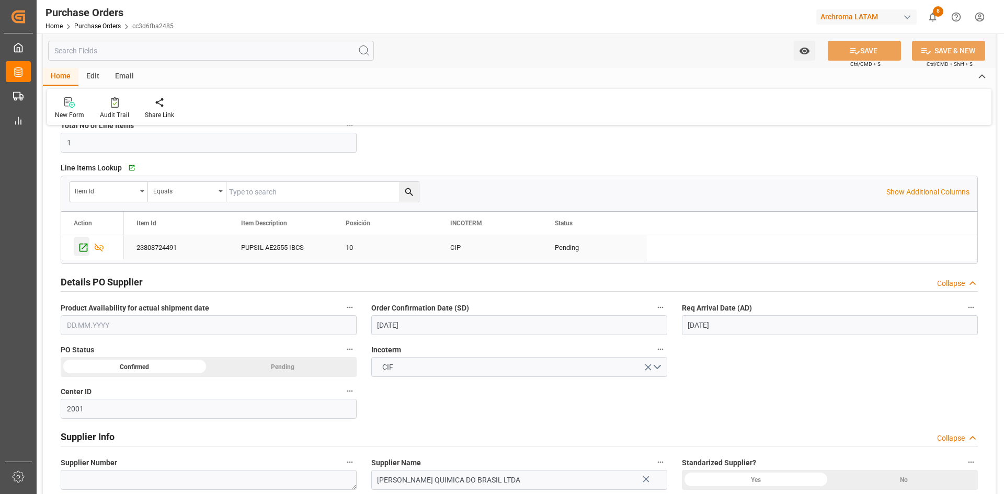
click at [79, 243] on icon "Press SPACE to select this row." at bounding box center [83, 247] width 11 height 11
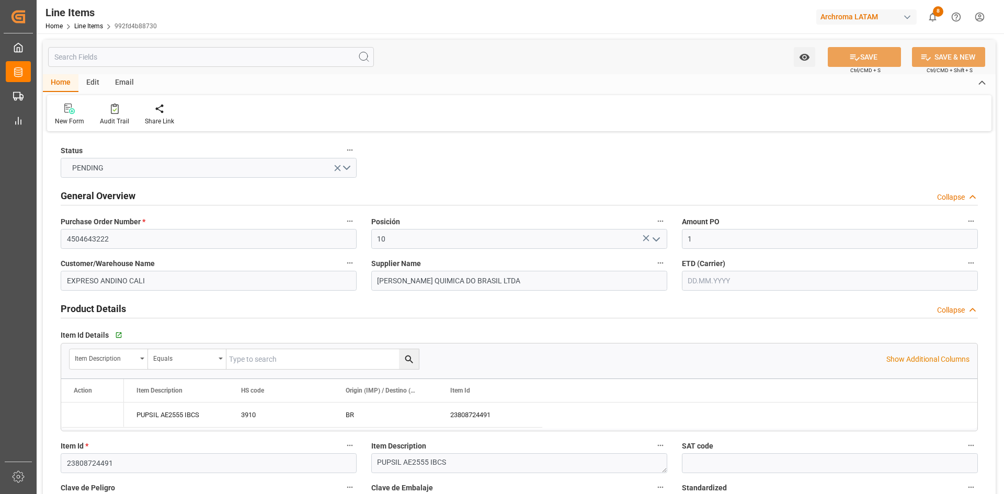
type input "1"
type input "3"
type input "3000"
type input "3204"
type input "8550"
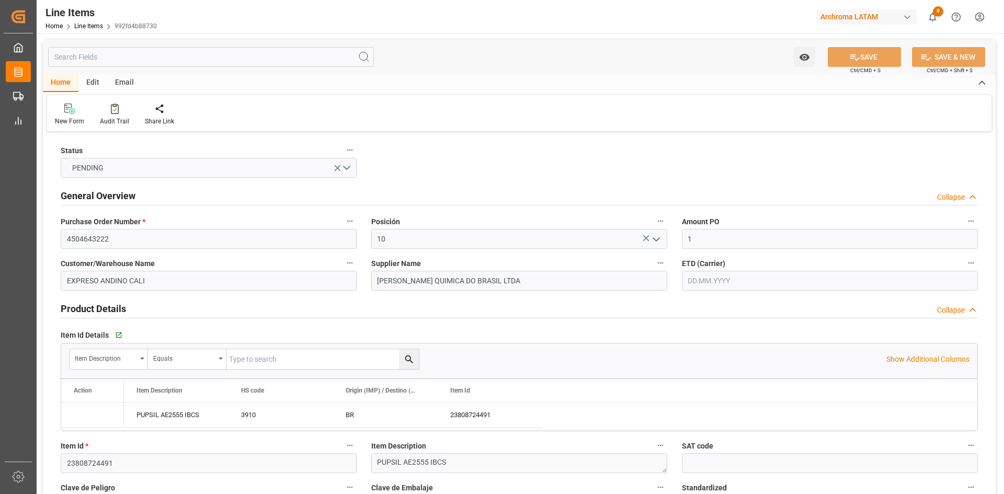
type input "3910"
type input "14"
type input "[DATE]"
type input "[DATE] 19:00"
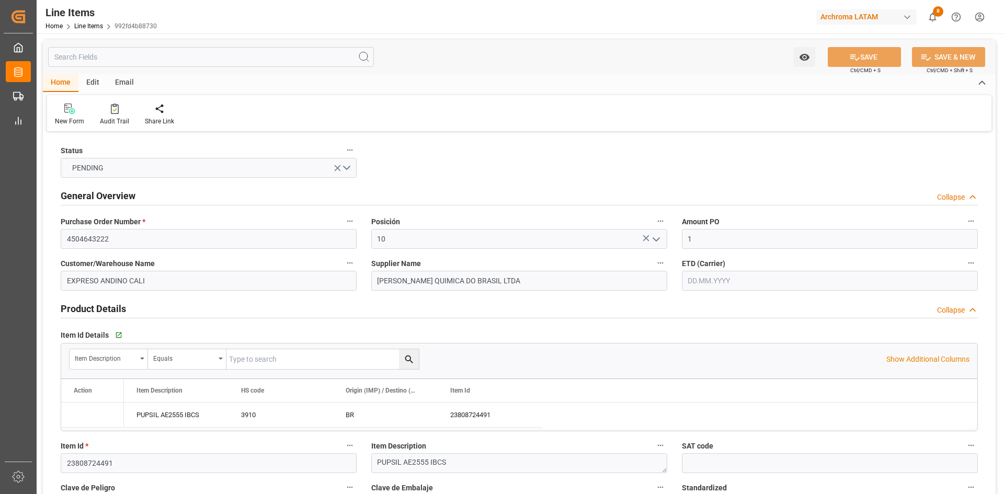
type input "[DATE] 17:52"
type input "[DATE]"
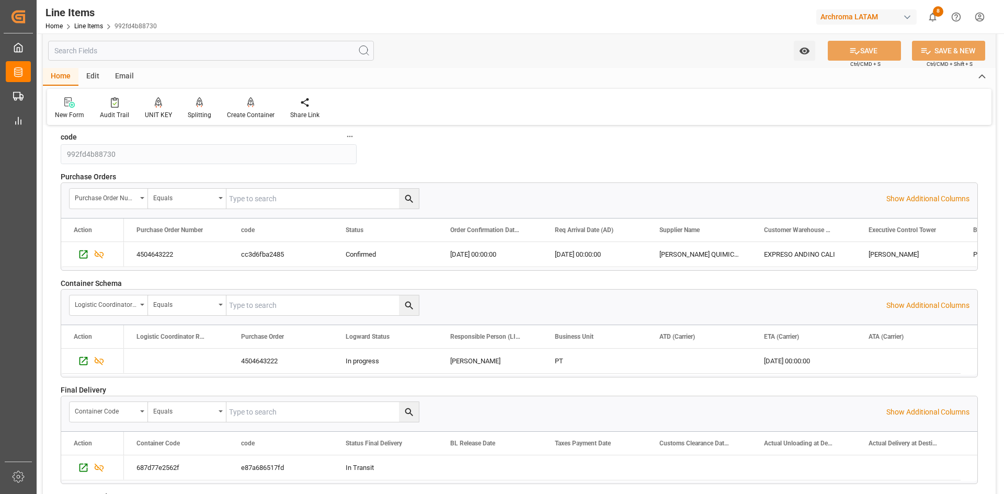
scroll to position [1412, 0]
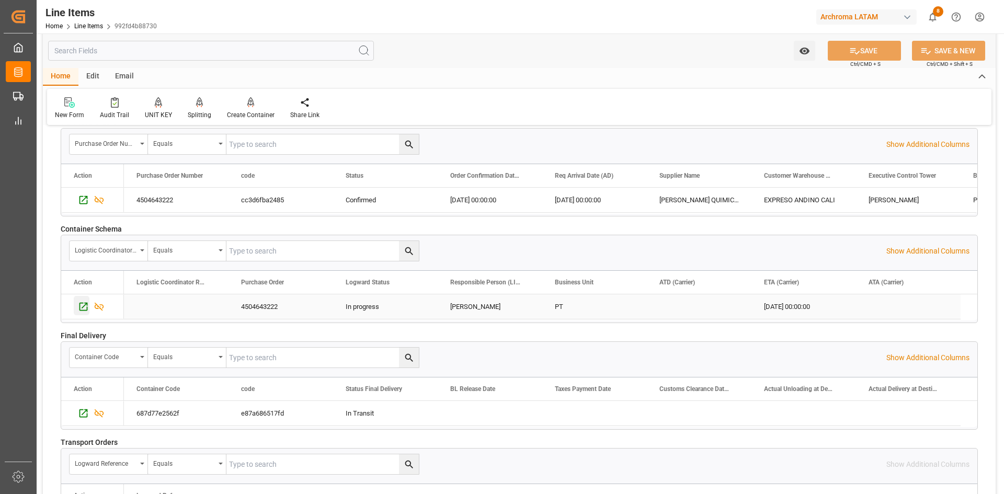
click at [82, 309] on icon "Press SPACE to select this row." at bounding box center [83, 306] width 11 height 11
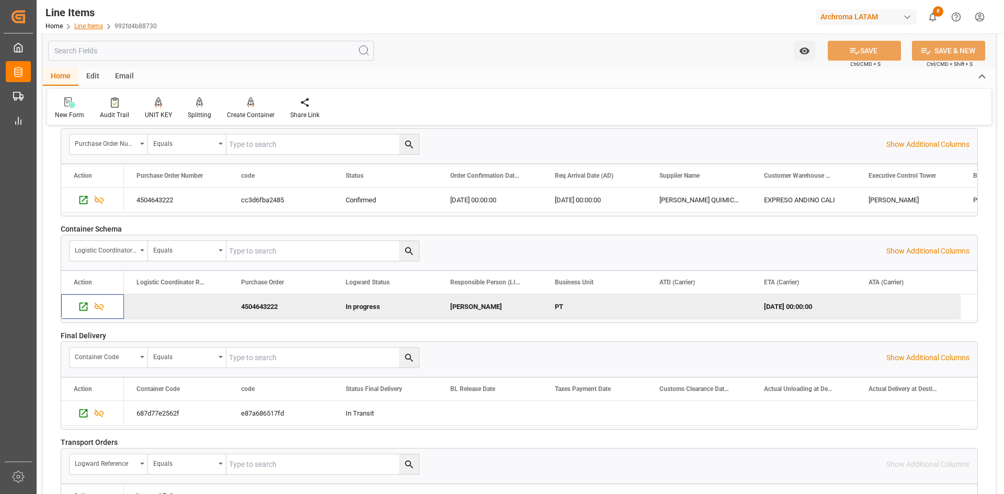
click at [96, 23] on link "Line Items" at bounding box center [88, 25] width 29 height 7
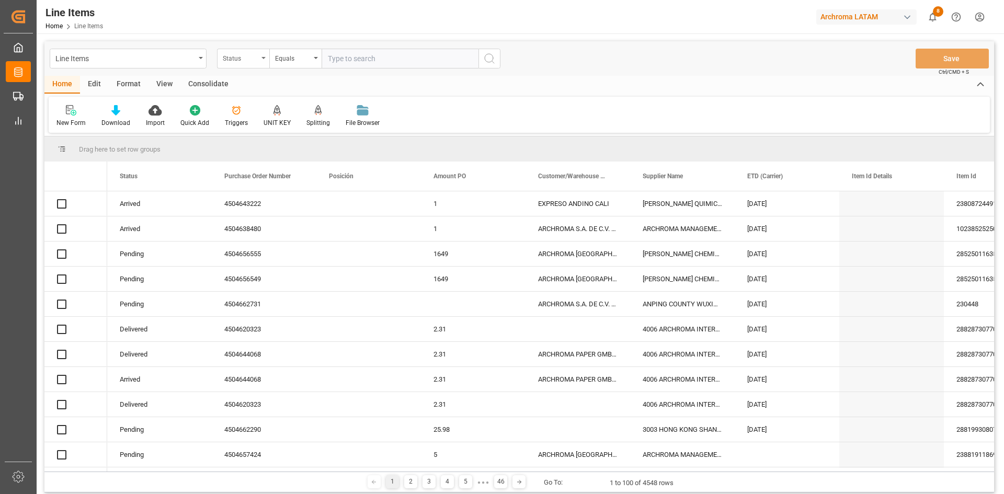
click at [257, 64] on div "Status" at bounding box center [243, 59] width 52 height 20
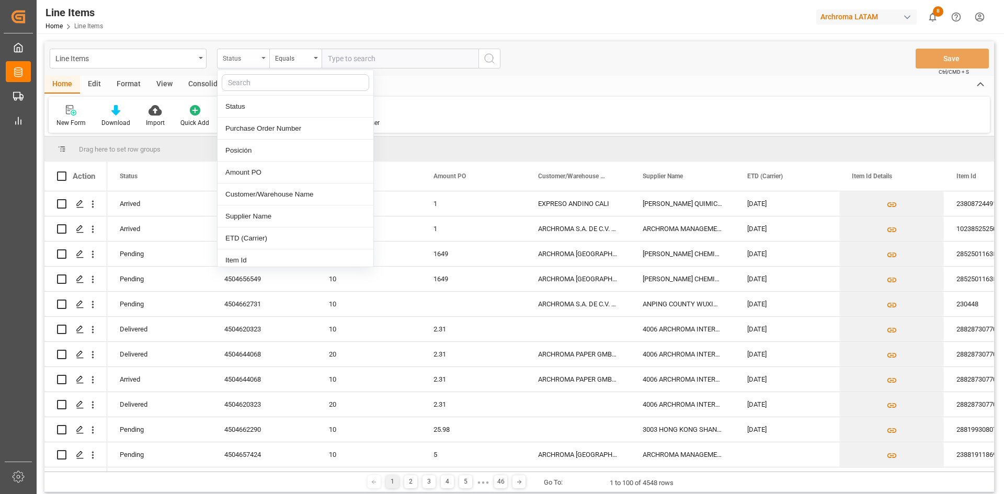
click at [261, 63] on div "Status" at bounding box center [243, 59] width 52 height 20
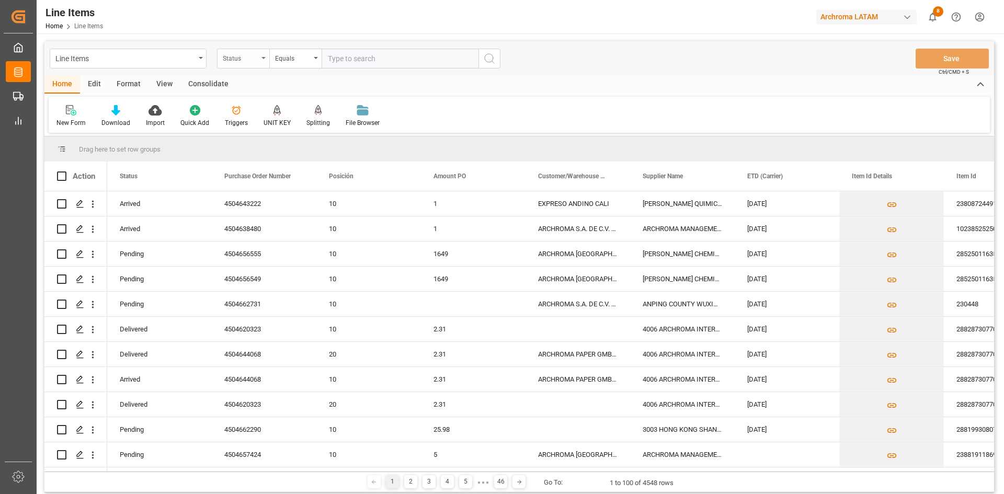
click at [260, 53] on div "Status" at bounding box center [243, 59] width 52 height 20
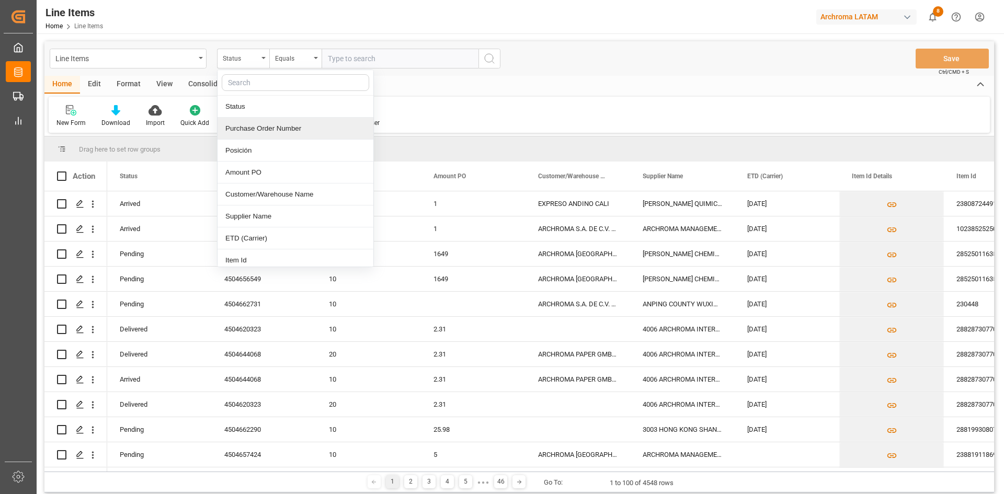
click at [281, 129] on div "Purchase Order Number" at bounding box center [296, 129] width 156 height 22
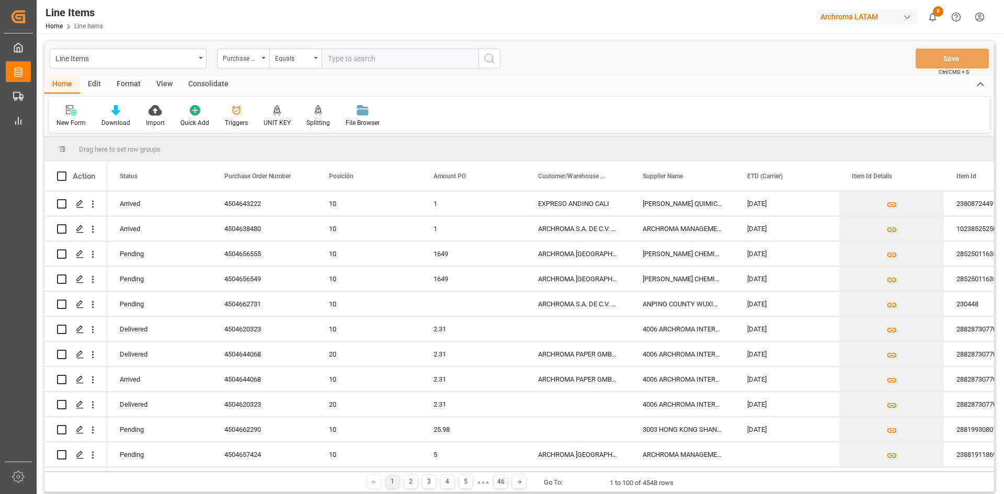
click at [373, 59] on input "text" at bounding box center [400, 59] width 157 height 20
paste input "4504662264"
type input "4504662264"
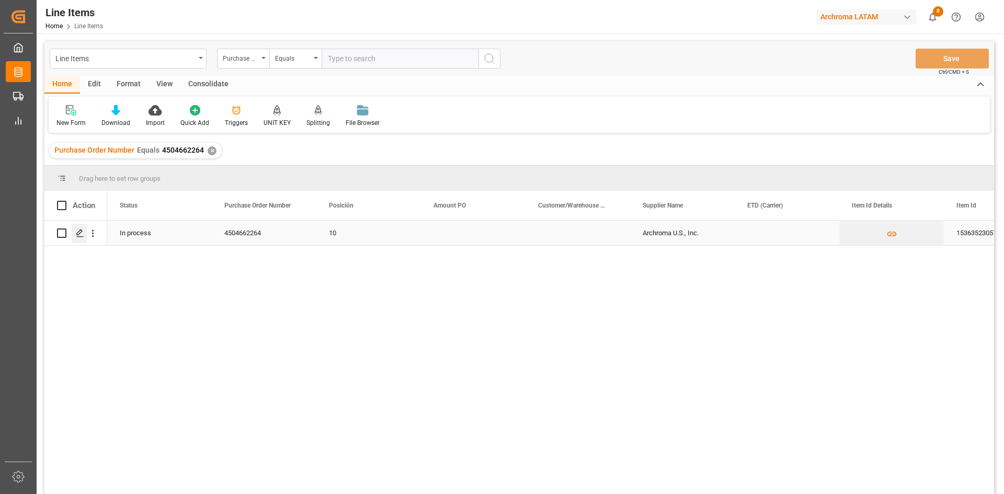
click at [76, 234] on icon "Press SPACE to select this row." at bounding box center [80, 233] width 8 height 8
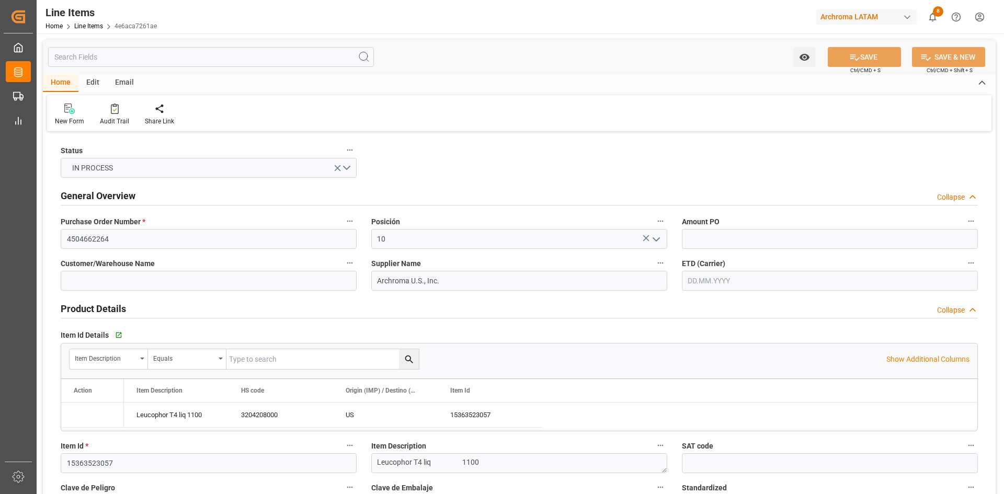
type input "3300"
type input "3204208000"
type input "[DATE] 23:19"
type input "[DATE] 16:31"
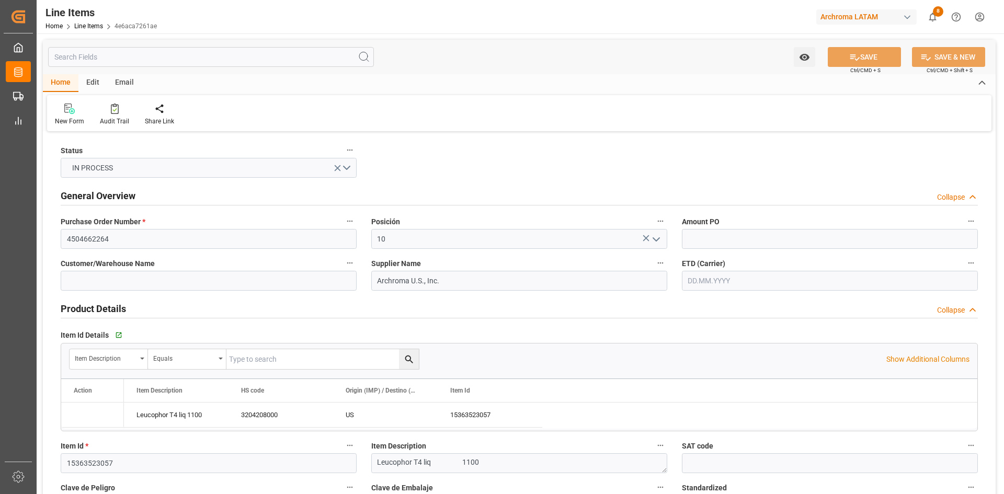
type input "[DATE]"
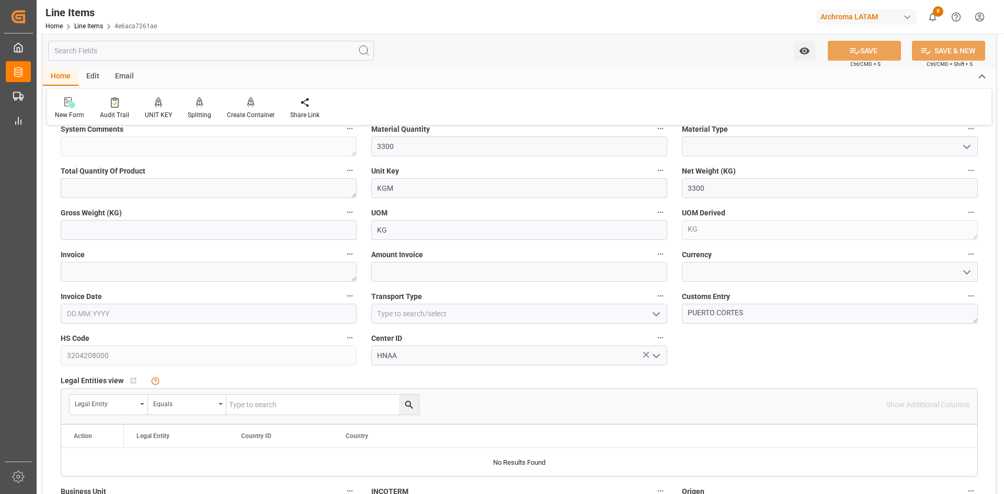
scroll to position [418, 0]
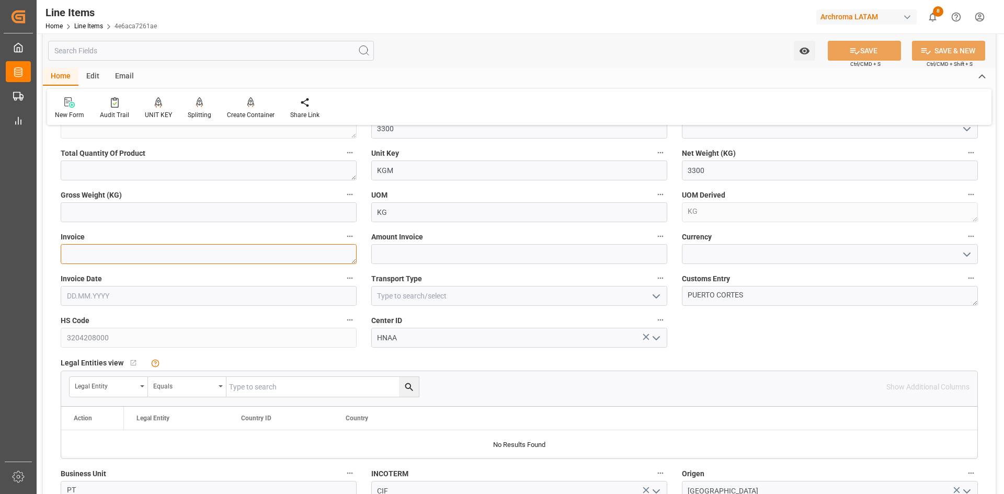
click at [117, 254] on textarea at bounding box center [209, 254] width 296 height 20
paste textarea "9021167538"
click at [141, 259] on textarea "9021167538" at bounding box center [209, 254] width 296 height 20
paste textarea "9021167538"
type textarea "9021167538"
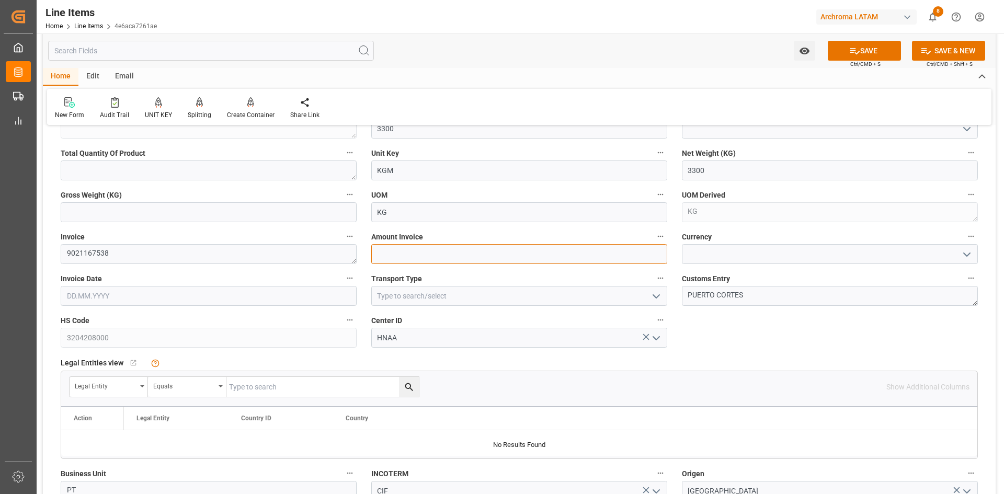
click at [434, 251] on input "text" at bounding box center [519, 254] width 296 height 20
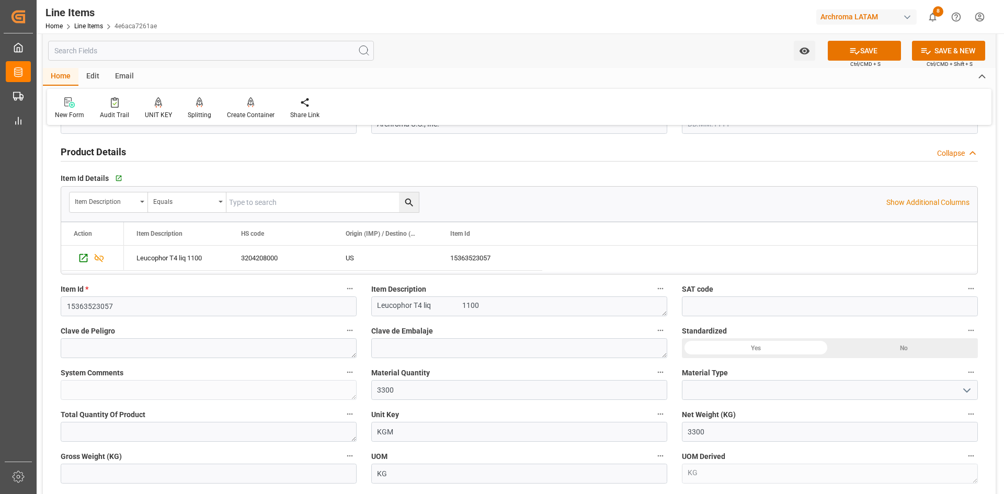
scroll to position [0, 0]
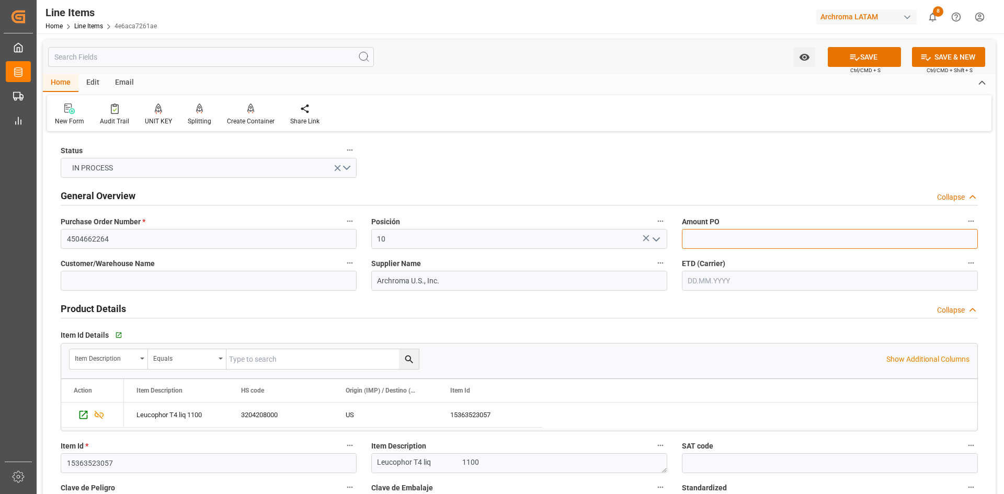
click at [693, 239] on input "text" at bounding box center [830, 239] width 296 height 20
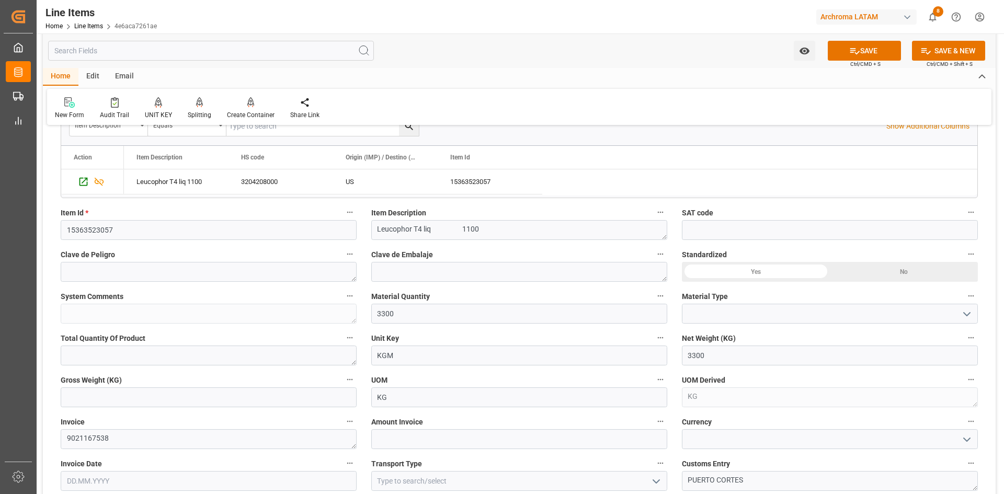
scroll to position [314, 0]
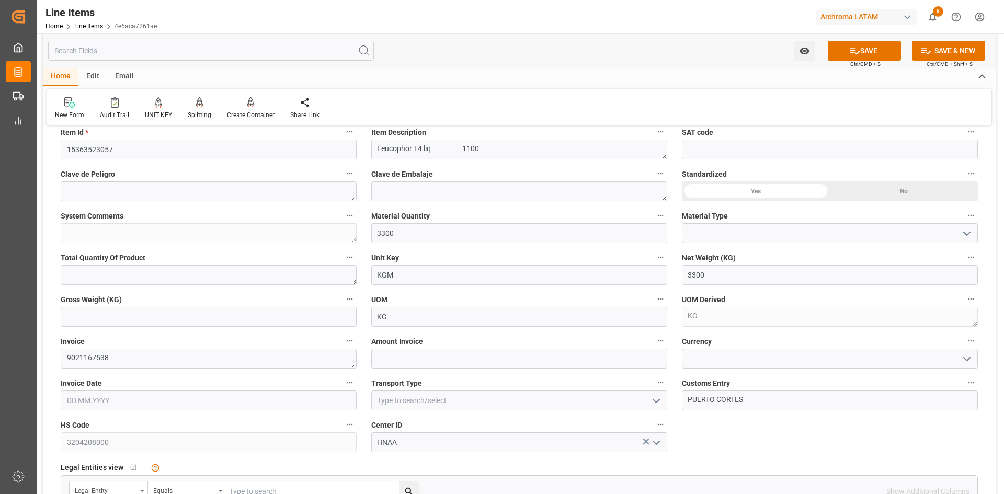
type input "1.15"
click at [401, 361] on input "text" at bounding box center [519, 359] width 296 height 20
type input "3795"
click at [772, 360] on input at bounding box center [830, 359] width 296 height 20
click at [965, 358] on button "open menu" at bounding box center [966, 359] width 16 height 16
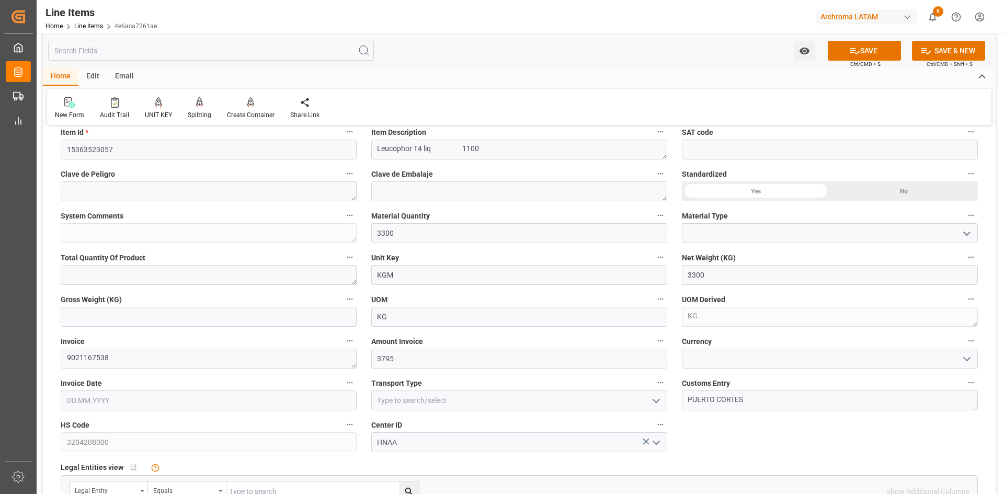
click at [965, 358] on icon "open menu" at bounding box center [967, 359] width 13 height 13
click at [970, 355] on icon "open menu" at bounding box center [967, 359] width 13 height 13
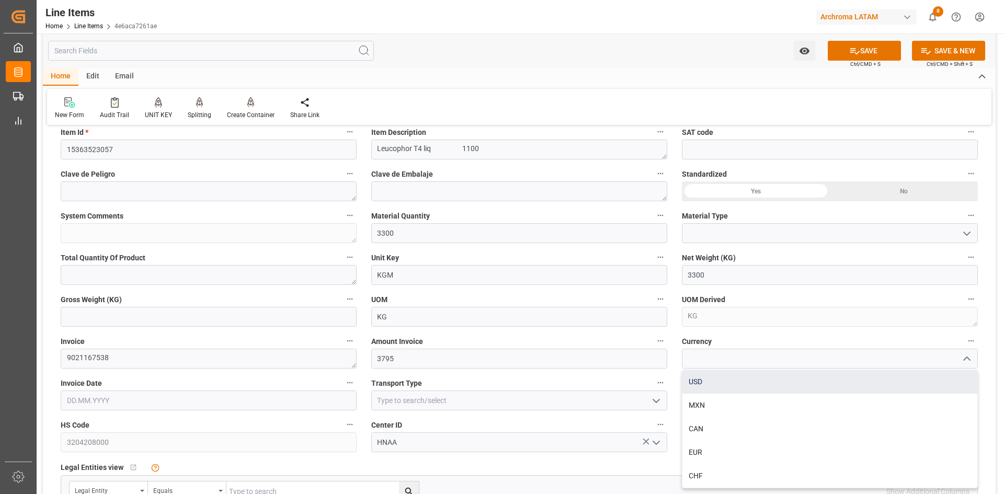
click at [719, 378] on div "USD" at bounding box center [829, 382] width 295 height 24
type input "USD"
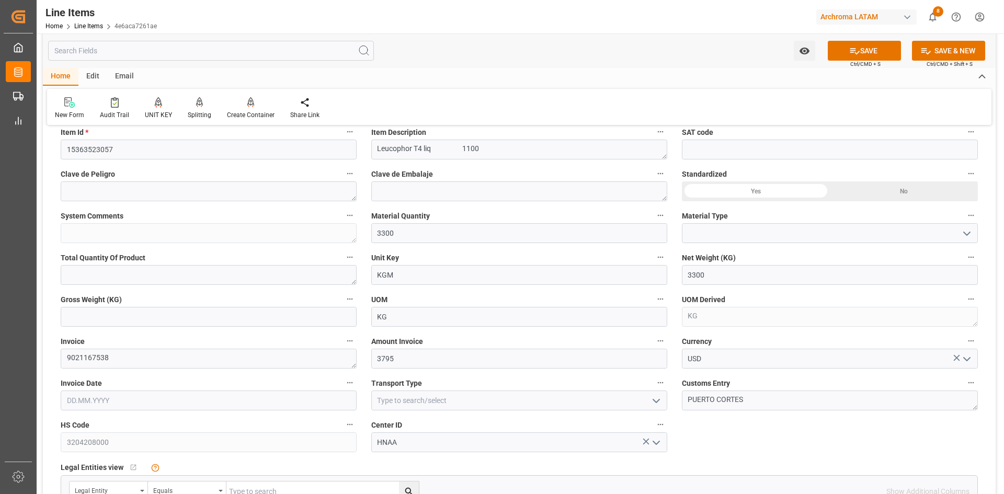
click at [150, 404] on input "text" at bounding box center [209, 401] width 296 height 20
click at [88, 277] on div "29 30 1 2 3 4 5" at bounding box center [135, 287] width 143 height 20
click at [134, 325] on span "16" at bounding box center [135, 327] width 7 height 7
click at [143, 396] on input "[DATE]" at bounding box center [209, 401] width 296 height 20
click at [71, 246] on button "Previous Month" at bounding box center [69, 247] width 6 height 6
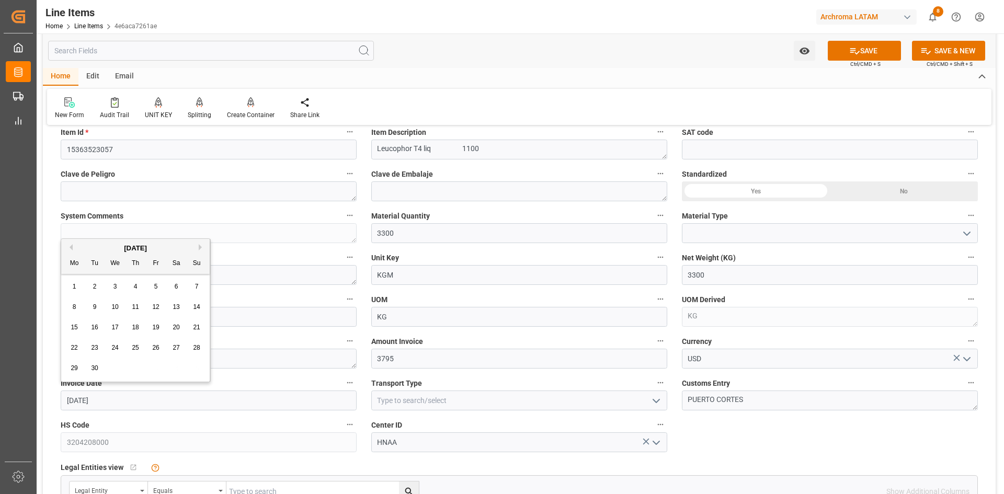
click at [95, 331] on div "16" at bounding box center [94, 328] width 13 height 13
type input "[DATE]"
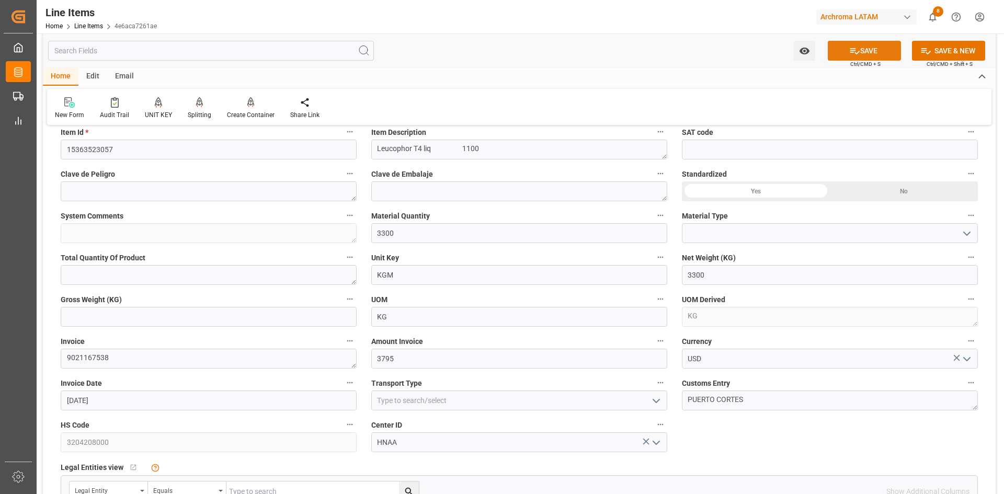
click at [856, 53] on icon at bounding box center [854, 51] width 9 height 6
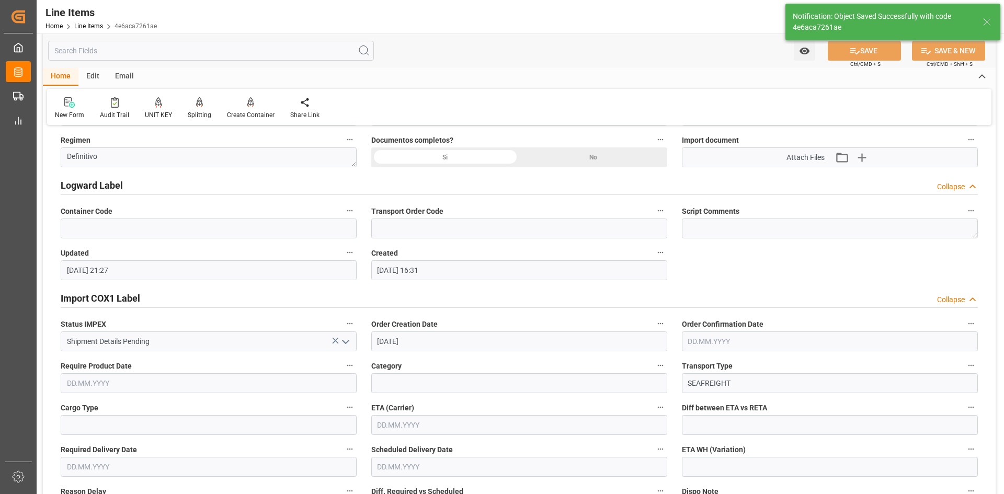
scroll to position [837, 0]
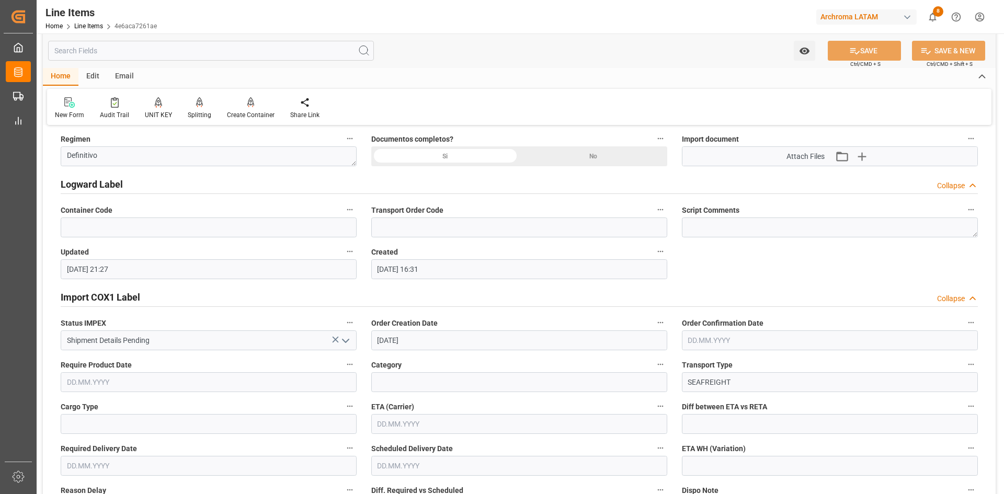
click at [121, 297] on h2 "Import COX1 Label" at bounding box center [100, 297] width 79 height 14
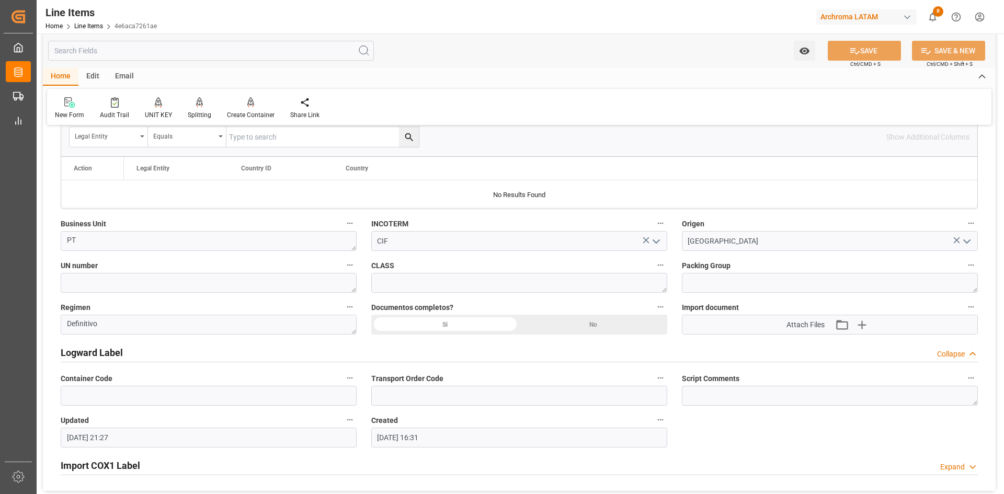
scroll to position [666, 0]
click at [484, 328] on div "Si" at bounding box center [445, 327] width 148 height 20
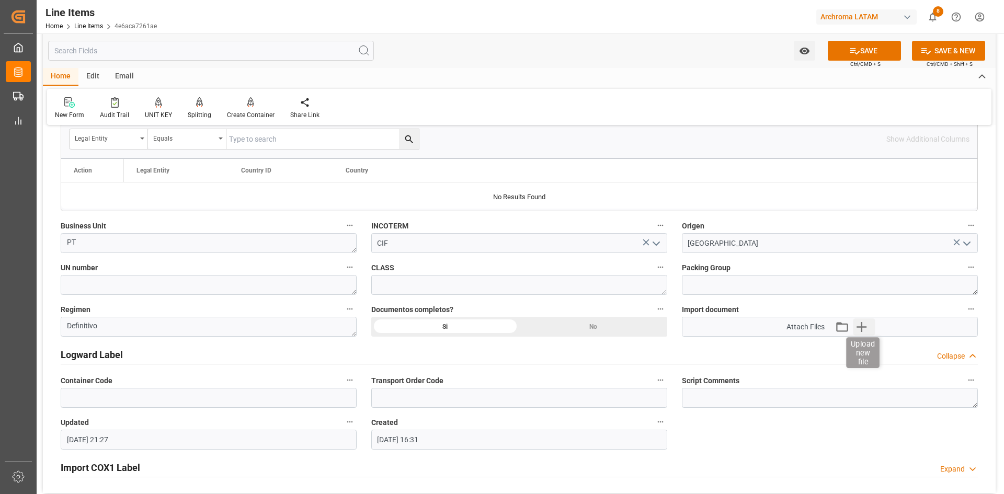
click at [862, 325] on icon "button" at bounding box center [861, 327] width 10 height 10
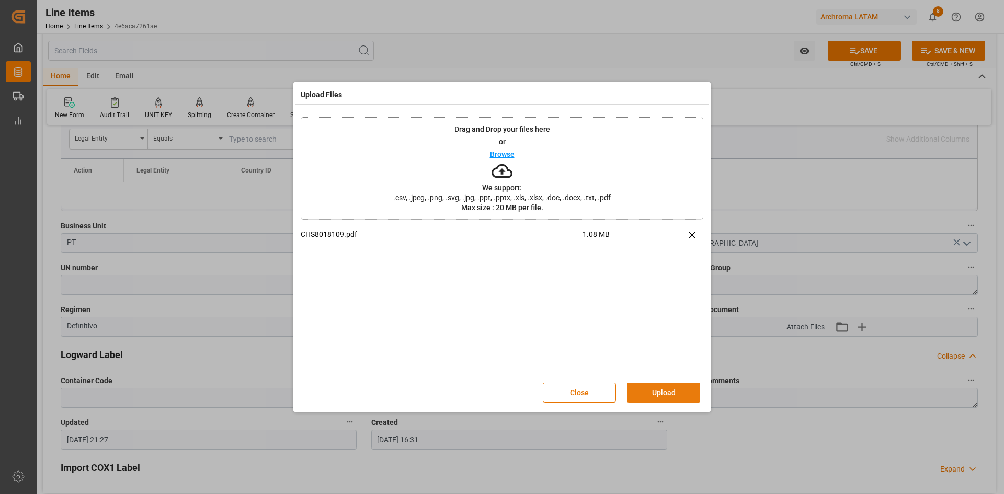
click at [671, 389] on button "Upload" at bounding box center [663, 393] width 73 height 20
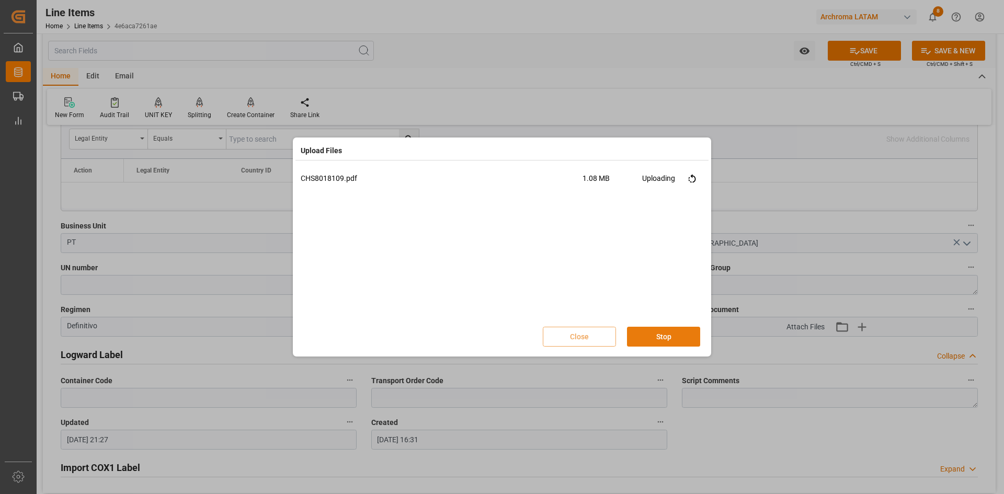
click at [660, 336] on button "Stop" at bounding box center [663, 337] width 73 height 20
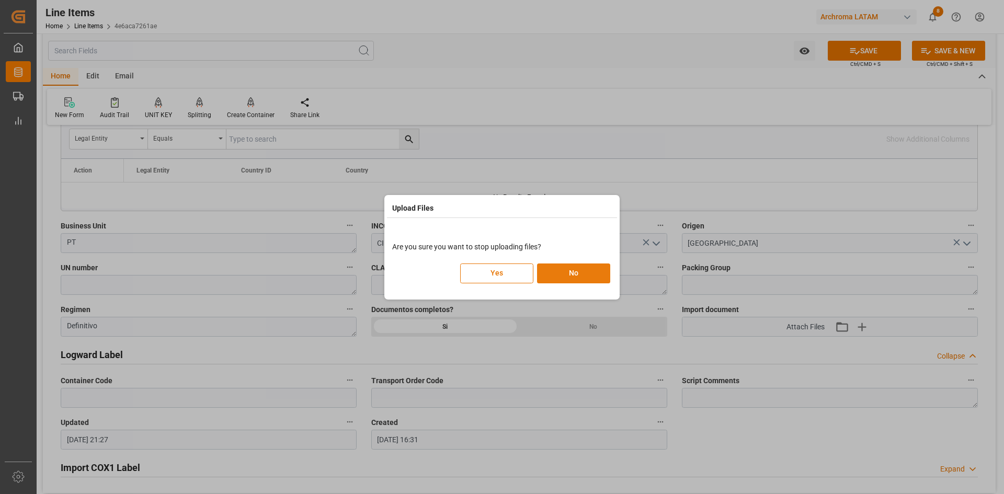
click at [561, 275] on button "No" at bounding box center [573, 274] width 73 height 20
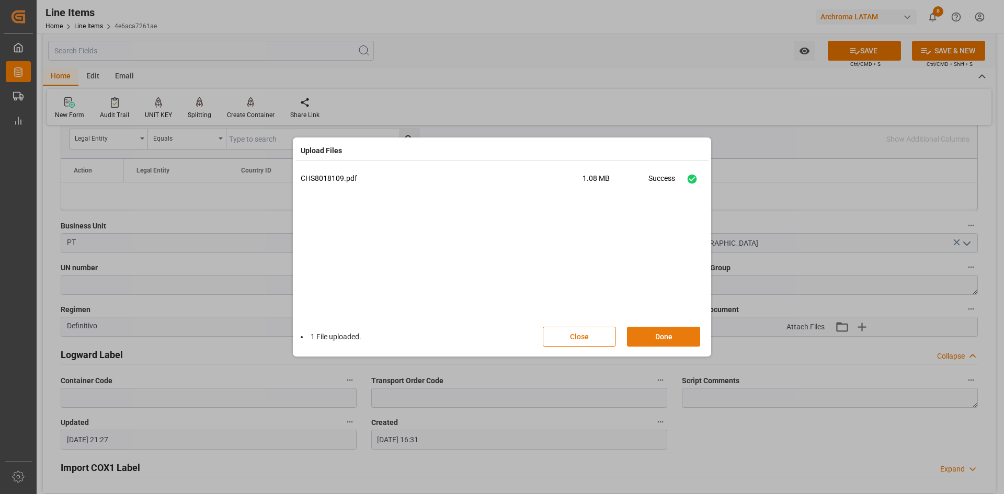
click at [658, 334] on button "Done" at bounding box center [663, 337] width 73 height 20
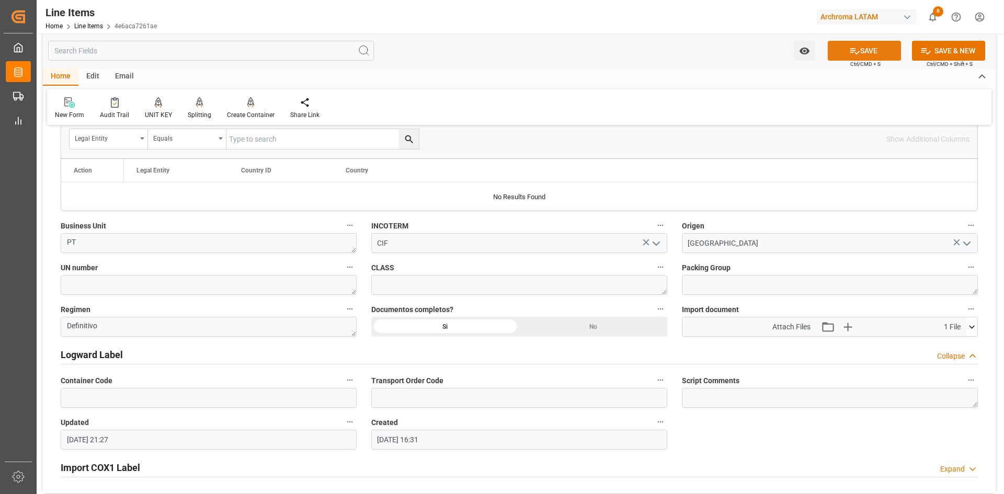
click at [872, 55] on button "SAVE" at bounding box center [864, 51] width 73 height 20
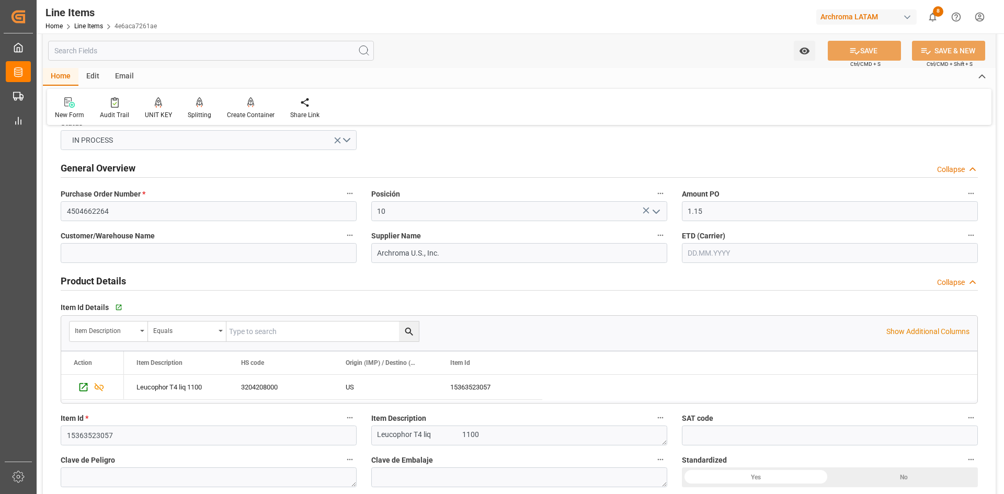
scroll to position [0, 0]
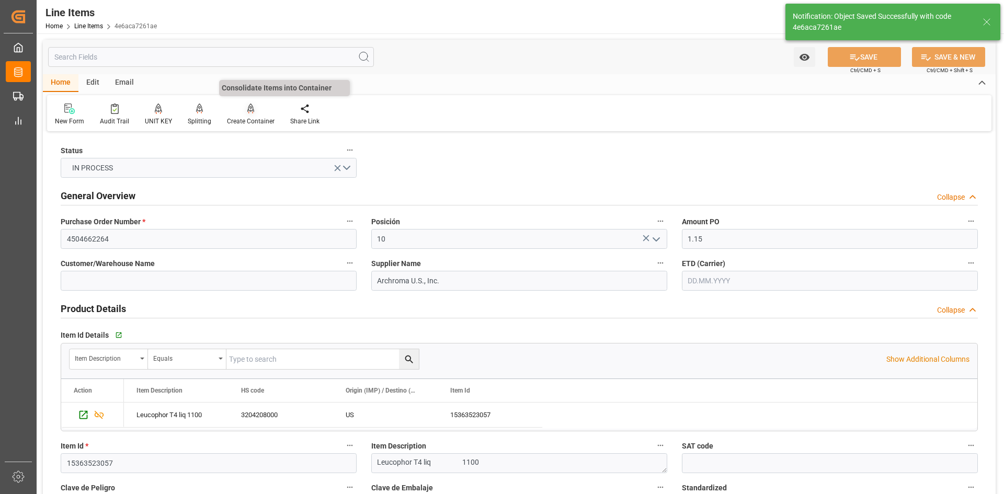
type input "[DATE] 21:30"
click at [248, 118] on div "Create Container" at bounding box center [251, 121] width 48 height 9
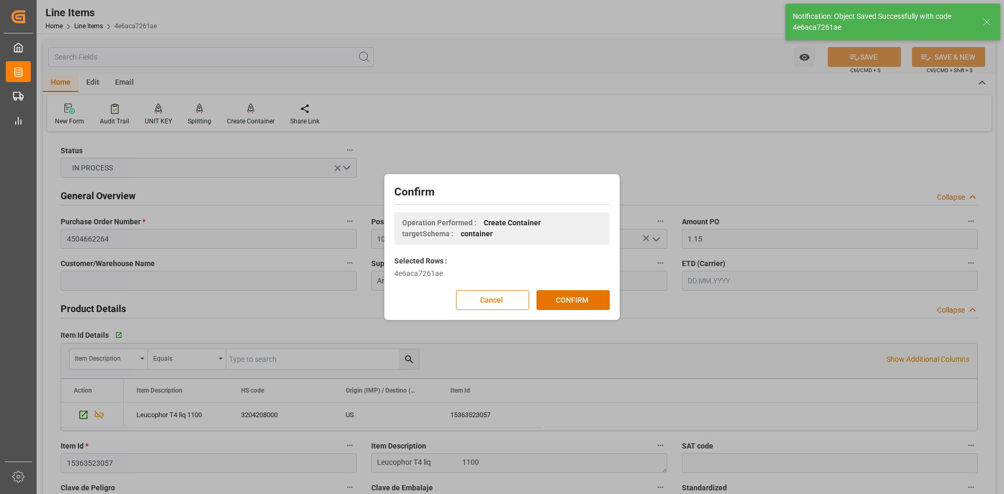
click at [513, 305] on button "Cancel" at bounding box center [492, 300] width 73 height 20
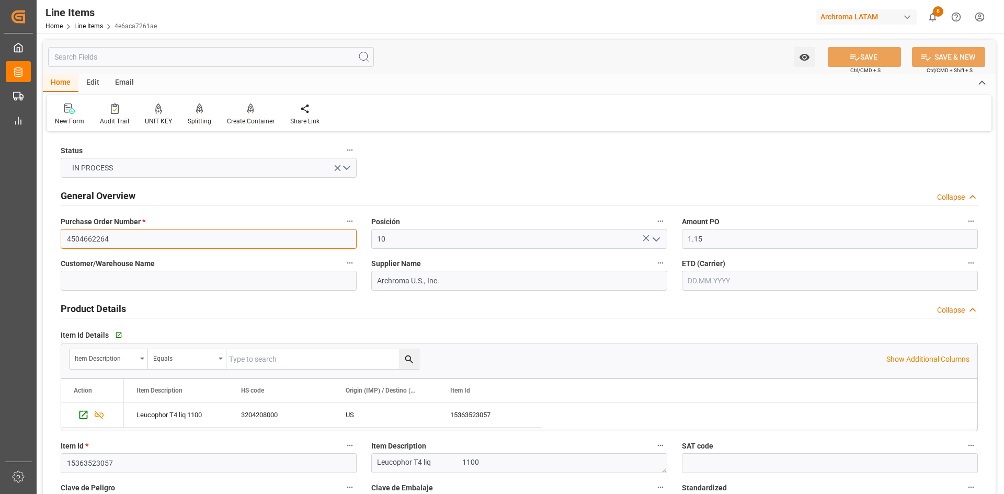
click at [145, 230] on input "4504662264" at bounding box center [209, 239] width 296 height 20
click at [89, 24] on link "Line Items" at bounding box center [88, 25] width 29 height 7
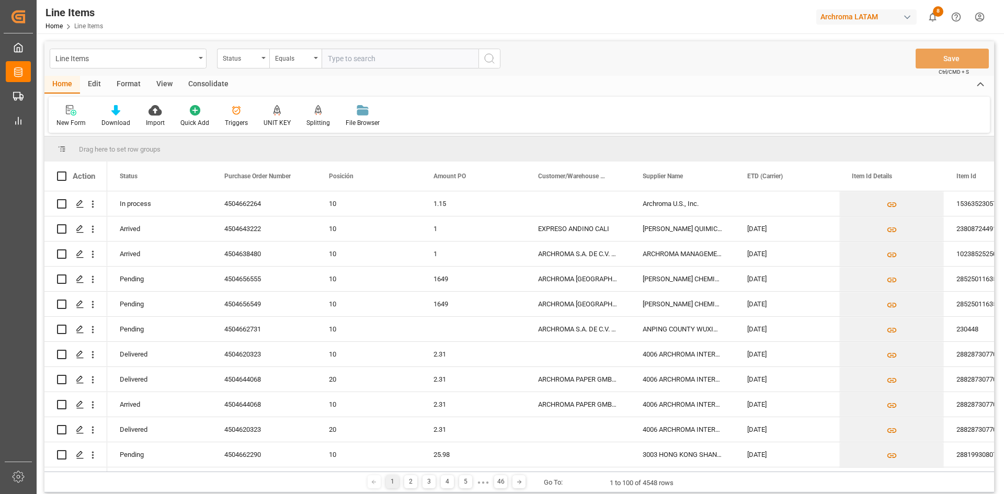
click at [258, 62] on div "Status" at bounding box center [243, 59] width 52 height 20
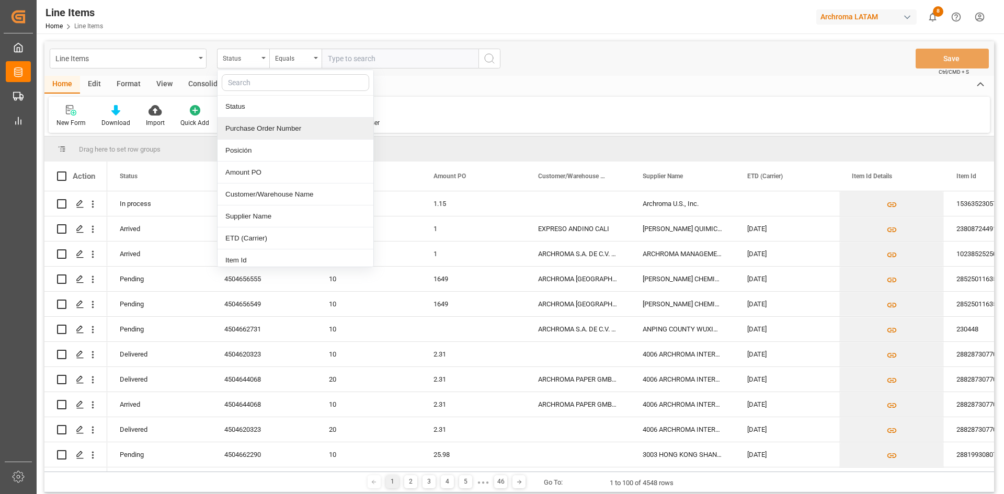
click at [261, 123] on div "Purchase Order Number" at bounding box center [296, 129] width 156 height 22
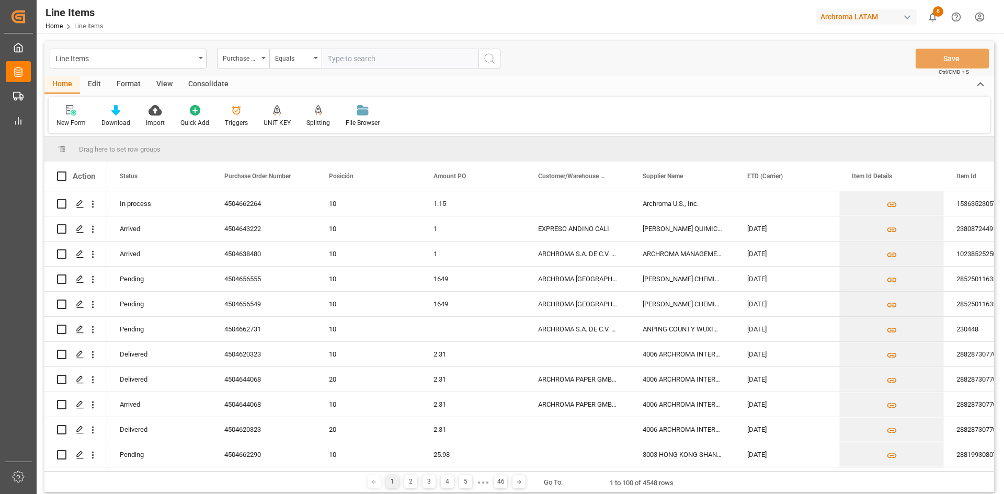
click at [345, 64] on input "text" at bounding box center [400, 59] width 157 height 20
paste input "4504662264"
type input "4504662264"
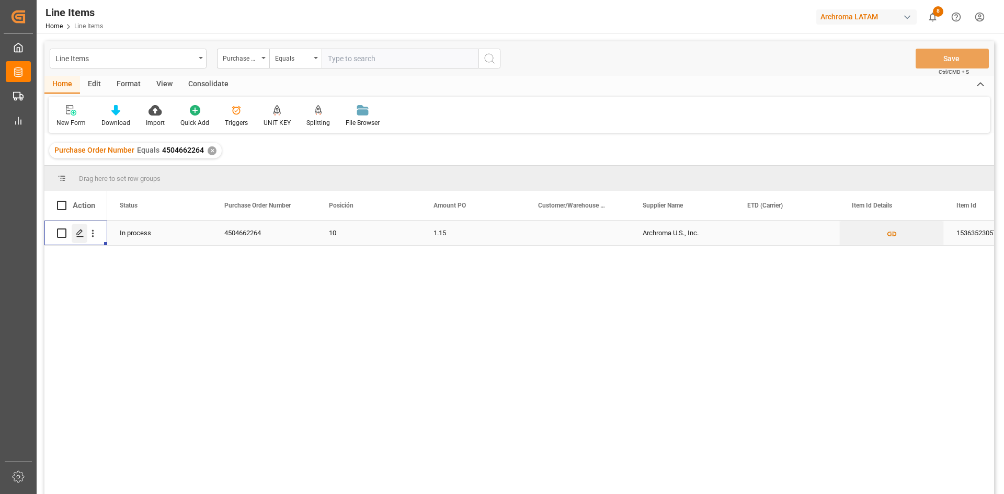
click at [82, 232] on icon "Press SPACE to select this row." at bounding box center [80, 233] width 8 height 8
click at [61, 235] on input "Press Space to toggle row selection (unchecked)" at bounding box center [61, 232] width 9 height 9
checkbox input "true"
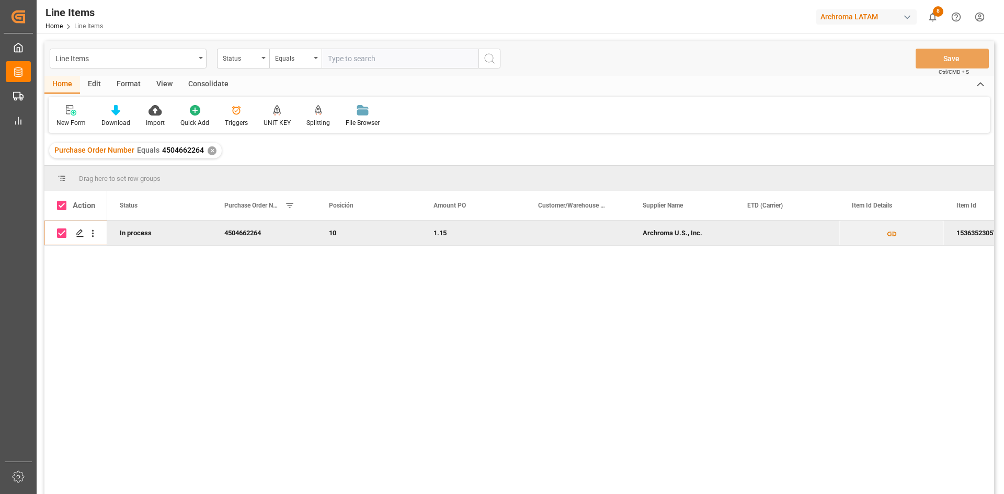
click at [216, 77] on div "Consolidate" at bounding box center [208, 85] width 56 height 18
click at [88, 119] on div "Consolidation List" at bounding box center [81, 122] width 51 height 9
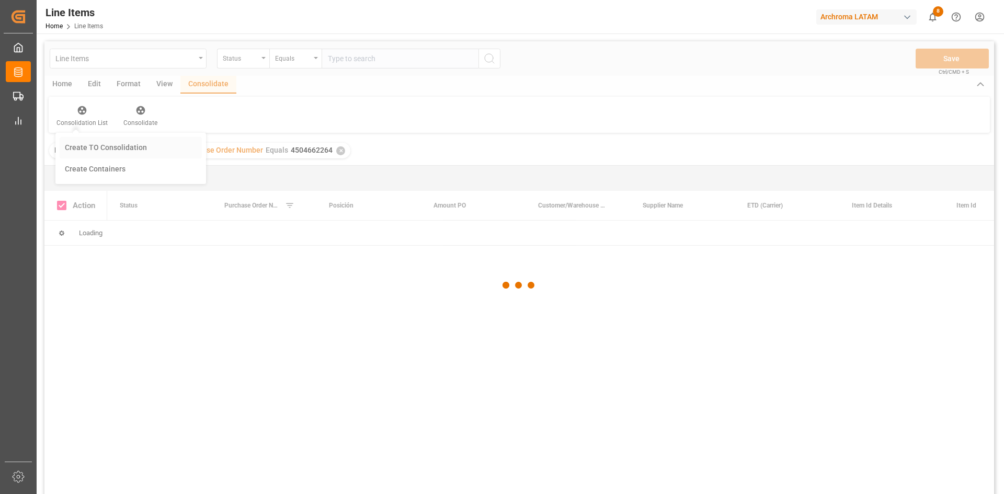
click at [156, 145] on div "Line Items Status Equals Save Ctrl/CMD + S Home Edit Format View Consolidate Co…" at bounding box center [519, 281] width 950 height 481
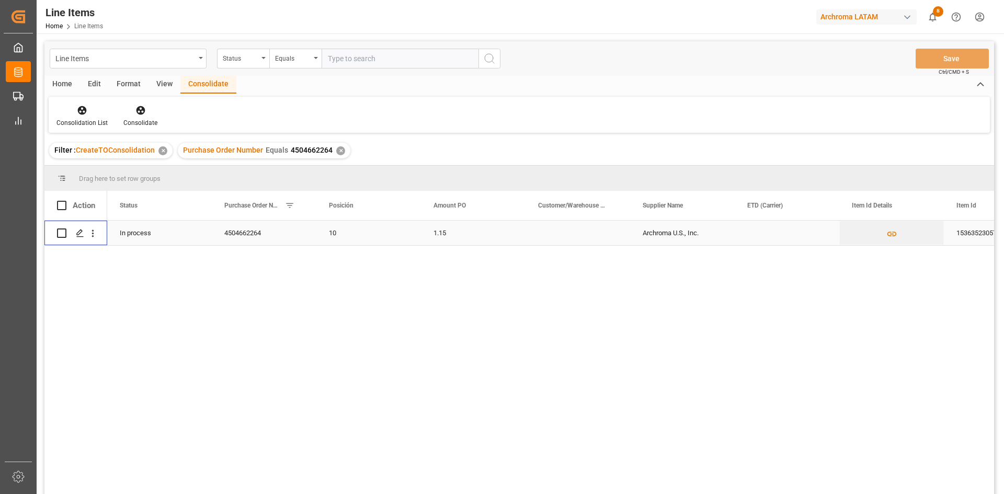
click at [64, 235] on input "Press Space to toggle row selection (unchecked)" at bounding box center [61, 232] width 9 height 9
checkbox input "true"
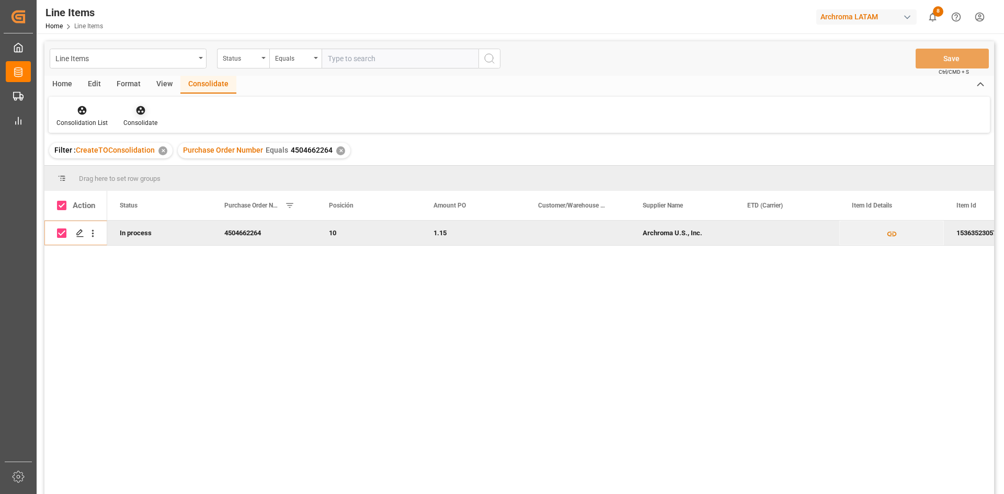
click at [150, 116] on div "Consolidate" at bounding box center [141, 116] width 50 height 23
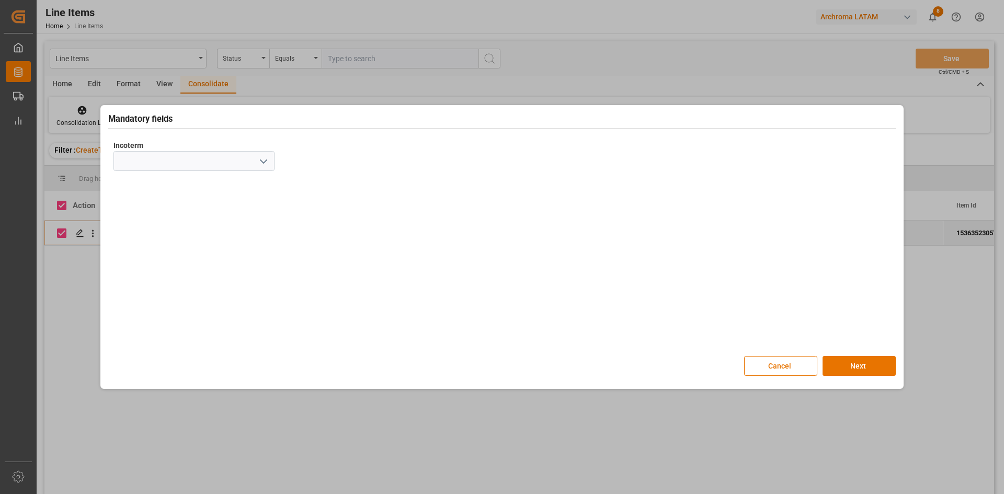
click at [265, 164] on icon "open menu" at bounding box center [263, 161] width 13 height 13
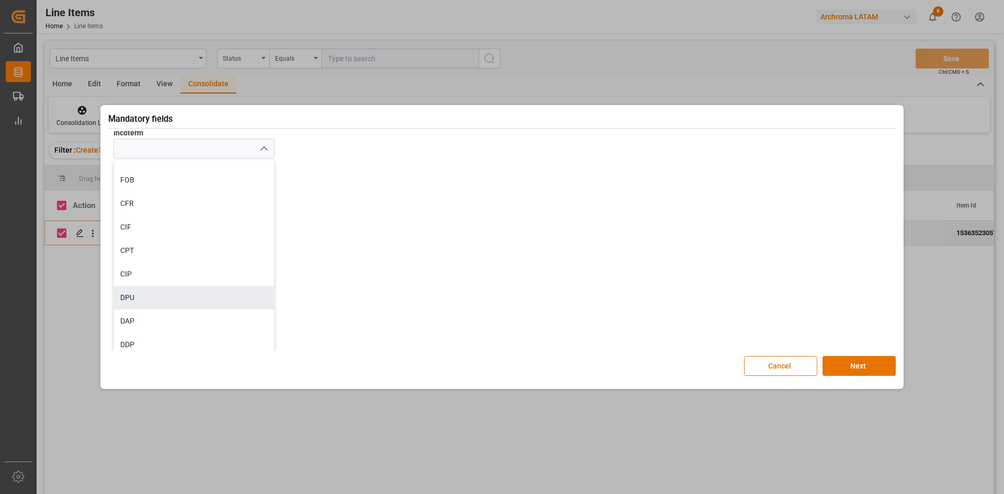
scroll to position [19, 0]
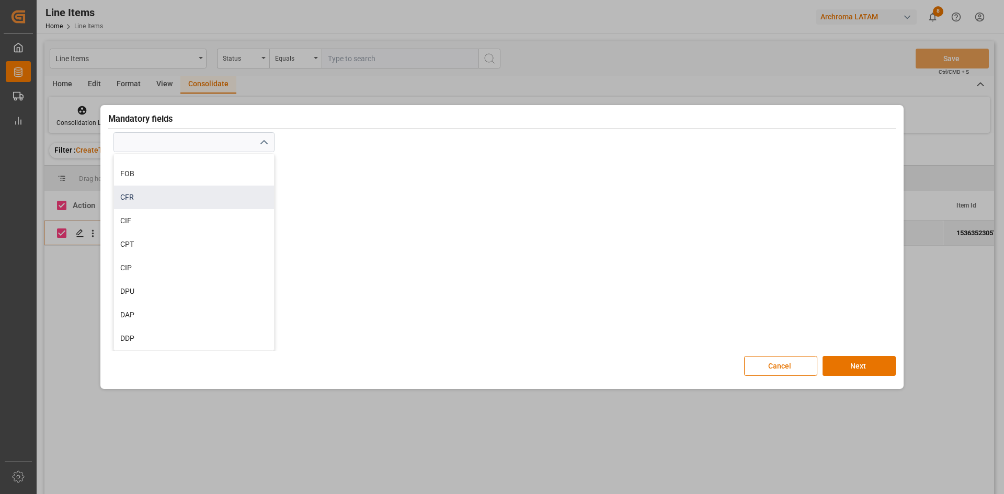
click at [144, 199] on div "CFR" at bounding box center [194, 198] width 160 height 24
type input "CFR"
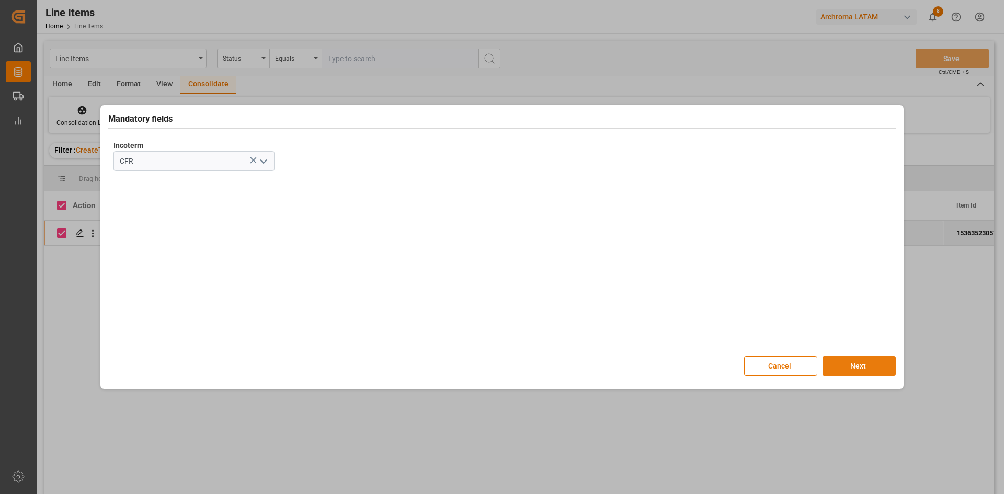
click at [856, 360] on button "Next" at bounding box center [858, 366] width 73 height 20
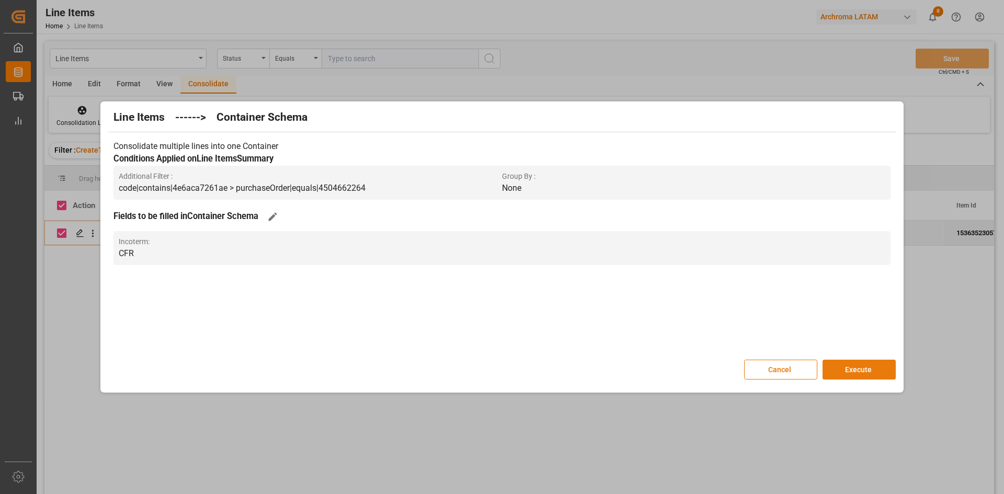
click at [856, 361] on button "Execute" at bounding box center [858, 370] width 73 height 20
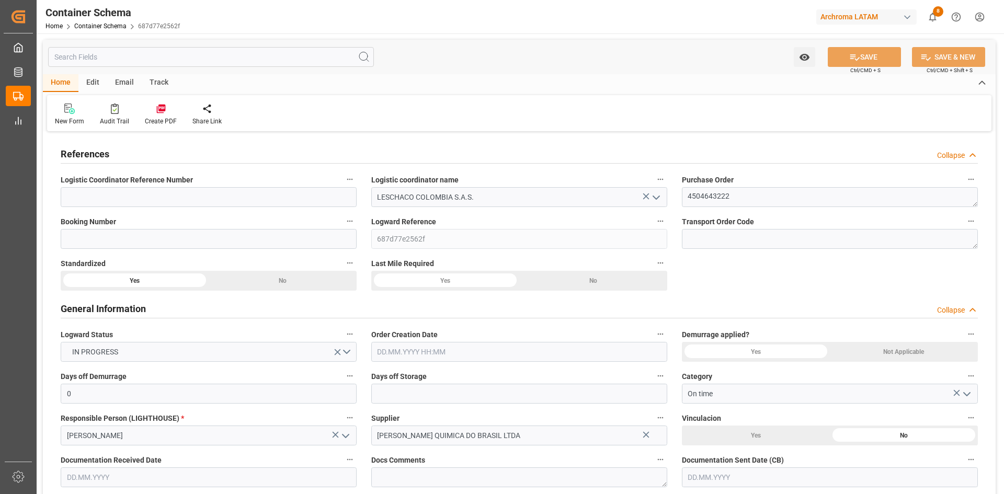
type input "0"
type input "1"
type input "3"
type input "3000"
type input "3204"
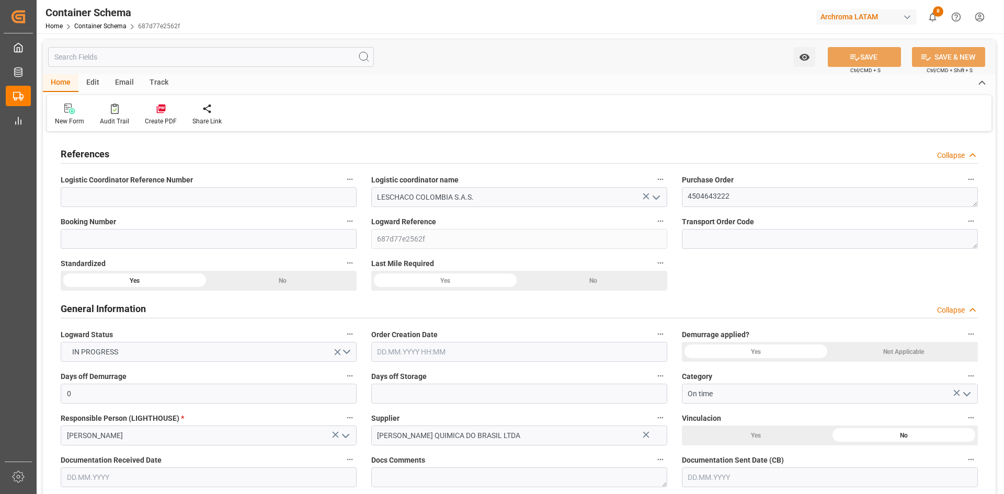
type input "BRSSZ"
type input "COCTG"
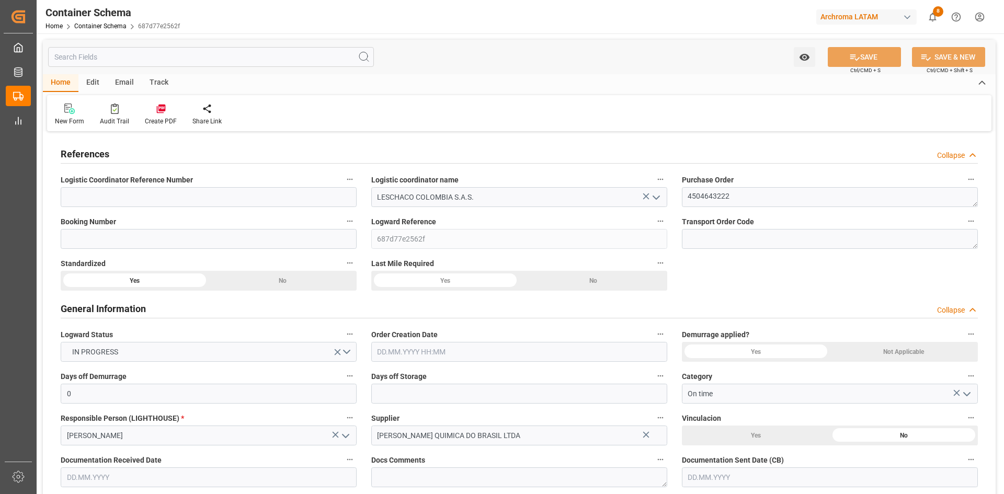
type input "9306196"
type input "9719874"
type input "9306196"
type input "0"
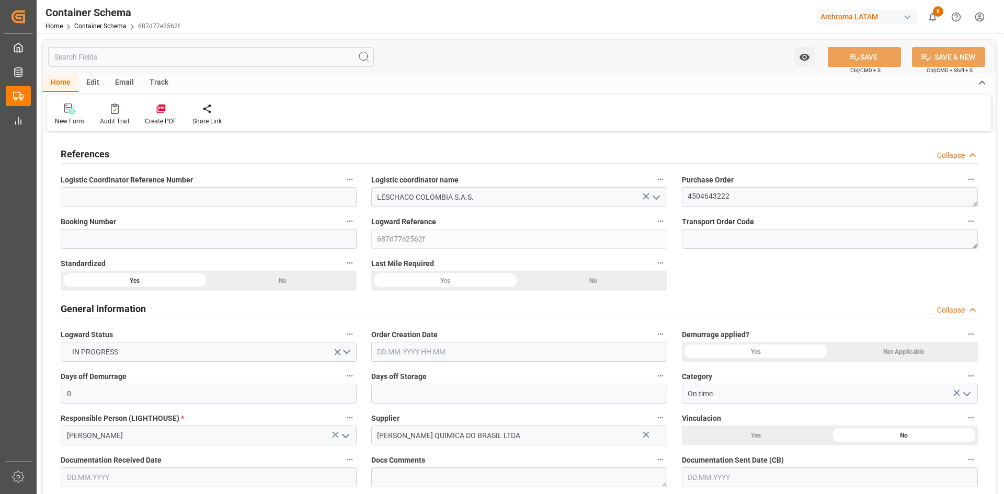
type input "[DATE] 00:00"
type input "[DATE]"
type input "[DATE] 19:00"
type input "[DATE] 20:02"
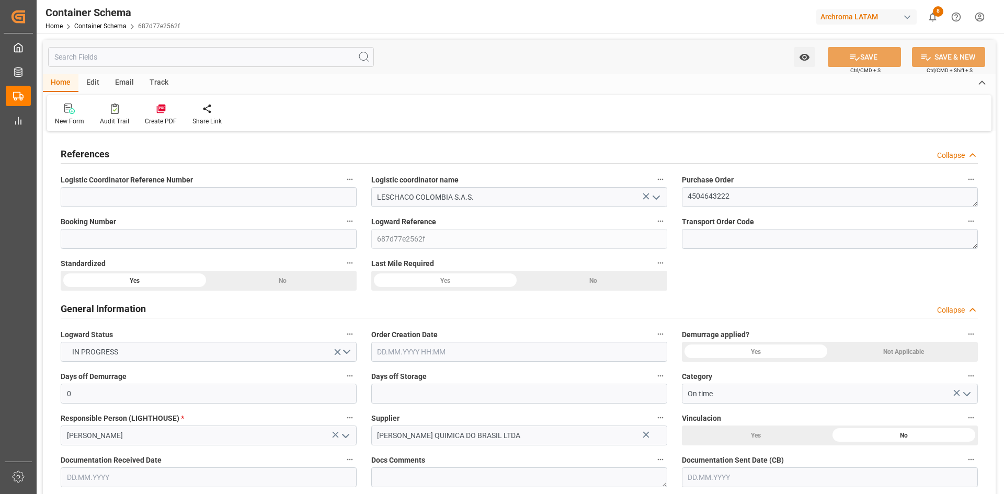
type input "[DATE]"
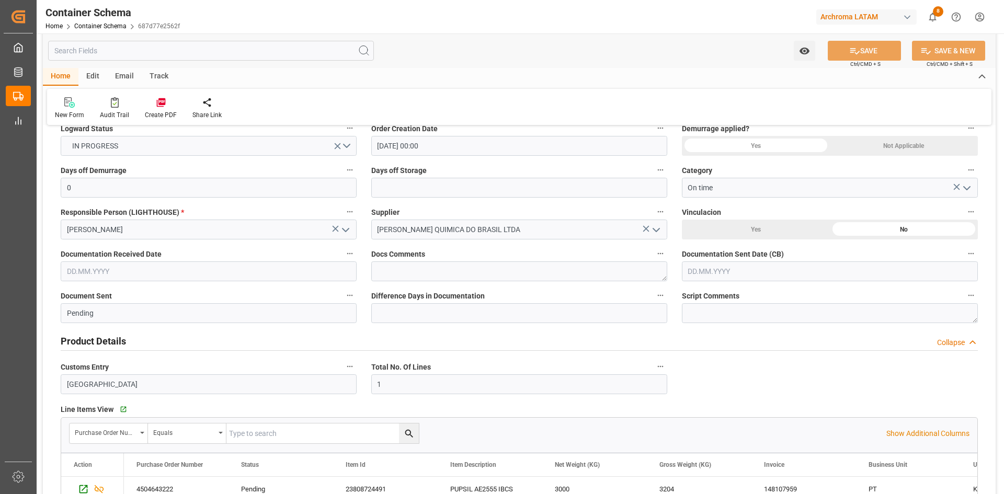
scroll to position [157, 0]
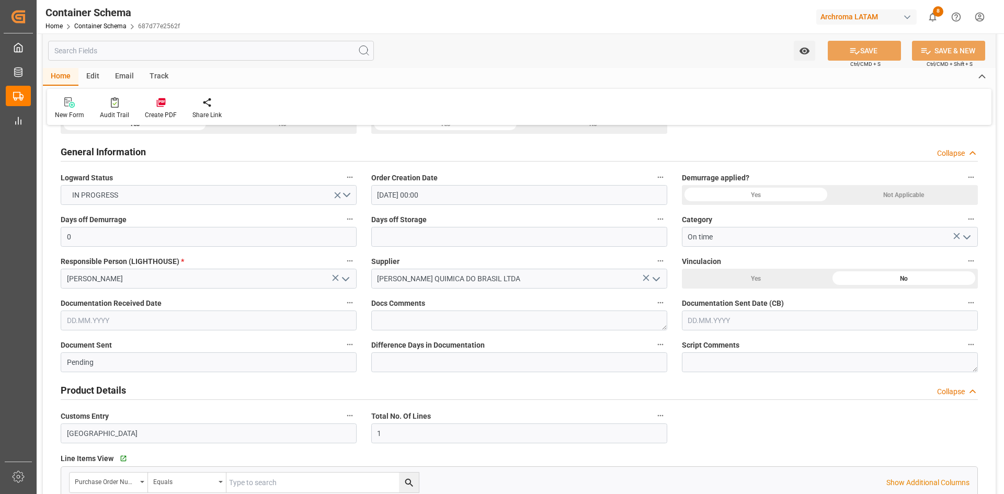
click at [161, 74] on div "Track" at bounding box center [159, 77] width 35 height 18
click at [69, 111] on div "Tracking" at bounding box center [67, 114] width 25 height 9
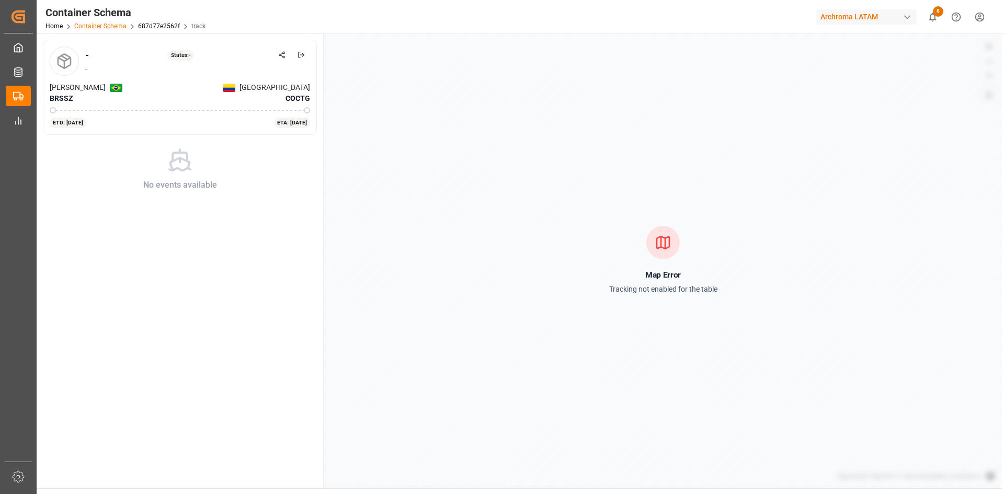
click at [123, 26] on link "Container Schema" at bounding box center [100, 25] width 52 height 7
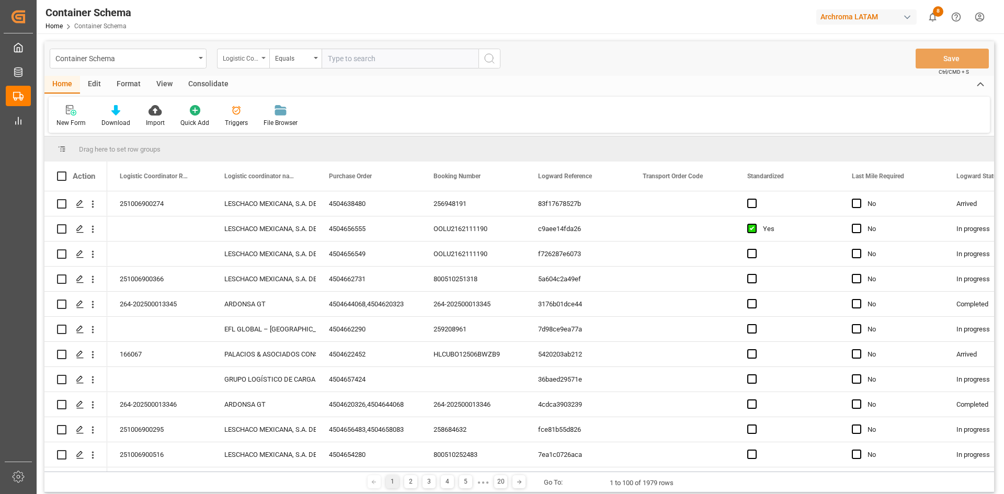
click at [261, 56] on div "Logistic Coordinator Reference Number" at bounding box center [243, 59] width 52 height 20
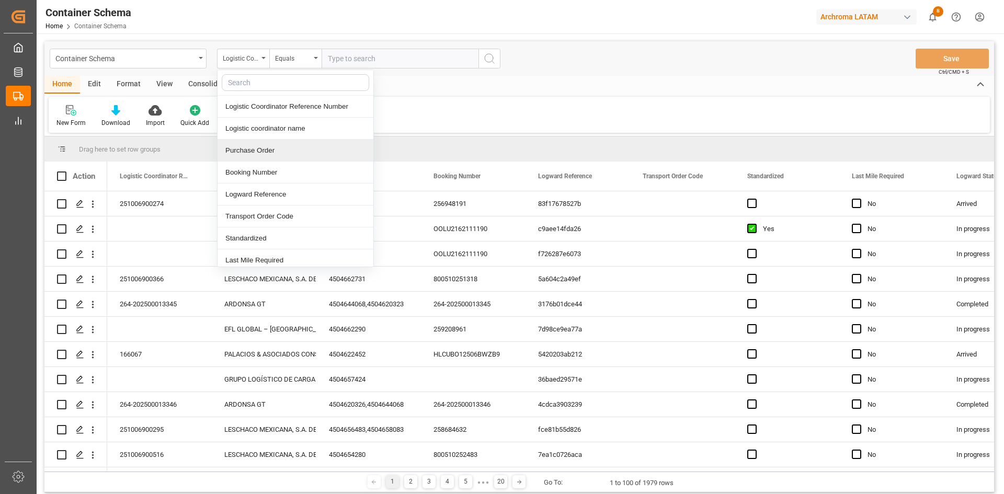
click at [279, 144] on div "Purchase Order" at bounding box center [296, 151] width 156 height 22
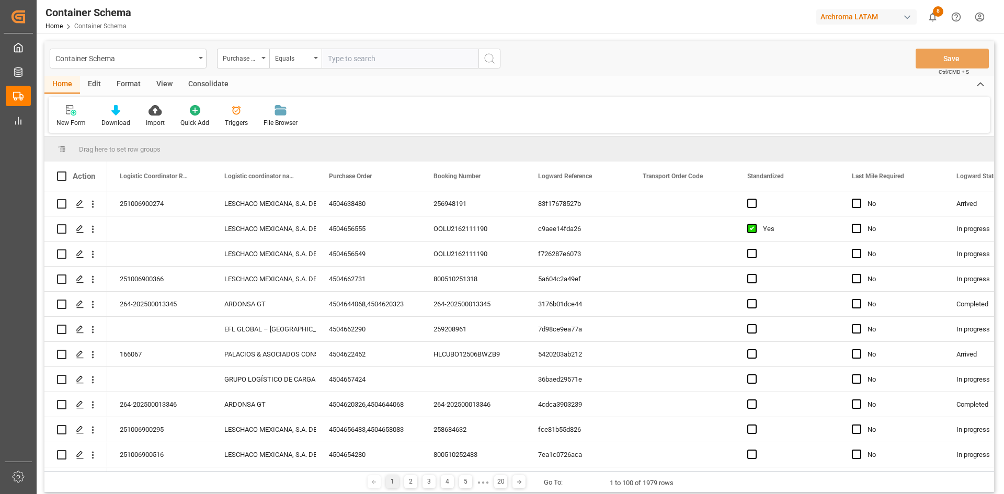
click at [352, 61] on input "text" at bounding box center [400, 59] width 157 height 20
paste input "4504643222"
type input "4504643222"
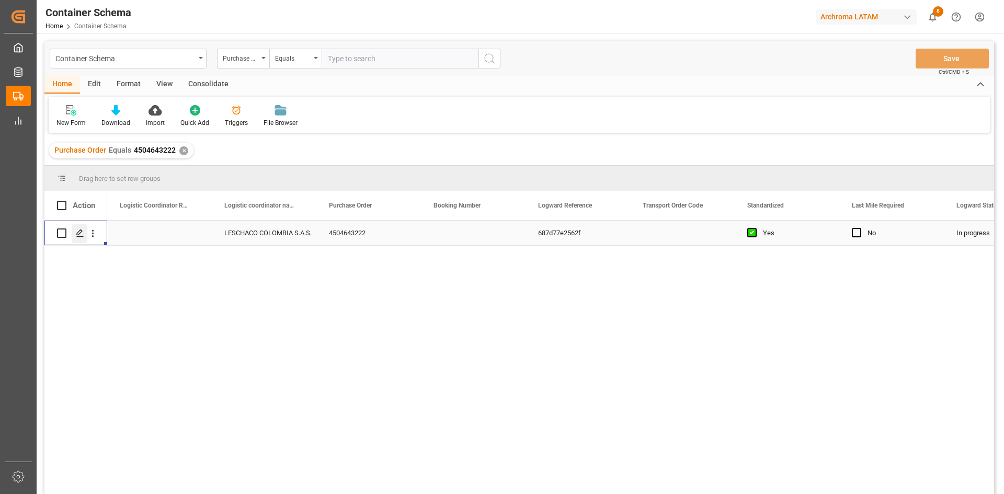
click at [80, 237] on line "Press SPACE to select this row." at bounding box center [80, 237] width 6 height 0
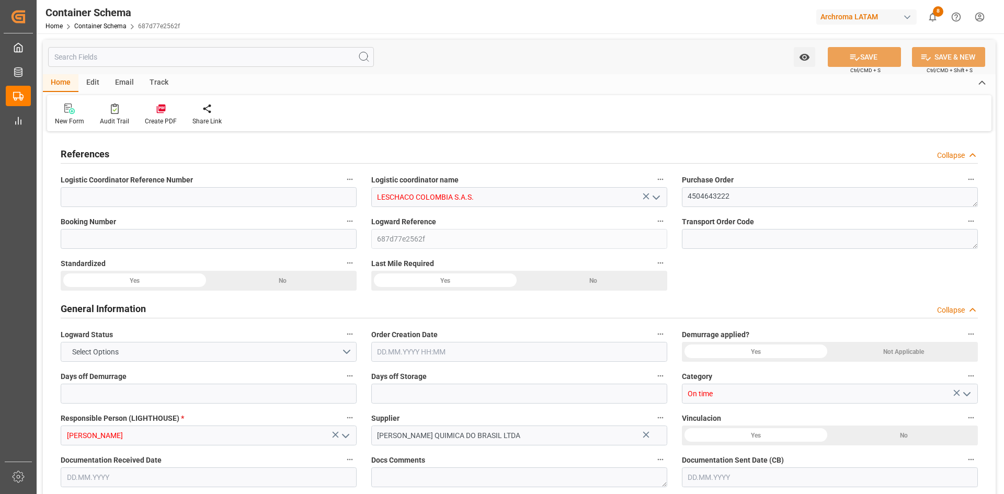
type input "0"
type input "1"
type input "3"
type input "3000"
type input "3204"
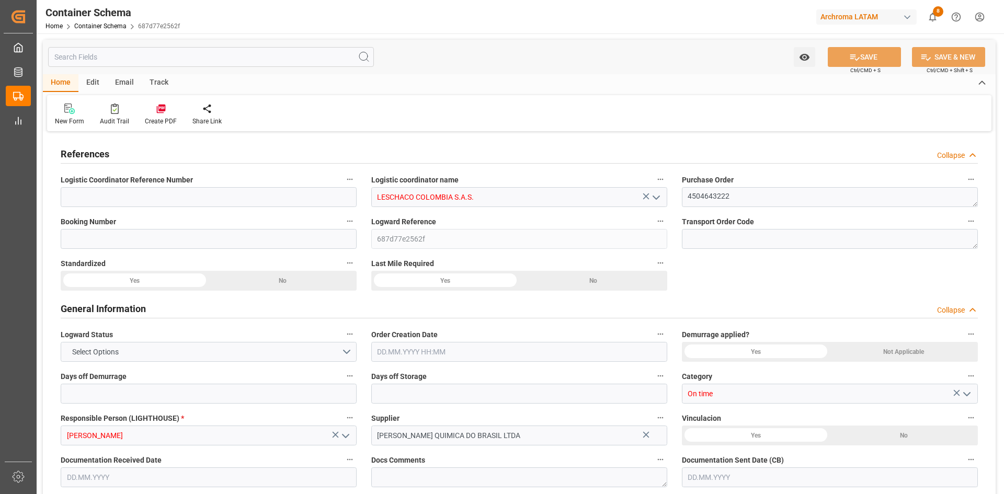
type input "BRSSZ"
type input "COCTG"
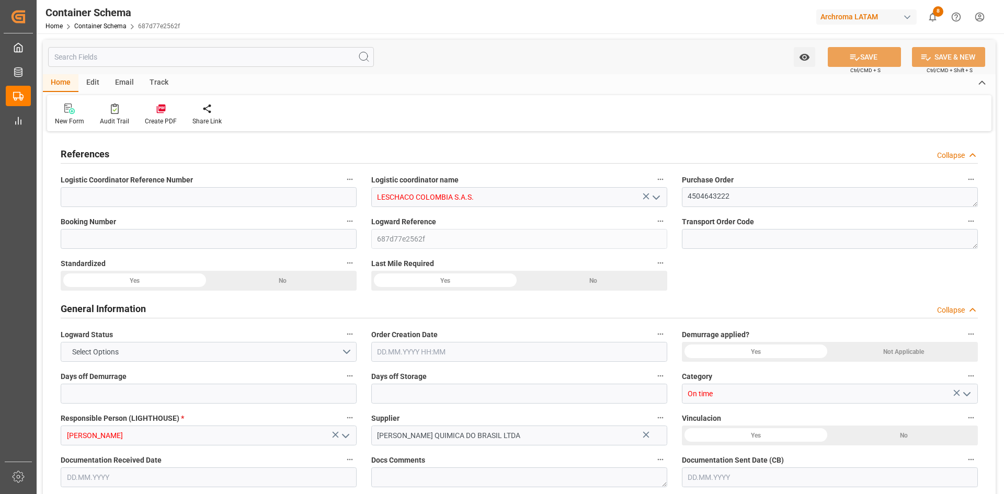
type input "9306196"
type input "9719874"
type input "9306196"
type input "0"
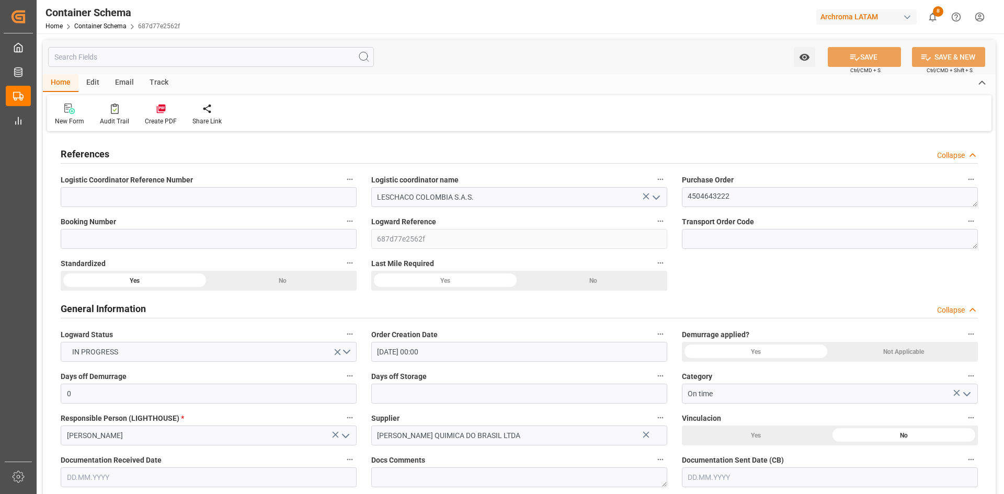
type input "[DATE] 00:00"
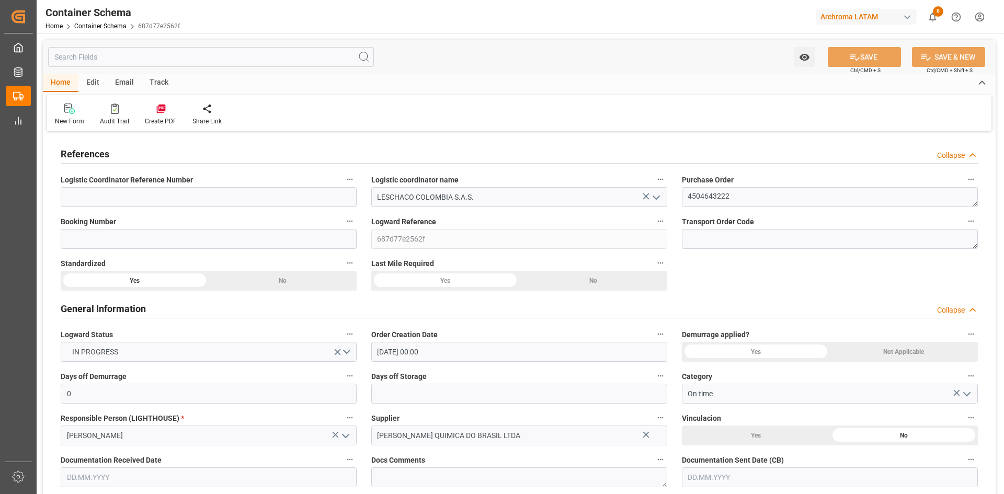
type input "[DATE] 00:00"
type input "[DATE]"
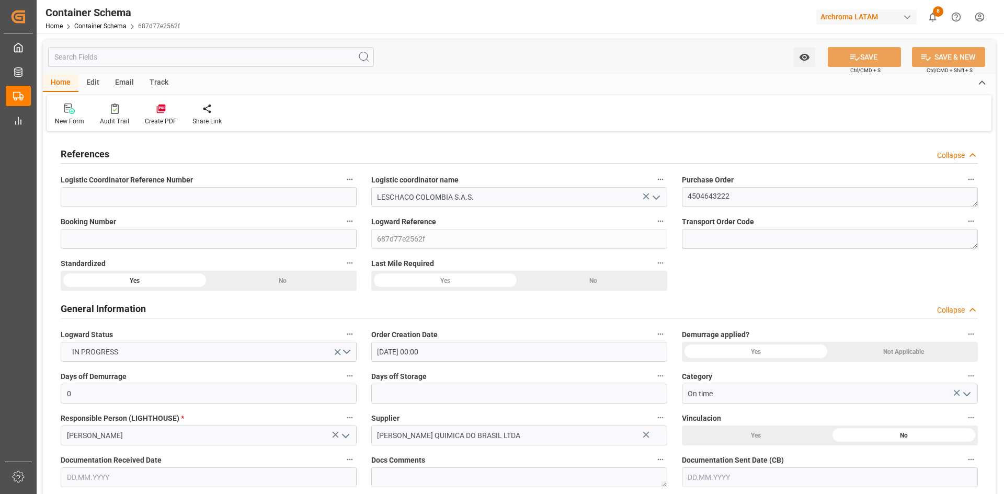
type input "[DATE]"
type input "[DATE] 19:00"
type input "[DATE] 20:02"
type input "[DATE]"
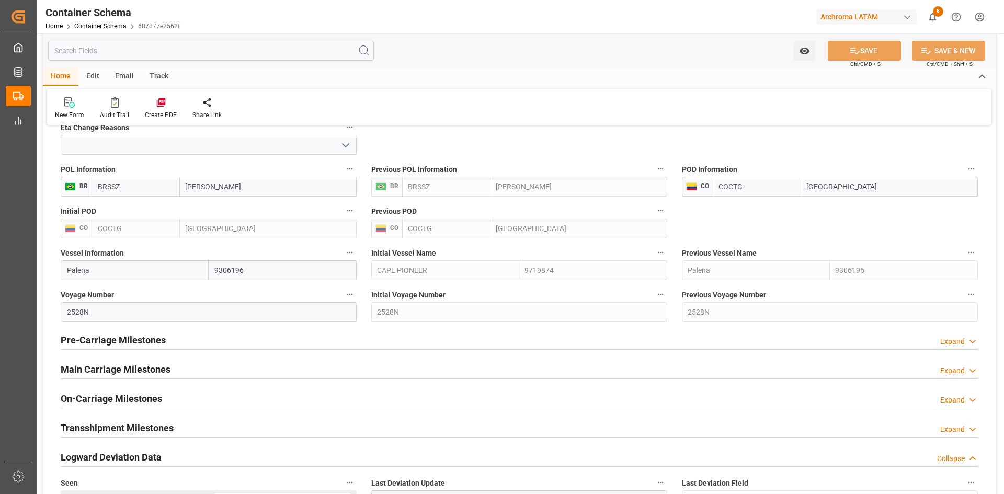
scroll to position [1097, 0]
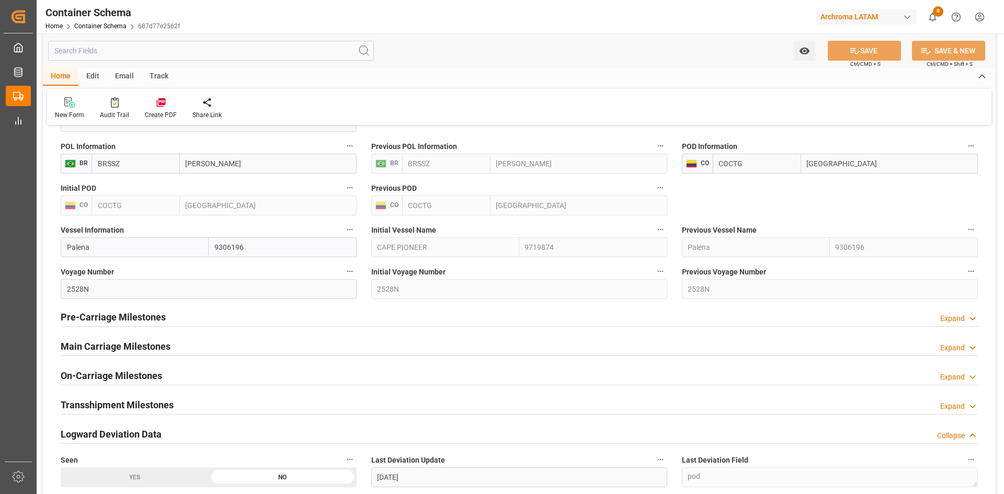
click at [134, 345] on h2 "Main Carriage Milestones" at bounding box center [116, 346] width 110 height 14
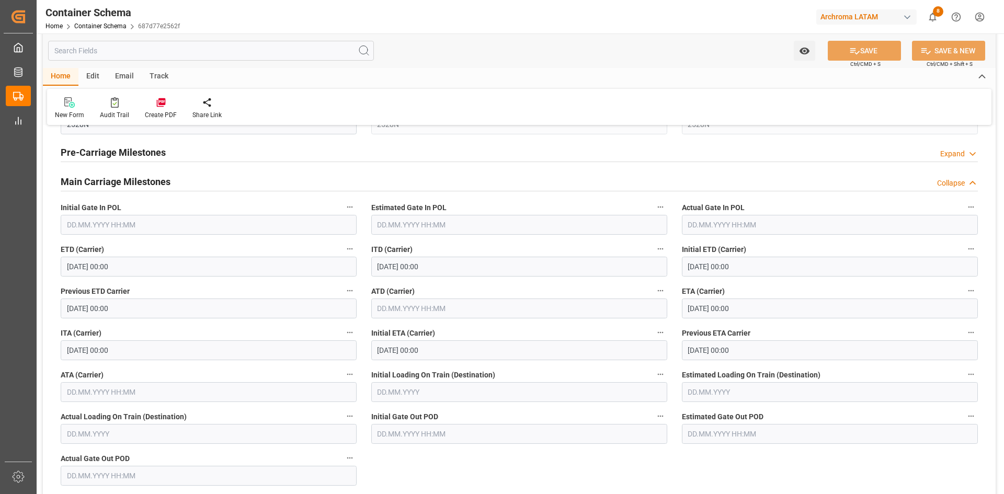
scroll to position [1306, 0]
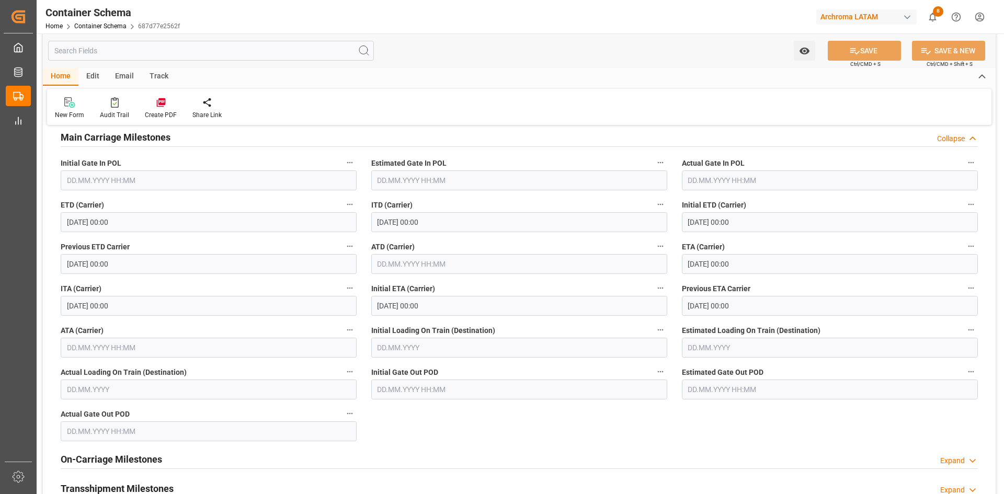
click at [215, 351] on input "text" at bounding box center [209, 348] width 296 height 20
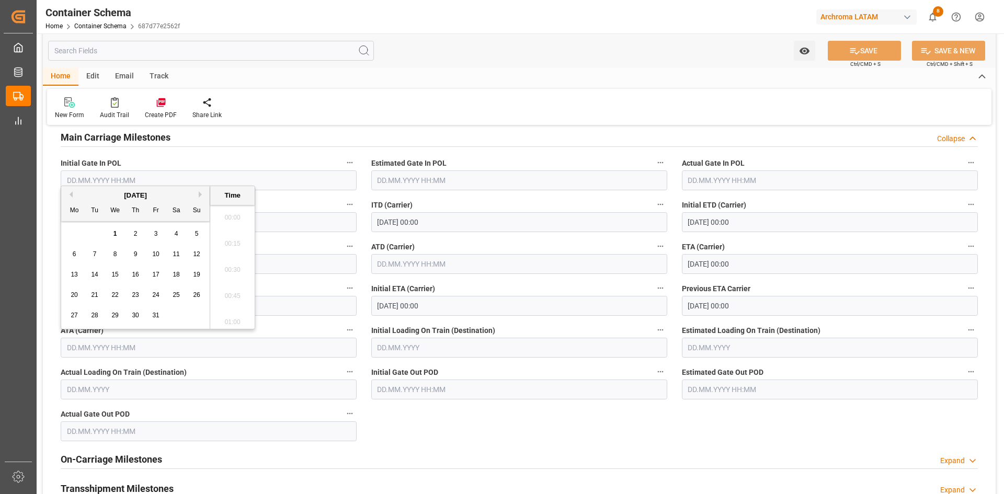
scroll to position [1520, 0]
click at [73, 196] on div "[DATE]" at bounding box center [135, 195] width 148 height 10
click at [70, 194] on button "Previous Month" at bounding box center [69, 194] width 6 height 6
click at [76, 316] on span "29" at bounding box center [74, 315] width 7 height 7
type input "[DATE] 00:00"
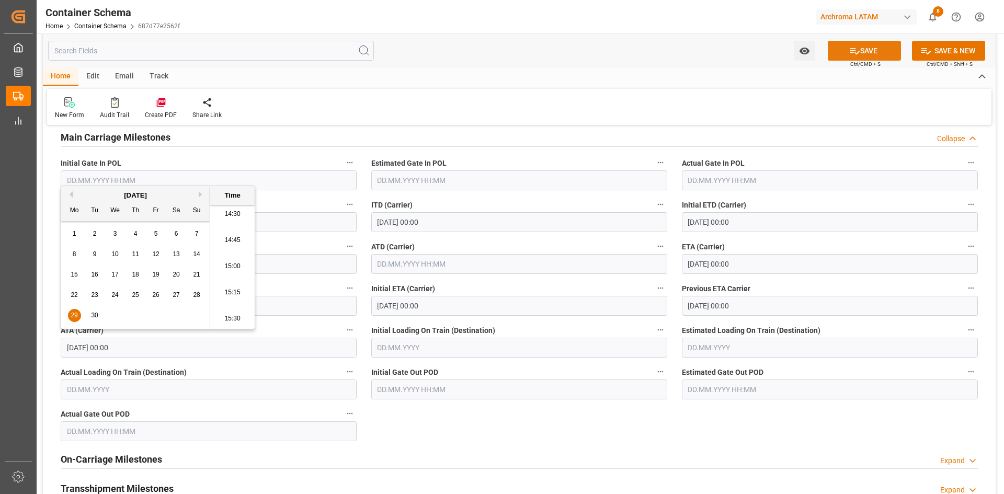
click at [865, 53] on button "SAVE" at bounding box center [864, 51] width 73 height 20
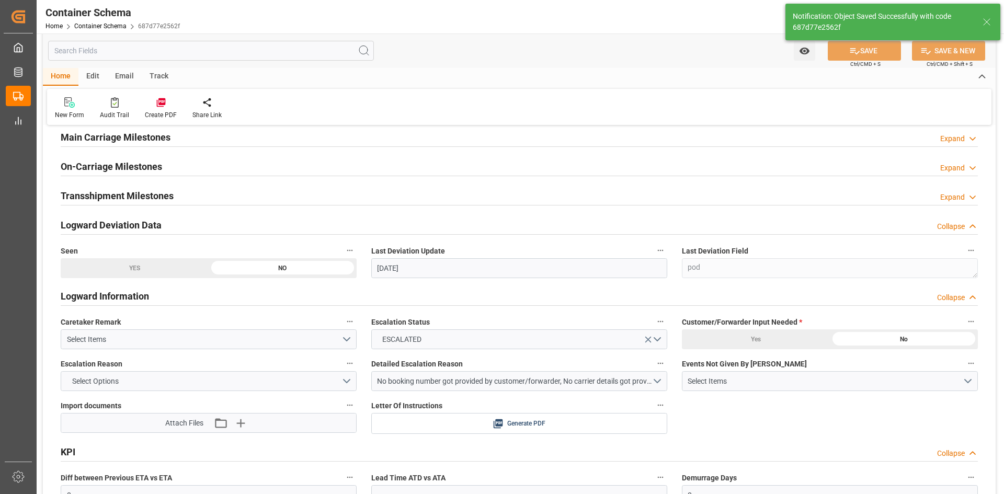
type input "2"
type input "[DATE]"
type input "[DATE] 21:13"
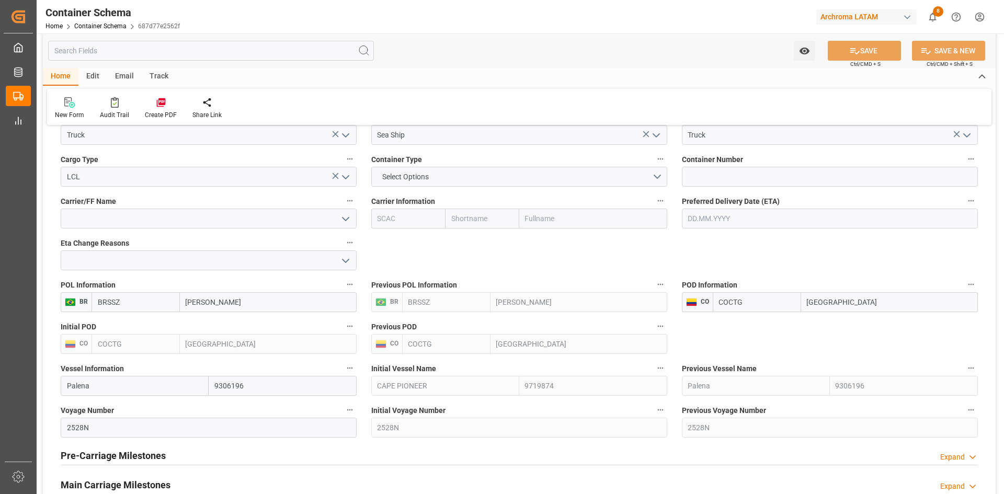
scroll to position [940, 0]
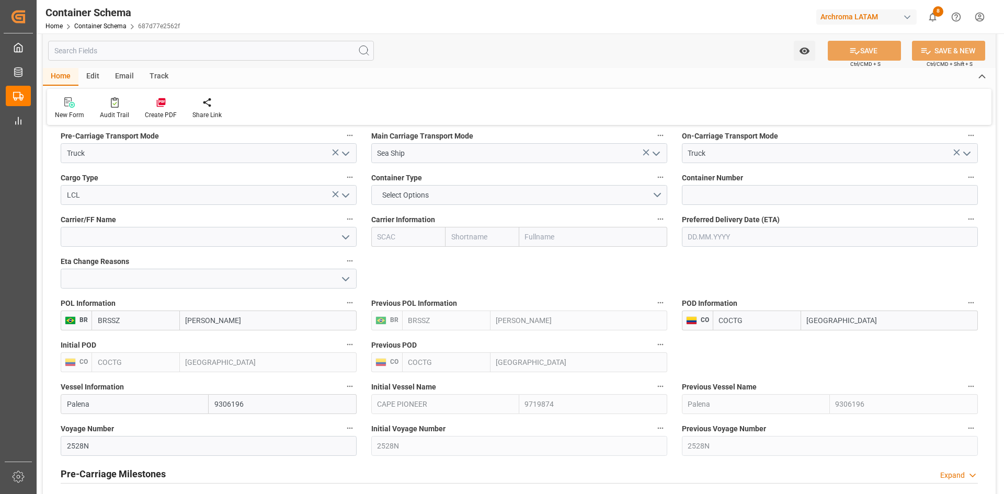
click at [586, 237] on input "text" at bounding box center [593, 237] width 148 height 20
type input "ON"
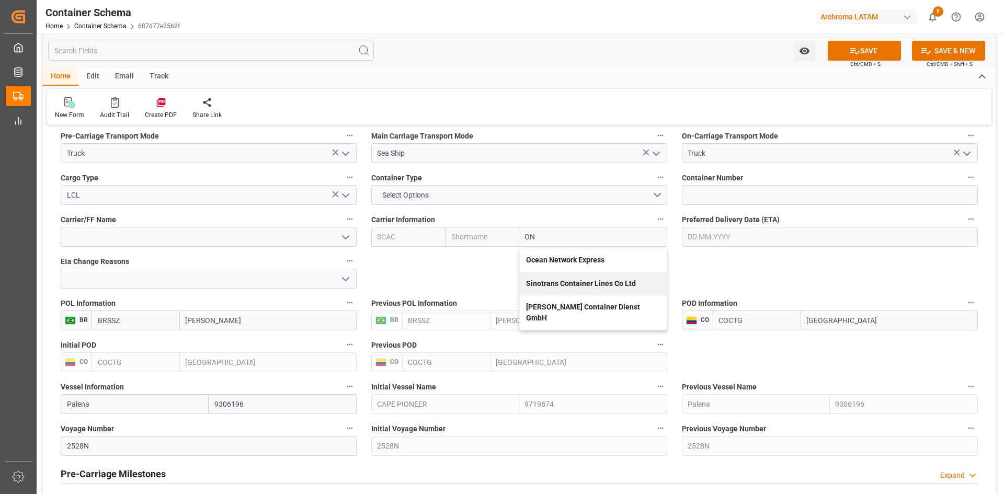
click at [589, 260] on b "Ocean Network Express" at bounding box center [565, 260] width 78 height 8
type input "ONEY"
type input "ONE"
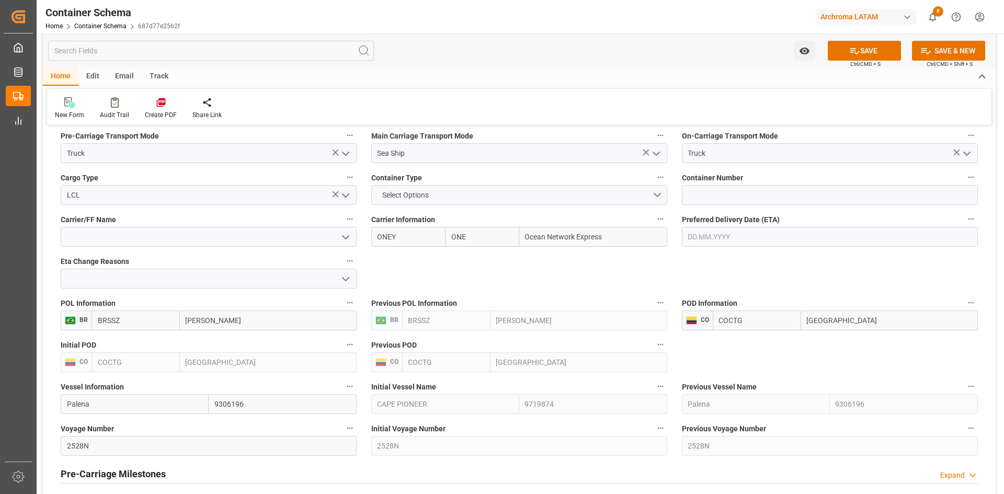
type input "Ocean Network Express"
click at [879, 48] on button "SAVE" at bounding box center [864, 51] width 73 height 20
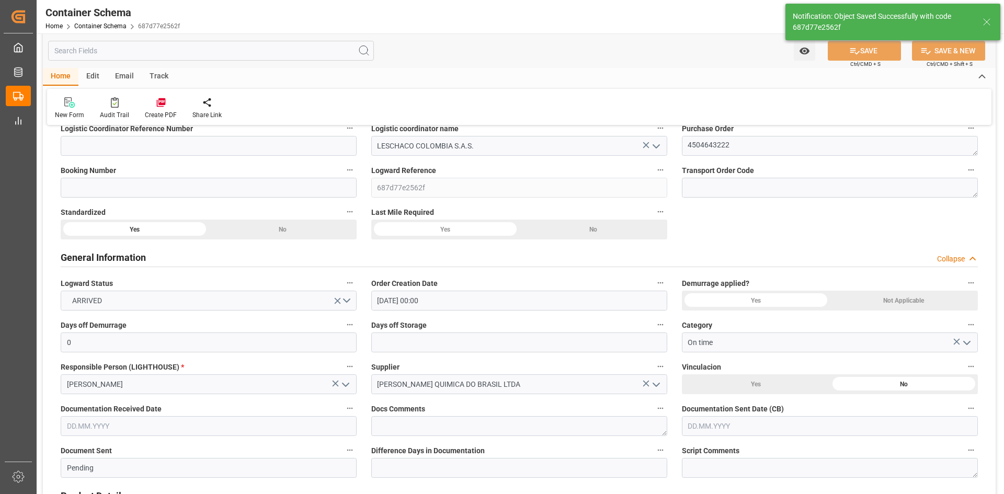
scroll to position [0, 0]
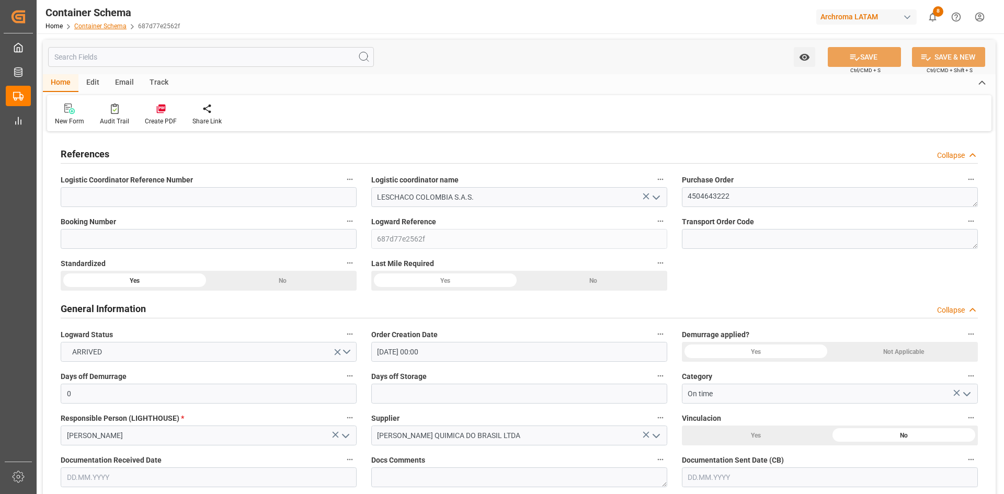
click at [115, 22] on link "Container Schema" at bounding box center [100, 25] width 52 height 7
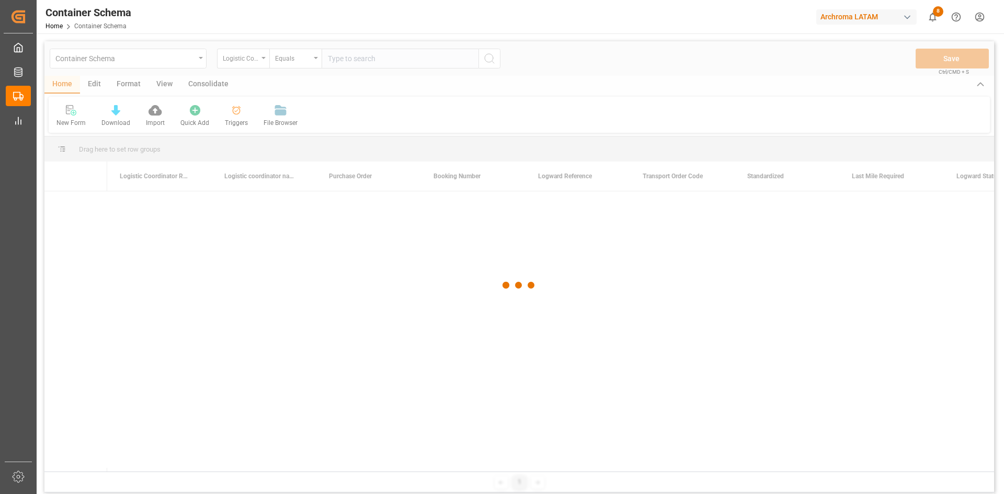
click at [254, 61] on div at bounding box center [519, 285] width 950 height 488
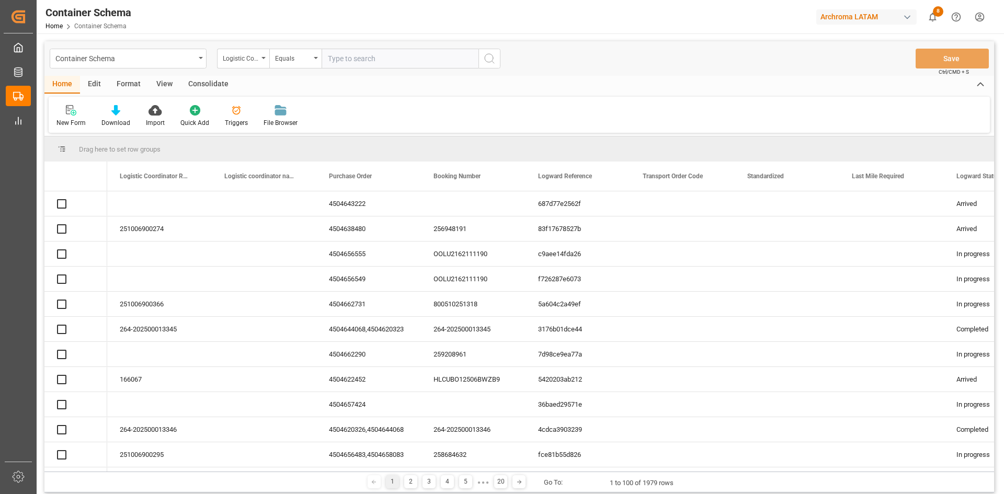
click at [254, 62] on div "Logistic Coordinator Reference Number" at bounding box center [241, 57] width 36 height 12
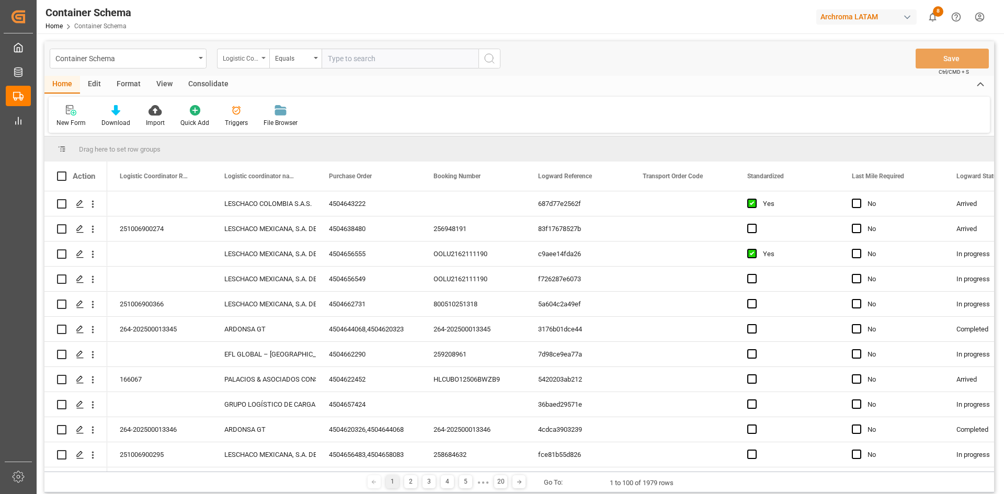
click at [250, 65] on div "Logistic Coordinator Reference Number" at bounding box center [243, 59] width 52 height 20
click at [261, 63] on div "Logistic Coordinator Reference Number" at bounding box center [243, 59] width 52 height 20
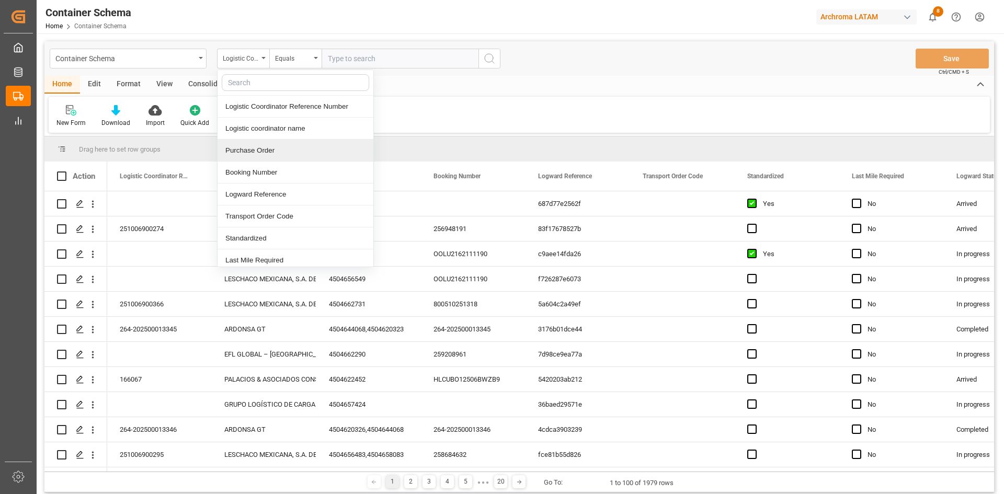
click at [285, 154] on div "Purchase Order" at bounding box center [296, 151] width 156 height 22
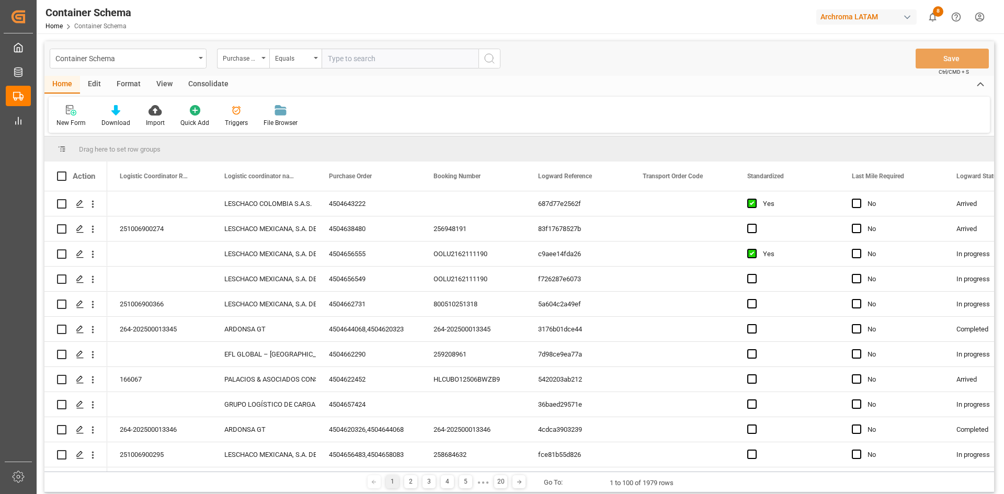
click at [342, 64] on input "text" at bounding box center [400, 59] width 157 height 20
paste input "4504662264"
type input "4504662264"
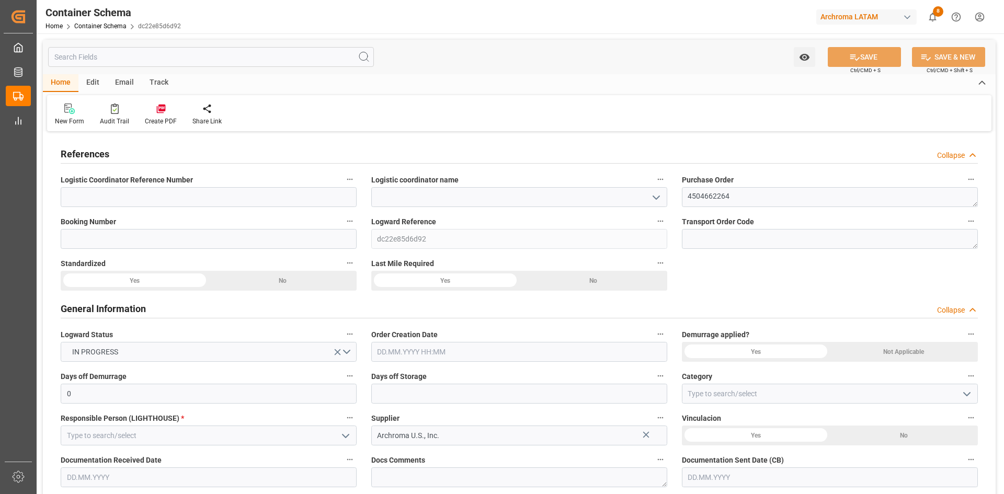
type input "0"
type input "1"
type input "3300"
type input "0"
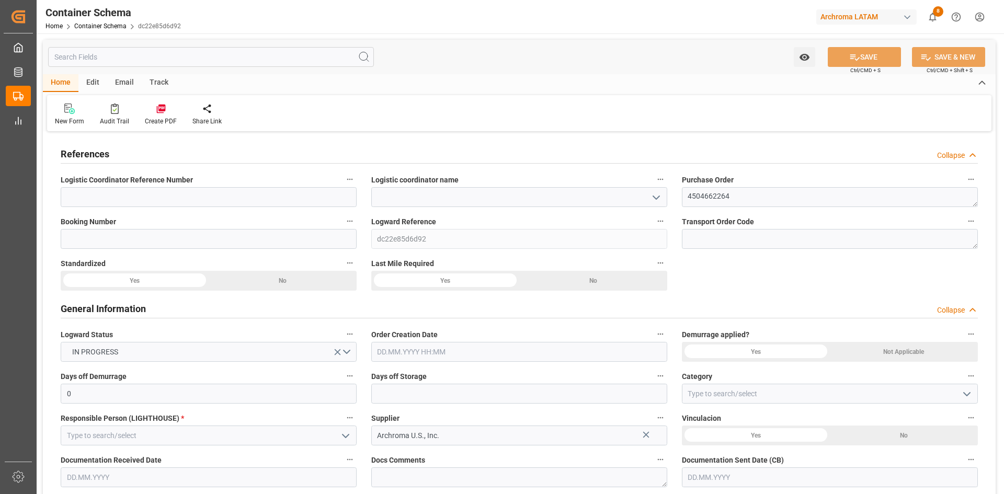
type input "0"
type input "[DATE]"
type input "[DATE] 21:31"
type input "[DATE]"
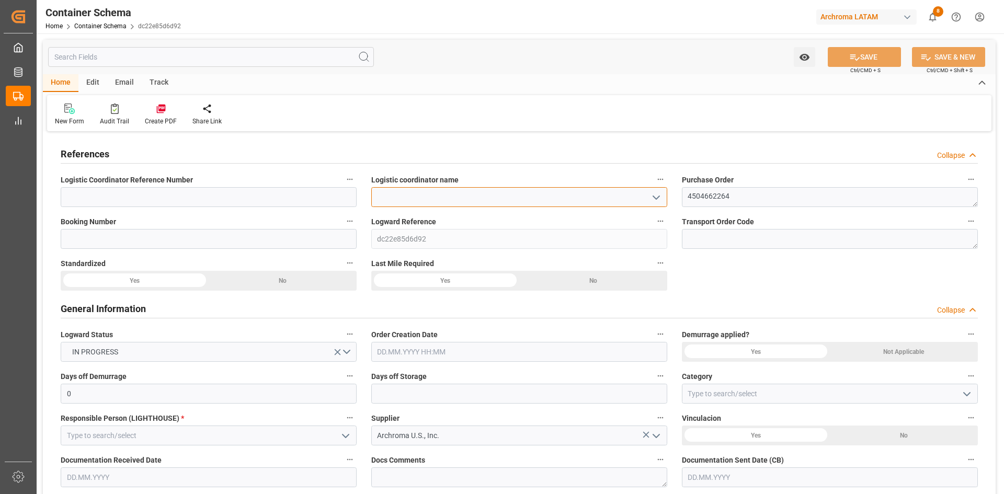
click at [484, 207] on input at bounding box center [519, 197] width 296 height 20
click at [664, 199] on input at bounding box center [519, 197] width 296 height 20
click at [654, 200] on icon "open menu" at bounding box center [656, 197] width 13 height 13
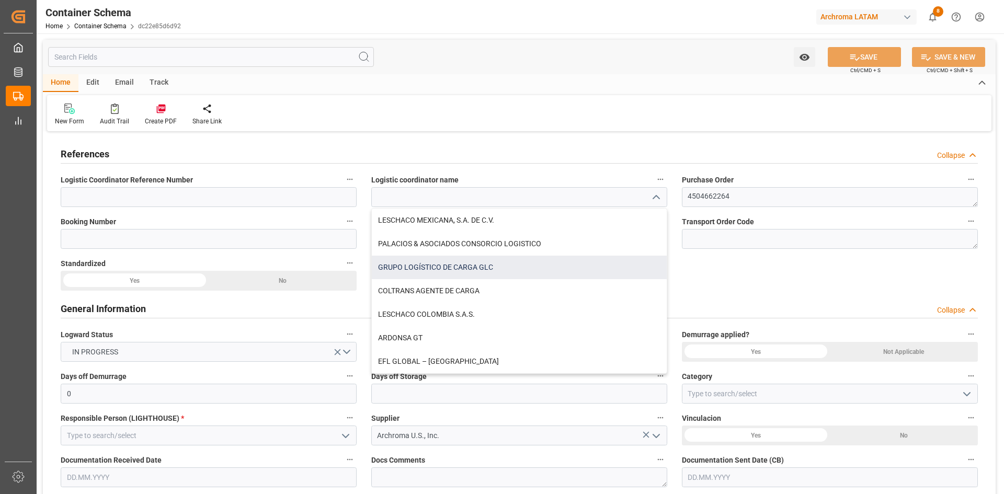
click at [483, 273] on div "GRUPO LOGÍSTICO DE CARGA GLC" at bounding box center [519, 268] width 295 height 24
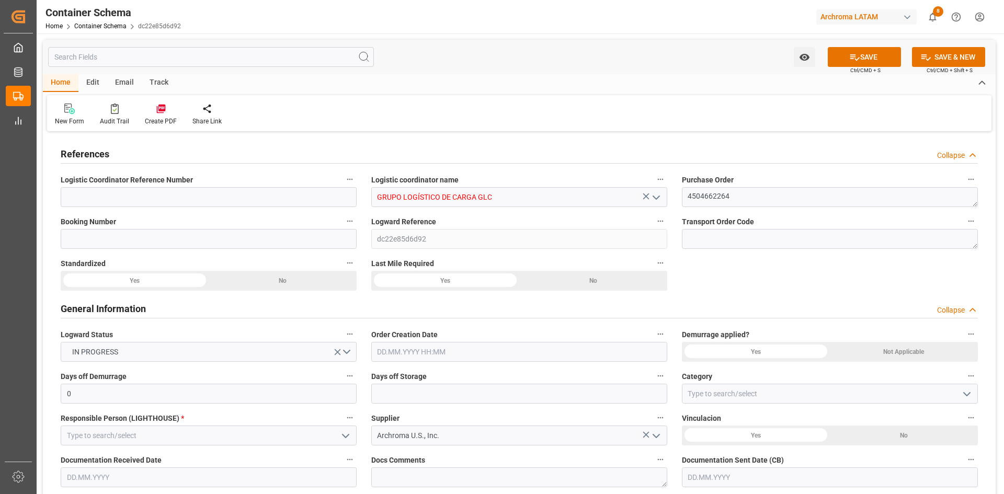
type input "GRUPO LOGÍSTICO DE CARGA GLC"
click at [155, 243] on input at bounding box center [209, 239] width 296 height 20
paste input "259346744"
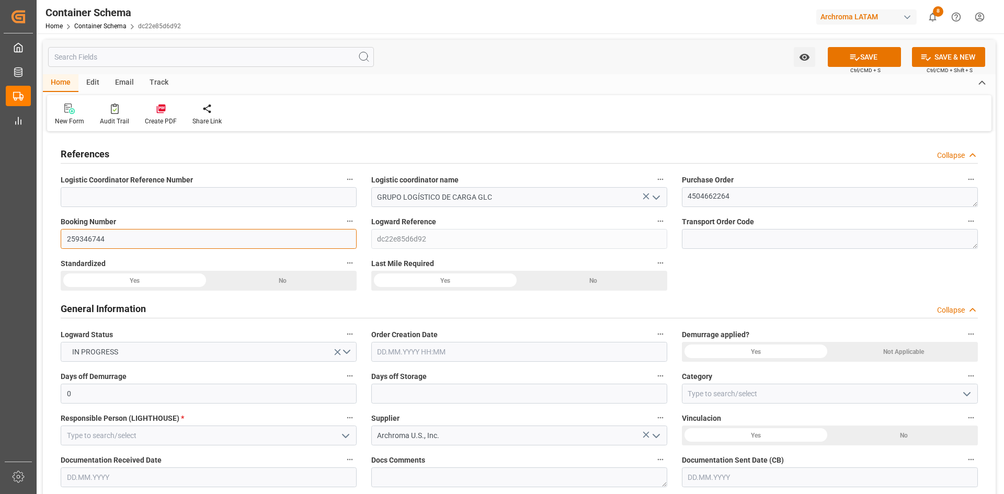
type input "259346744"
click at [490, 355] on input "text" at bounding box center [519, 352] width 296 height 20
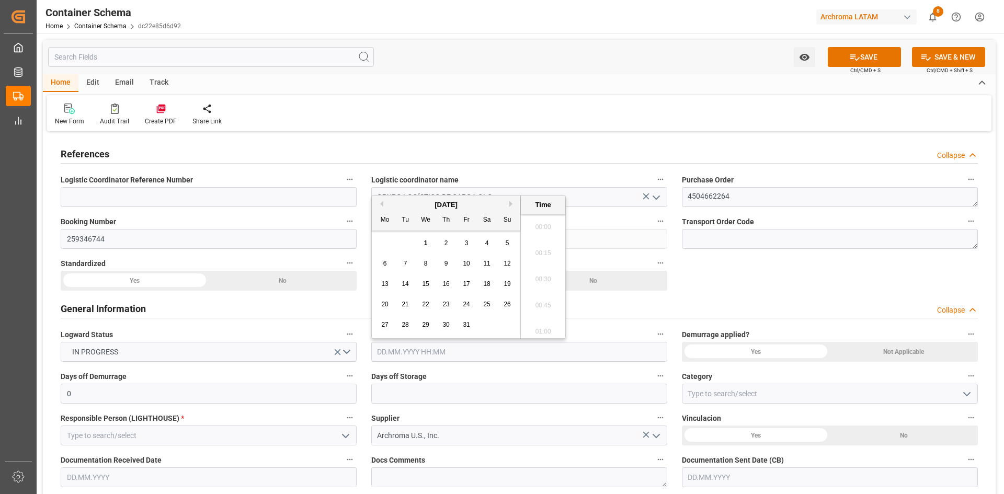
click at [471, 350] on input "text" at bounding box center [519, 352] width 296 height 20
click at [383, 200] on button "Previous Month" at bounding box center [380, 199] width 6 height 6
click at [424, 316] on span "27" at bounding box center [425, 319] width 7 height 7
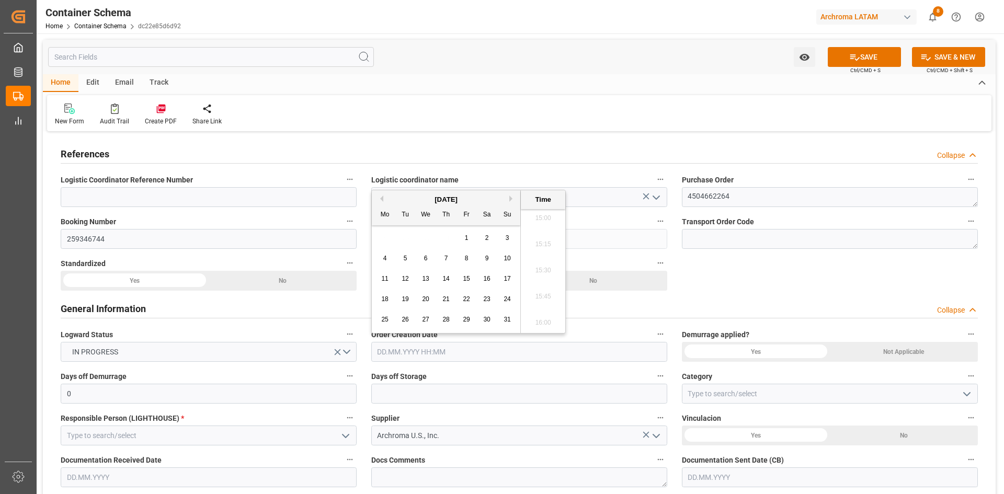
type input "[DATE] 00:00"
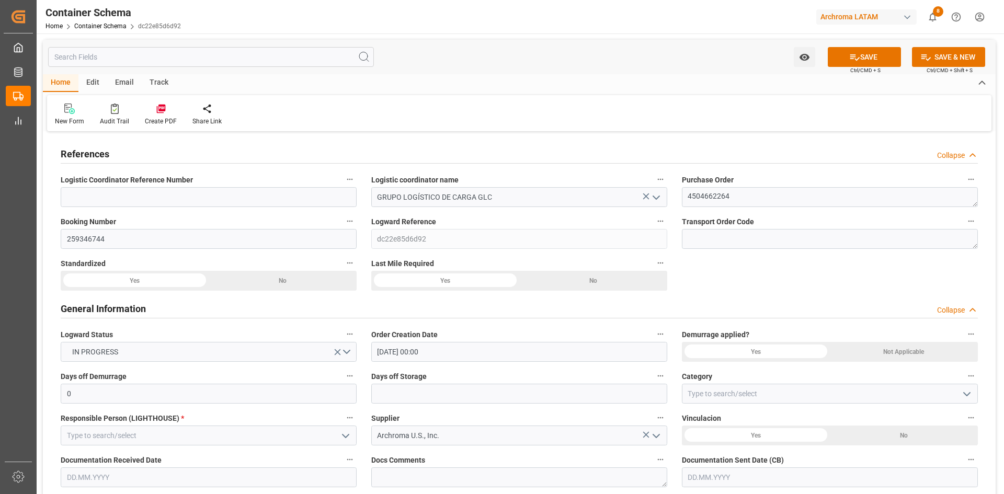
click at [920, 353] on div "Not Applicable" at bounding box center [904, 352] width 148 height 20
click at [776, 345] on div "Yes" at bounding box center [756, 352] width 148 height 20
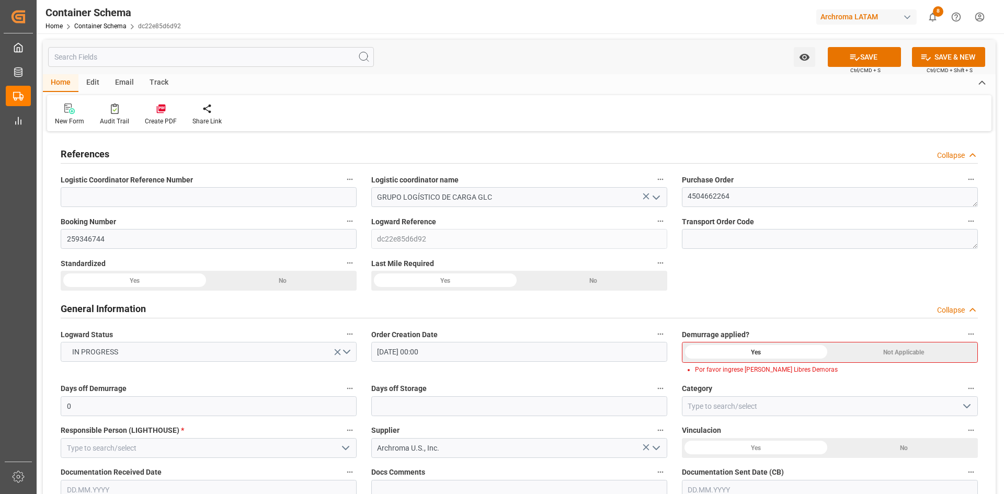
scroll to position [52, 0]
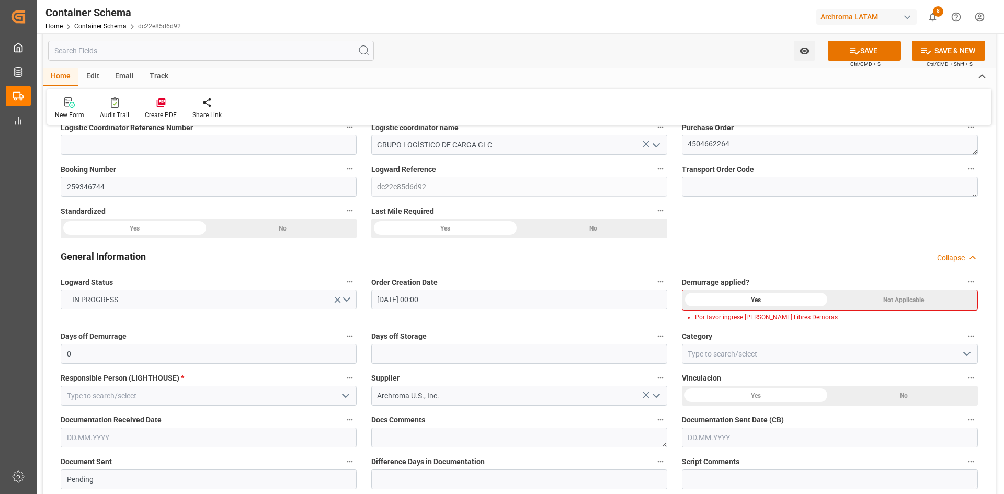
click at [850, 300] on div "Not Applicable" at bounding box center [903, 300] width 147 height 20
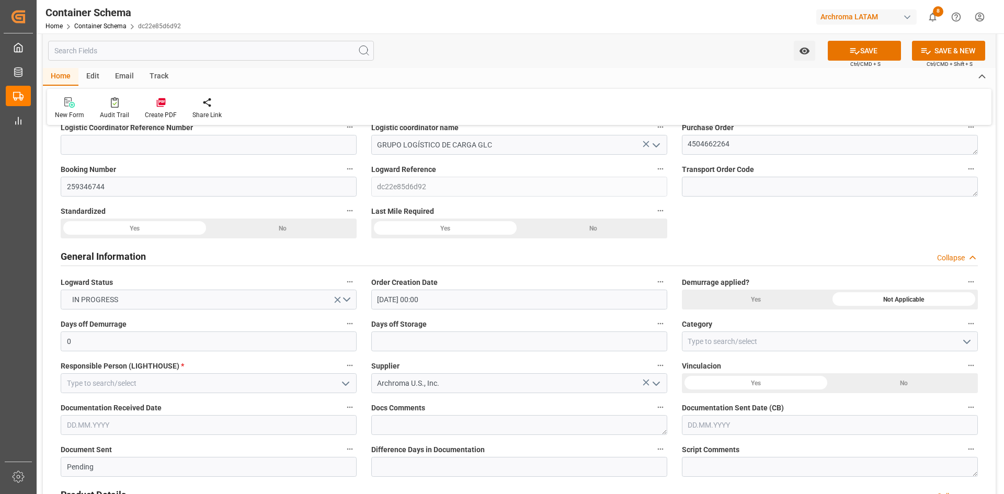
click at [348, 388] on icon "open menu" at bounding box center [345, 384] width 13 height 13
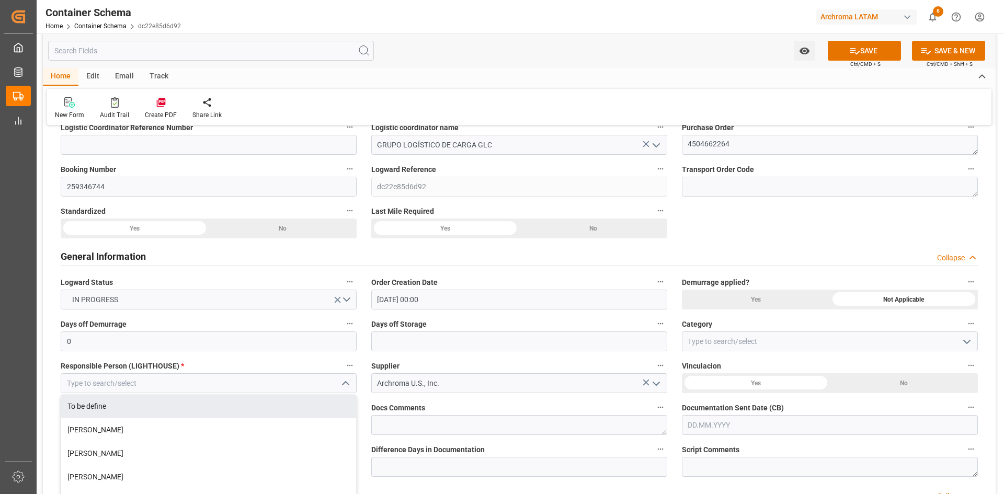
scroll to position [157, 0]
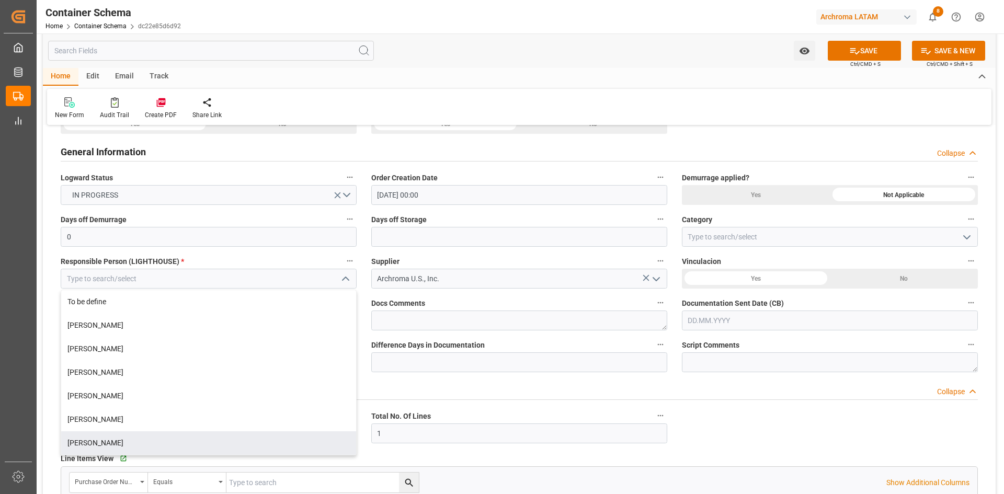
click at [131, 433] on div "[PERSON_NAME]" at bounding box center [208, 443] width 295 height 24
type input "[PERSON_NAME]"
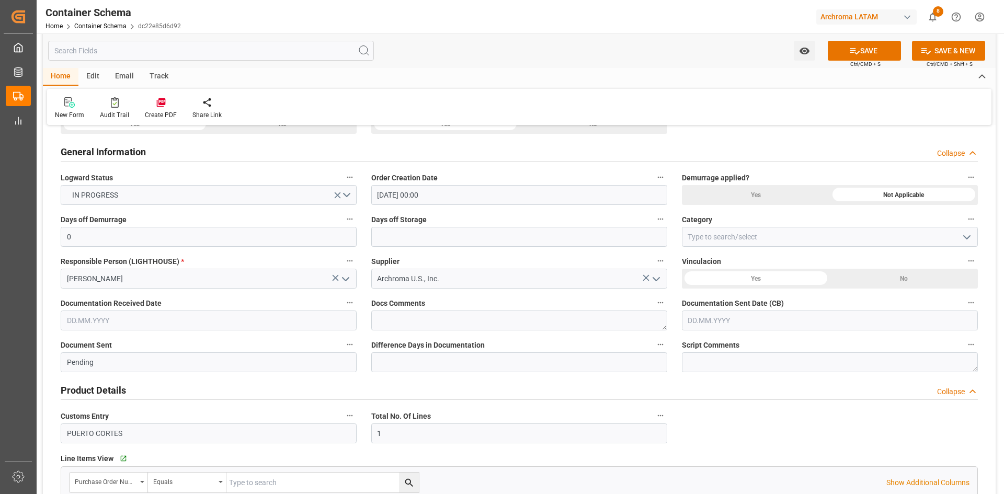
click at [891, 280] on div "No" at bounding box center [904, 279] width 148 height 20
click at [764, 269] on div "Yes" at bounding box center [756, 279] width 148 height 20
click at [764, 277] on div "Yes" at bounding box center [756, 279] width 148 height 20
click at [179, 319] on input "text" at bounding box center [209, 321] width 296 height 20
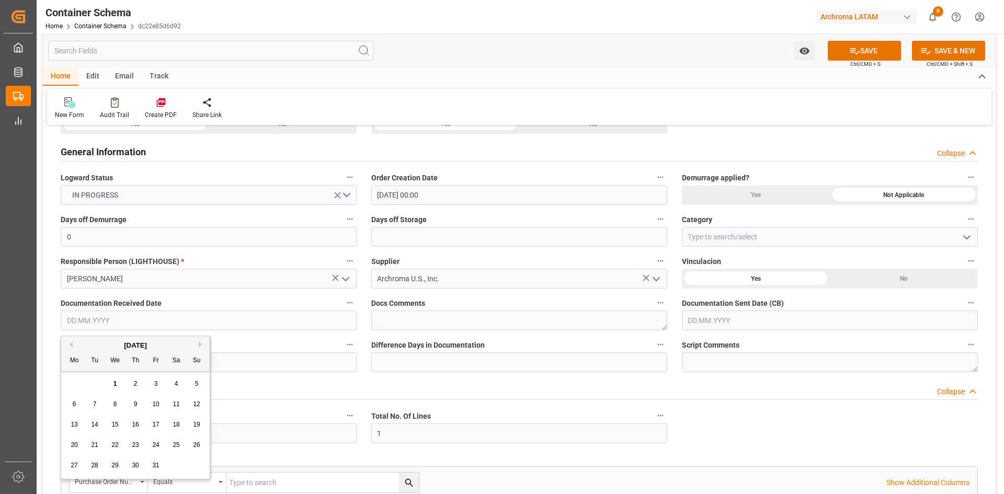
click at [94, 347] on div "[DATE]" at bounding box center [135, 345] width 148 height 10
click at [69, 345] on button "Previous Month" at bounding box center [69, 344] width 6 height 6
click at [111, 420] on div "17" at bounding box center [115, 425] width 13 height 13
type input "[DATE]"
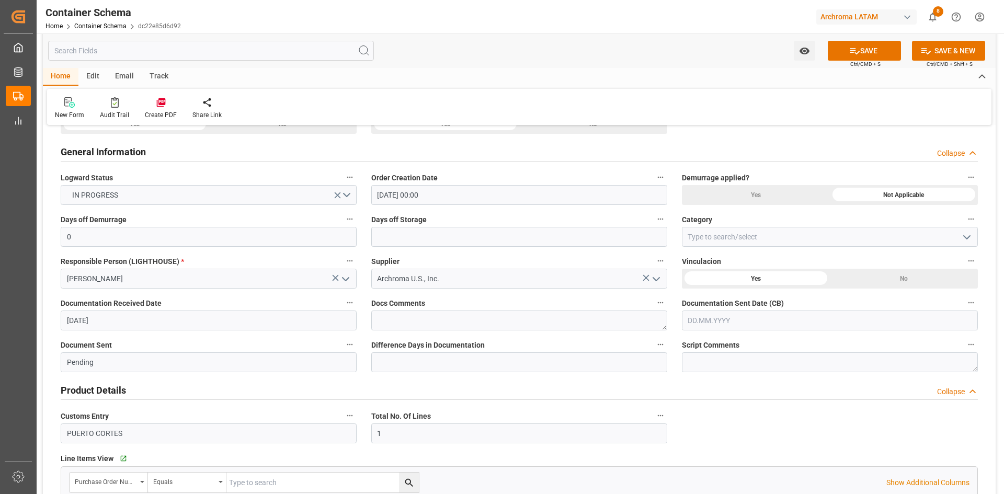
click at [746, 317] on input "text" at bounding box center [830, 321] width 296 height 20
click at [692, 345] on button "Previous Month" at bounding box center [691, 344] width 6 height 6
click at [741, 429] on div "17" at bounding box center [736, 425] width 13 height 13
type input "[DATE]"
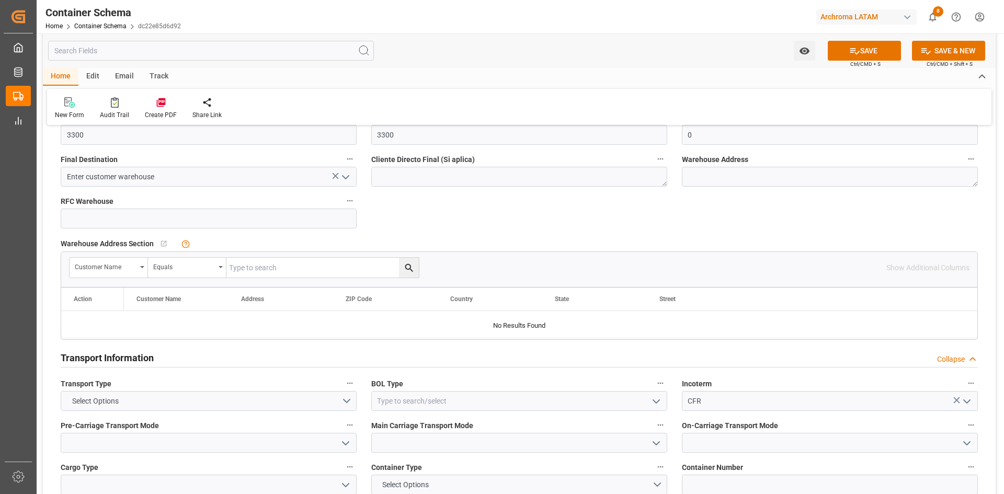
scroll to position [627, 0]
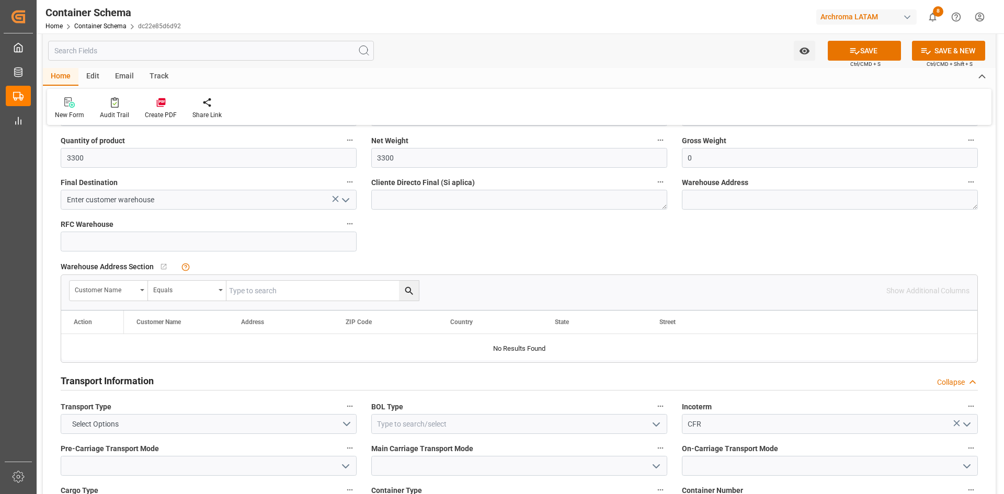
click at [350, 202] on icon "open menu" at bounding box center [345, 200] width 13 height 13
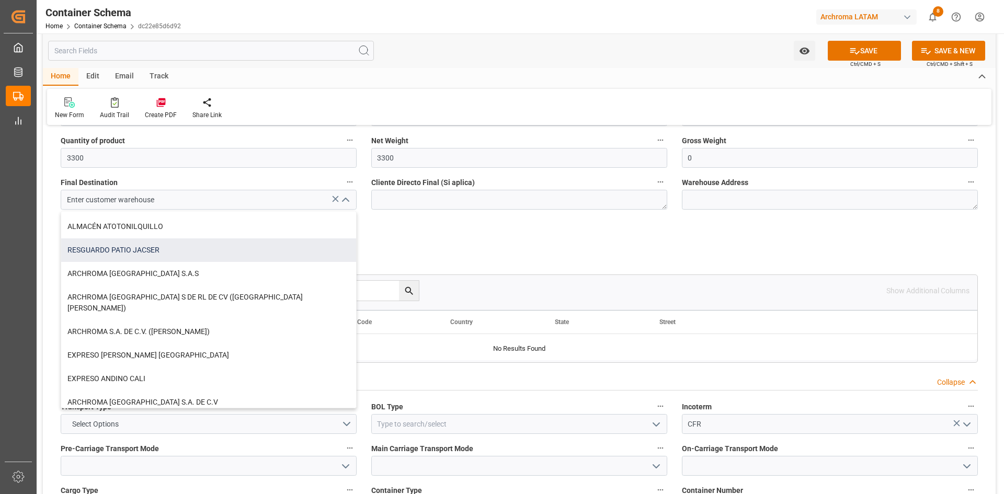
scroll to position [105, 0]
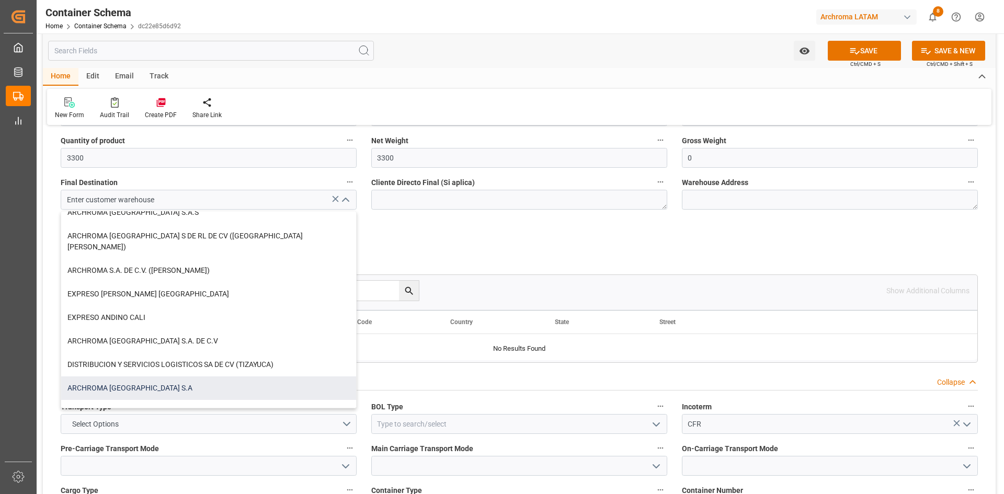
click at [154, 376] on div "ARCHROMA [GEOGRAPHIC_DATA] S.A" at bounding box center [208, 388] width 295 height 24
type input "ARCHROMA [GEOGRAPHIC_DATA] S.A"
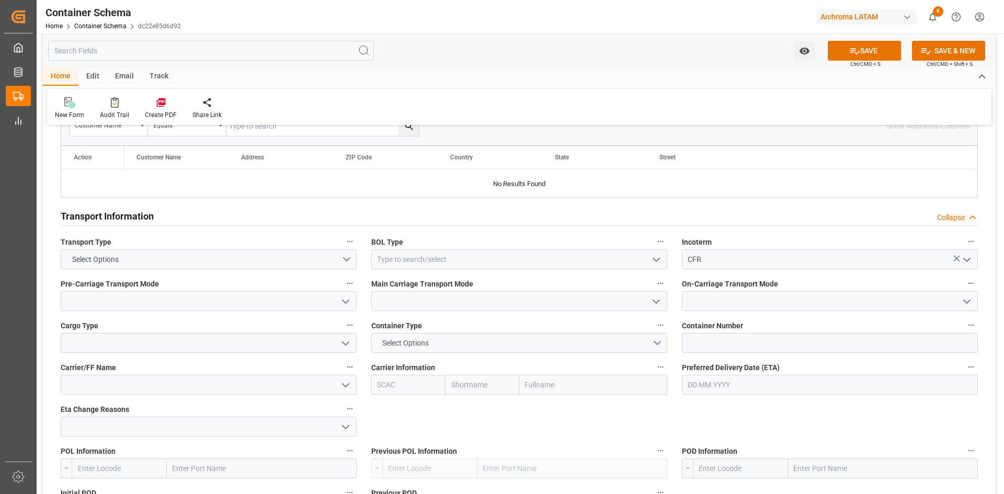
scroll to position [837, 0]
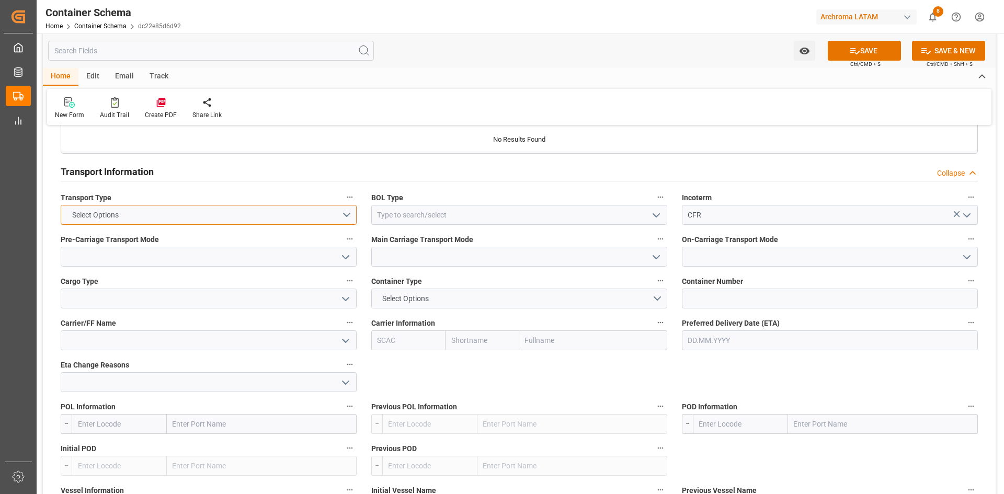
click at [344, 217] on button "Select Options" at bounding box center [209, 215] width 296 height 20
click at [137, 216] on div "SEAFREIGHT" at bounding box center [208, 218] width 295 height 22
click at [660, 216] on icon "open menu" at bounding box center [656, 215] width 13 height 13
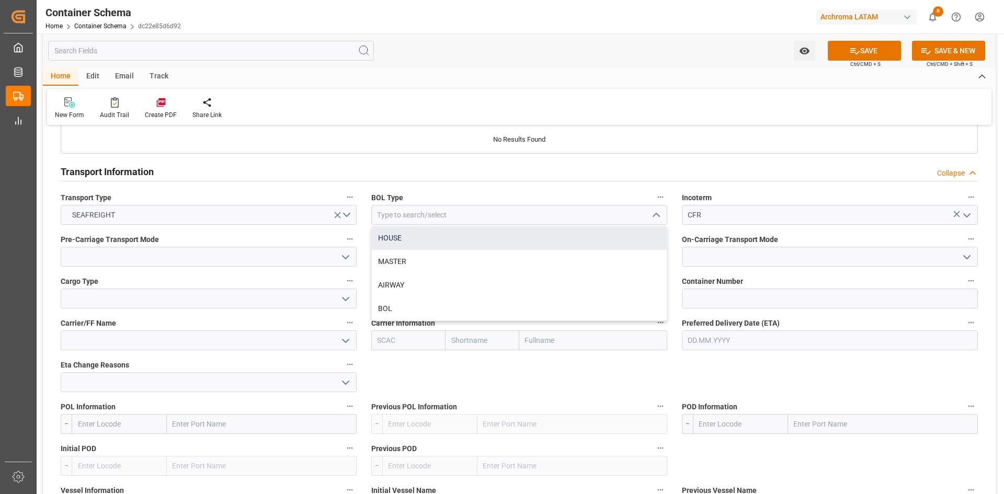
click at [422, 238] on div "HOUSE" at bounding box center [519, 238] width 295 height 24
type input "HOUSE"
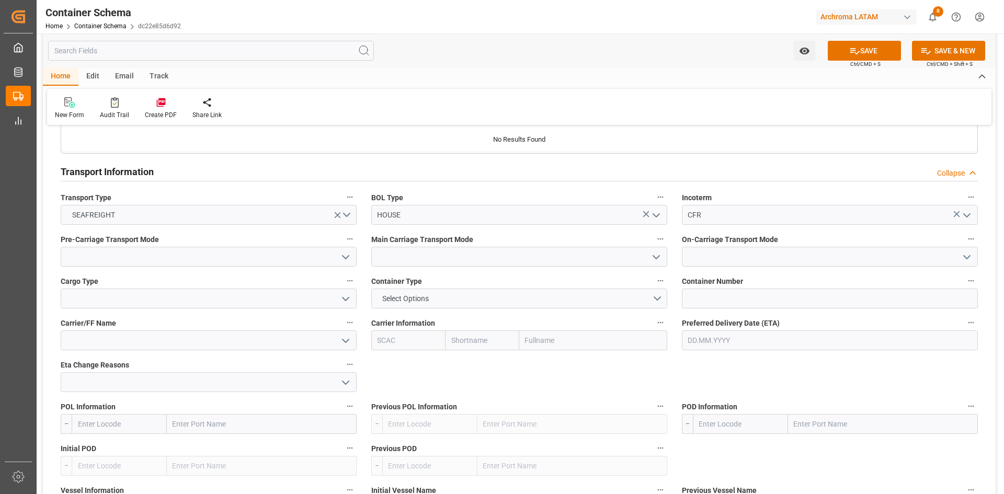
click at [346, 259] on polyline "open menu" at bounding box center [345, 257] width 6 height 3
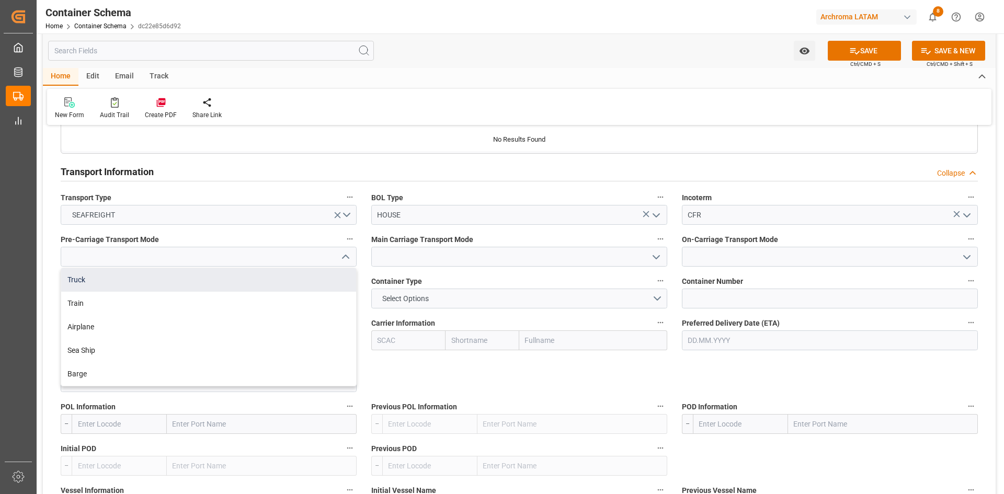
click at [84, 282] on div "Truck" at bounding box center [208, 280] width 295 height 24
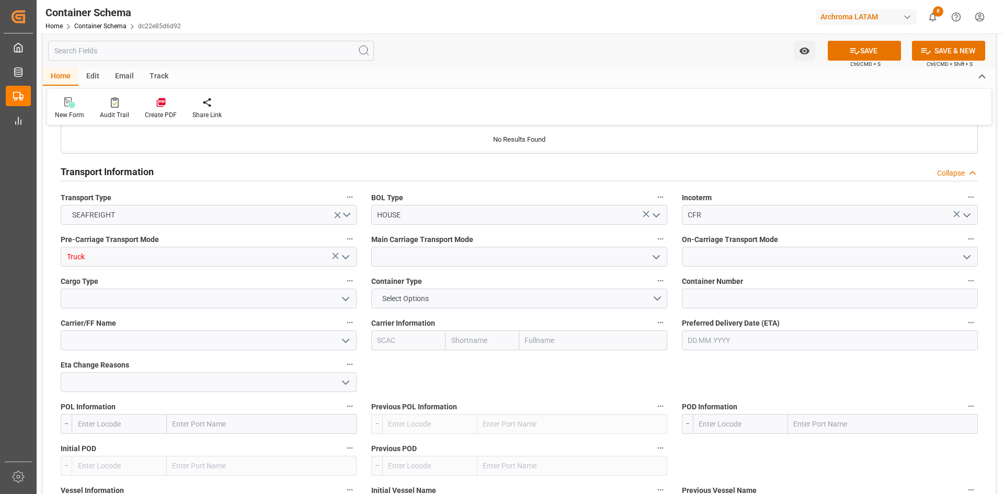
type input "Truck"
drag, startPoint x: 654, startPoint y: 259, endPoint x: 584, endPoint y: 267, distance: 70.0
click at [652, 259] on icon "open menu" at bounding box center [656, 257] width 13 height 13
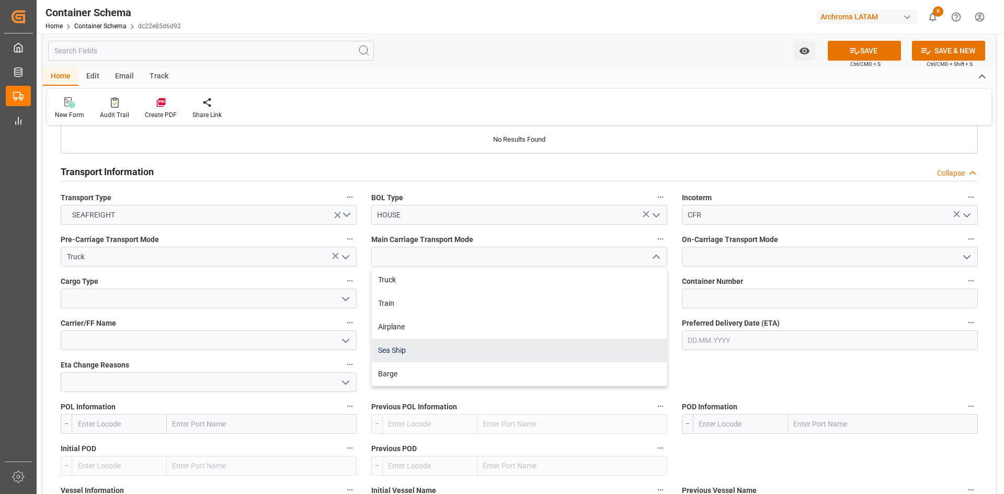
click at [406, 345] on div "Sea Ship" at bounding box center [519, 351] width 295 height 24
type input "Sea Ship"
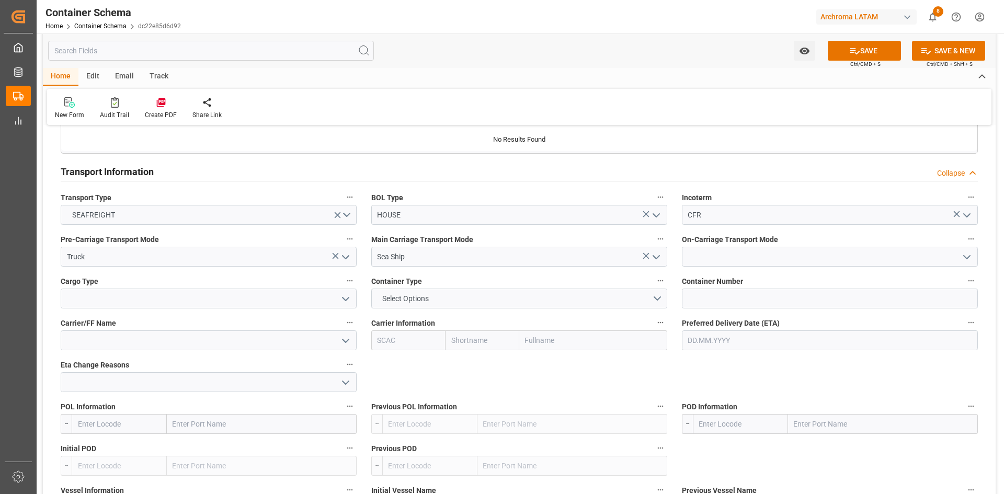
click at [962, 254] on icon "open menu" at bounding box center [967, 257] width 13 height 13
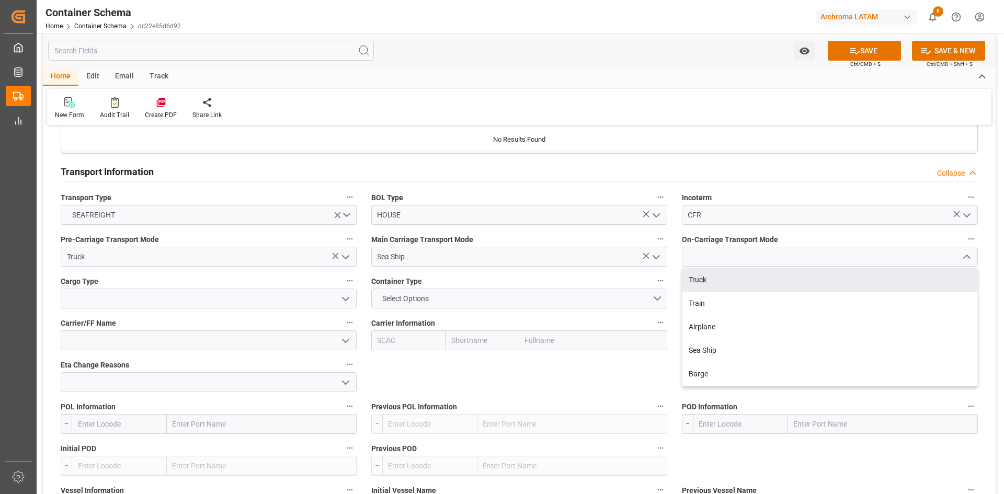
drag, startPoint x: 756, startPoint y: 280, endPoint x: 693, endPoint y: 295, distance: 64.0
click at [753, 280] on div "Truck" at bounding box center [829, 280] width 295 height 24
type input "Truck"
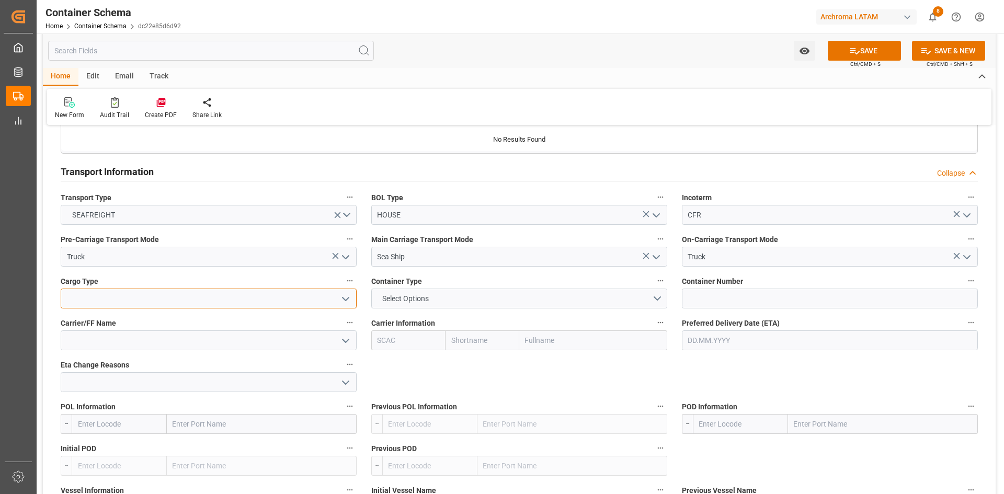
drag, startPoint x: 169, startPoint y: 302, endPoint x: 265, endPoint y: 302, distance: 95.7
click at [170, 302] on input at bounding box center [209, 299] width 296 height 20
click at [344, 299] on polyline "open menu" at bounding box center [345, 299] width 6 height 3
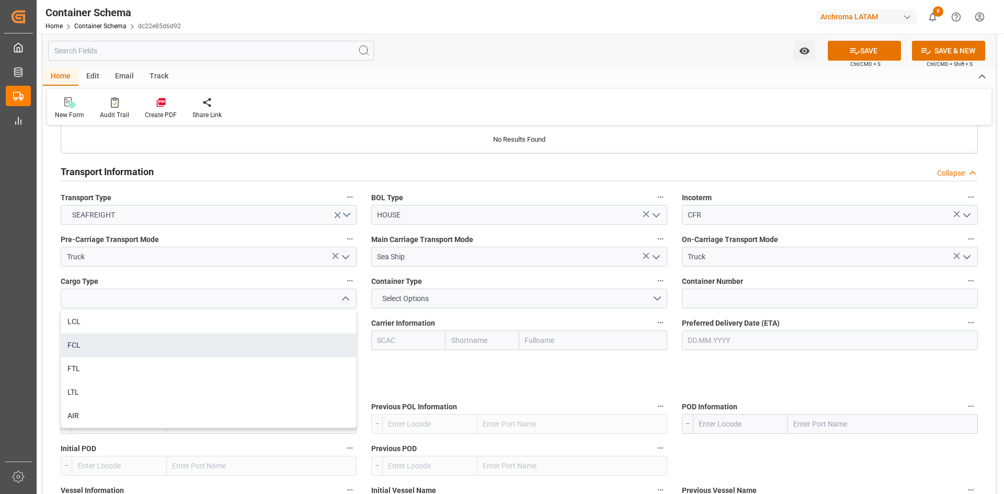
click at [97, 346] on div "FCL" at bounding box center [208, 346] width 295 height 24
type input "FCL"
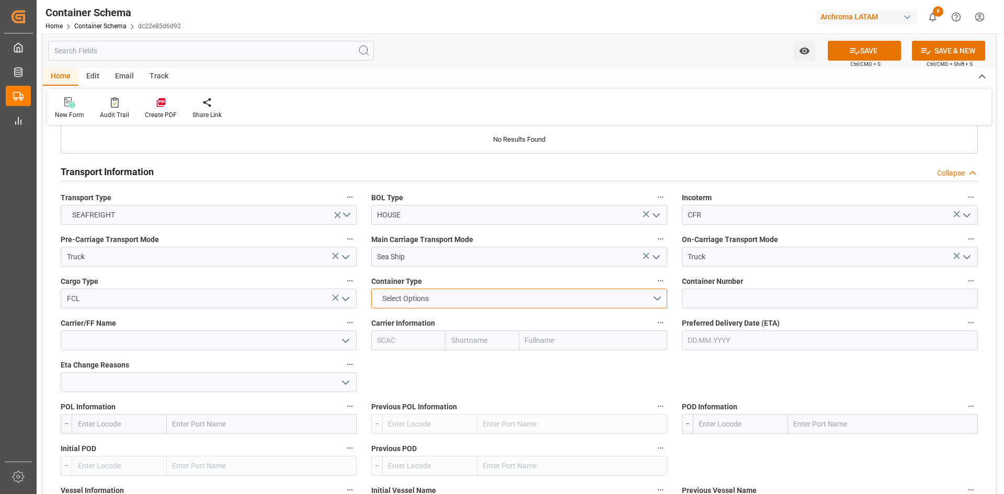
click at [655, 296] on button "Select Options" at bounding box center [519, 299] width 296 height 20
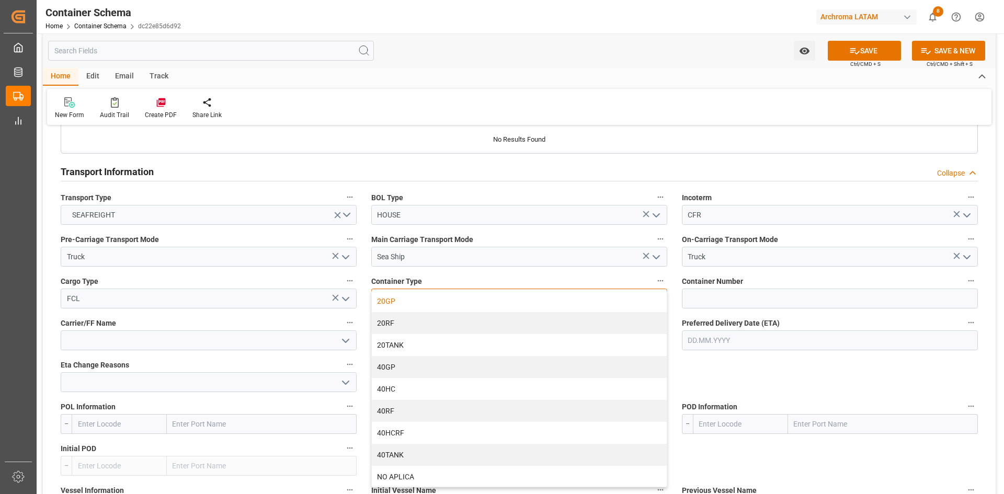
click at [406, 303] on div "20GP" at bounding box center [519, 301] width 295 height 22
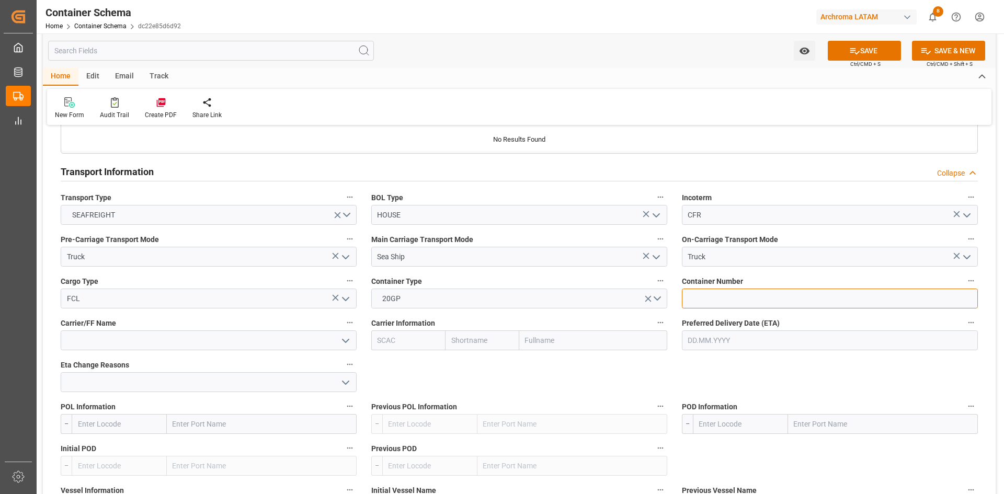
drag, startPoint x: 761, startPoint y: 303, endPoint x: 754, endPoint y: 305, distance: 7.8
click at [761, 303] on input at bounding box center [830, 299] width 296 height 20
paste input "HASU1413345"
type input "HASU1413345"
click at [304, 347] on input at bounding box center [209, 340] width 296 height 20
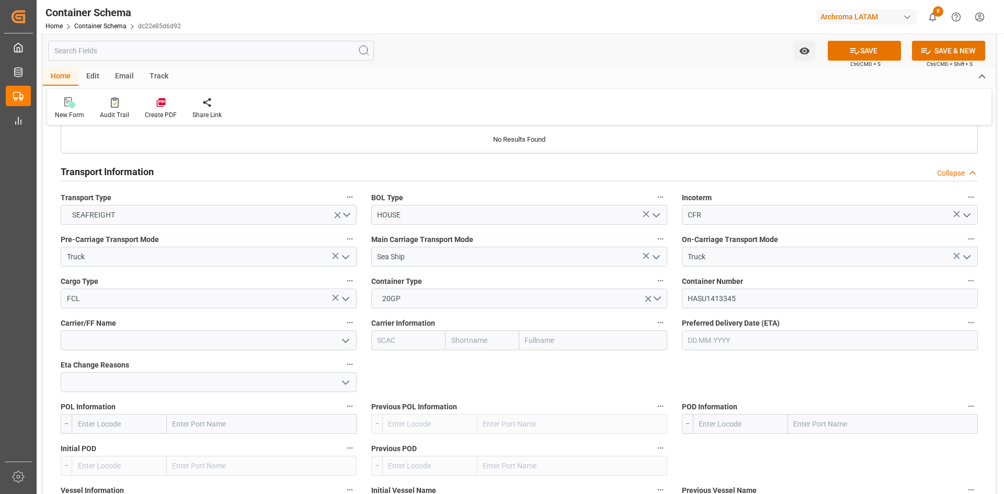
click at [591, 336] on input "text" at bounding box center [593, 340] width 148 height 20
type input "maers"
click at [562, 360] on b "Maersk Line AS" at bounding box center [552, 363] width 52 height 8
type input "MAEU"
type input "Maersk"
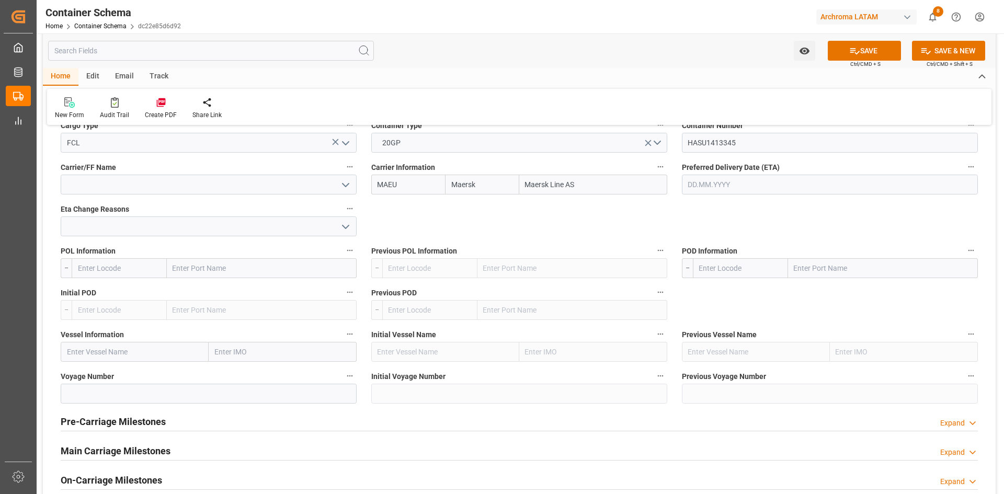
scroll to position [993, 0]
type input "Maersk Line AS"
click at [222, 270] on input "text" at bounding box center [262, 267] width 190 height 20
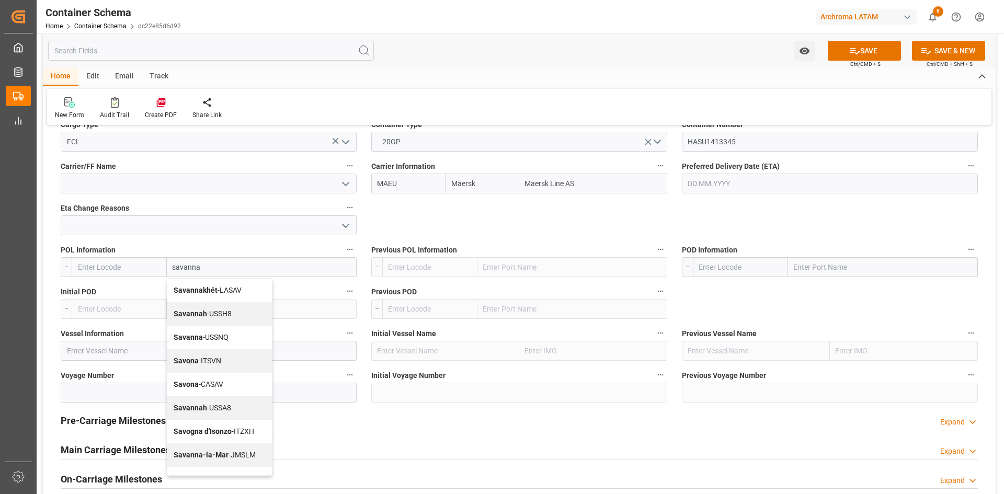
type input "savannah"
click at [231, 293] on span "Savannah - USSH8" at bounding box center [203, 290] width 58 height 8
type input "USSH8"
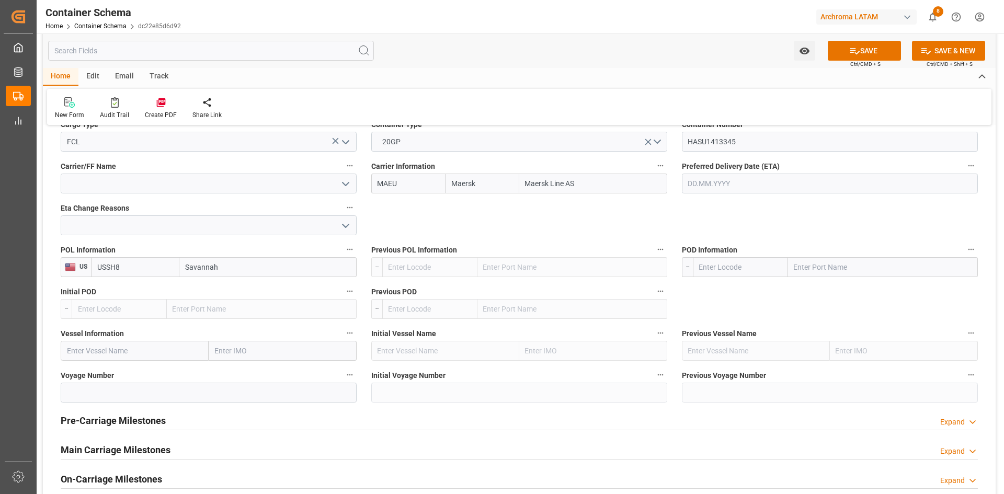
type input "Savannah"
click at [830, 271] on input "text" at bounding box center [883, 267] width 190 height 20
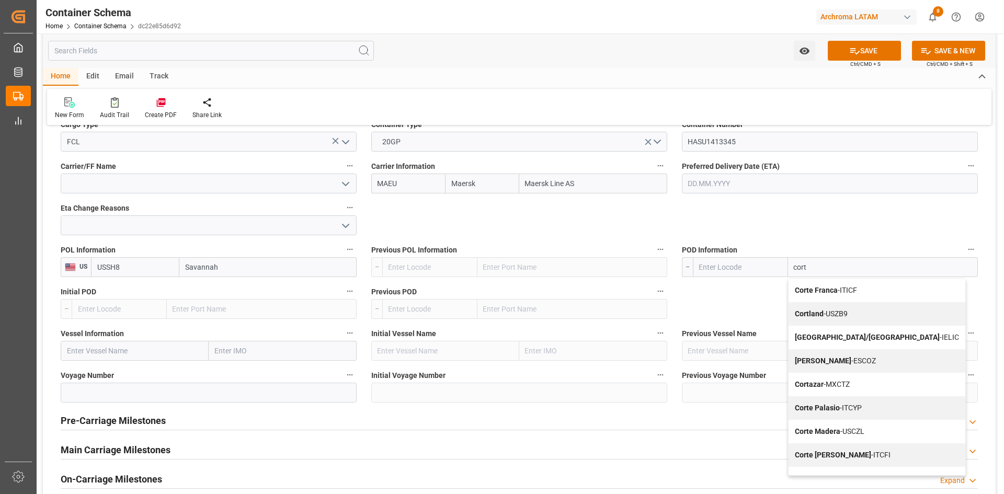
type input "corte"
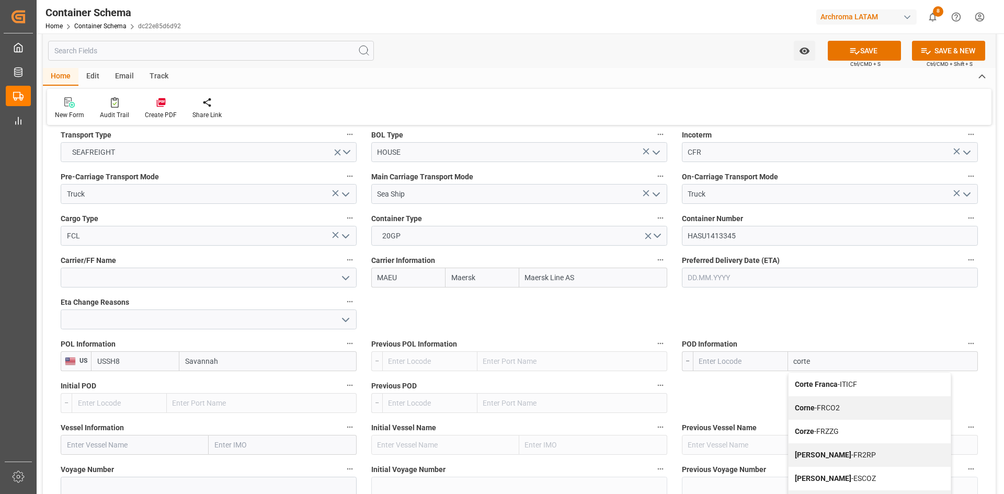
scroll to position [889, 0]
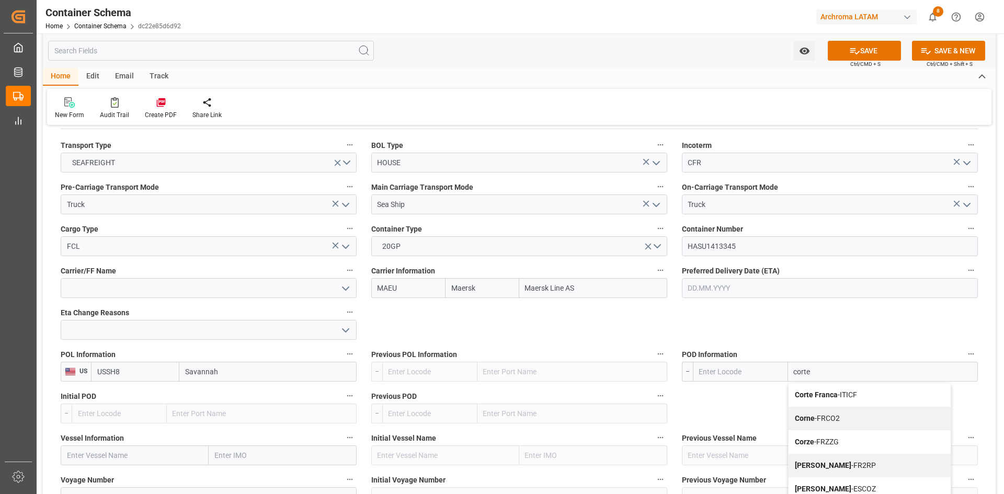
drag, startPoint x: 819, startPoint y: 375, endPoint x: 786, endPoint y: 379, distance: 33.1
click at [786, 379] on div "corte Corte Franca - ITICF Corne - FRCO2 Corze - FRZZG [PERSON_NAME] - FR2RP [P…" at bounding box center [835, 372] width 285 height 20
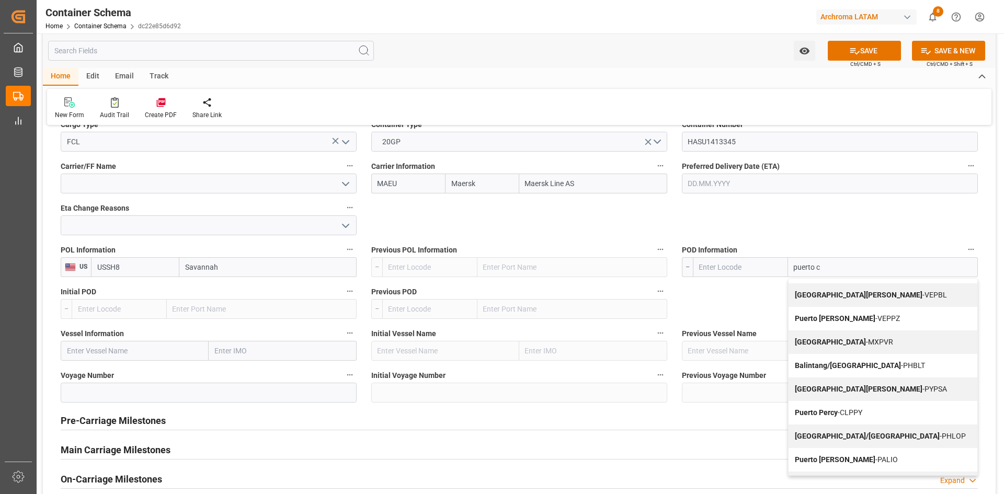
scroll to position [0, 0]
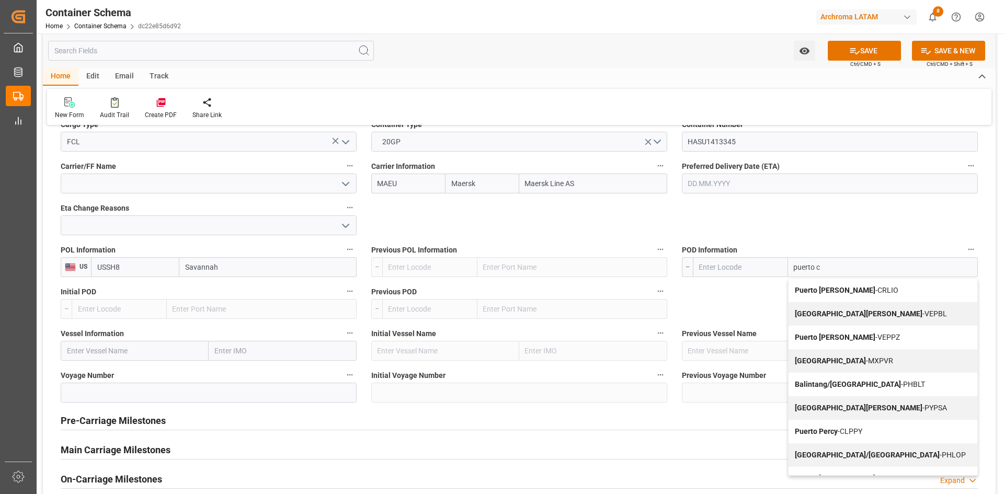
drag, startPoint x: 822, startPoint y: 266, endPoint x: 788, endPoint y: 264, distance: 34.1
click at [788, 264] on input "puerto c" at bounding box center [883, 267] width 190 height 20
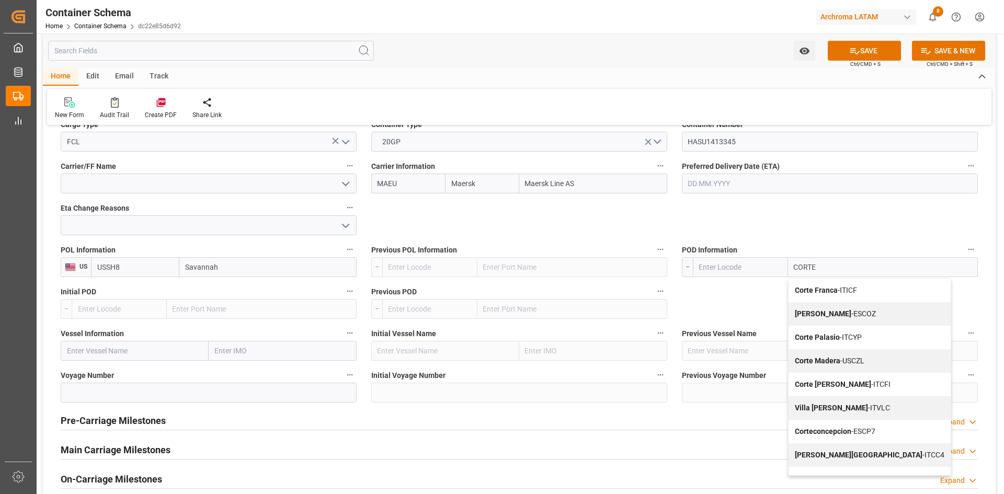
type input "[PERSON_NAME]"
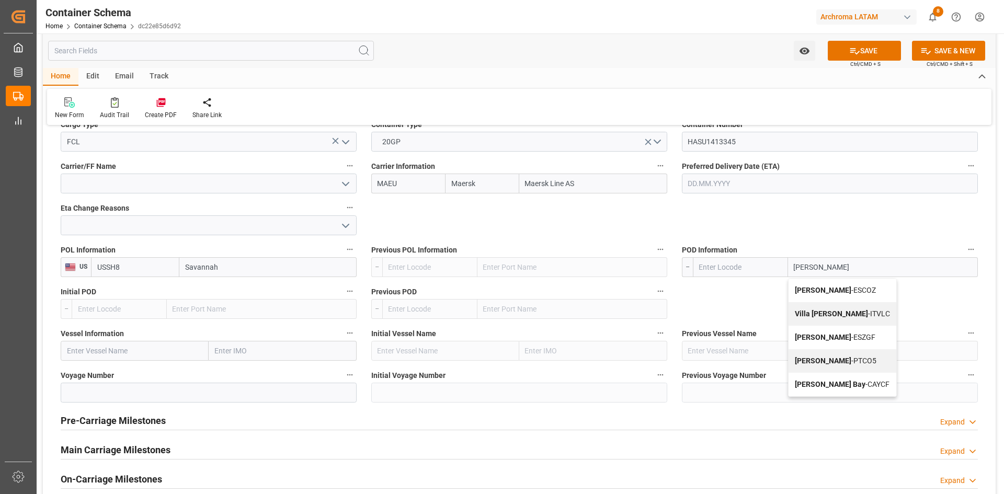
click at [827, 357] on span "[PERSON_NAME] - PTCO5" at bounding box center [836, 361] width 82 height 8
type input "PTCO5"
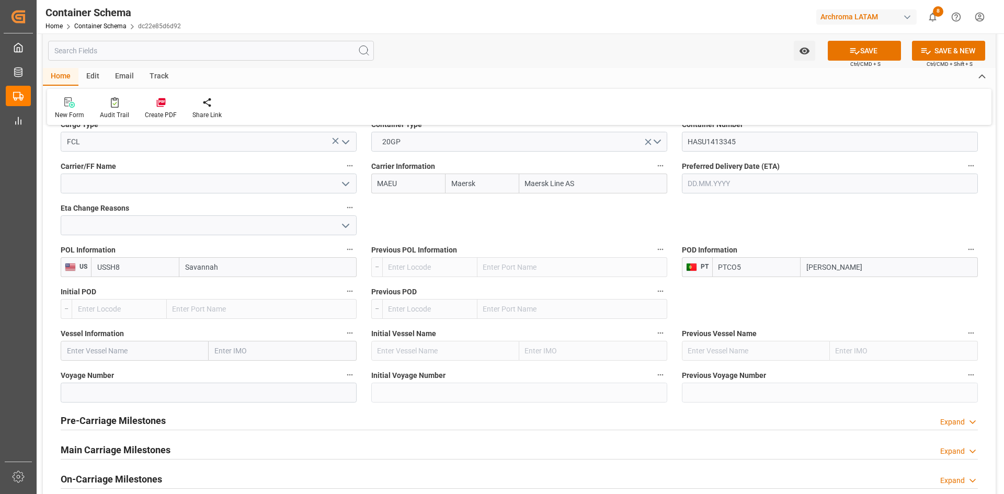
type input "[PERSON_NAME]"
click at [129, 347] on input "text" at bounding box center [135, 351] width 148 height 20
paste input "OEL SURYA"
click at [129, 347] on input "OEL SURYA" at bounding box center [135, 351] width 148 height 20
paste input "OEL SURYA"
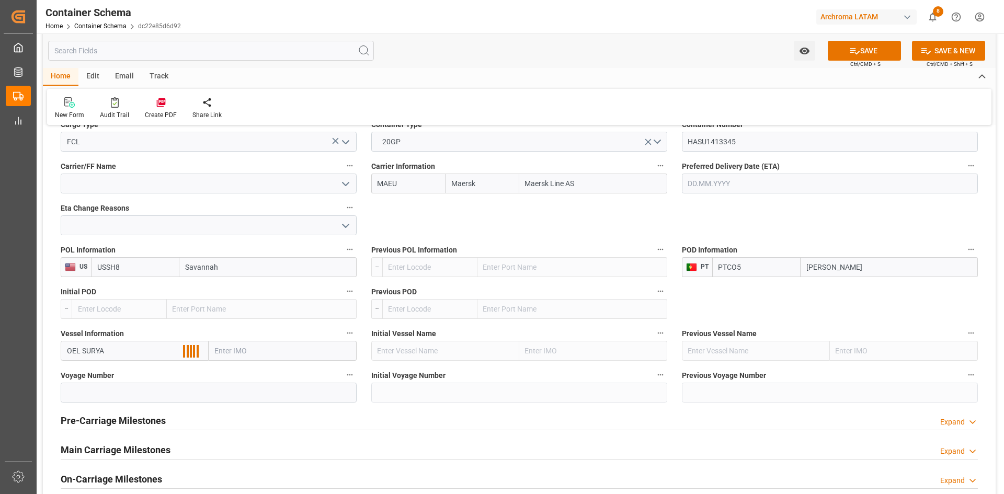
type input "OEL [PERSON_NAME]"
drag, startPoint x: 153, startPoint y: 356, endPoint x: 47, endPoint y: 351, distance: 106.8
paste input "OEL SURYA"
type input "OEL SURYA"
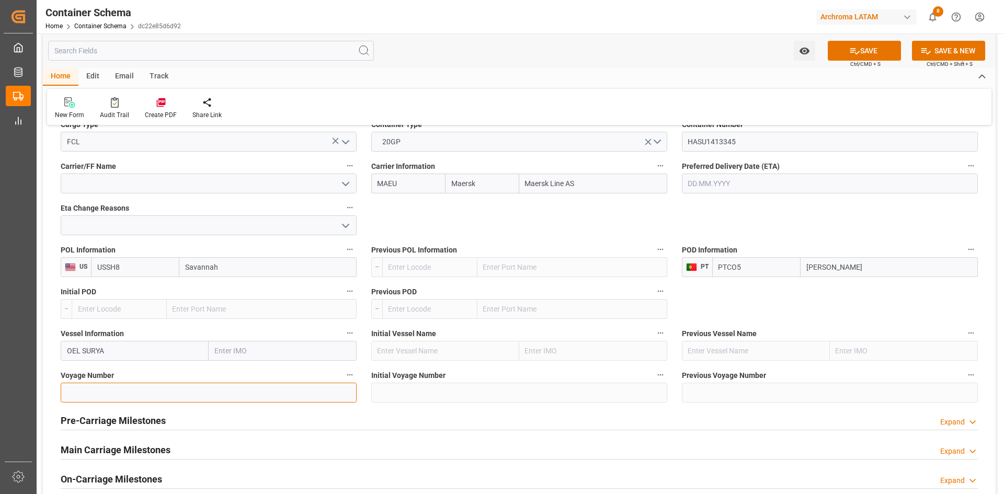
click at [92, 391] on input at bounding box center [209, 393] width 296 height 20
click at [235, 391] on input at bounding box center [209, 393] width 296 height 20
paste input "538S"
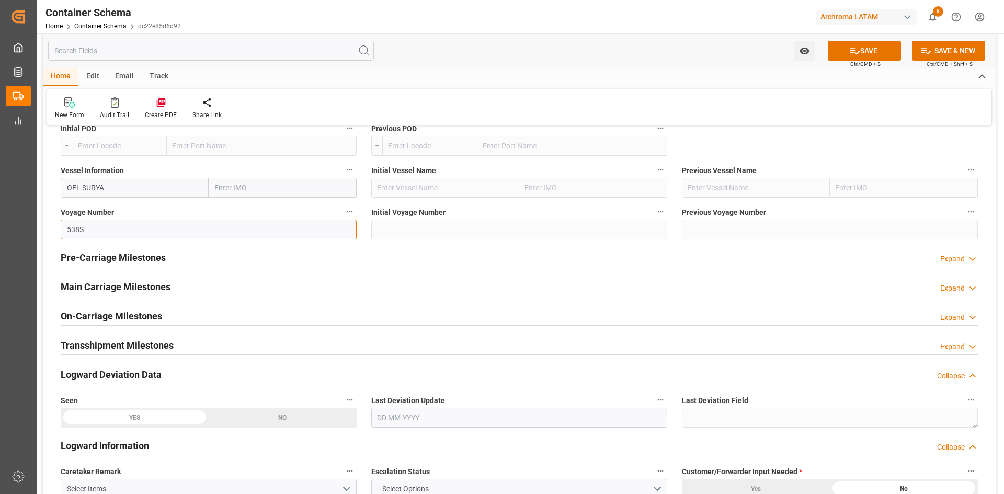
scroll to position [1255, 0]
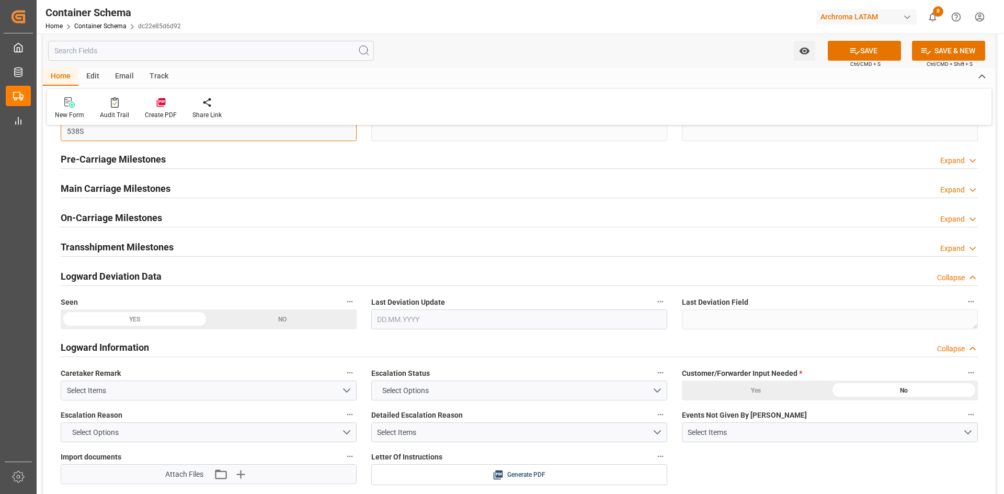
type input "538S"
click at [142, 215] on h2 "On-Carriage Milestones" at bounding box center [111, 218] width 101 height 14
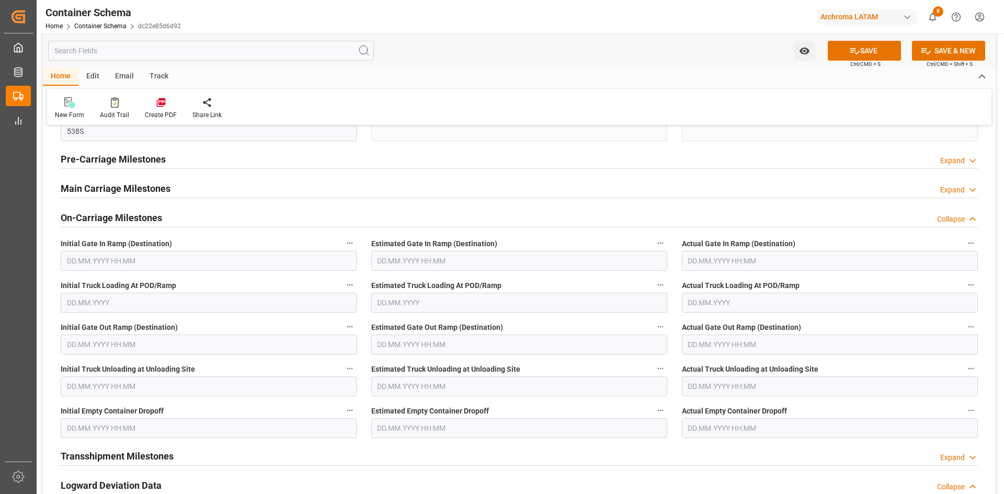
click at [145, 192] on h2 "Main Carriage Milestones" at bounding box center [116, 188] width 110 height 14
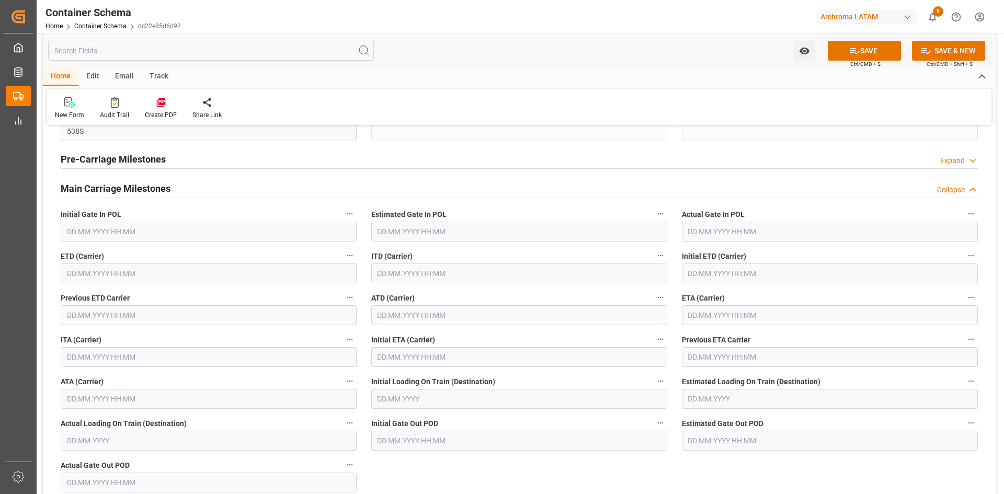
click at [139, 273] on input "text" at bounding box center [209, 274] width 296 height 20
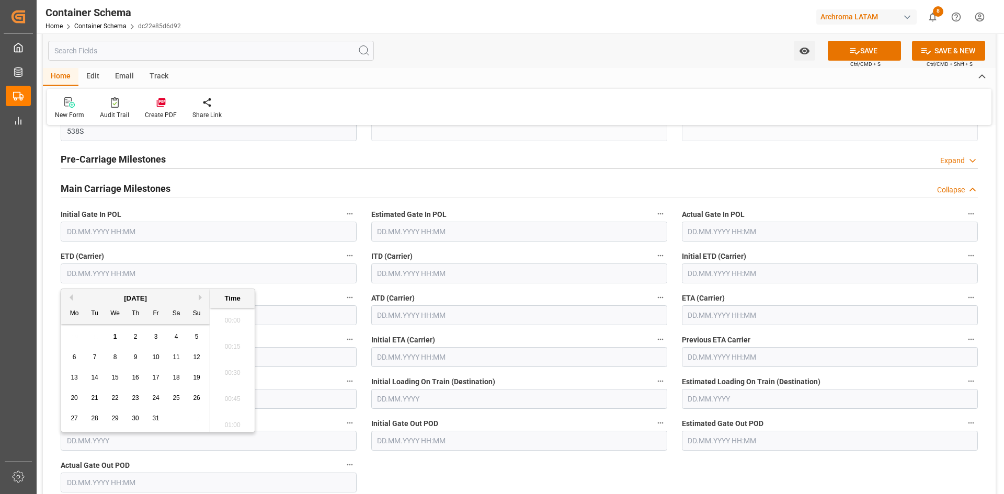
scroll to position [1572, 0]
click at [180, 378] on div "18" at bounding box center [176, 378] width 13 height 13
type input "[DATE] 00:00"
click at [715, 314] on input "text" at bounding box center [830, 315] width 296 height 20
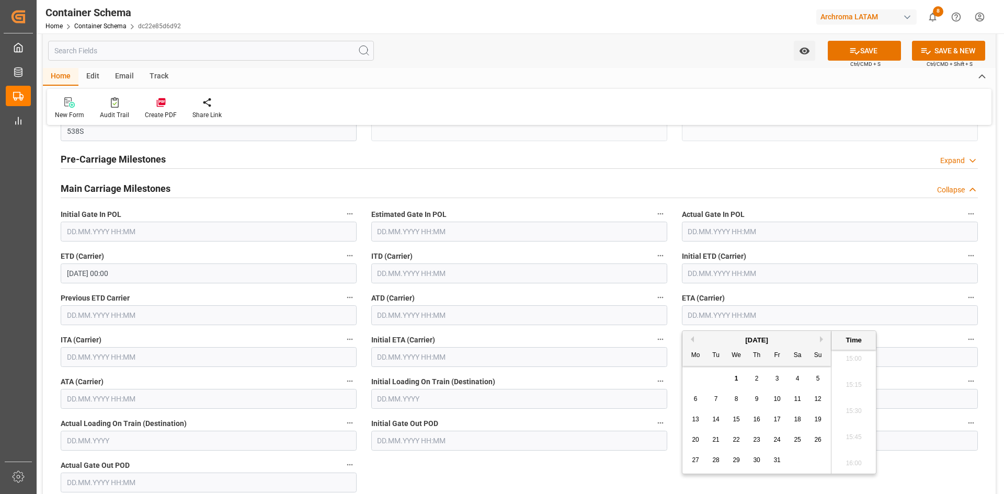
click at [694, 340] on div "[DATE]" at bounding box center [756, 340] width 148 height 10
click at [692, 342] on button "Previous Month" at bounding box center [691, 339] width 6 height 6
click at [740, 442] on div "24" at bounding box center [736, 440] width 13 height 13
type input "[DATE] 00:00"
click at [122, 276] on input "[DATE] 00:00" at bounding box center [209, 274] width 296 height 20
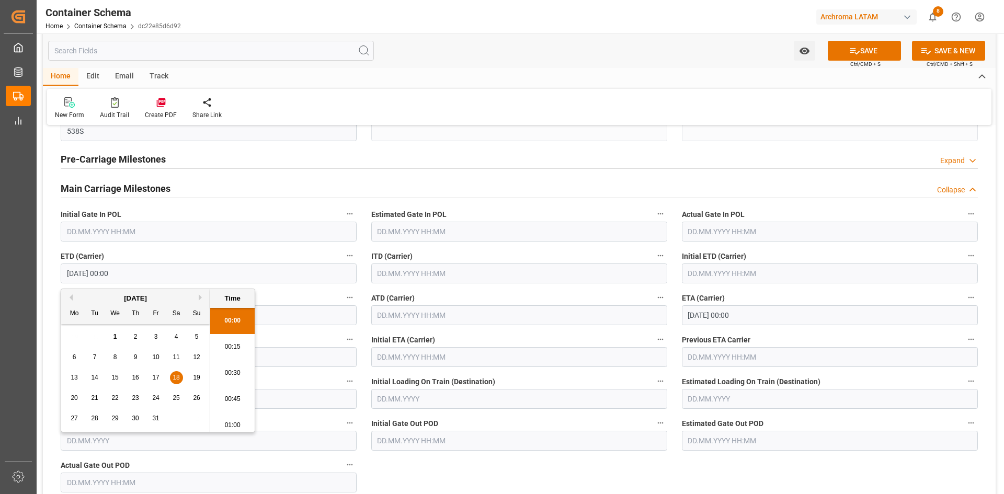
click at [70, 298] on button "Previous Month" at bounding box center [69, 297] width 6 height 6
click at [138, 380] on span "18" at bounding box center [135, 377] width 7 height 7
type input "[DATE] 00:00"
click at [868, 58] on button "SAVE" at bounding box center [864, 51] width 73 height 20
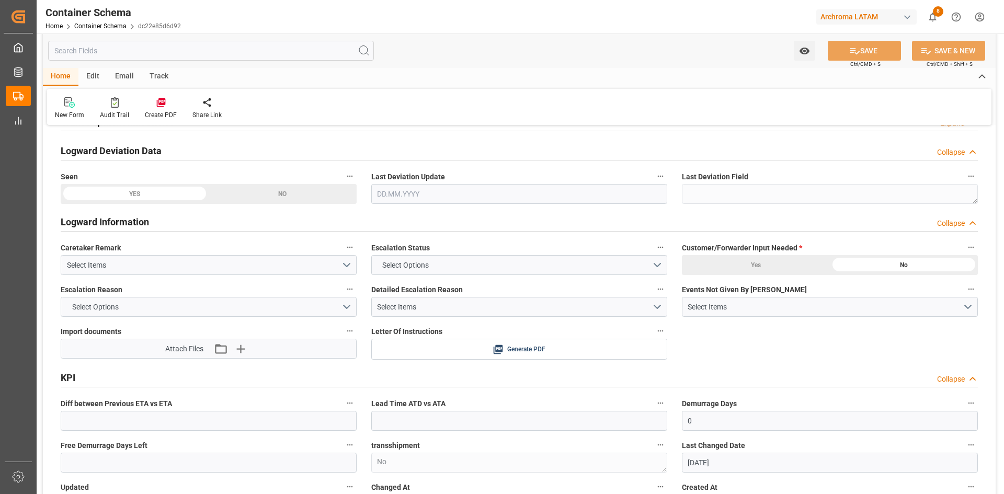
scroll to position [2039, 0]
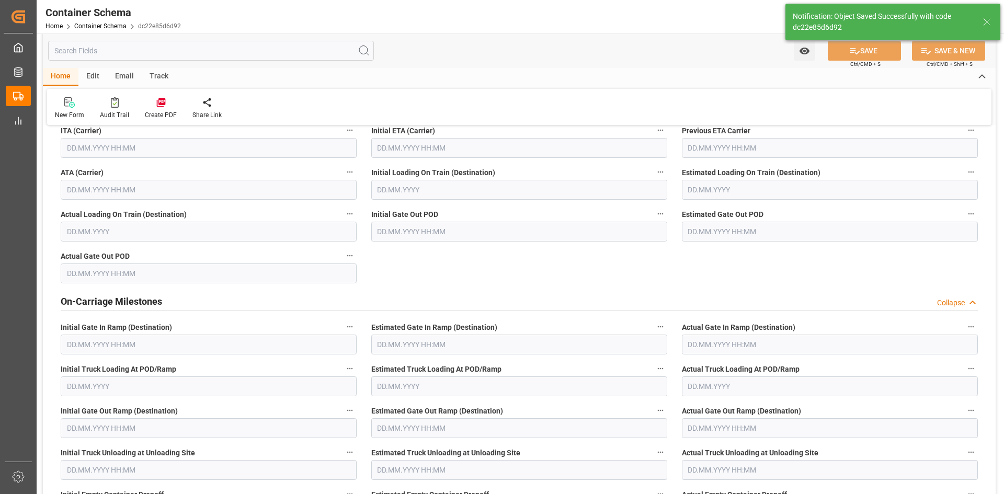
type input "Document Sent"
type textarea "LURÍN, [GEOGRAPHIC_DATA], [GEOGRAPHIC_DATA],[GEOGRAPHIC_DATA]. AFIRMADO LOTE. 2…"
type input "PTCO5"
type input "[PERSON_NAME]"
type input "538S"
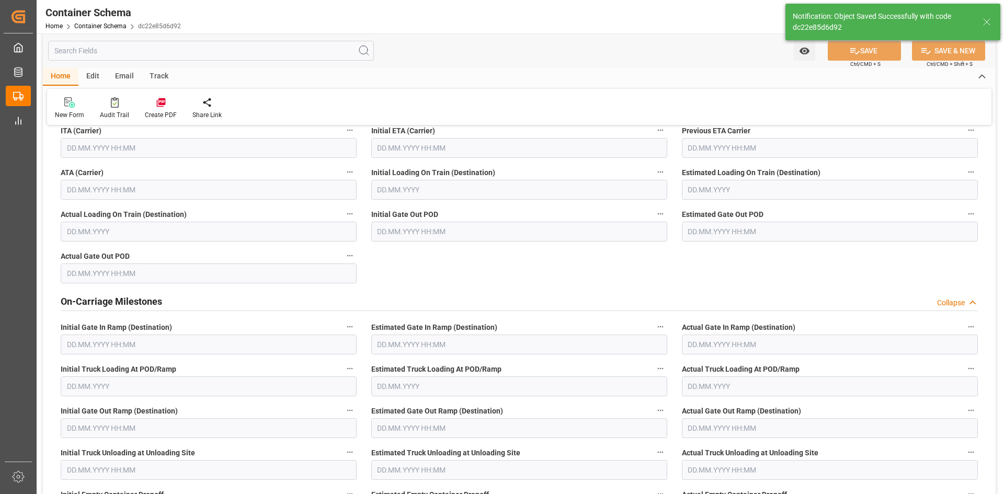
type textarea "pod"
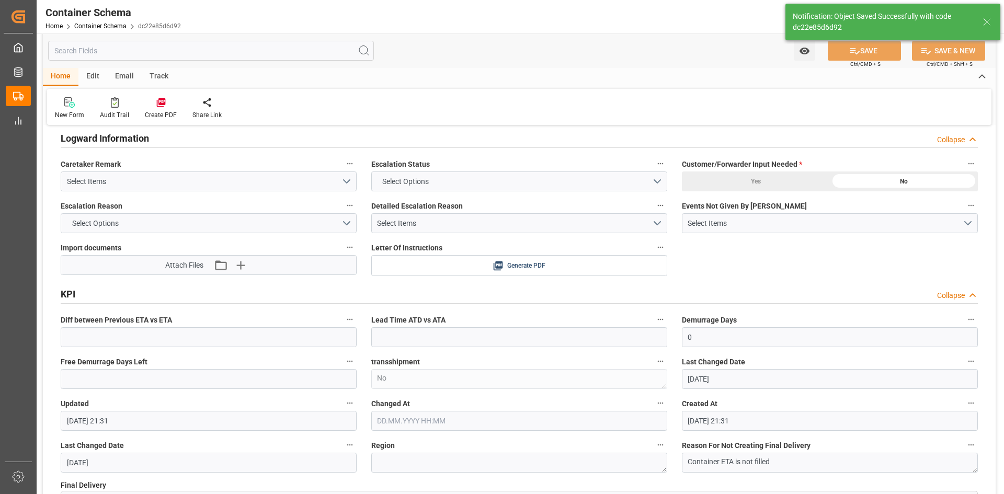
type input "OEL SURYA"
type input "[DATE]"
type input "[DATE] 21:36"
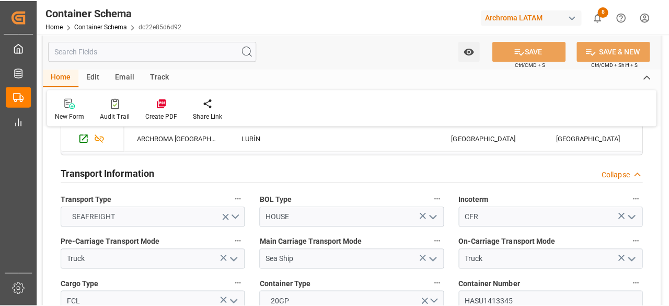
scroll to position [837, 0]
